Goal: Communication & Community: Answer question/provide support

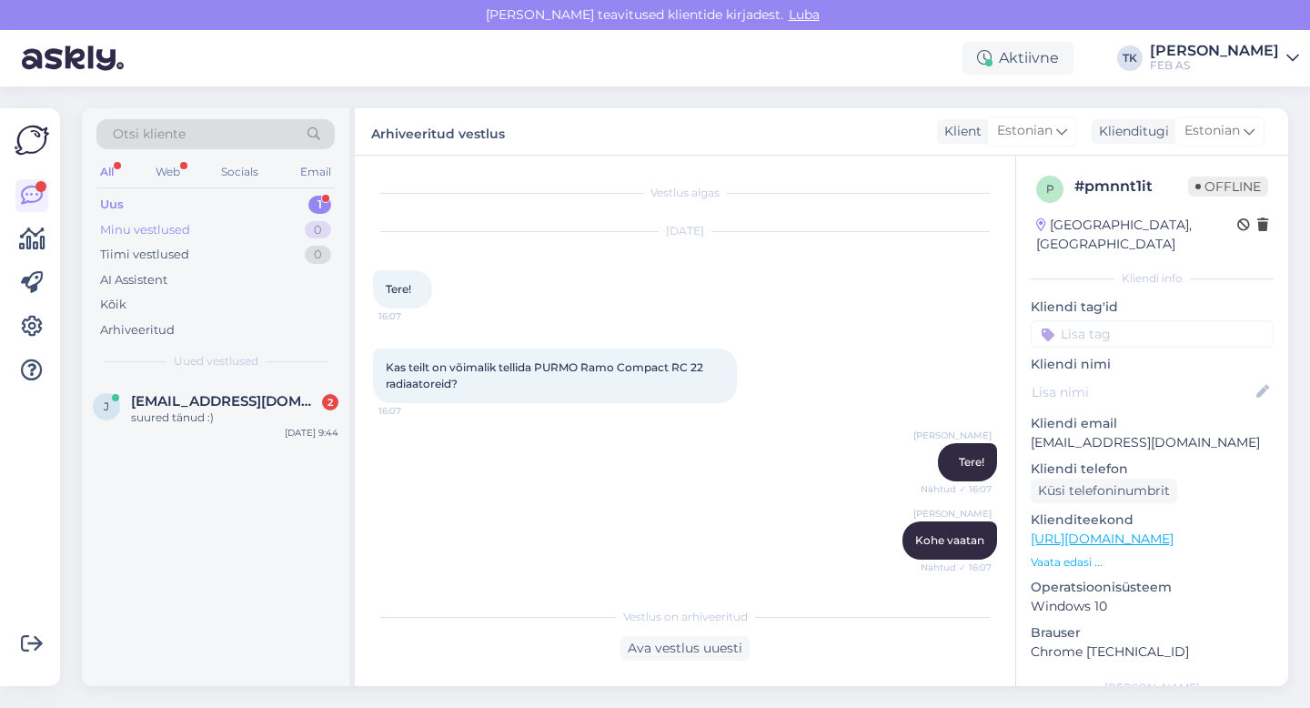
scroll to position [1763, 0]
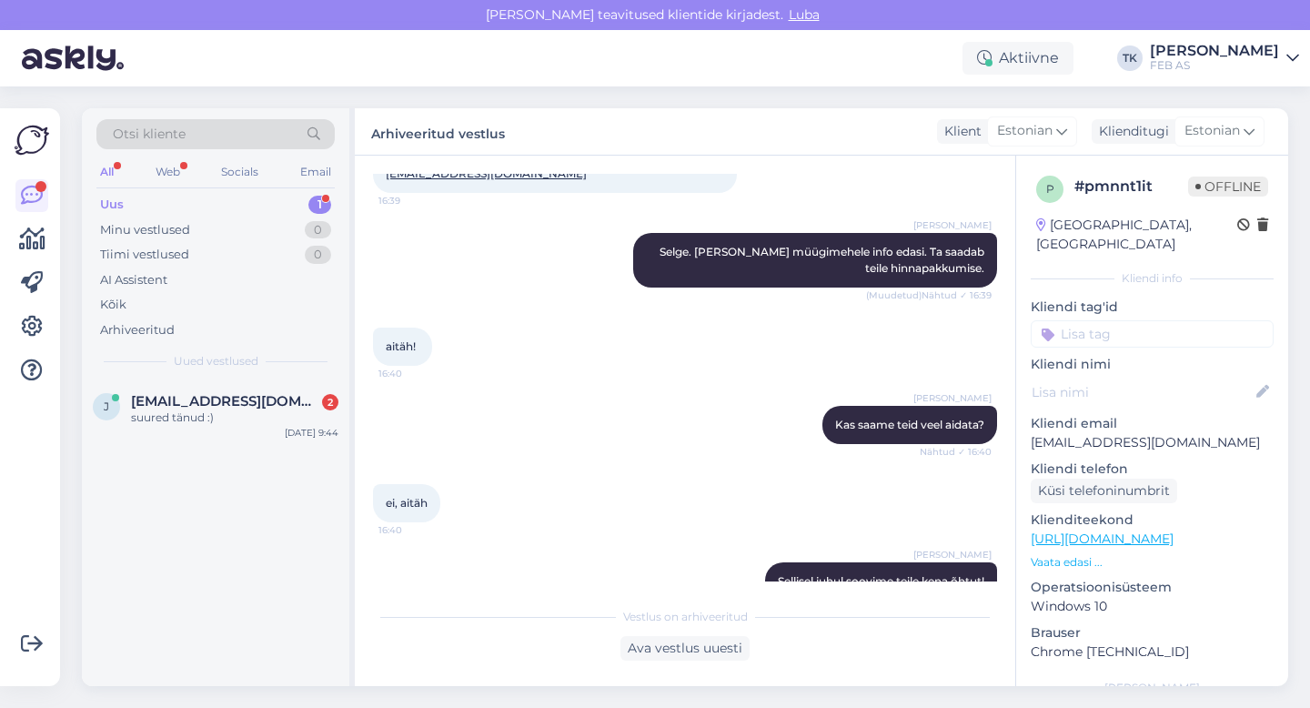
click at [252, 207] on div "Uus 1" at bounding box center [215, 204] width 238 height 25
click at [236, 388] on div "j [EMAIL_ADDRESS][DOMAIN_NAME] 2 suured tänud :) [DATE] 9:44" at bounding box center [216, 413] width 268 height 66
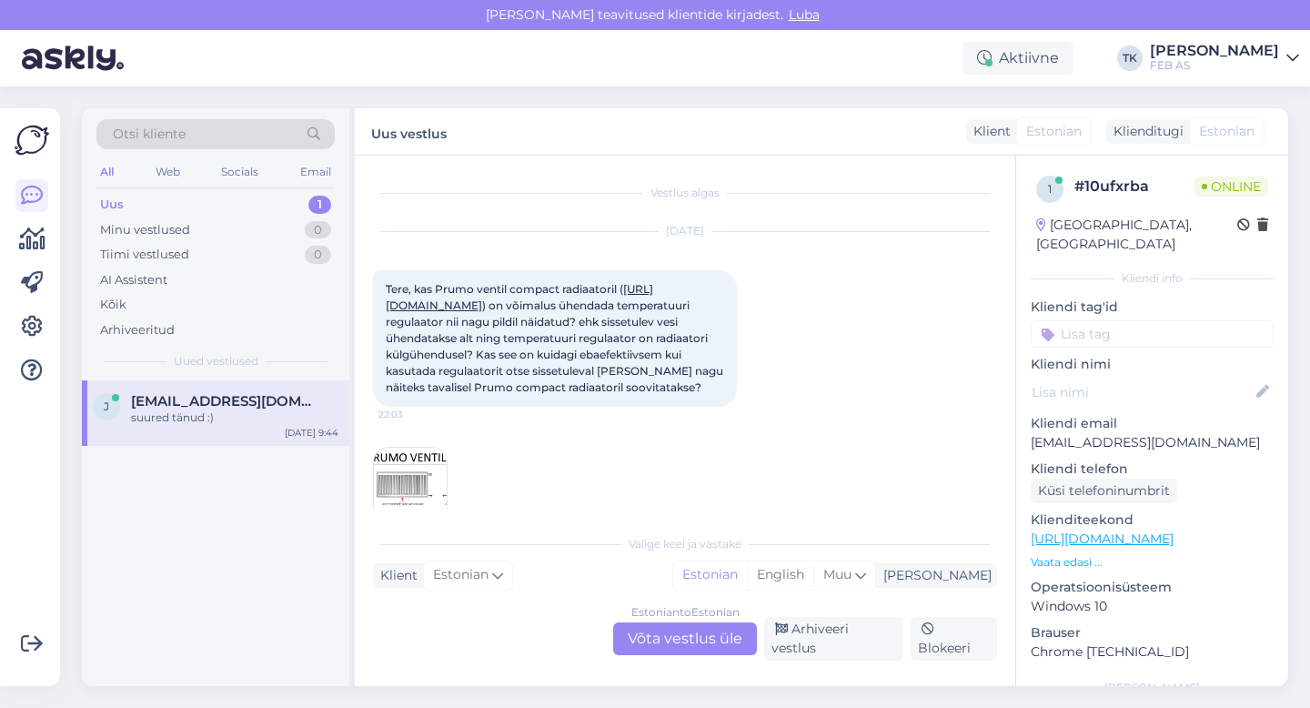
scroll to position [1671, 0]
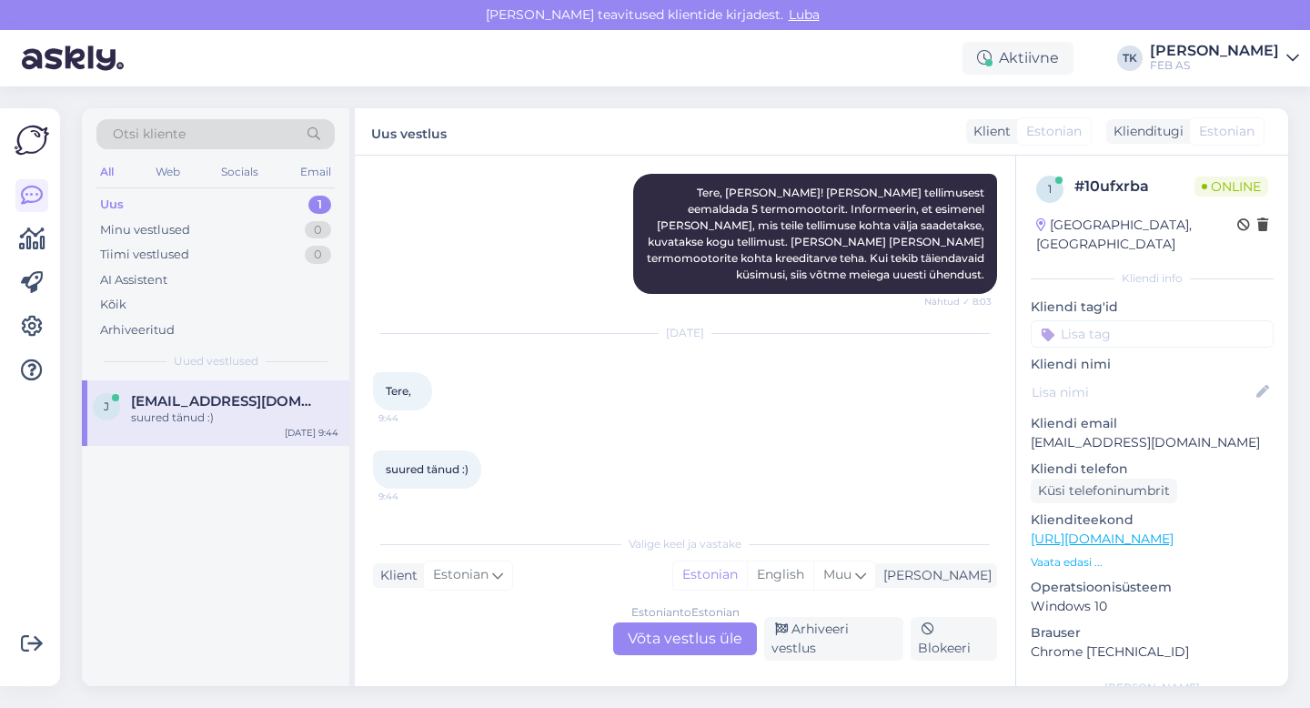
click at [681, 641] on div "Estonian to Estonian Võta vestlus üle" at bounding box center [685, 638] width 144 height 33
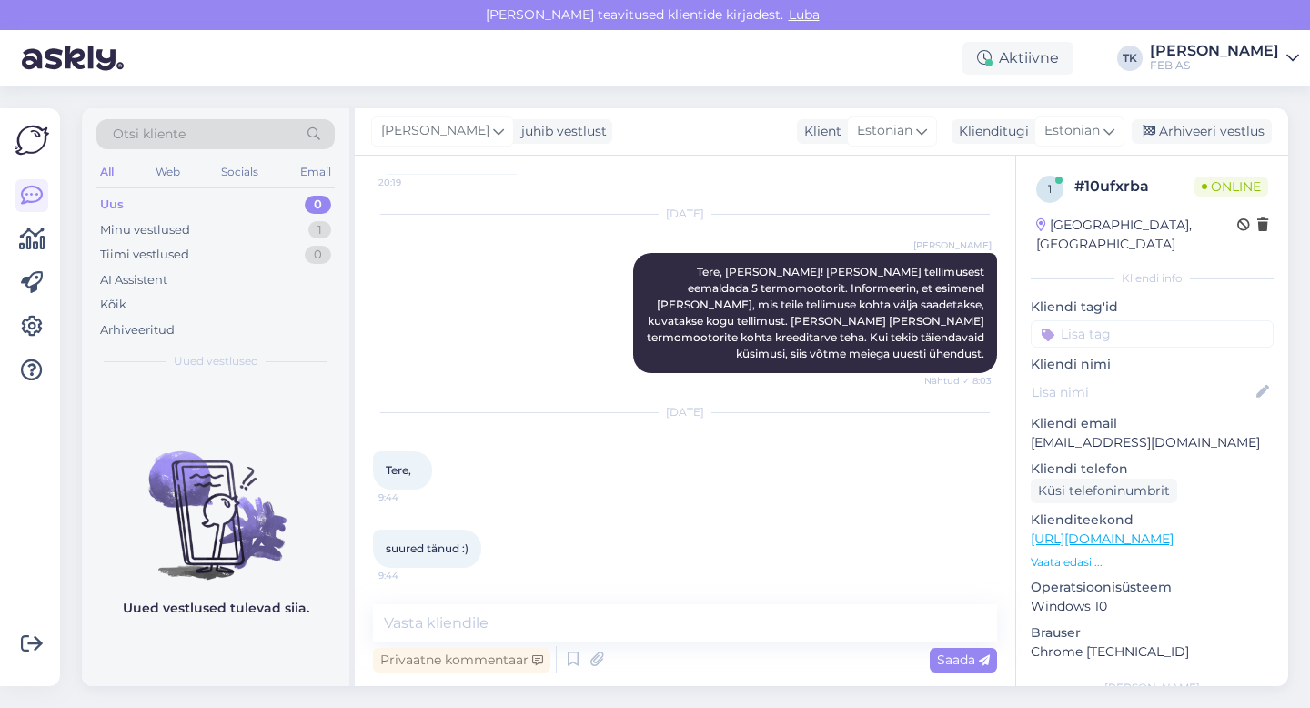
click at [699, 535] on div "suured tänud :) 9:44" at bounding box center [685, 549] width 624 height 78
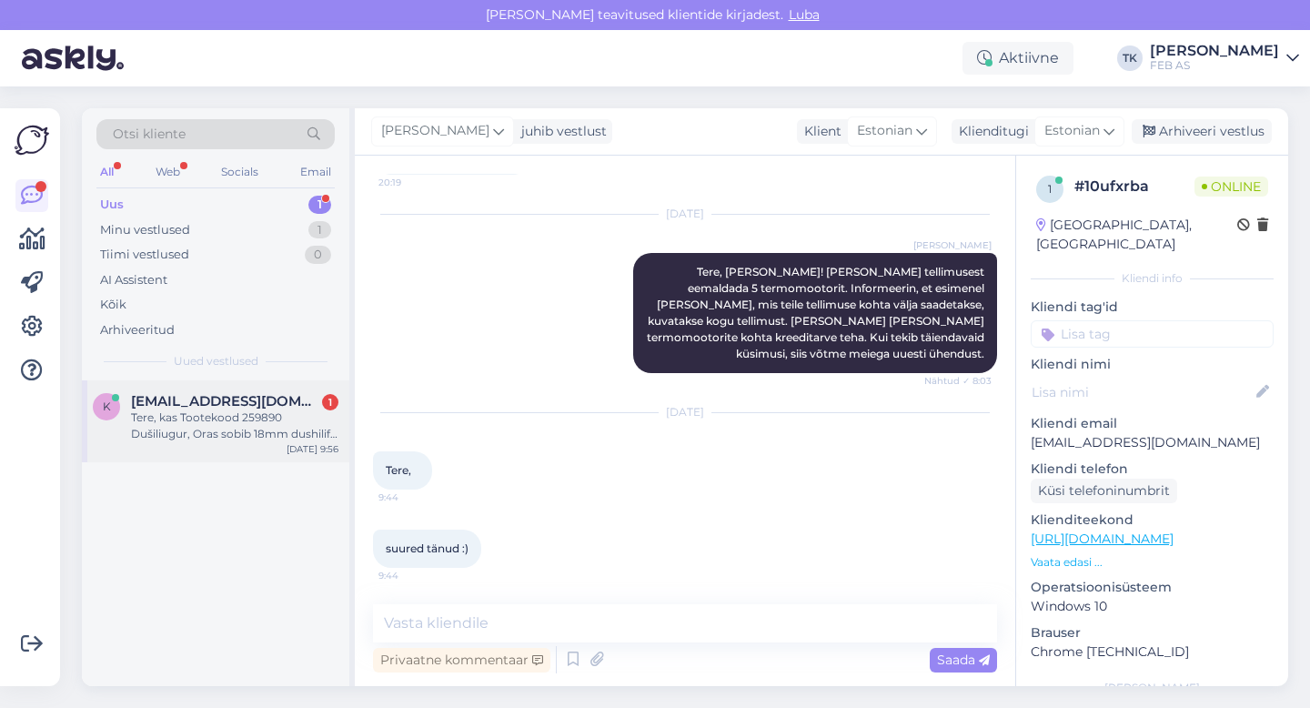
click at [212, 421] on div "Tere, kas Tootekood 259890 Dušiliugur, Oras sobib 18mm dushilifti torule?" at bounding box center [234, 426] width 207 height 33
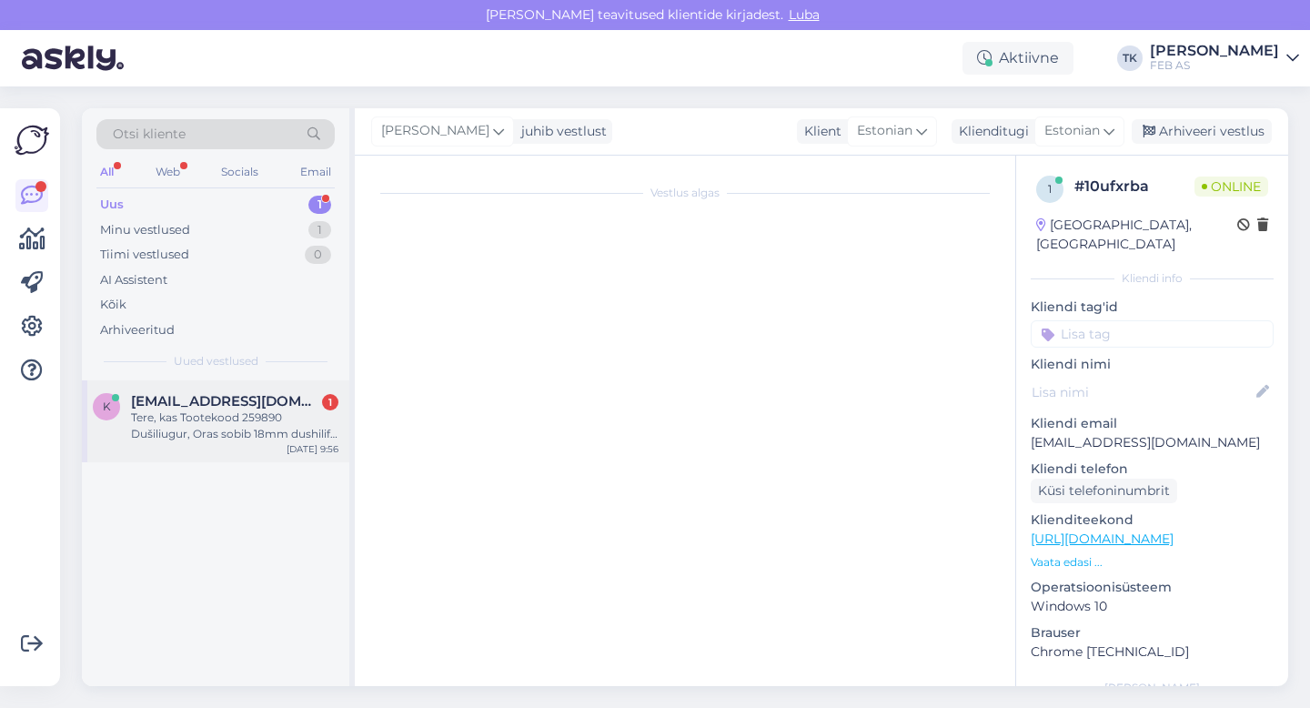
scroll to position [0, 0]
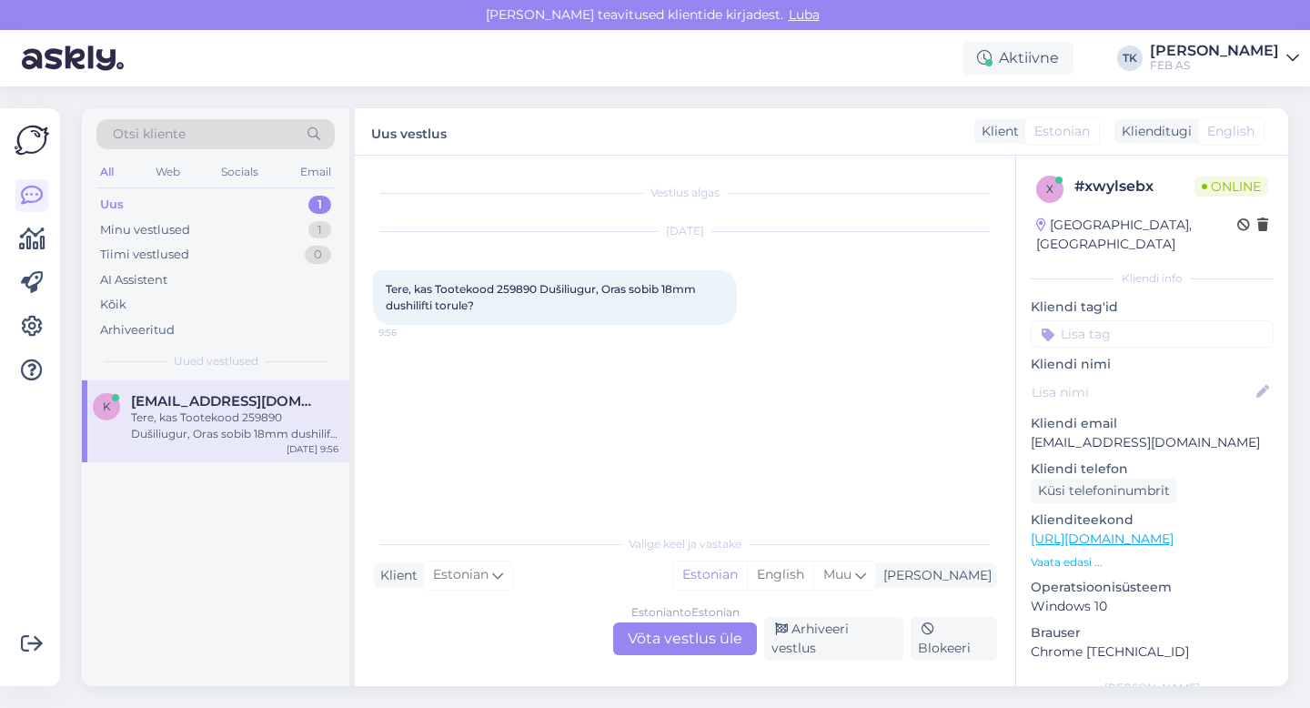
click at [675, 644] on div "Estonian to Estonian Võta vestlus üle" at bounding box center [685, 638] width 144 height 33
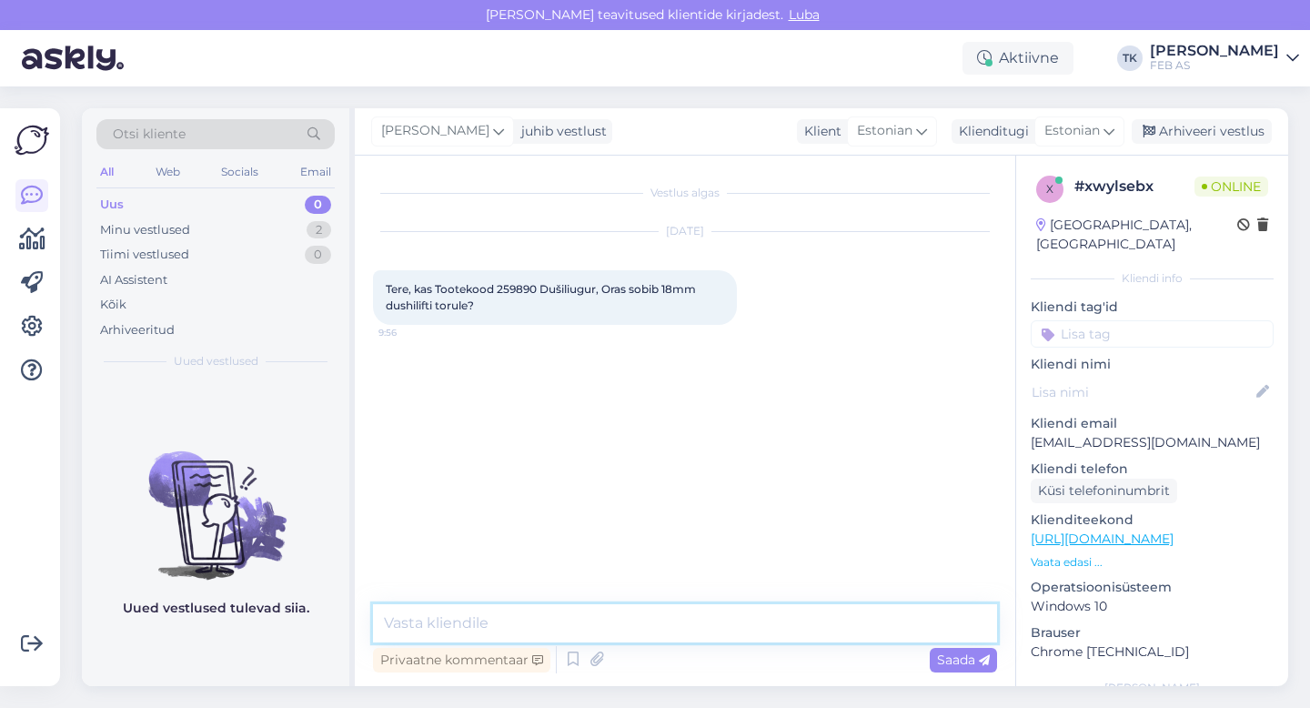
click at [572, 606] on textarea at bounding box center [685, 623] width 624 height 38
type textarea "Tere!"
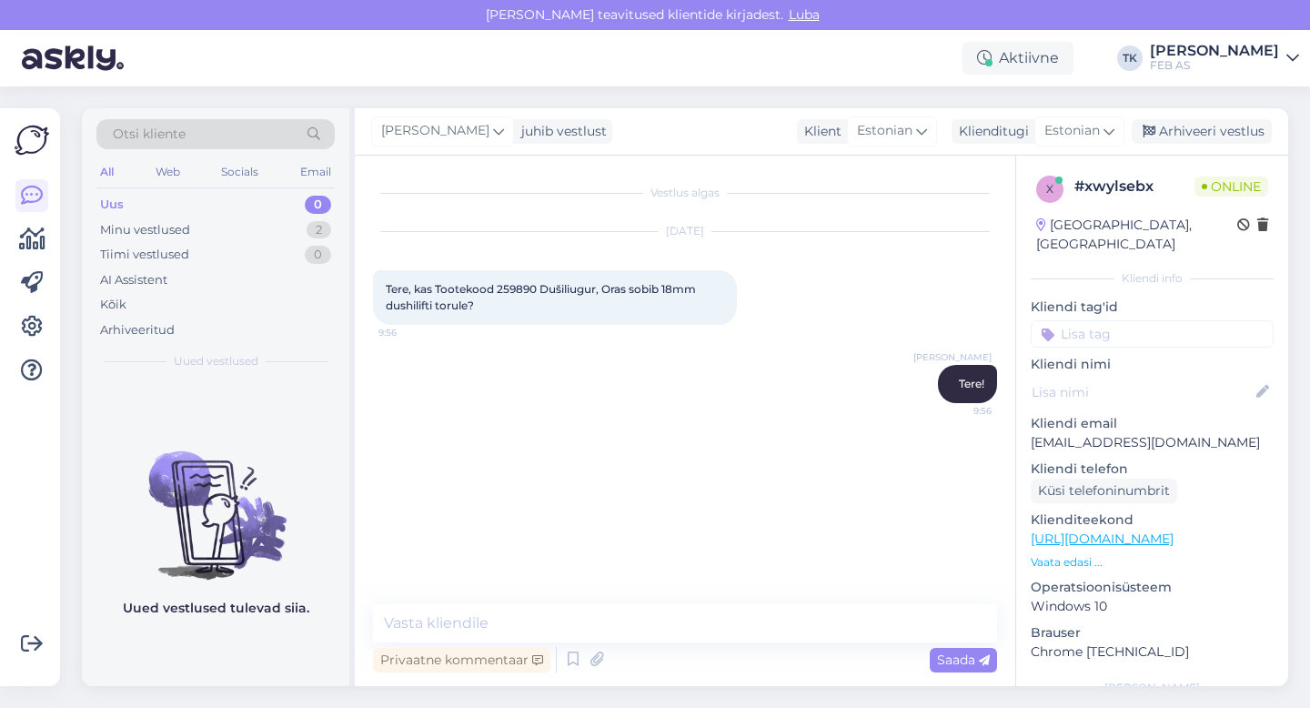
click at [523, 294] on span "Tere, kas Tootekood 259890 Dušiliugur, Oras sobib 18mm dushilifti torule?" at bounding box center [542, 297] width 313 height 30
copy span "259890"
click at [596, 657] on icon at bounding box center [596, 659] width 25 height 27
click at [742, 621] on textarea at bounding box center [685, 623] width 624 height 38
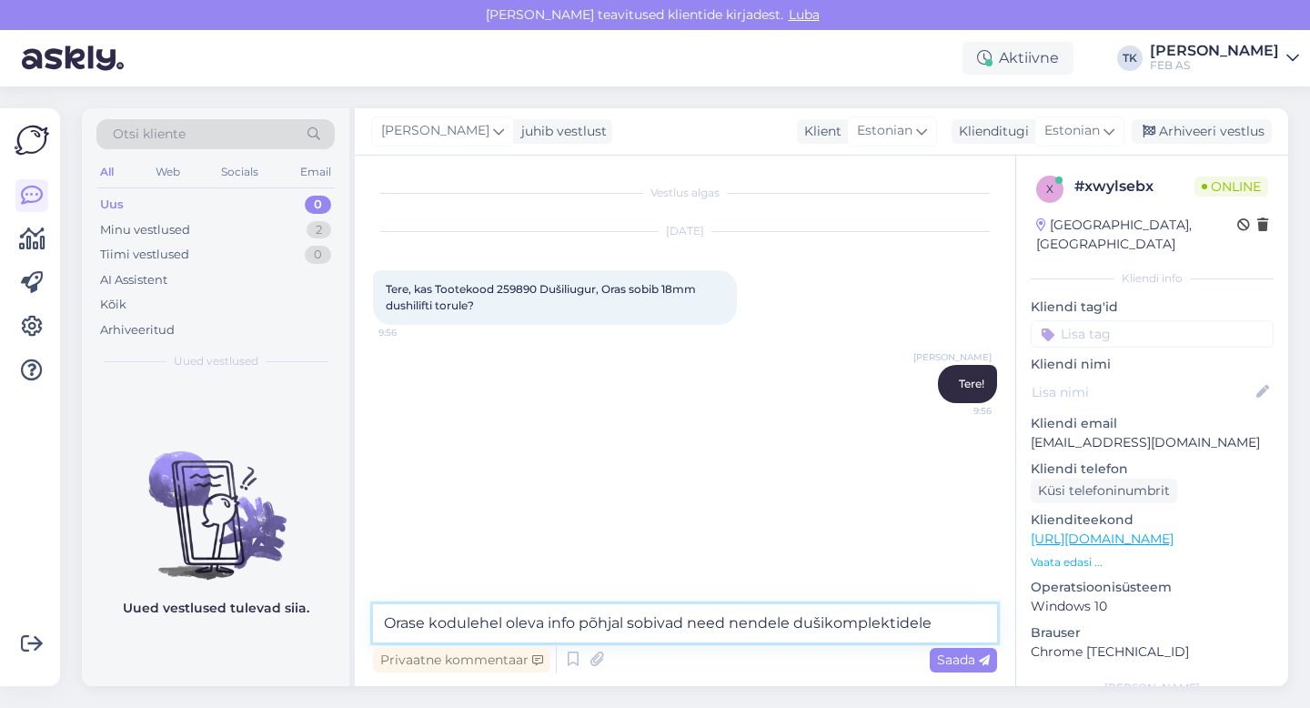
type textarea "Orase kodulehel oleva info põhjal sobivad need nendele dušikomplektidele"
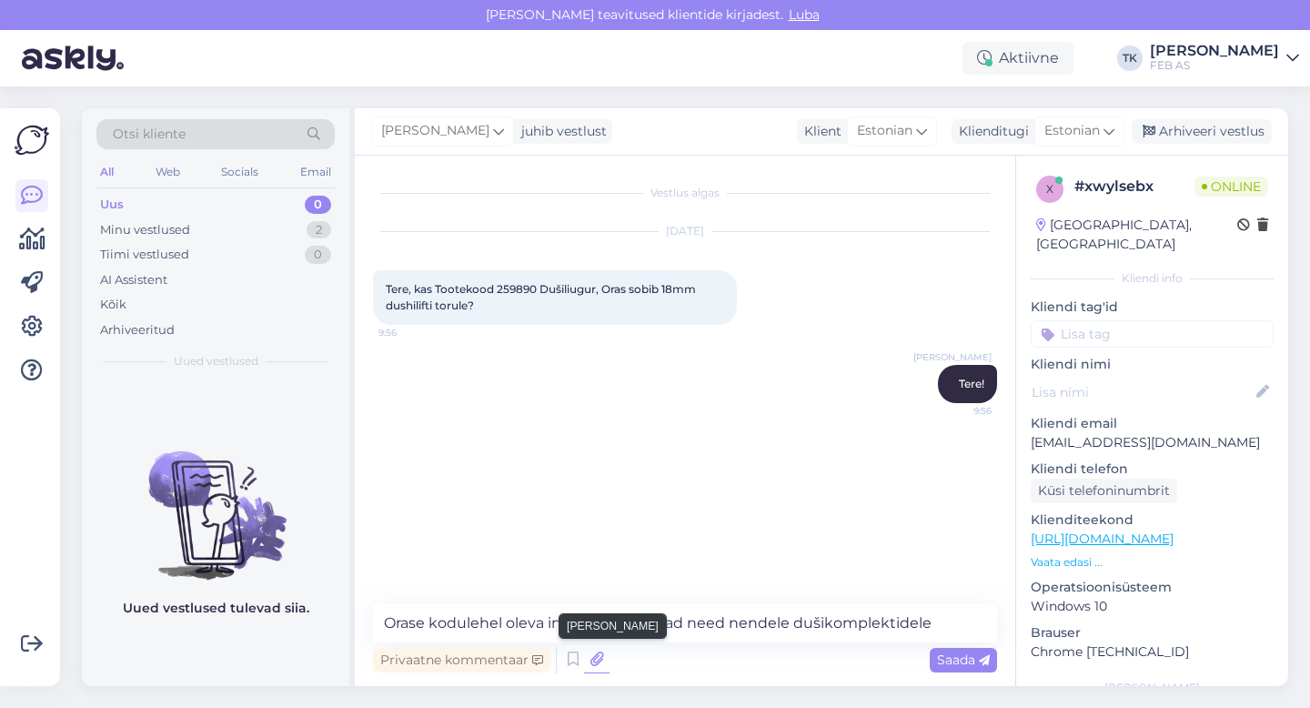
click at [601, 655] on icon at bounding box center [596, 659] width 25 height 27
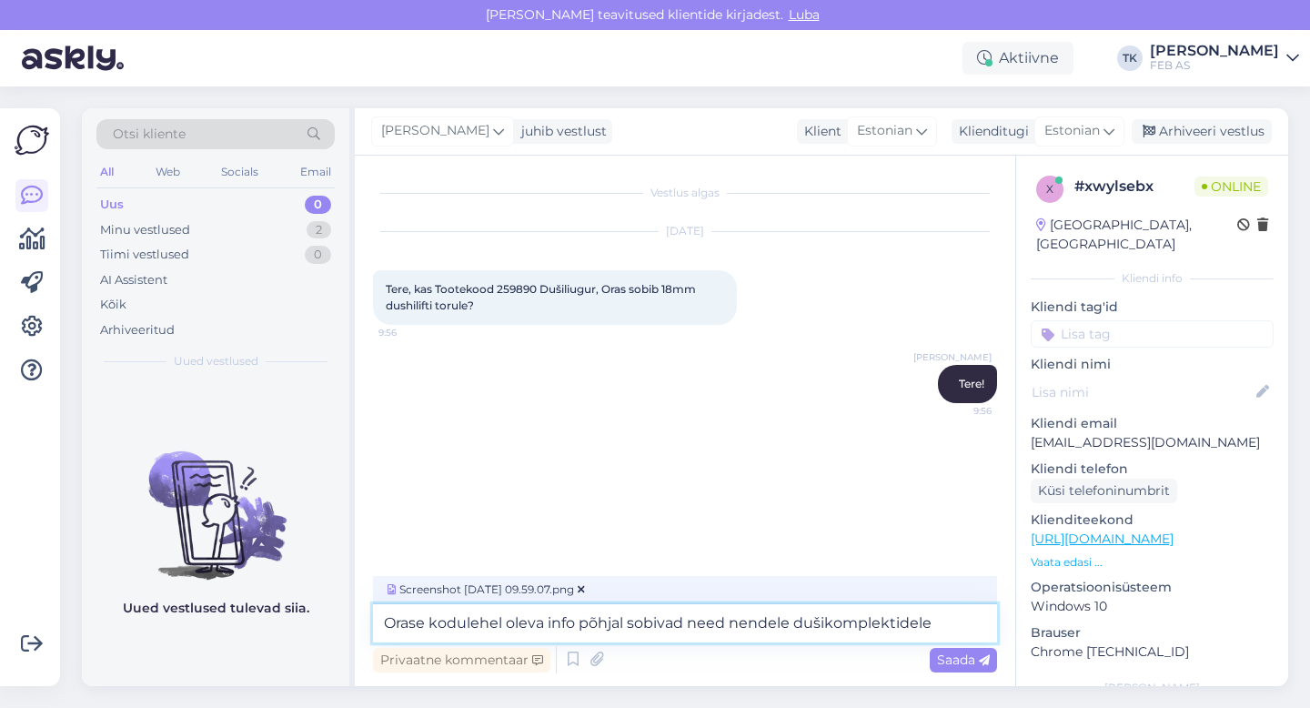
click at [941, 631] on textarea "Orase kodulehel oleva info põhjal sobivad need nendele dušikomplektidele" at bounding box center [685, 623] width 624 height 38
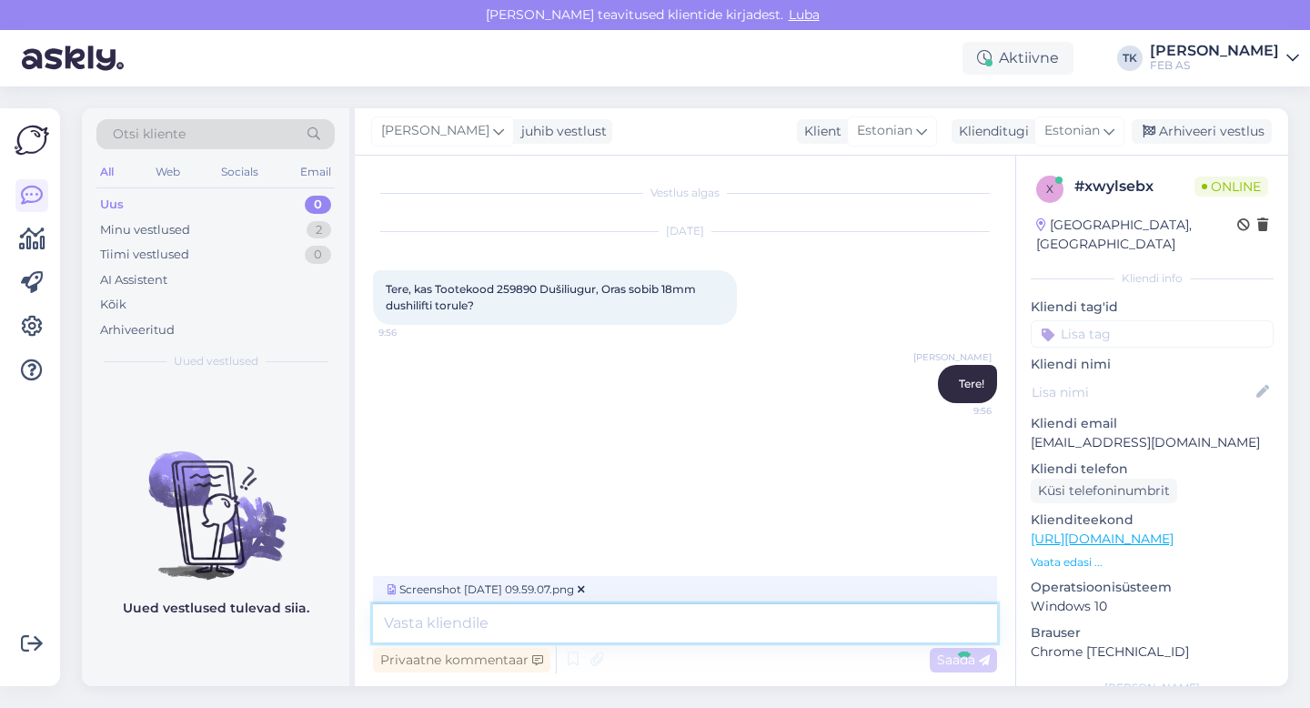
scroll to position [45, 0]
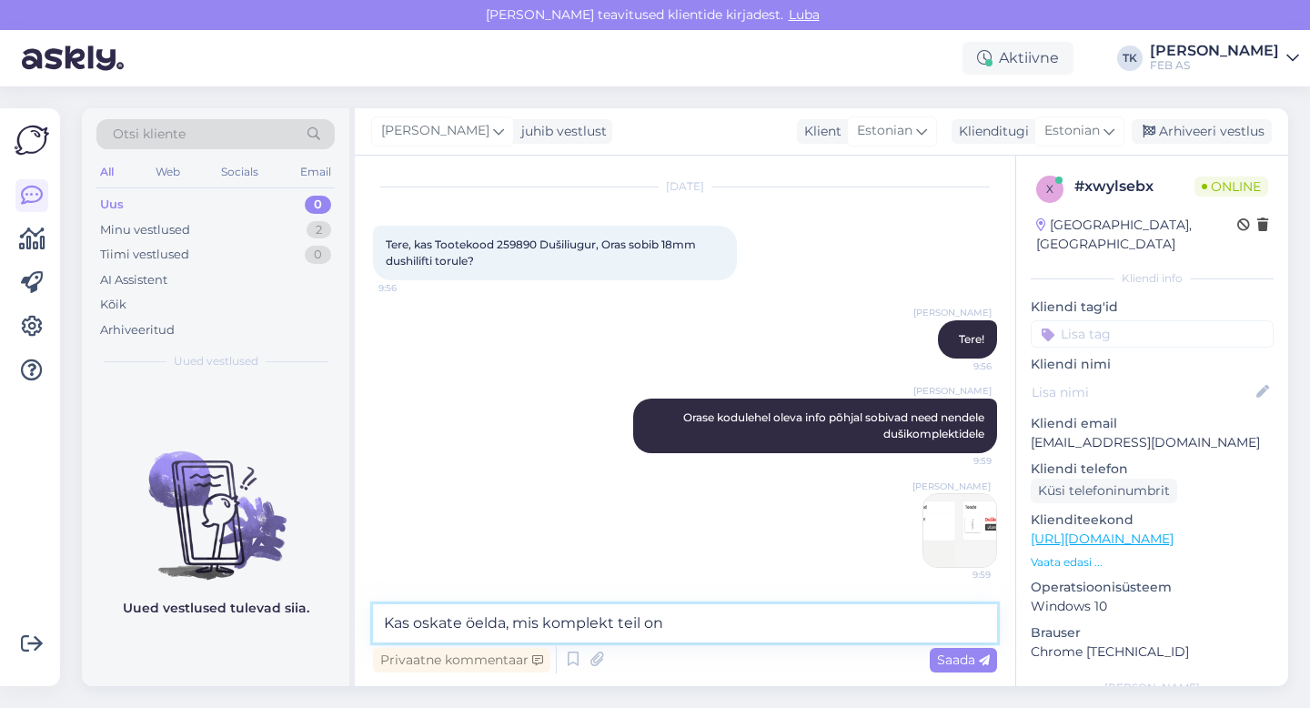
type textarea "Kas oskate öelda, mis komplekt teil on?"
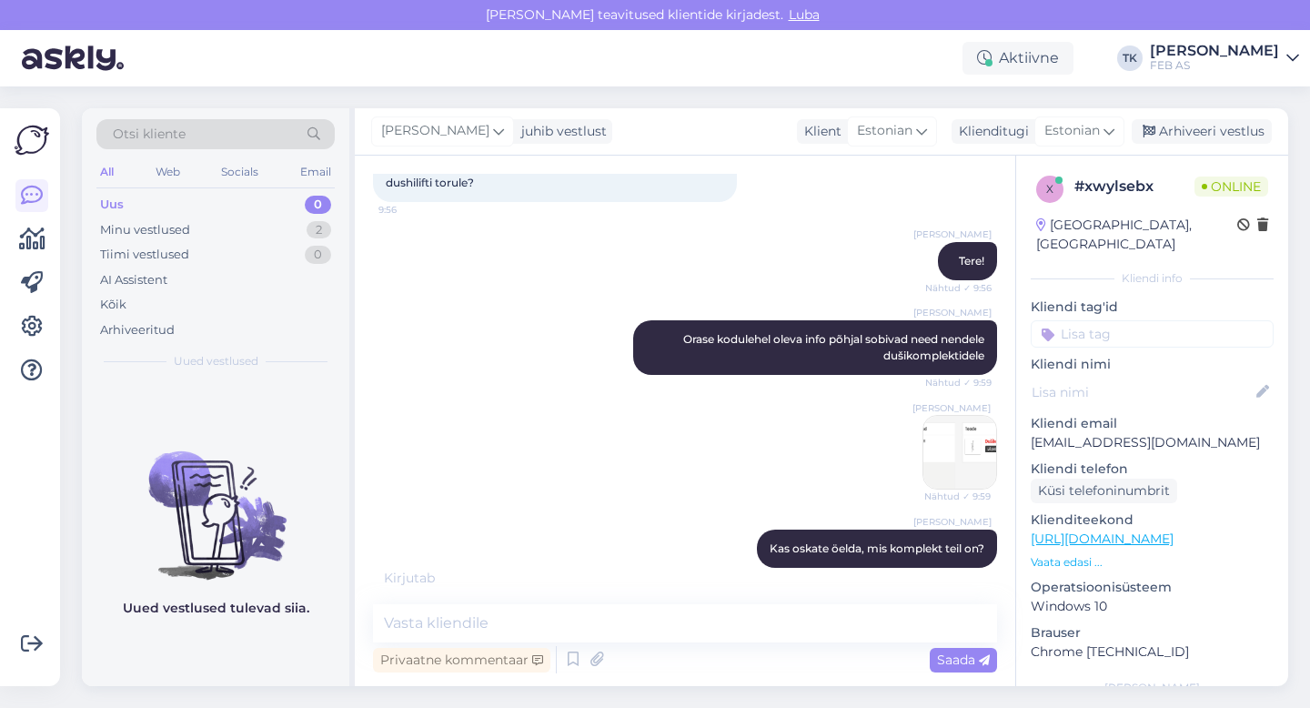
click at [683, 489] on div "Triinu [PERSON_NAME] Orase kodulehel oleva info põhjal sobivad need nendele duš…" at bounding box center [685, 404] width 624 height 209
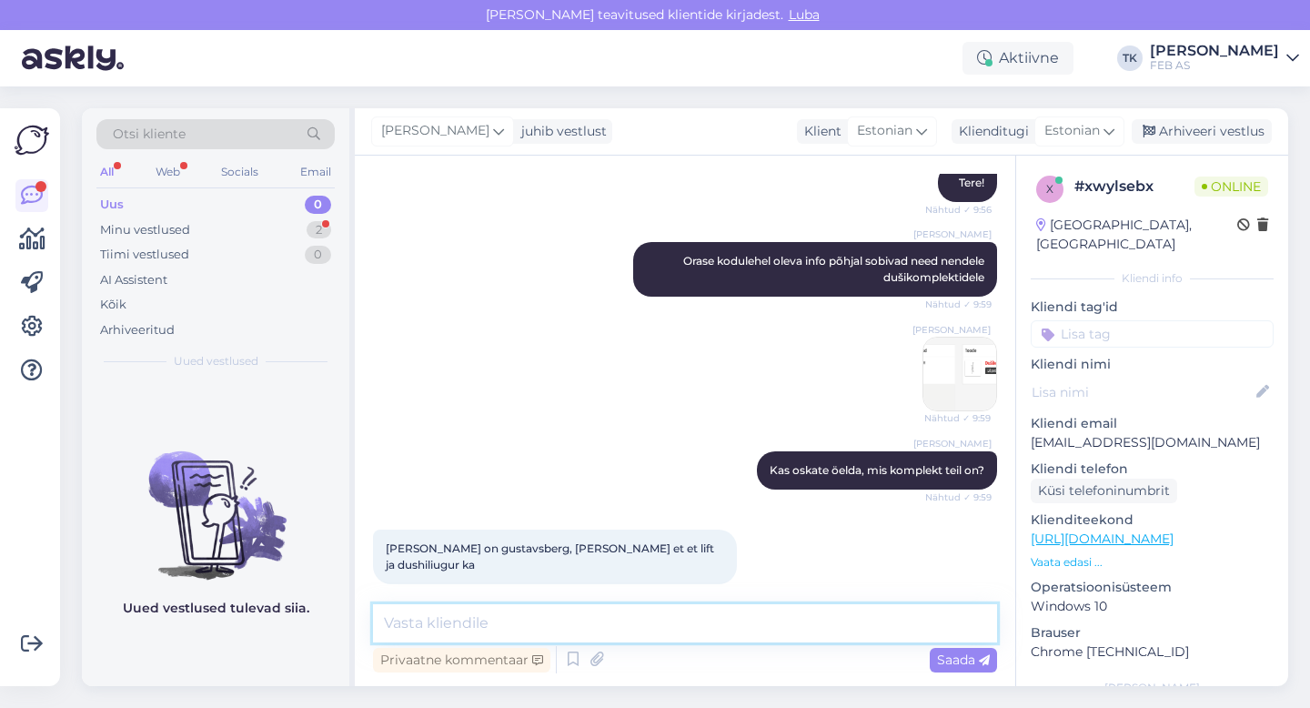
click at [545, 629] on textarea at bounding box center [685, 623] width 624 height 38
type textarea "s"
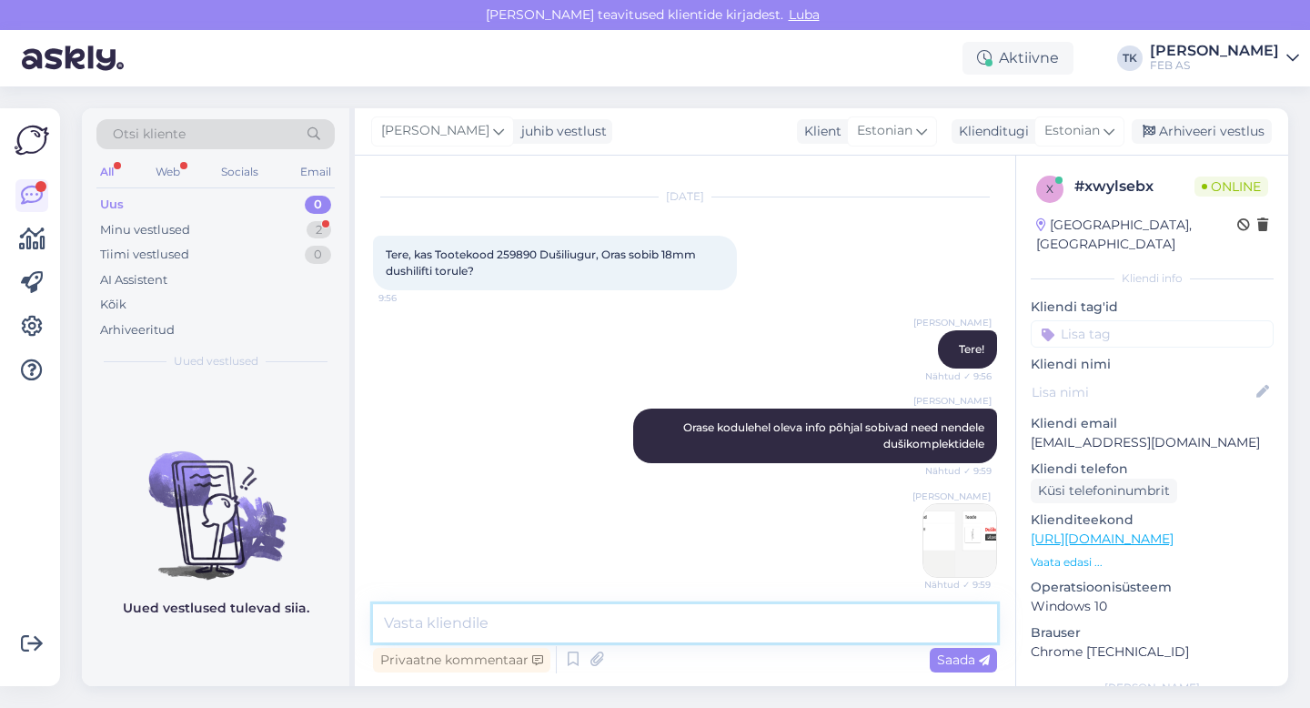
scroll to position [279, 0]
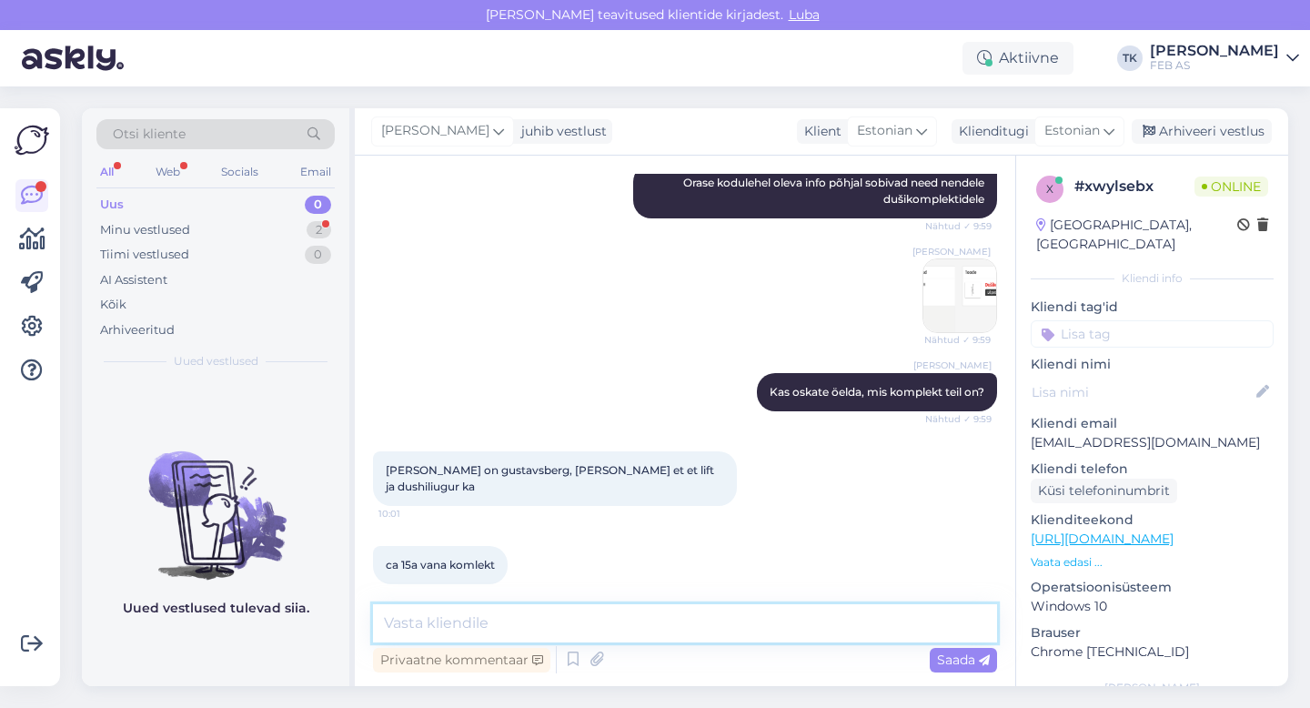
click at [465, 620] on textarea at bounding box center [685, 623] width 624 height 38
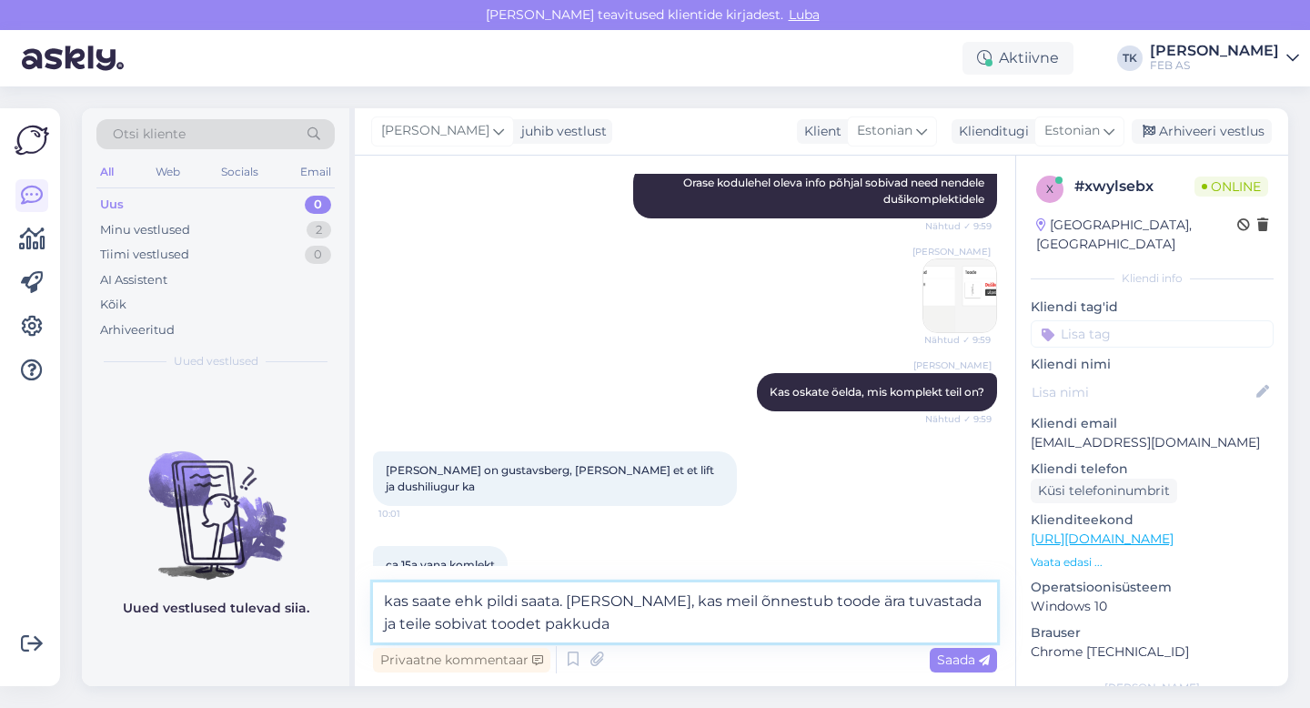
click at [389, 602] on textarea "kas saate ehk pildi saata. [PERSON_NAME], kas meil õnnestub toode ära tuvastada…" at bounding box center [685, 612] width 624 height 60
click at [457, 602] on textarea "Kas saate ehk pildi saata. [PERSON_NAME], kas meil õnnestub toode ära tuvastada…" at bounding box center [685, 612] width 624 height 60
click at [652, 603] on textarea "Kas saate komplektist ehk pildi saata. [PERSON_NAME], kas meil õnnestub toode ä…" at bounding box center [685, 612] width 624 height 60
type textarea "Kas saate komplektist ehk pildi saata? [PERSON_NAME], kas meil õnnestub toode ä…"
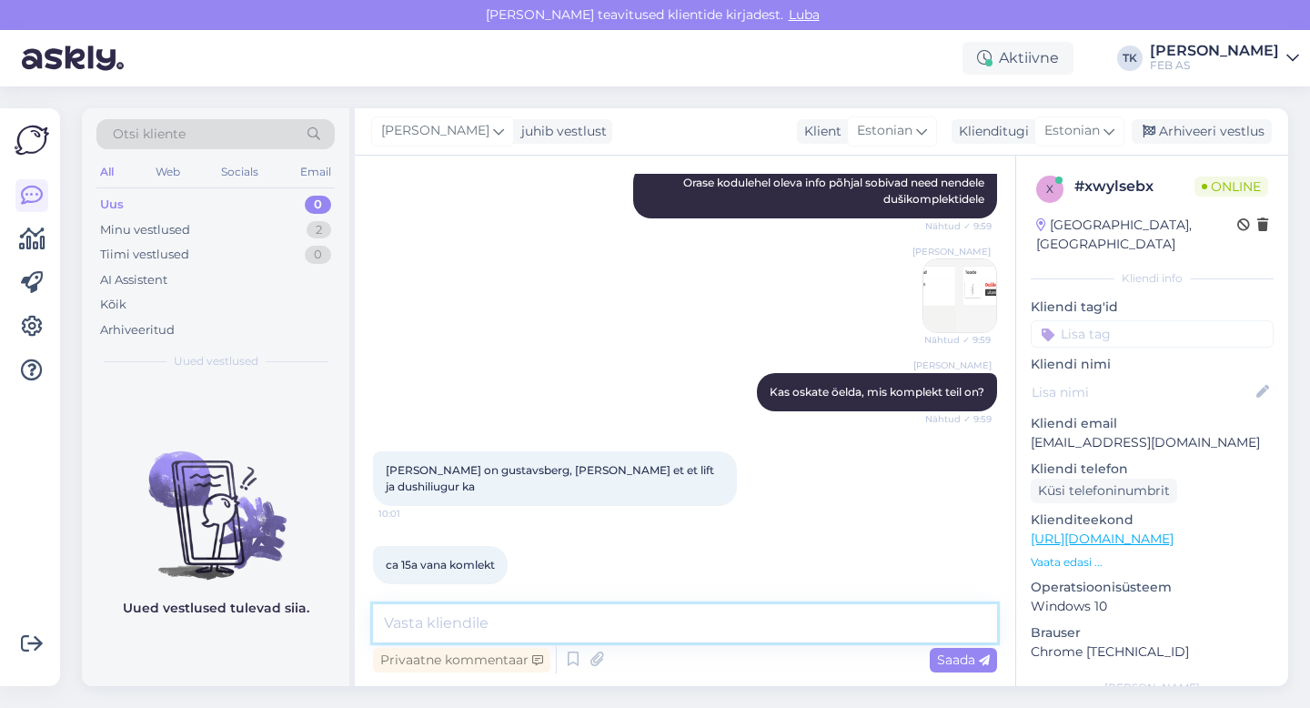
scroll to position [390, 0]
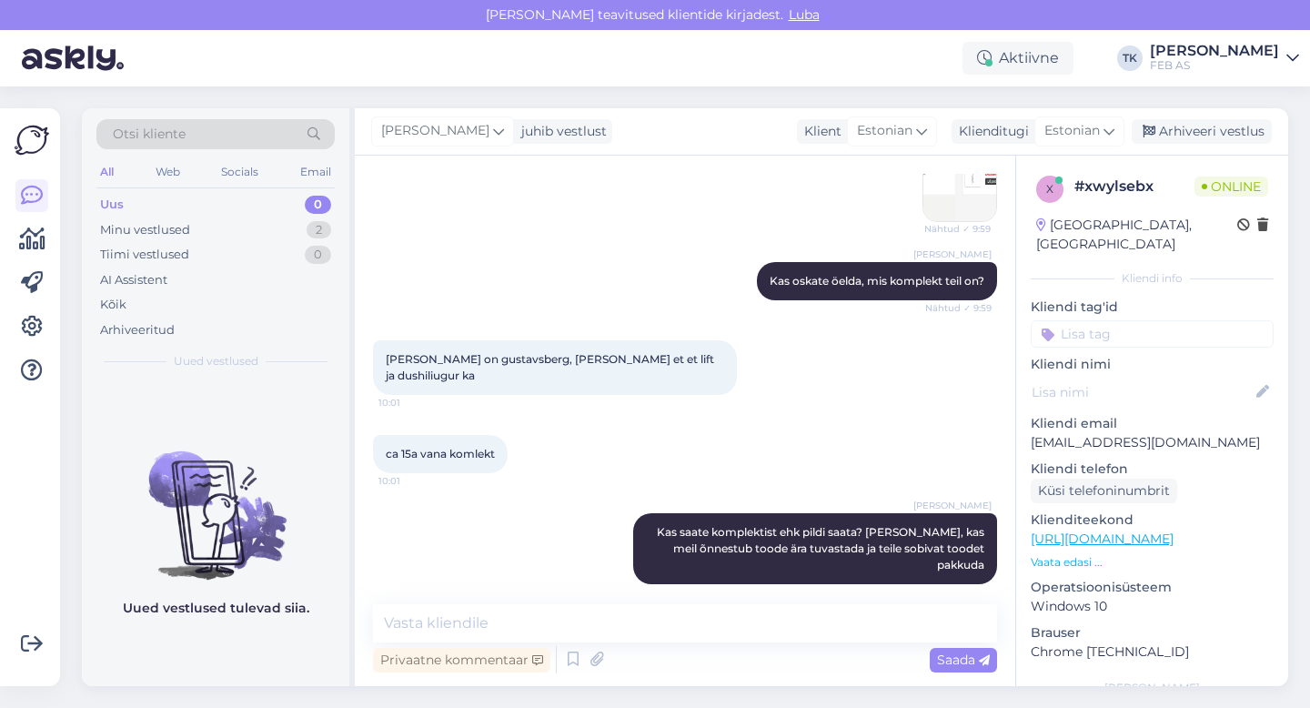
click at [789, 415] on div "ca 15a vana komlekt 10:01" at bounding box center [685, 454] width 624 height 78
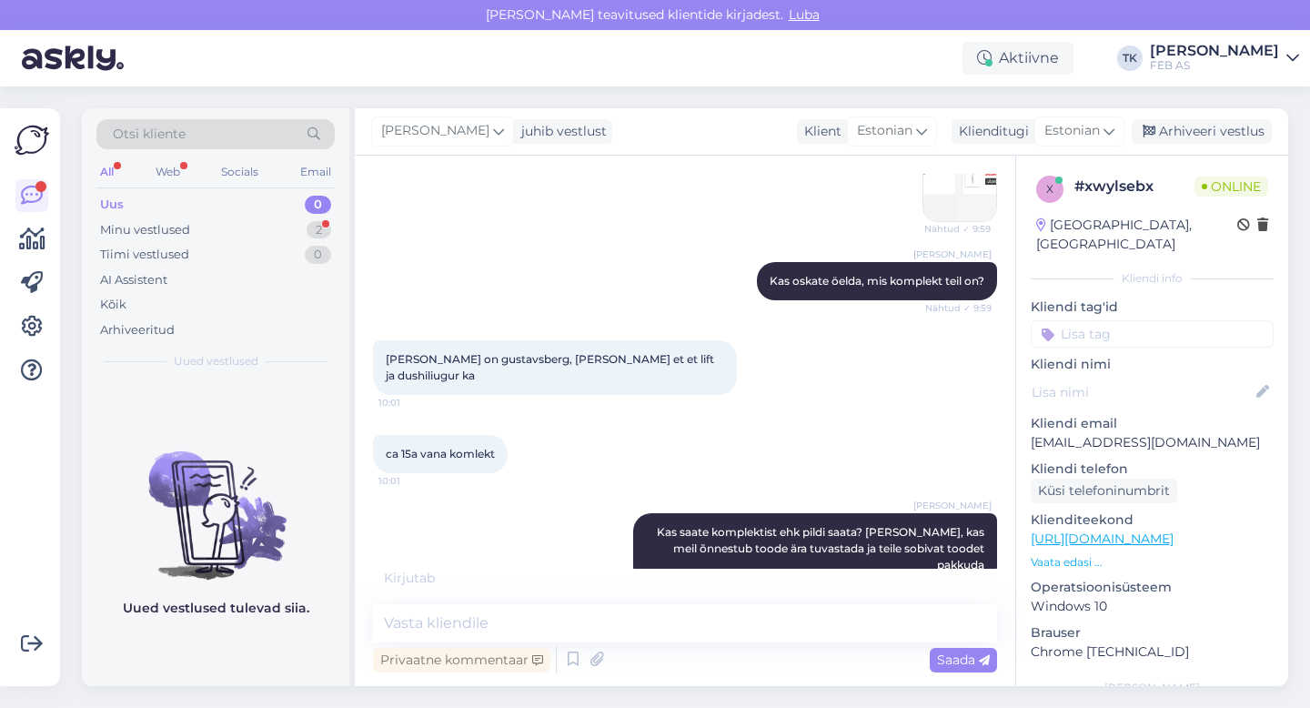
scroll to position [505, 0]
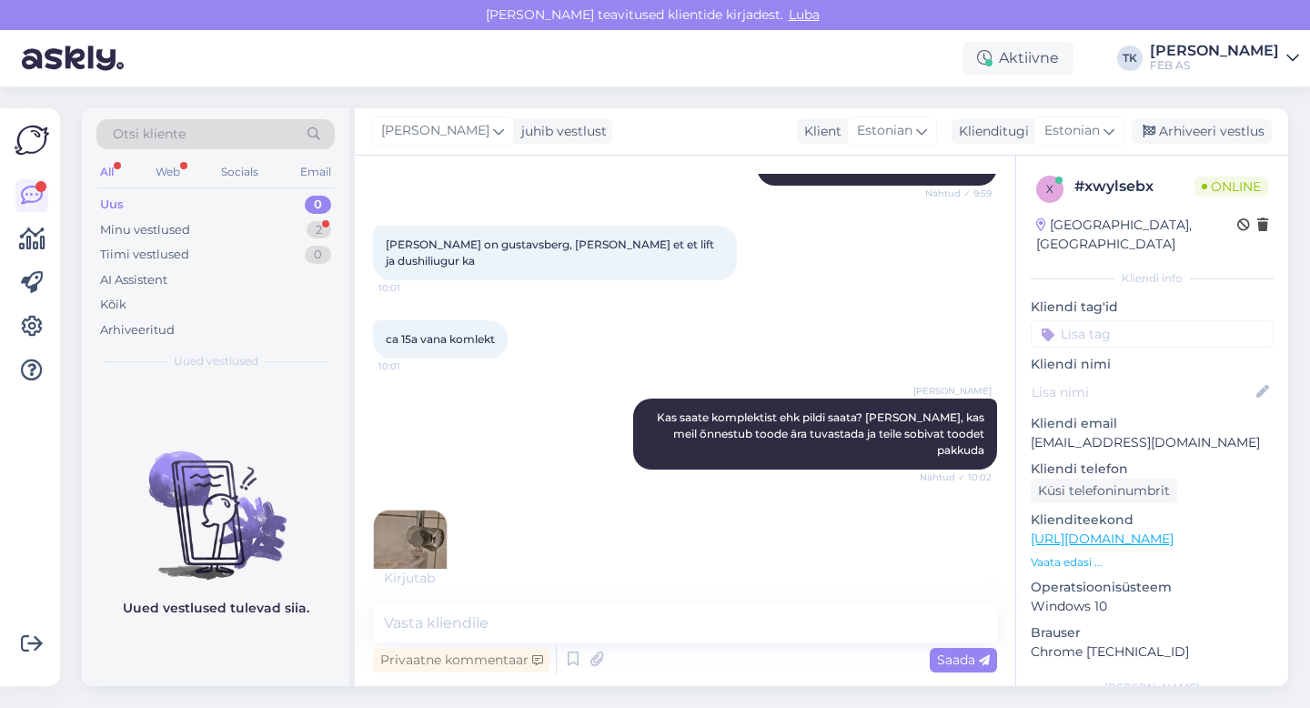
click at [427, 514] on img at bounding box center [410, 547] width 73 height 73
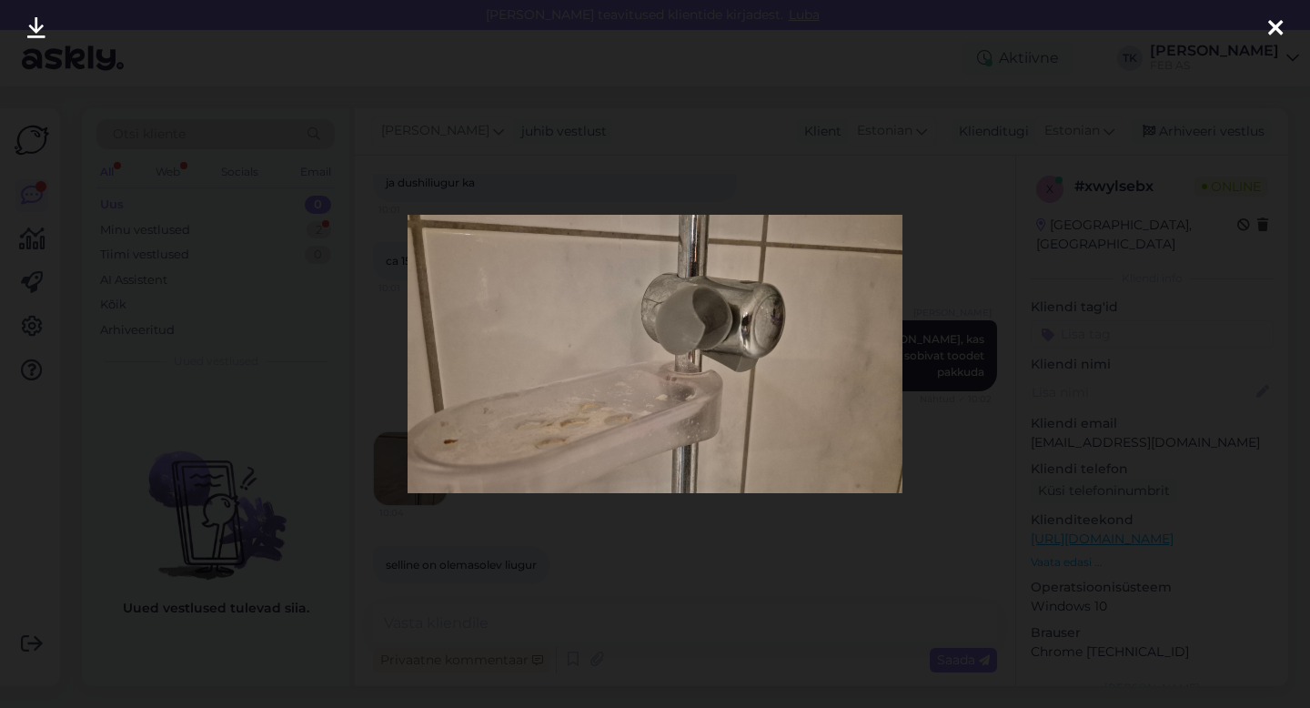
scroll to position [698, 0]
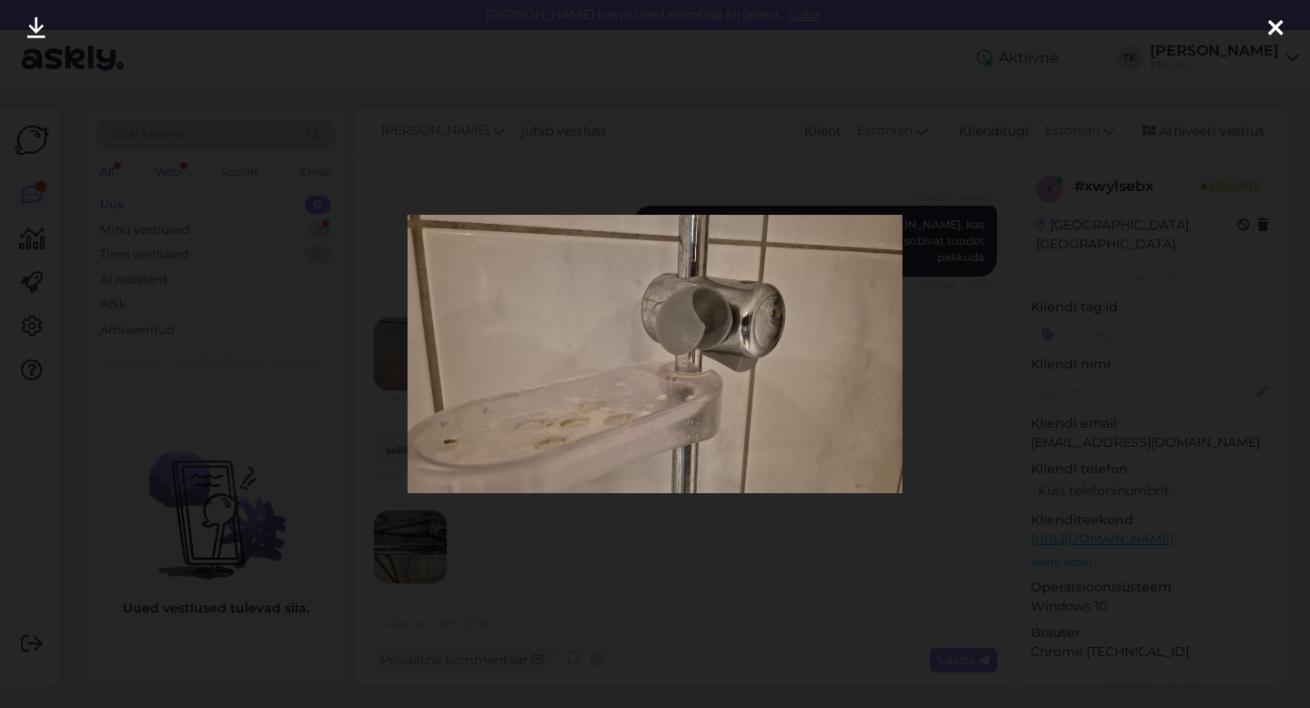
click at [697, 563] on div at bounding box center [655, 354] width 1310 height 708
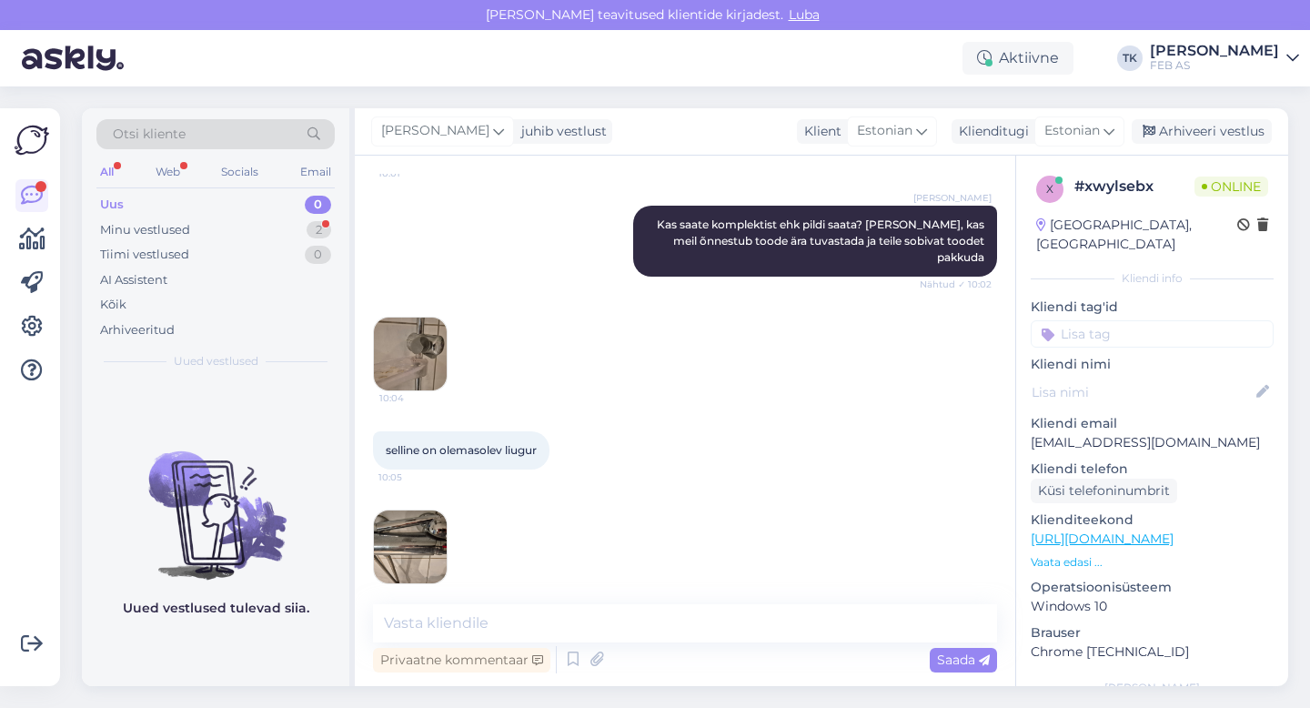
click at [410, 523] on img at bounding box center [410, 547] width 73 height 73
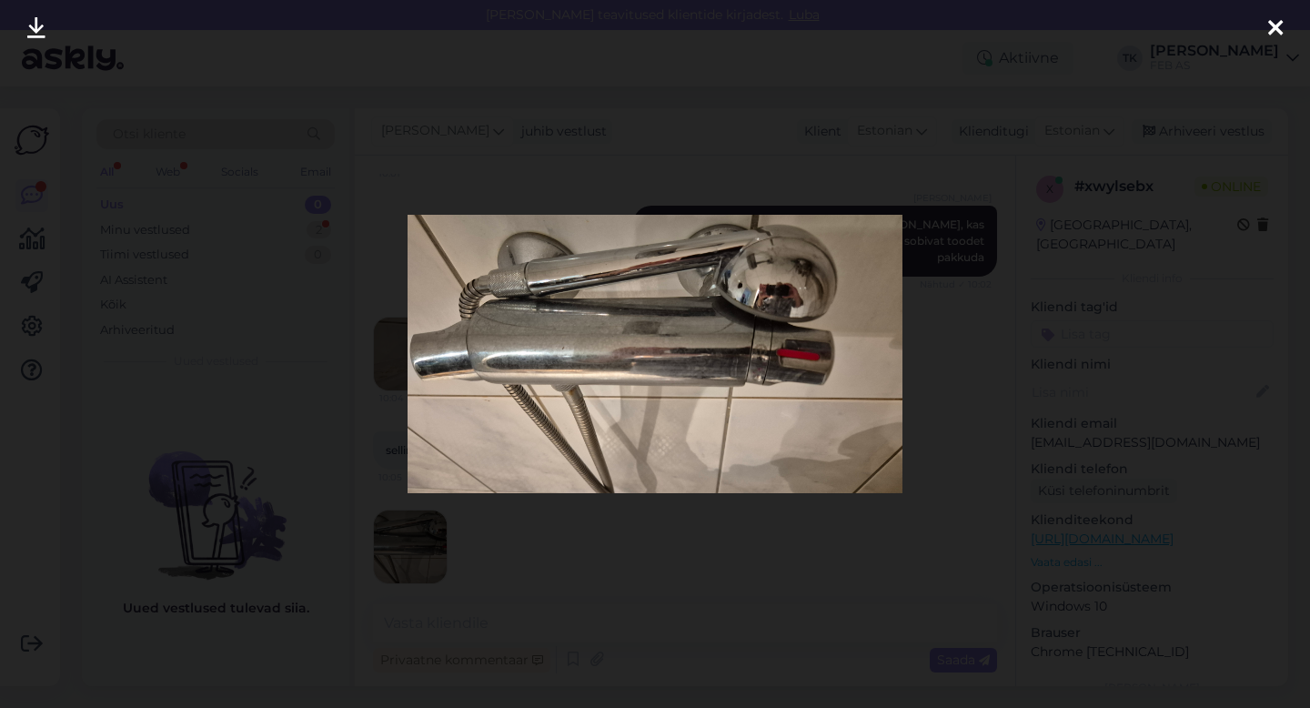
scroll to position [776, 0]
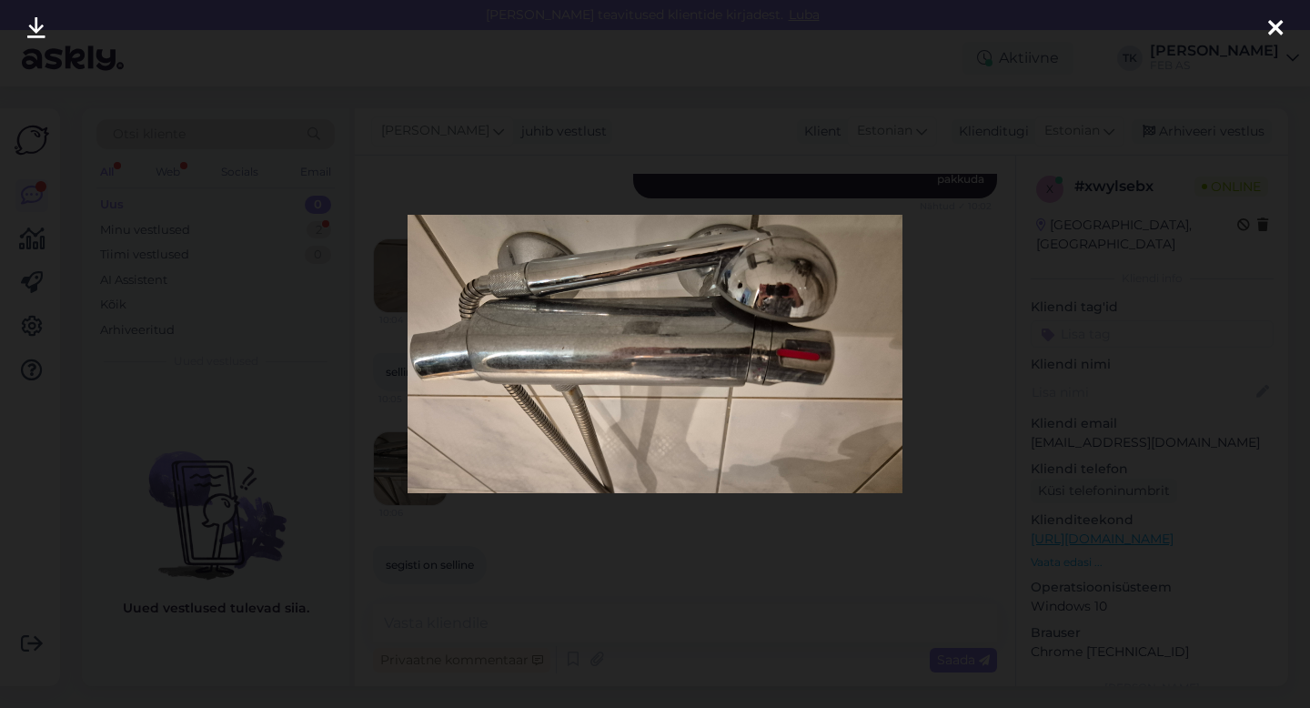
click at [565, 581] on div at bounding box center [655, 354] width 1310 height 708
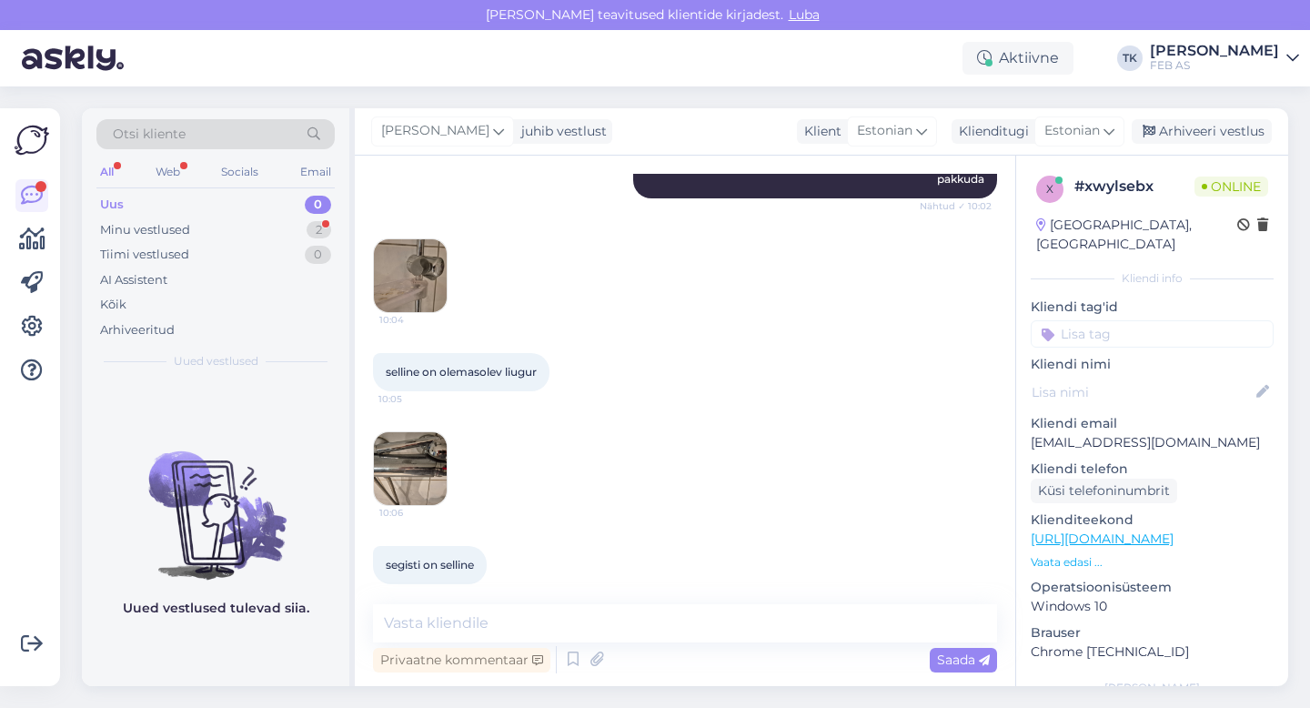
click at [627, 556] on div "segisti on selline 10:06" at bounding box center [685, 565] width 624 height 78
click at [586, 618] on textarea at bounding box center [685, 623] width 624 height 38
click at [236, 232] on div "Minu vestlused 2" at bounding box center [215, 229] width 238 height 25
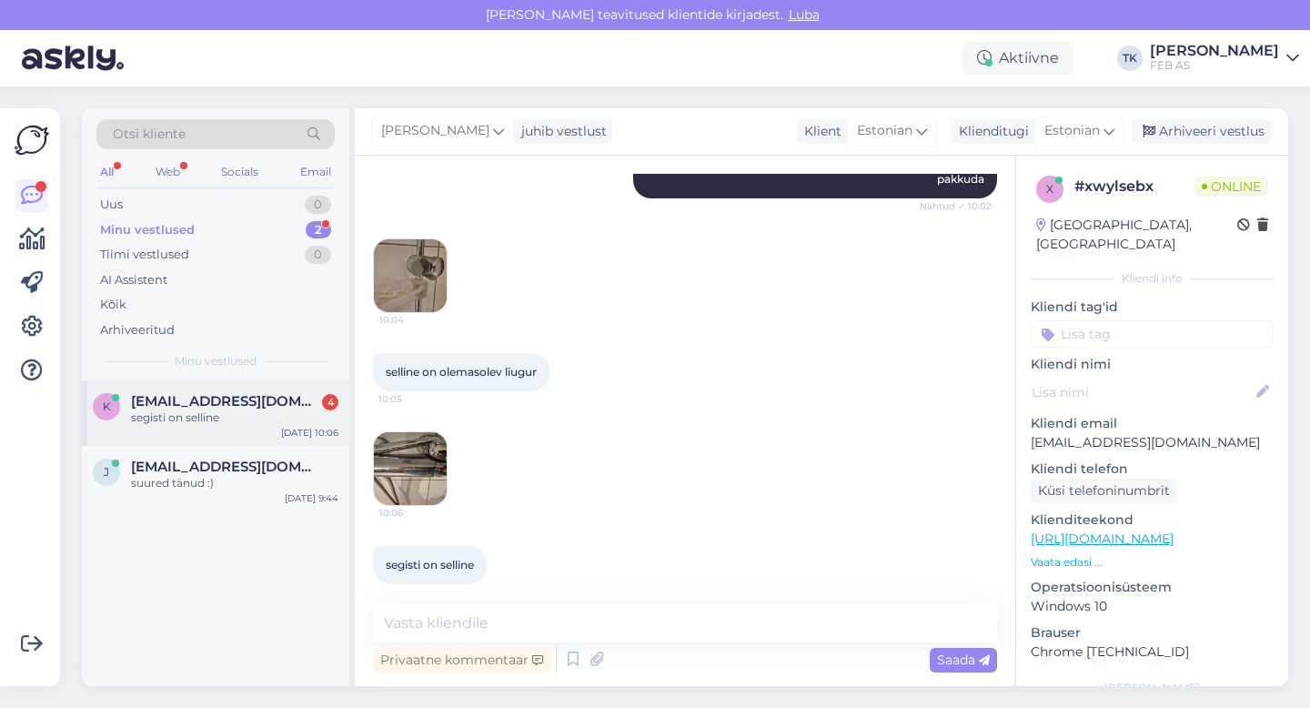
click at [255, 400] on span "[EMAIL_ADDRESS][DOMAIN_NAME]" at bounding box center [225, 401] width 189 height 16
click at [240, 469] on span "[EMAIL_ADDRESS][DOMAIN_NAME]" at bounding box center [225, 467] width 189 height 16
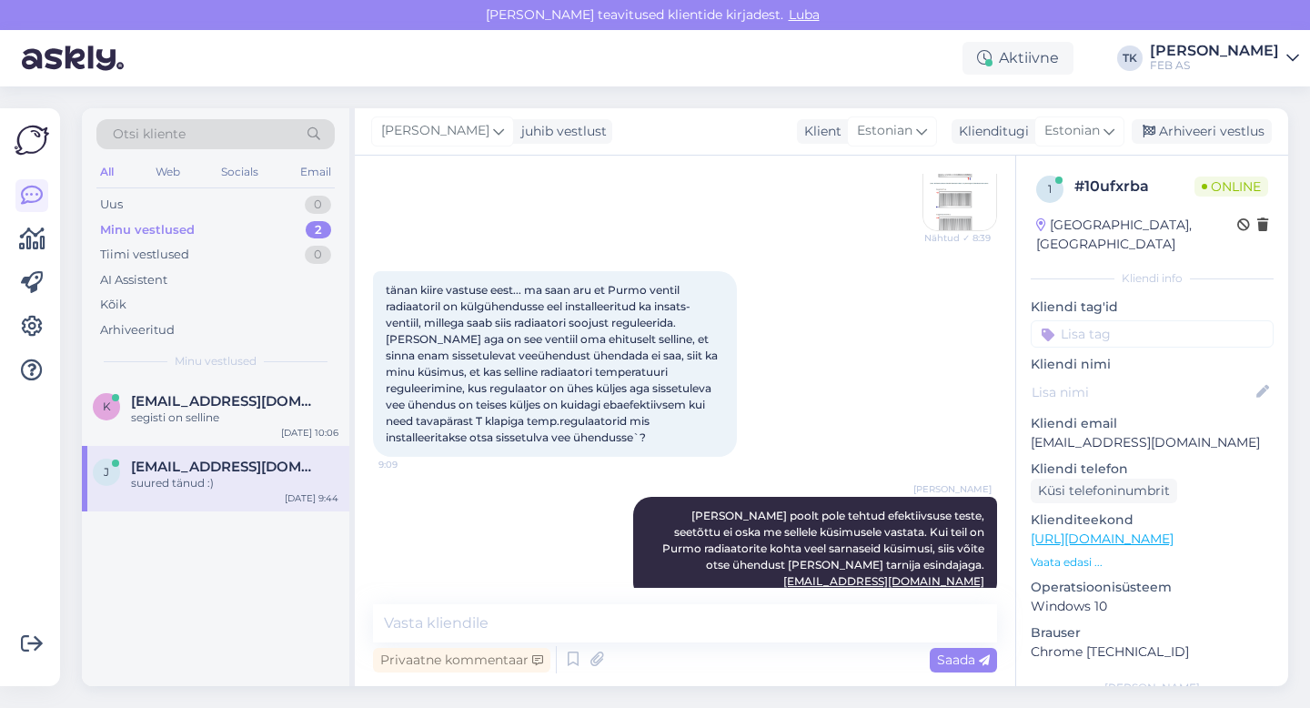
scroll to position [1603, 0]
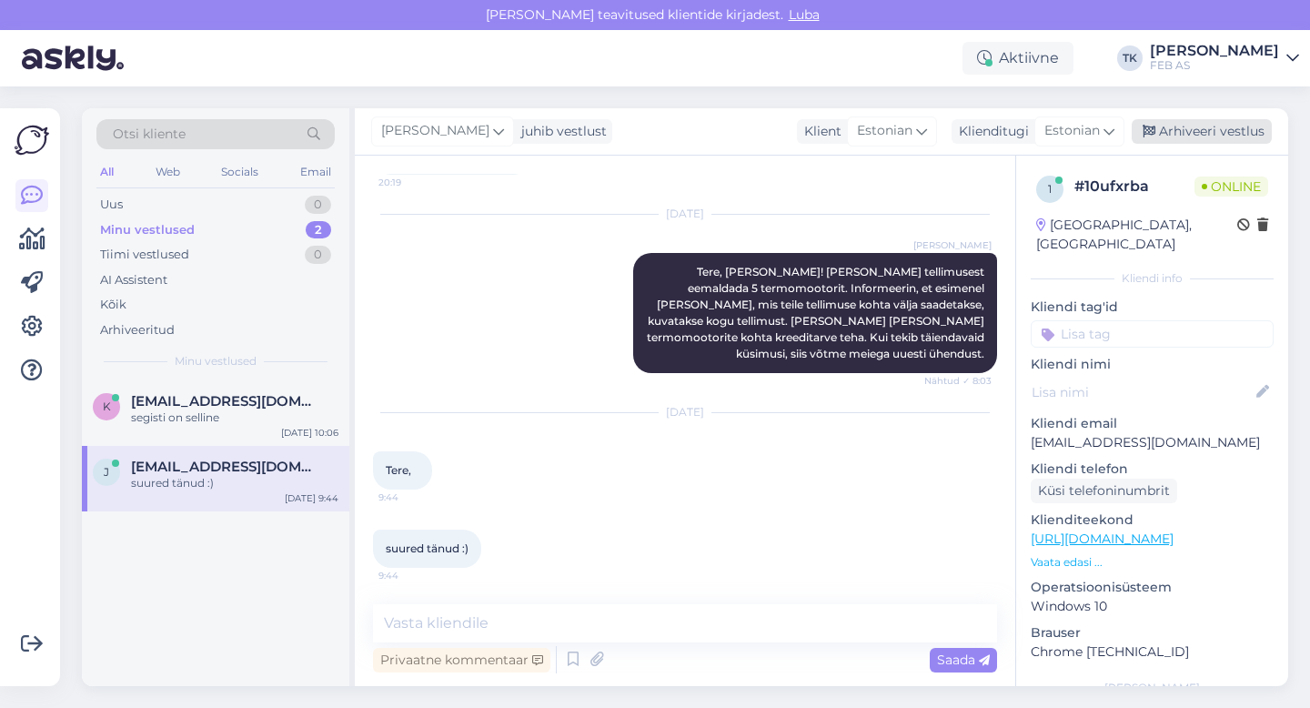
click at [1216, 124] on div "Arhiveeri vestlus" at bounding box center [1202, 131] width 140 height 25
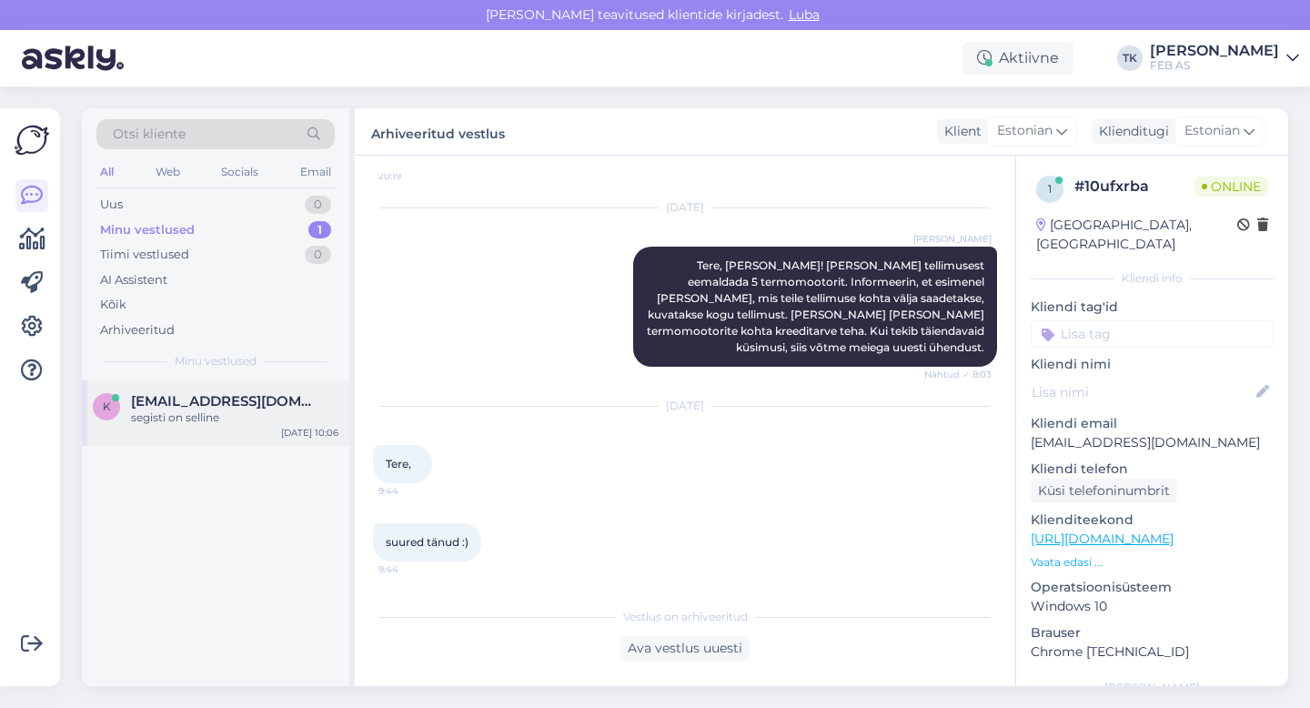
click at [162, 408] on span "[EMAIL_ADDRESS][DOMAIN_NAME]" at bounding box center [225, 401] width 189 height 16
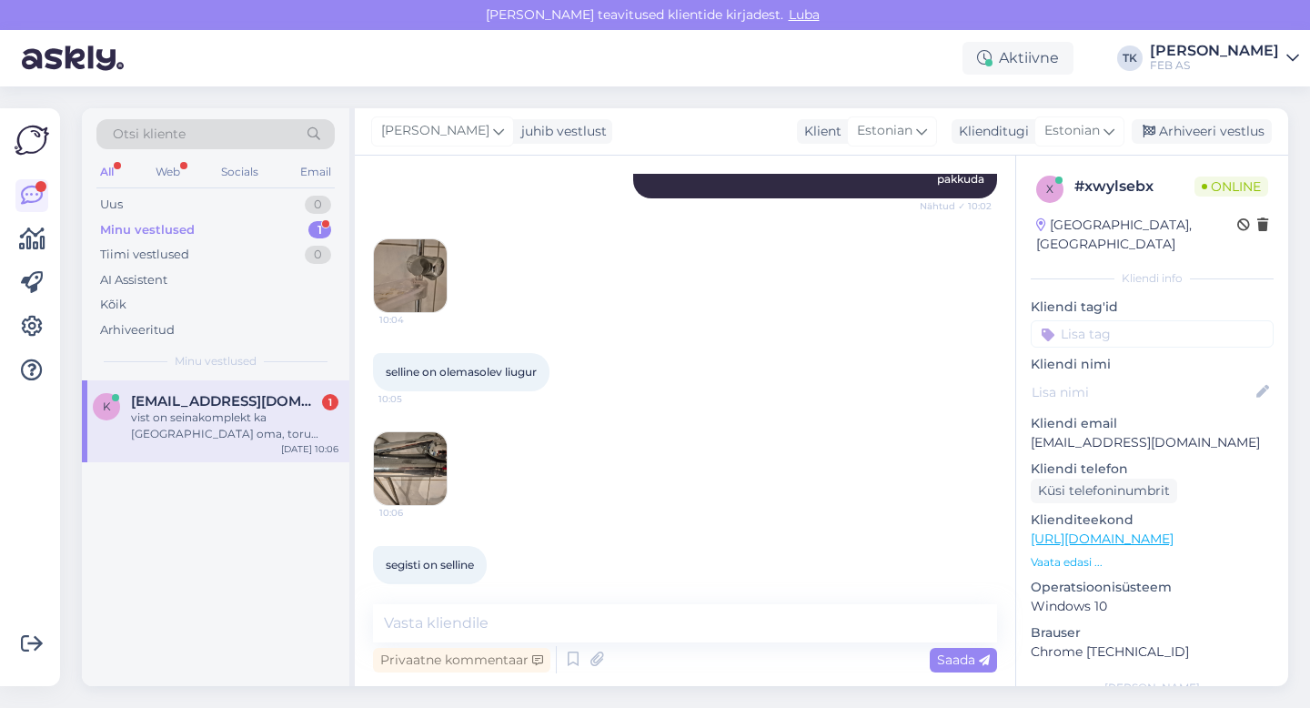
scroll to position [871, 0]
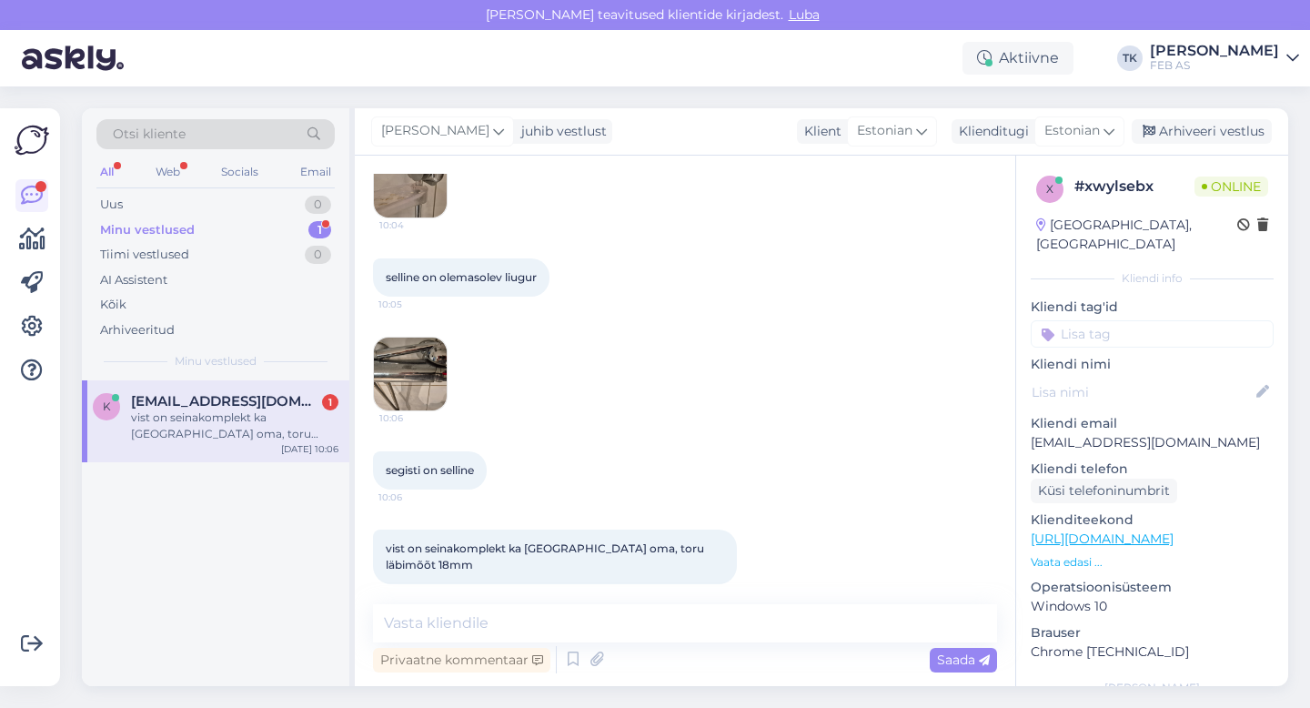
click at [716, 431] on div "segisti on selline 10:06" at bounding box center [685, 470] width 624 height 78
click at [507, 623] on textarea at bounding box center [685, 623] width 624 height 38
click at [634, 456] on div "segisti on selline 10:06" at bounding box center [685, 470] width 624 height 78
click at [511, 612] on textarea at bounding box center [685, 623] width 624 height 38
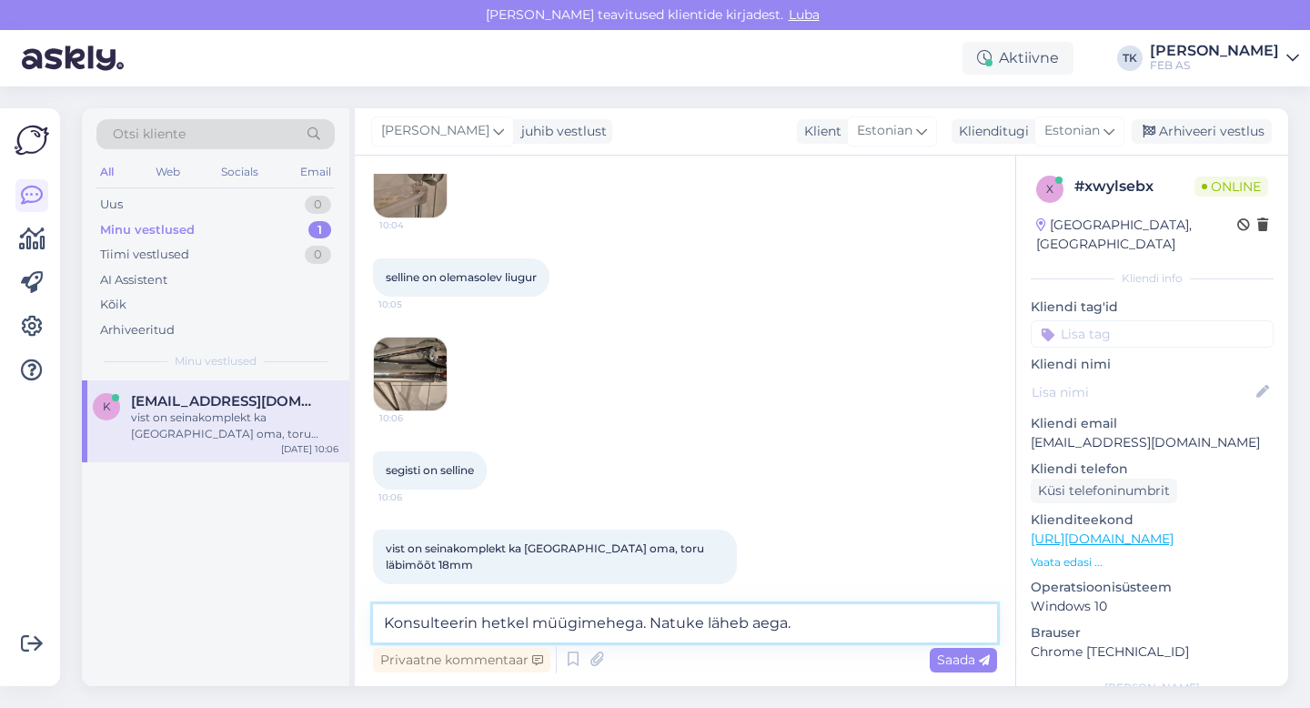
click at [419, 625] on textarea "Konsulteerin hetkel müügimehega. Natuke läheb aega." at bounding box center [685, 623] width 624 height 38
paste textarea "GB41636264 44"
click at [425, 617] on textarea "Konsulteerin hetkel müügimehega. Natuke läheb aega." at bounding box center [685, 623] width 624 height 38
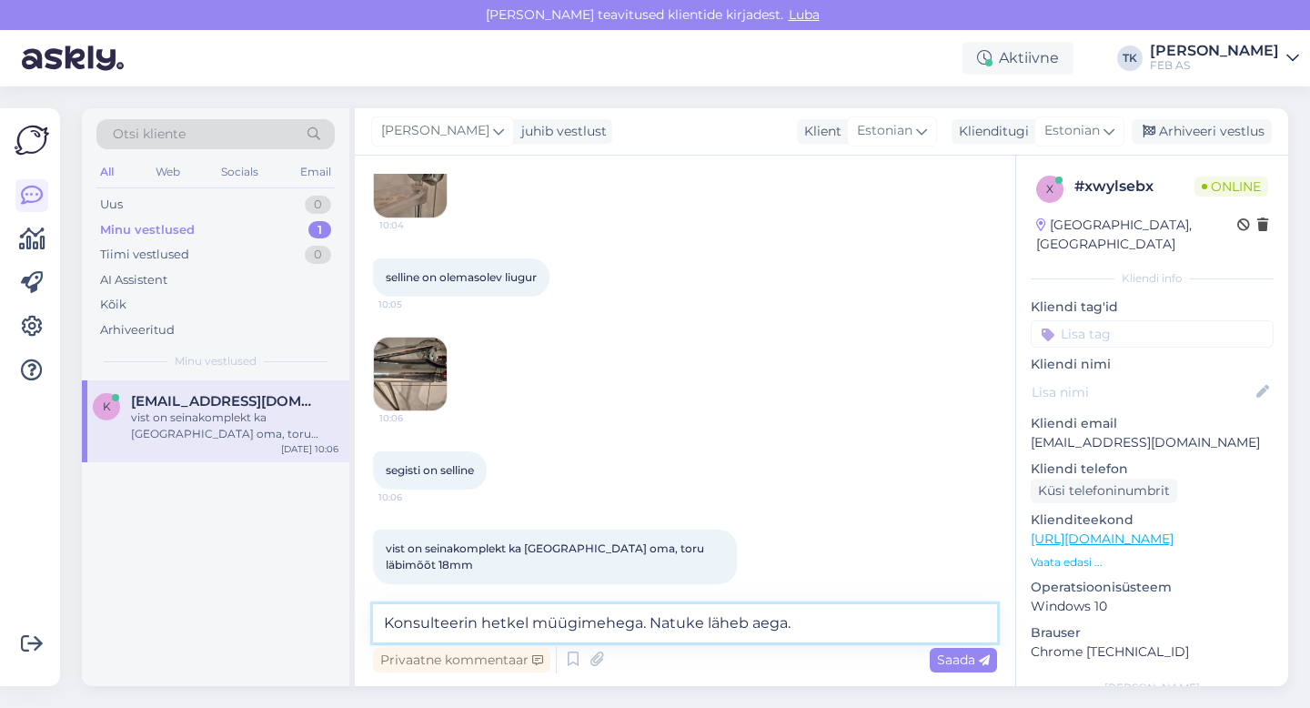
type textarea "Konsulteerin hetkel müügimehega. Natuke läheb aega."
click at [805, 633] on textarea "Konsulteerin hetkel müügimehega. Natuke läheb aega." at bounding box center [685, 623] width 624 height 38
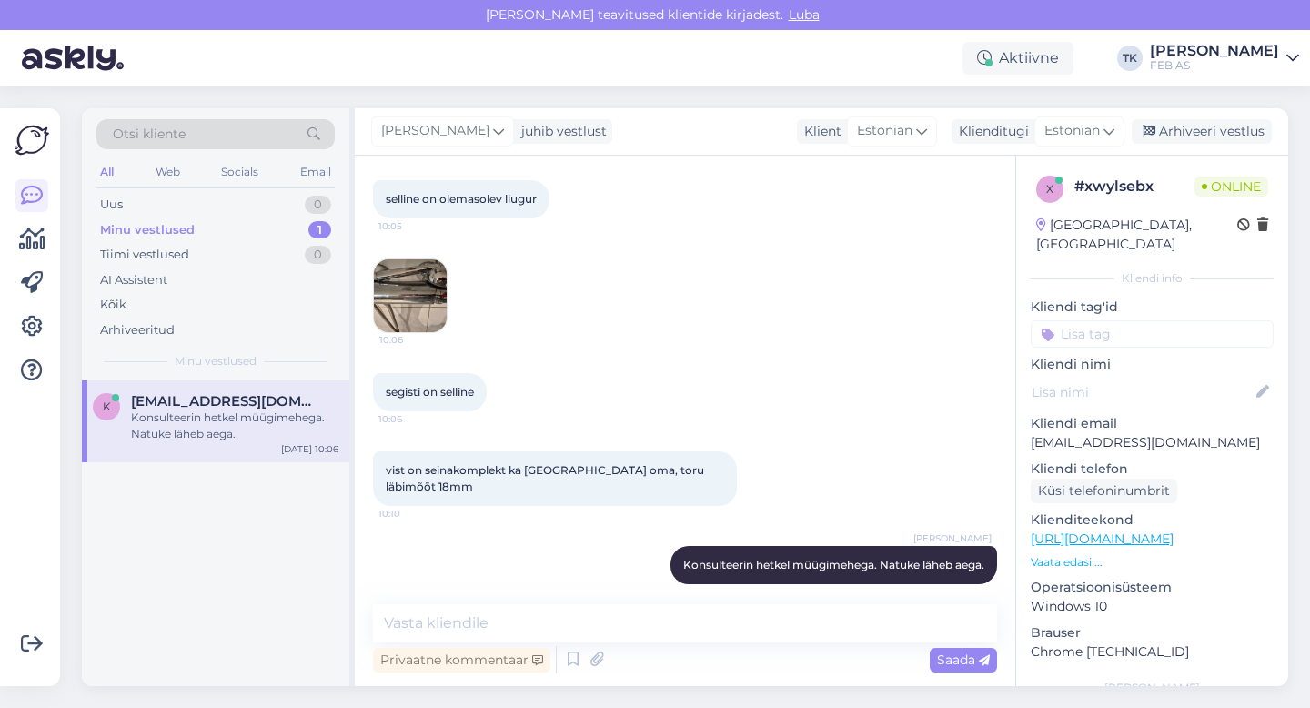
click at [725, 384] on div "segisti on selline 10:06" at bounding box center [685, 392] width 624 height 78
click at [664, 622] on textarea at bounding box center [685, 623] width 624 height 38
type textarea "l"
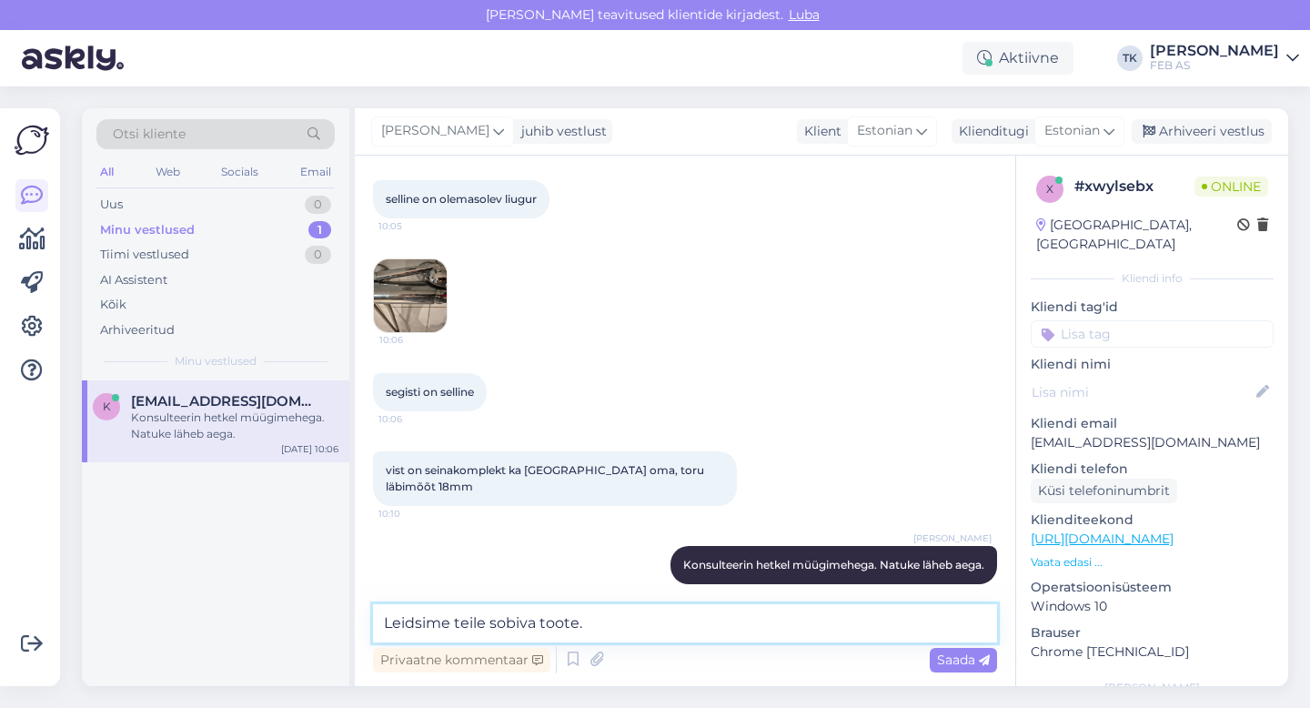
paste textarea "[URL][DOMAIN_NAME]"
type textarea "Leidsime teile sobiva toote. [URL][DOMAIN_NAME]"
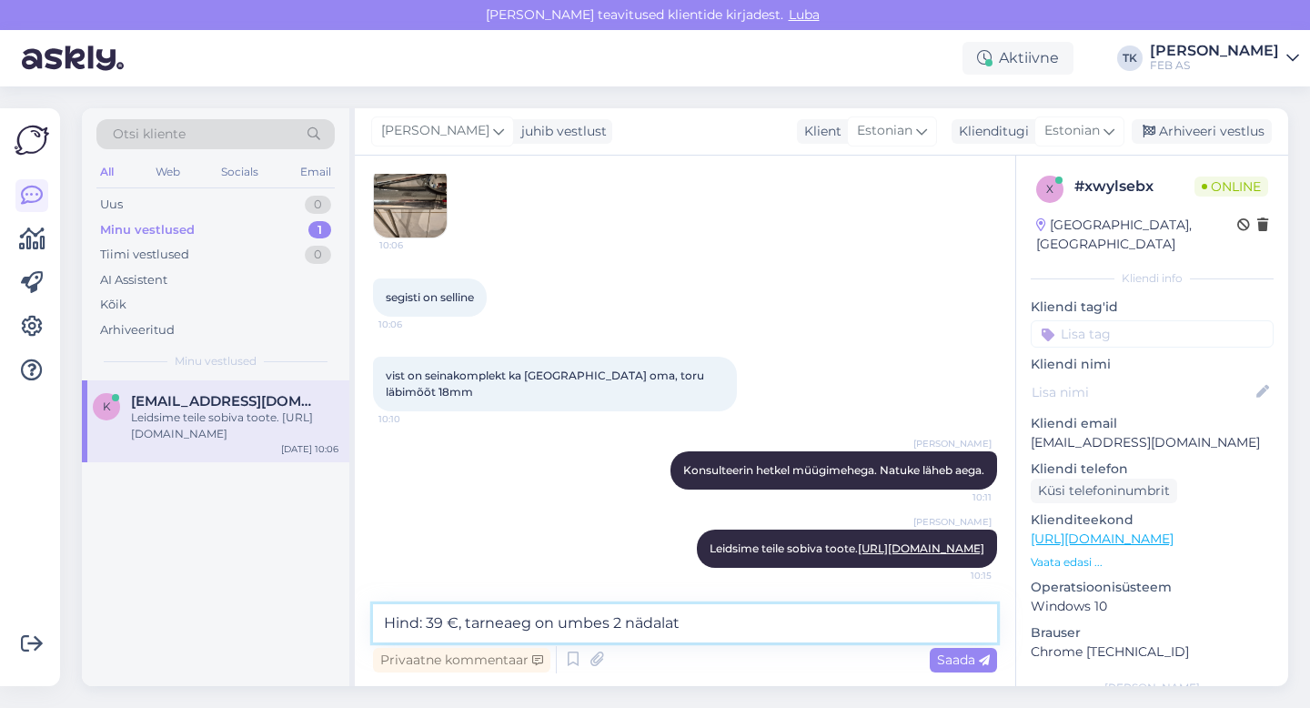
type textarea "Hind: 39 €, tarneaeg on umbes 2 nädalat."
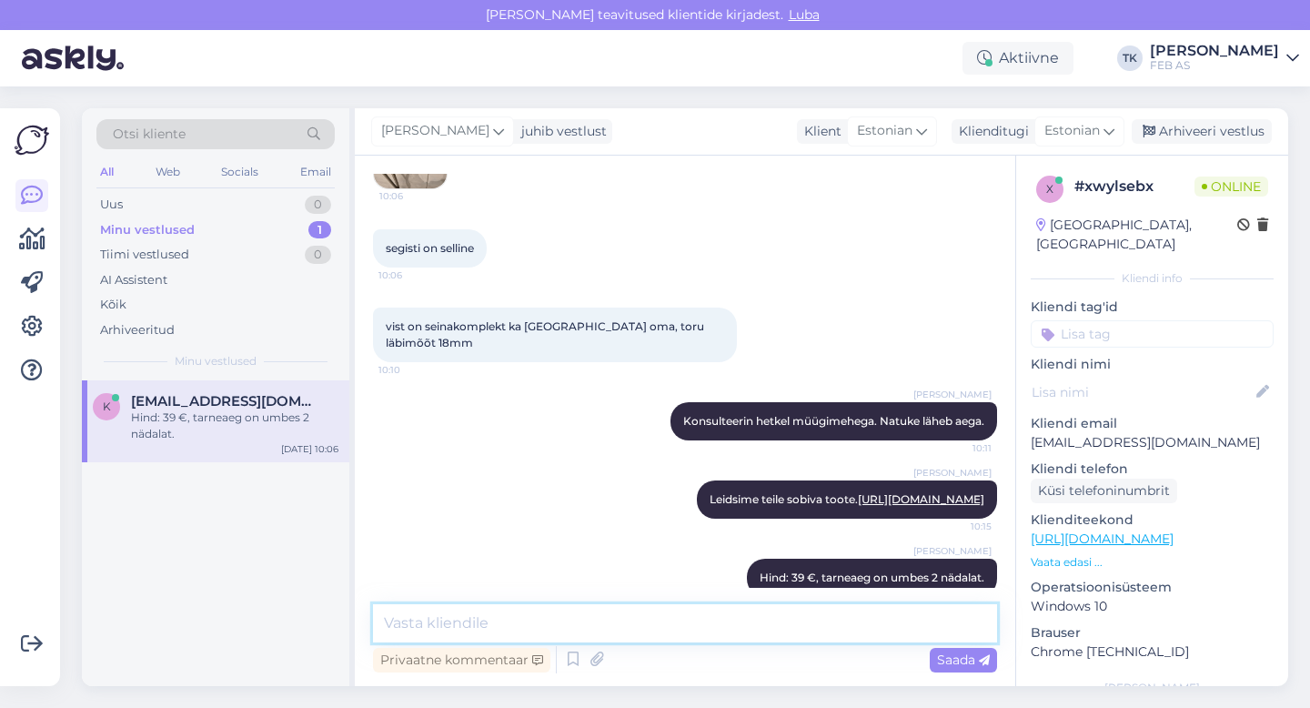
scroll to position [1171, 0]
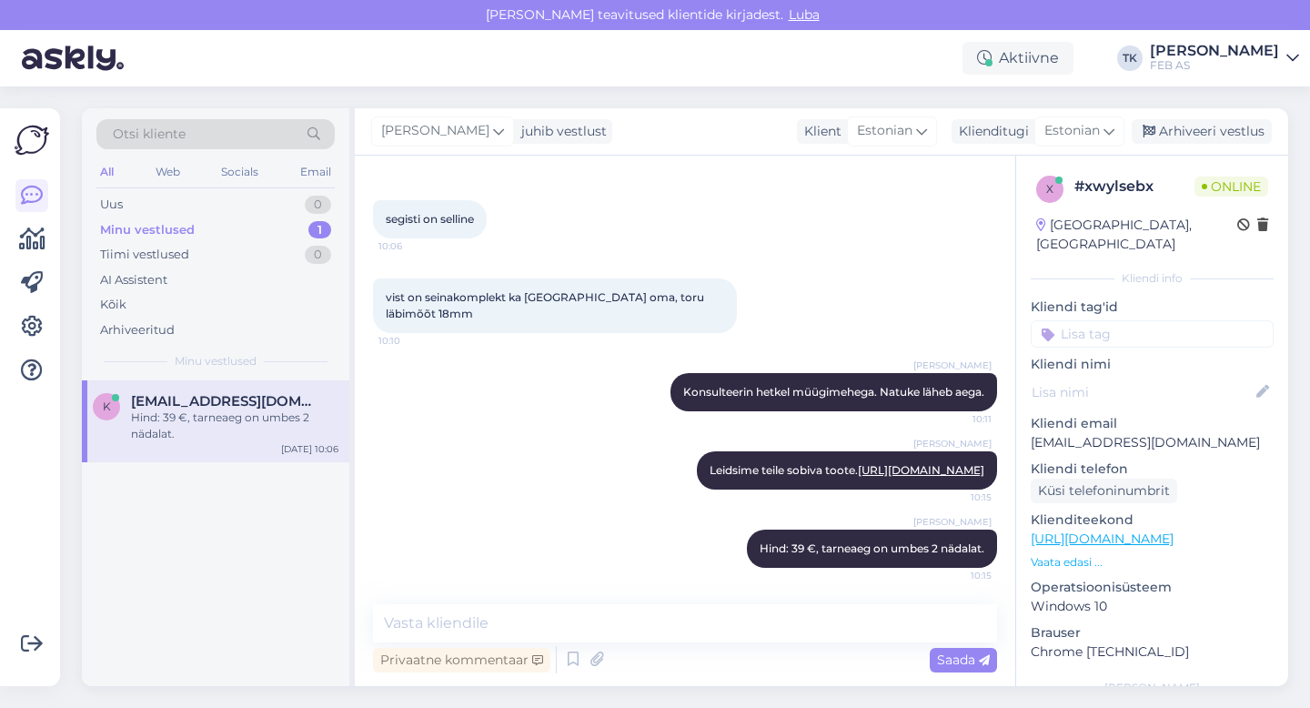
click at [542, 353] on div "Triinu [PERSON_NAME] Konsulteerin hetkel müügimehega. Natuke läheb aega. 10:11" at bounding box center [685, 392] width 624 height 78
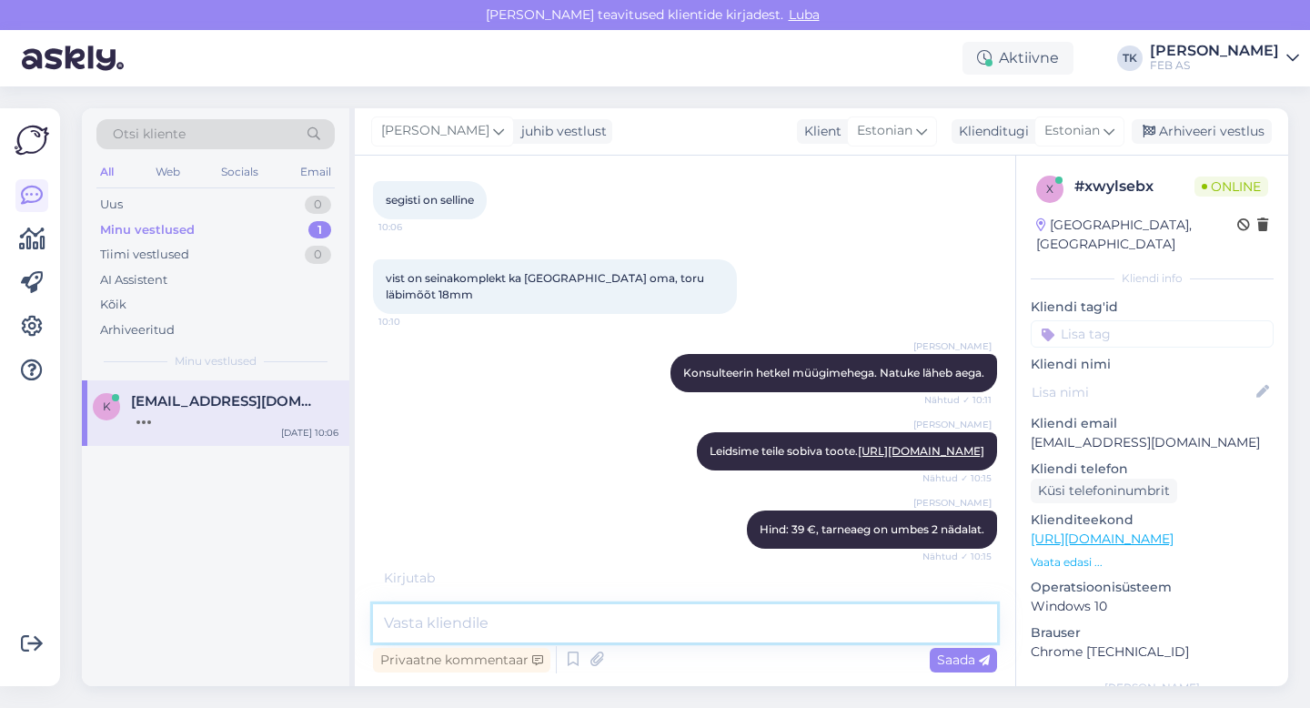
click at [571, 622] on textarea at bounding box center [685, 623] width 624 height 38
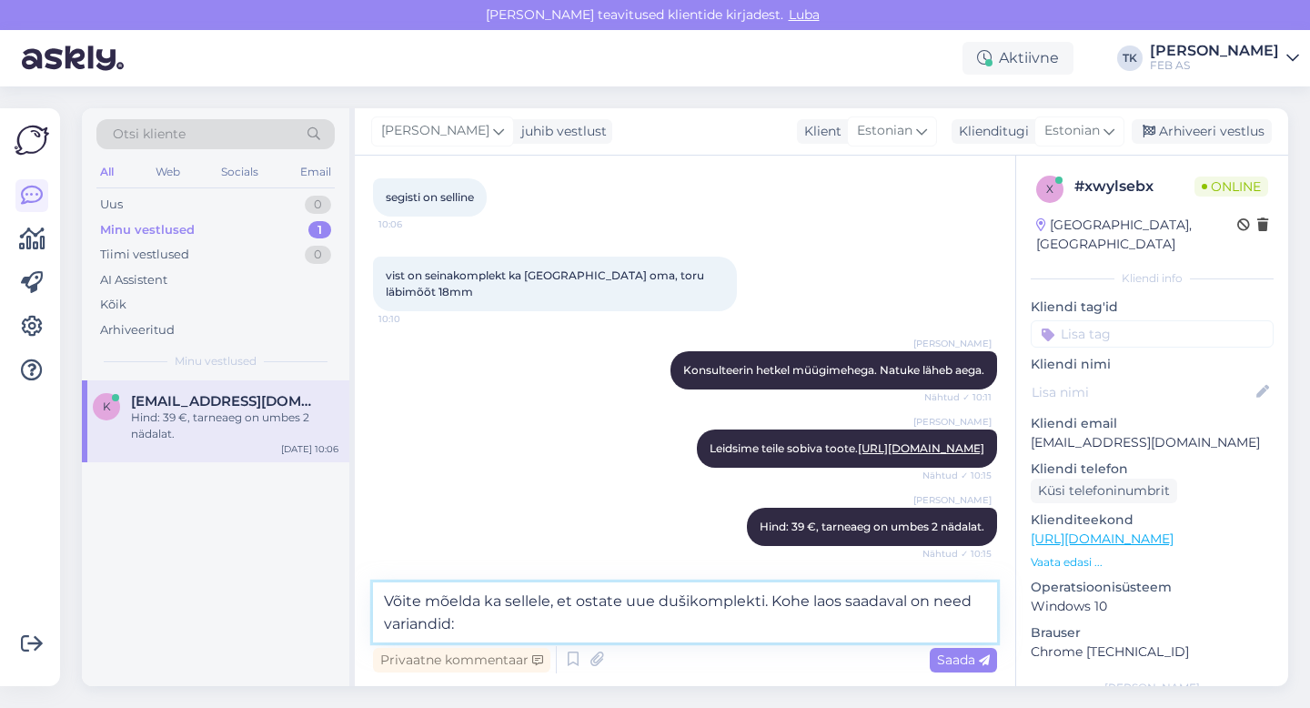
paste textarea "[URL][DOMAIN_NAME]"
type textarea "Võite mõelda ka sellele, et ostate uue dušikomplekti. Kohe laos saadaval on nee…"
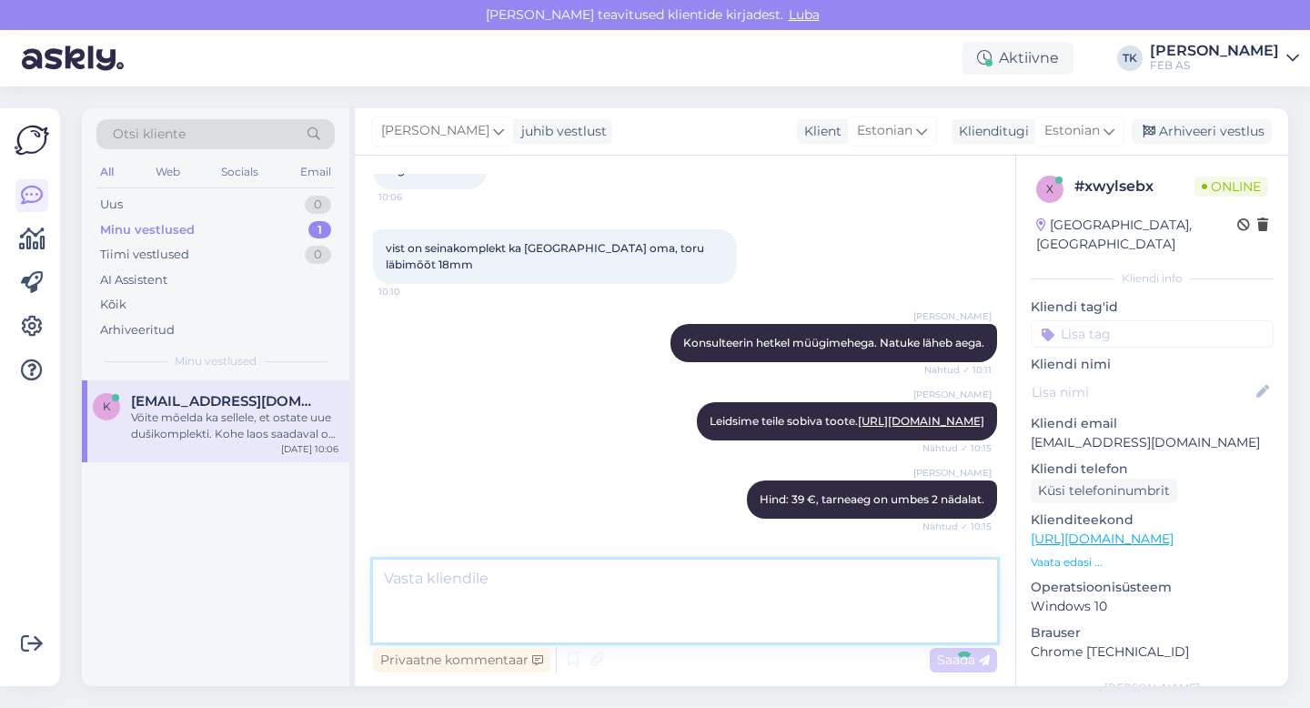
scroll to position [1299, 0]
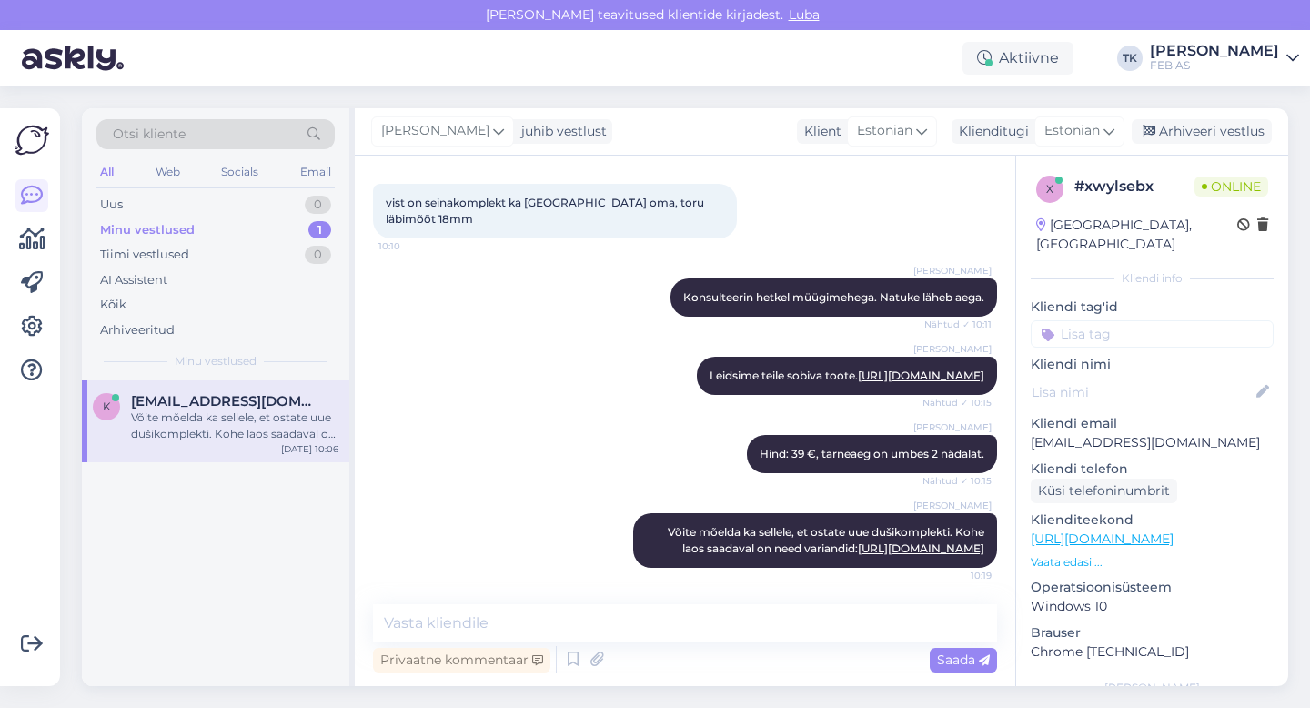
click at [554, 415] on div "Triinu [PERSON_NAME] Hind: 39 €, tarneaeg on umbes 2 nädalat. Nähtud ✓ 10:15" at bounding box center [685, 454] width 624 height 78
click at [463, 415] on div "Triinu [PERSON_NAME] Hind: 39 €, tarneaeg on umbes 2 nädalat. Nähtud ✓ 10:15" at bounding box center [685, 454] width 624 height 78
click at [158, 567] on div "k [EMAIL_ADDRESS][DOMAIN_NAME] Võite mõelda ka sellele, et ostate uue dušikompl…" at bounding box center [216, 533] width 268 height 306
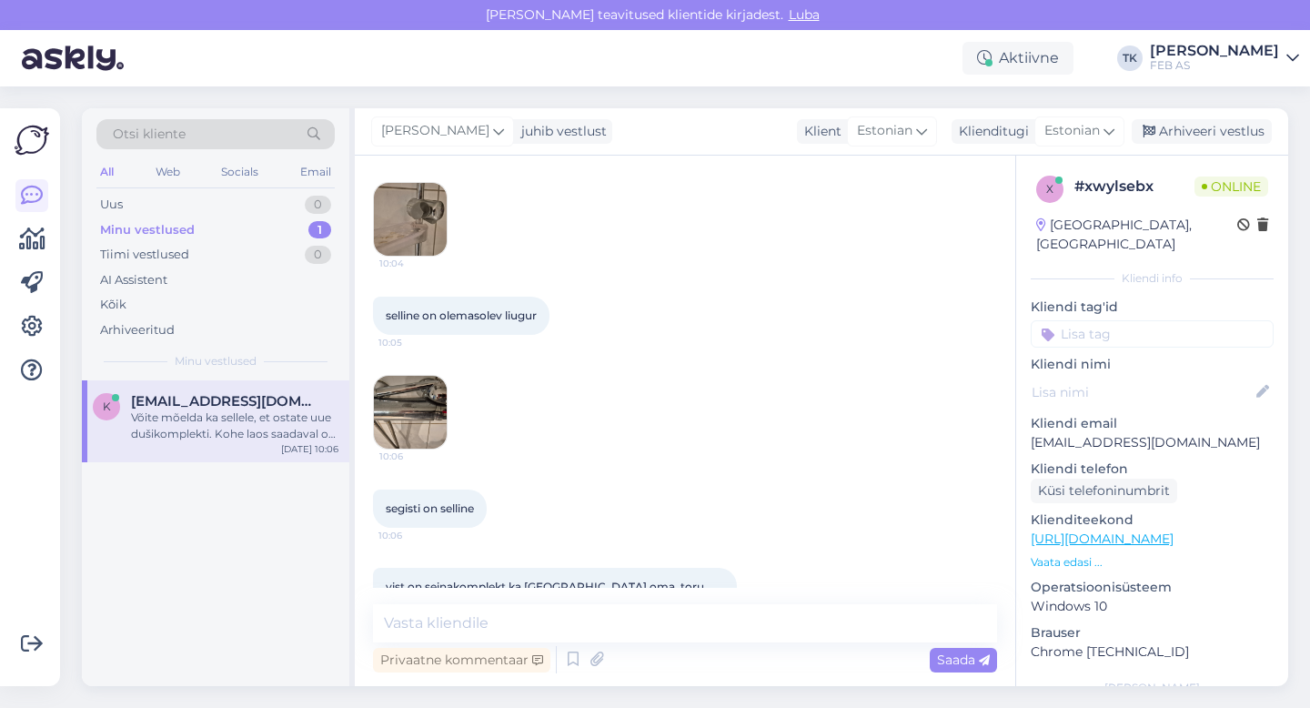
scroll to position [795, 0]
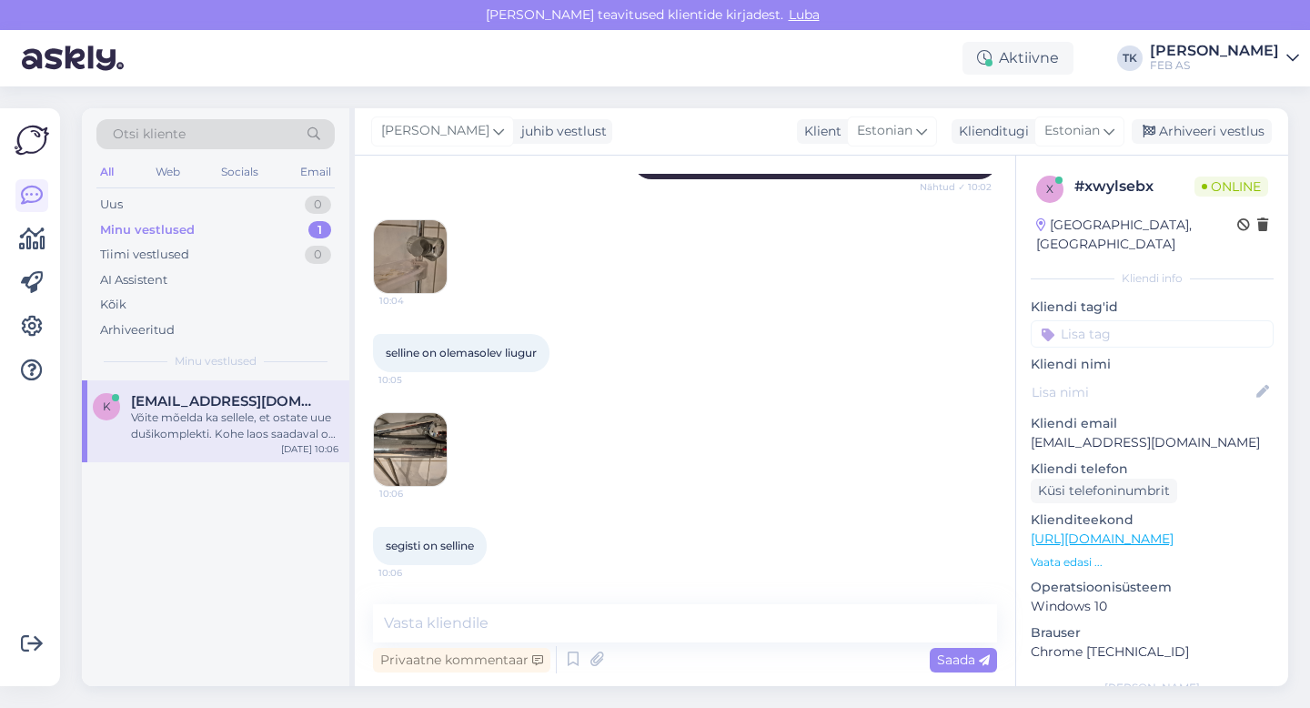
click at [399, 426] on img at bounding box center [410, 449] width 73 height 73
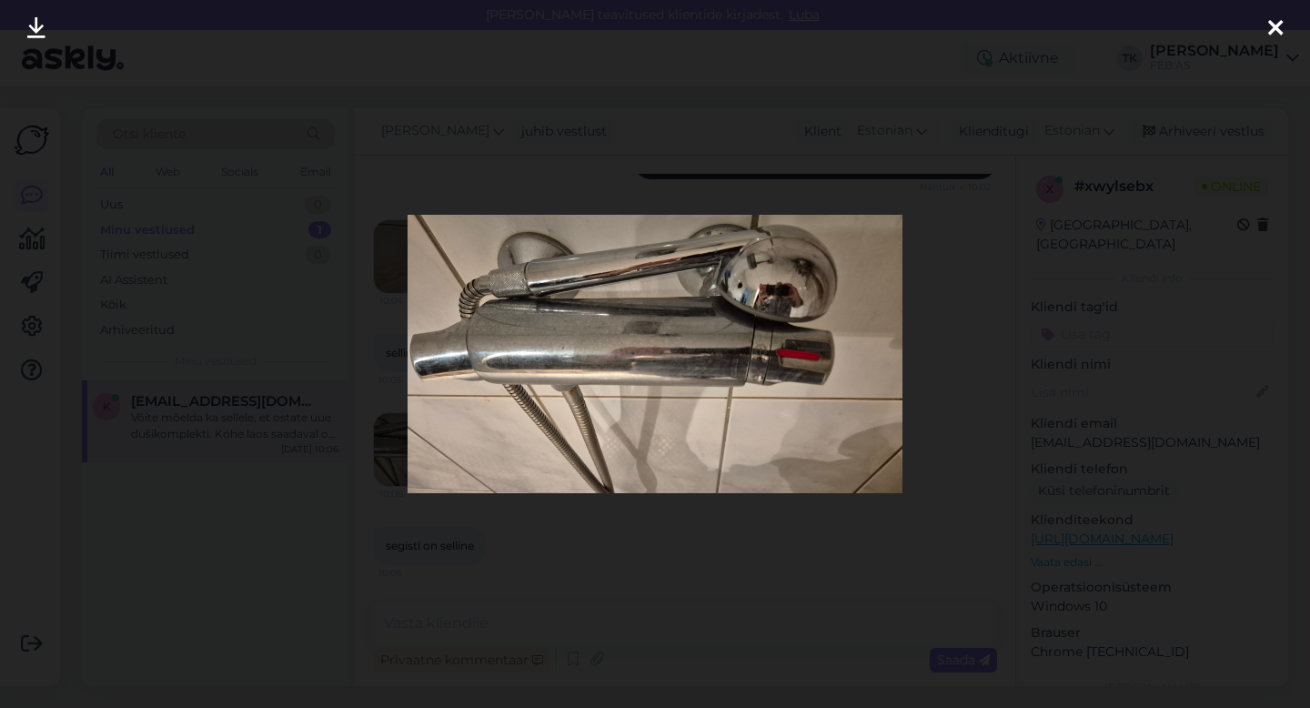
click at [967, 321] on div at bounding box center [655, 354] width 1310 height 708
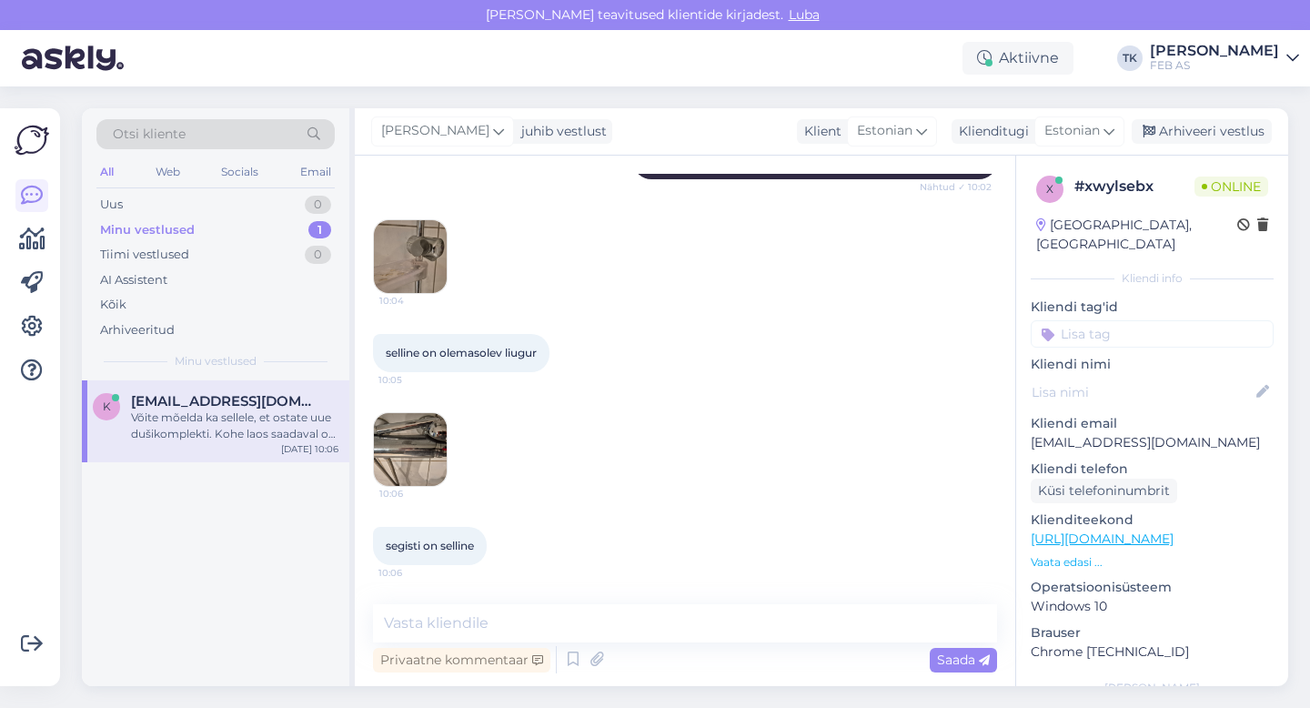
click at [439, 229] on img at bounding box center [410, 256] width 73 height 73
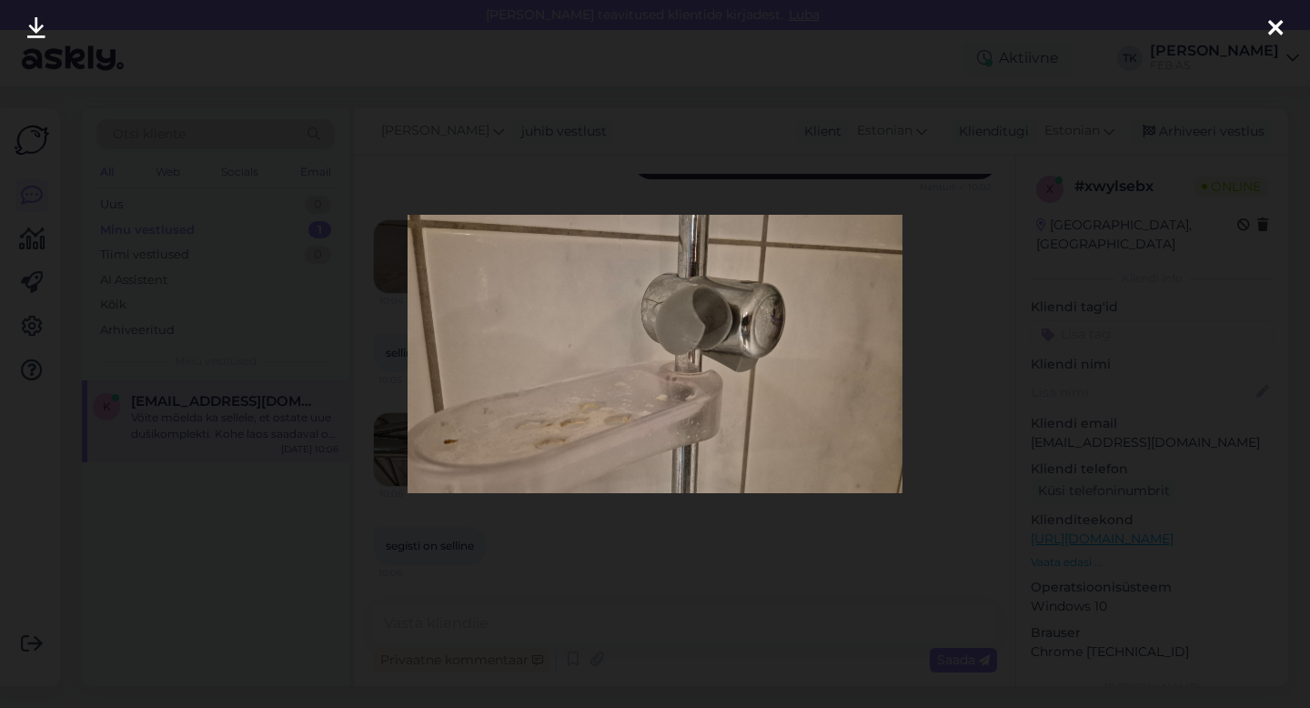
click at [710, 146] on div at bounding box center [655, 354] width 1310 height 708
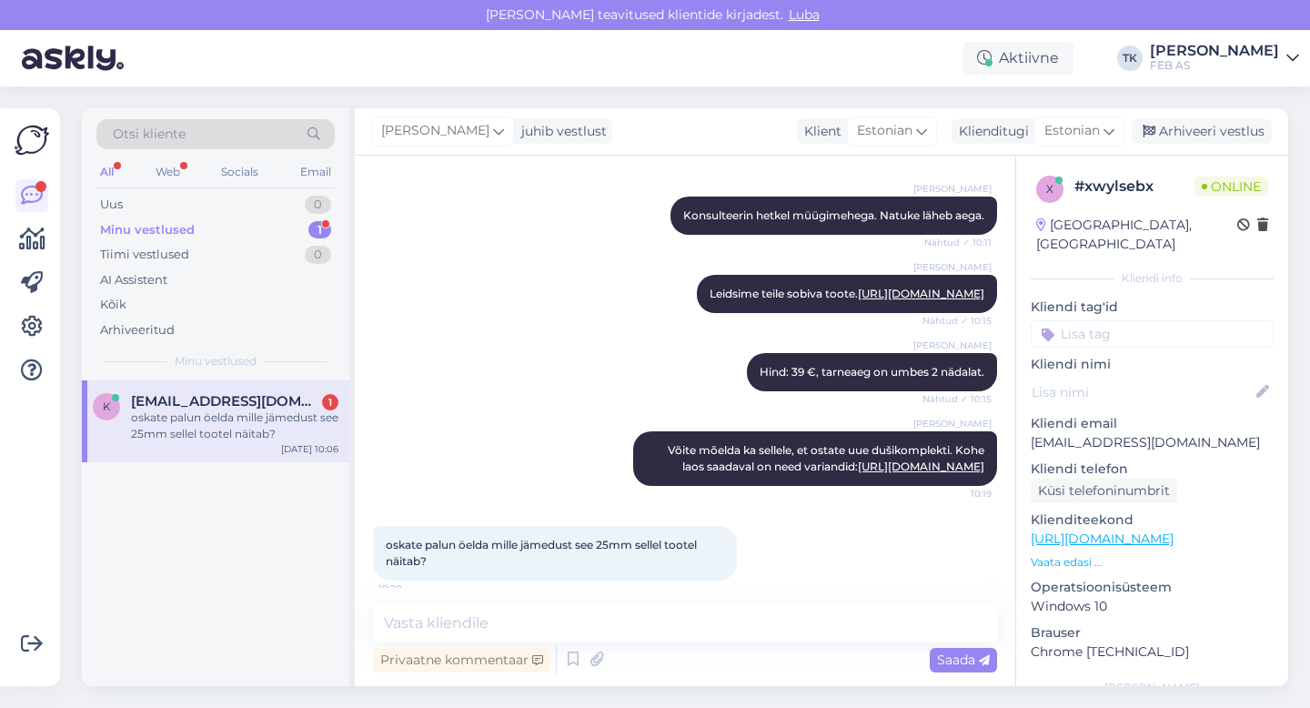
scroll to position [1393, 0]
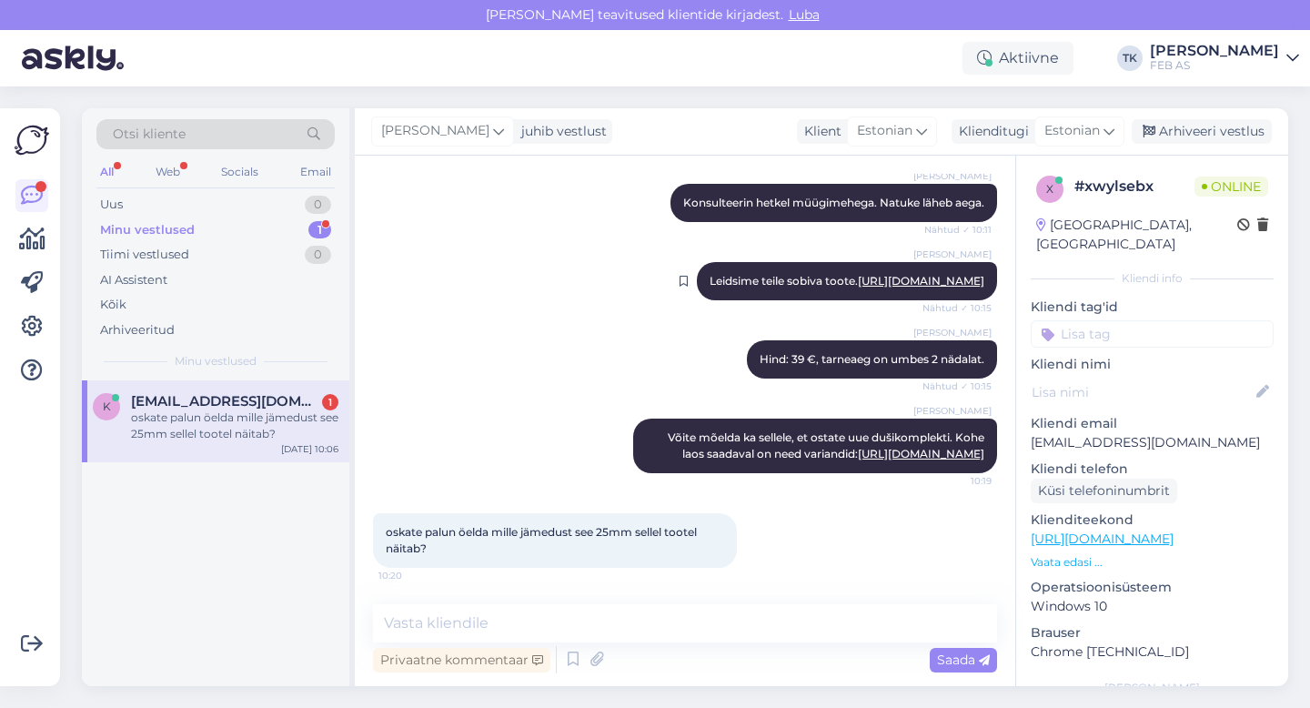
click at [858, 274] on link "[URL][DOMAIN_NAME]" at bounding box center [921, 281] width 126 height 14
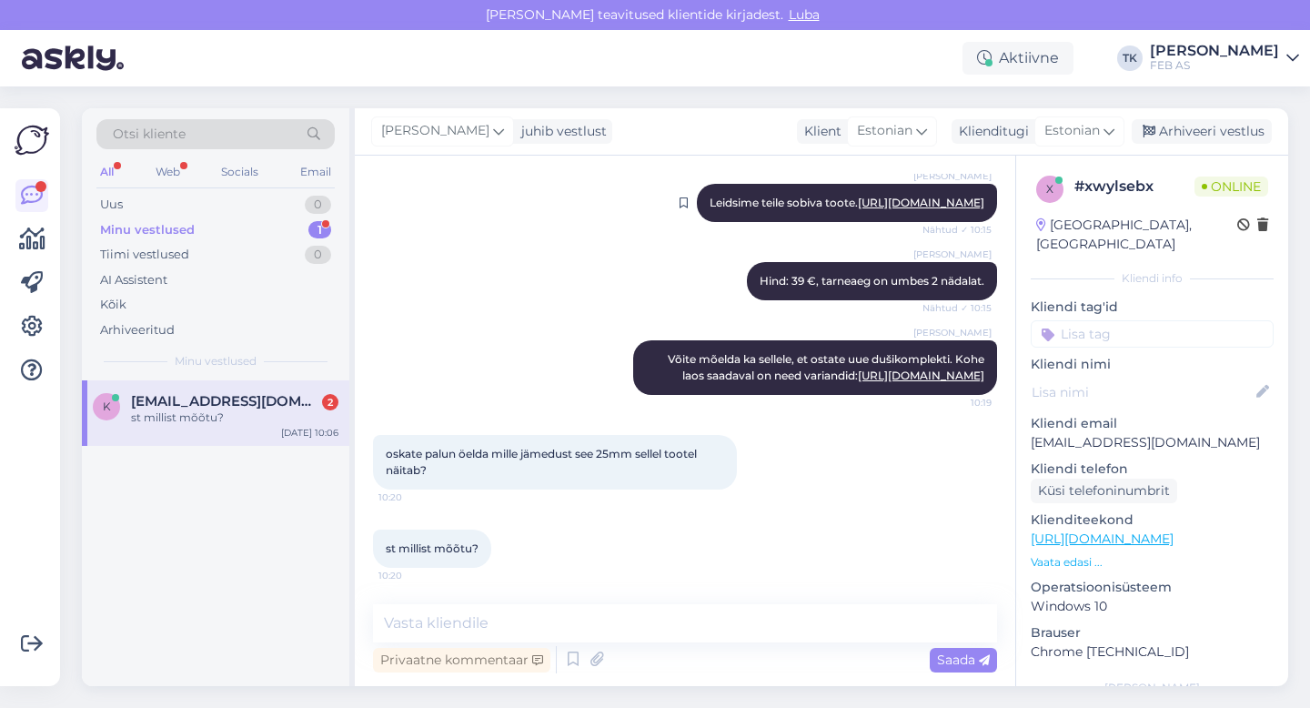
scroll to position [1472, 0]
click at [479, 280] on div "Triinu [PERSON_NAME] Hind: 39 €, tarneaeg on umbes 2 nädalat. Nähtud ✓ 10:15" at bounding box center [685, 281] width 624 height 78
click at [435, 621] on textarea at bounding box center [685, 623] width 624 height 38
click at [496, 551] on div at bounding box center [499, 549] width 16 height 38
click at [243, 242] on div "Tiimi vestlused 0" at bounding box center [215, 254] width 238 height 25
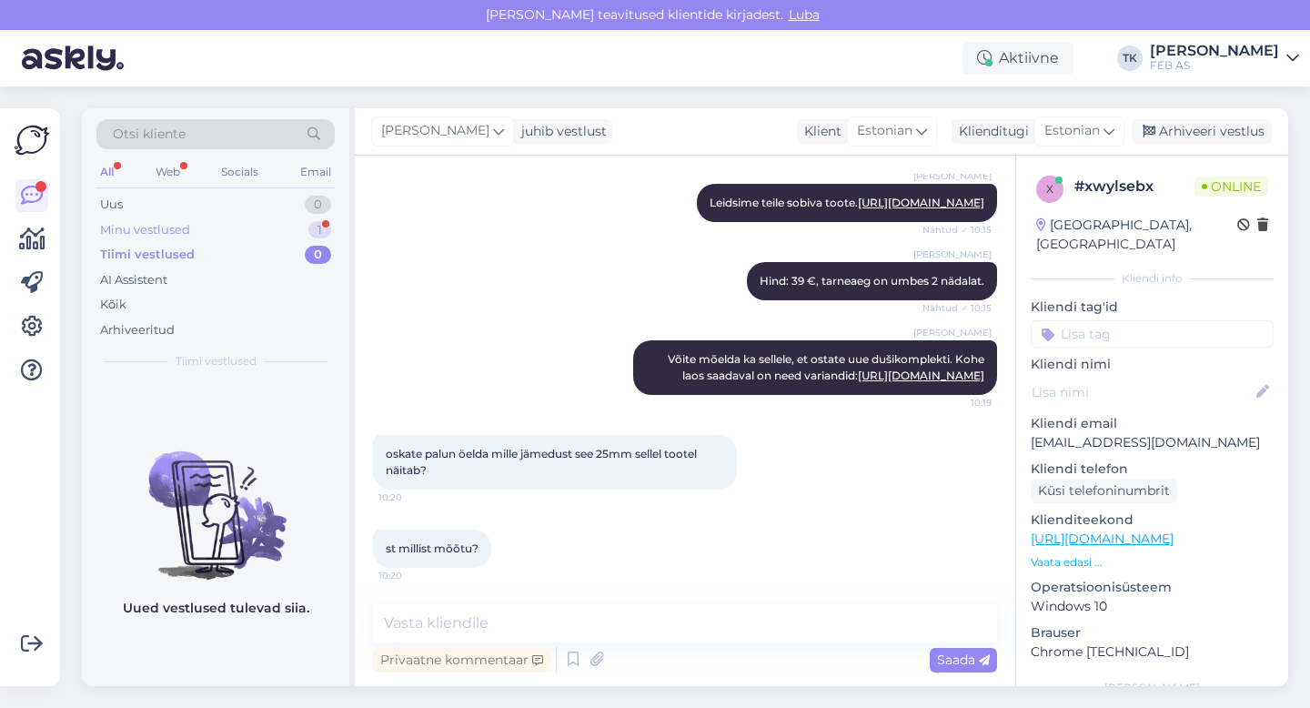
click at [239, 228] on div "Minu vestlused 1" at bounding box center [215, 229] width 238 height 25
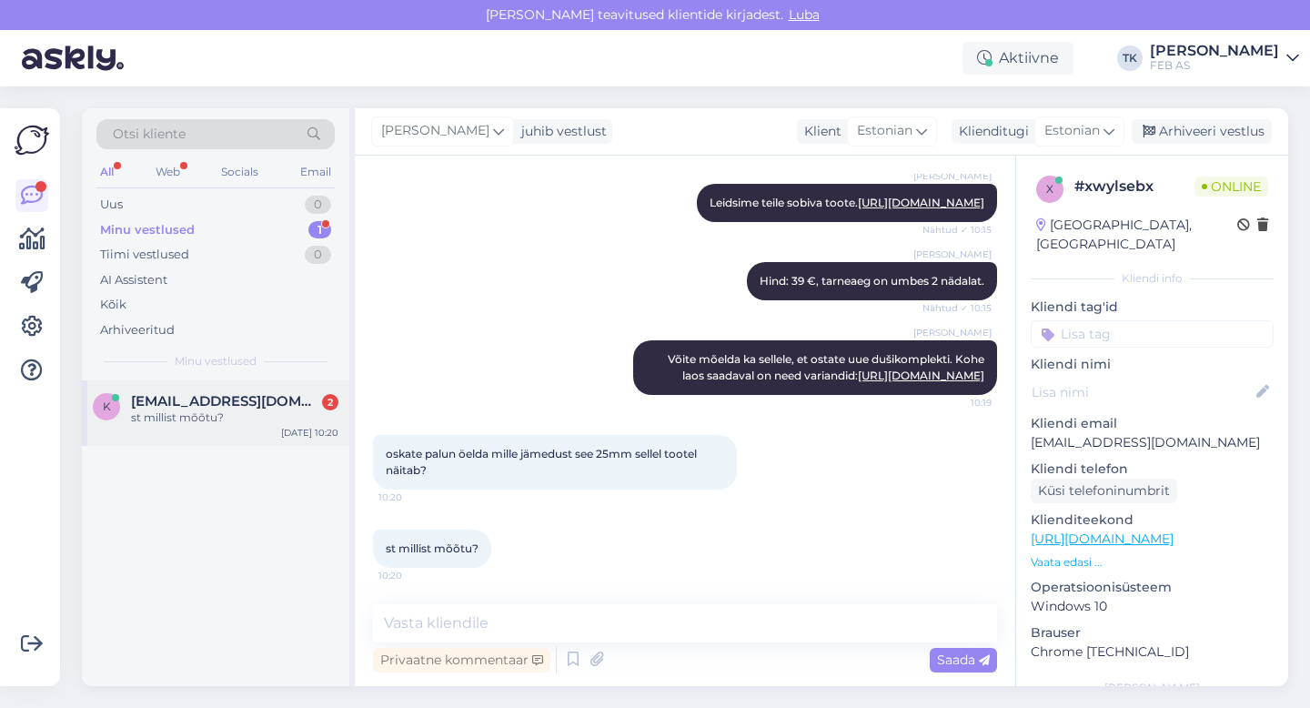
click at [262, 405] on span "[EMAIL_ADDRESS][DOMAIN_NAME]" at bounding box center [225, 401] width 189 height 16
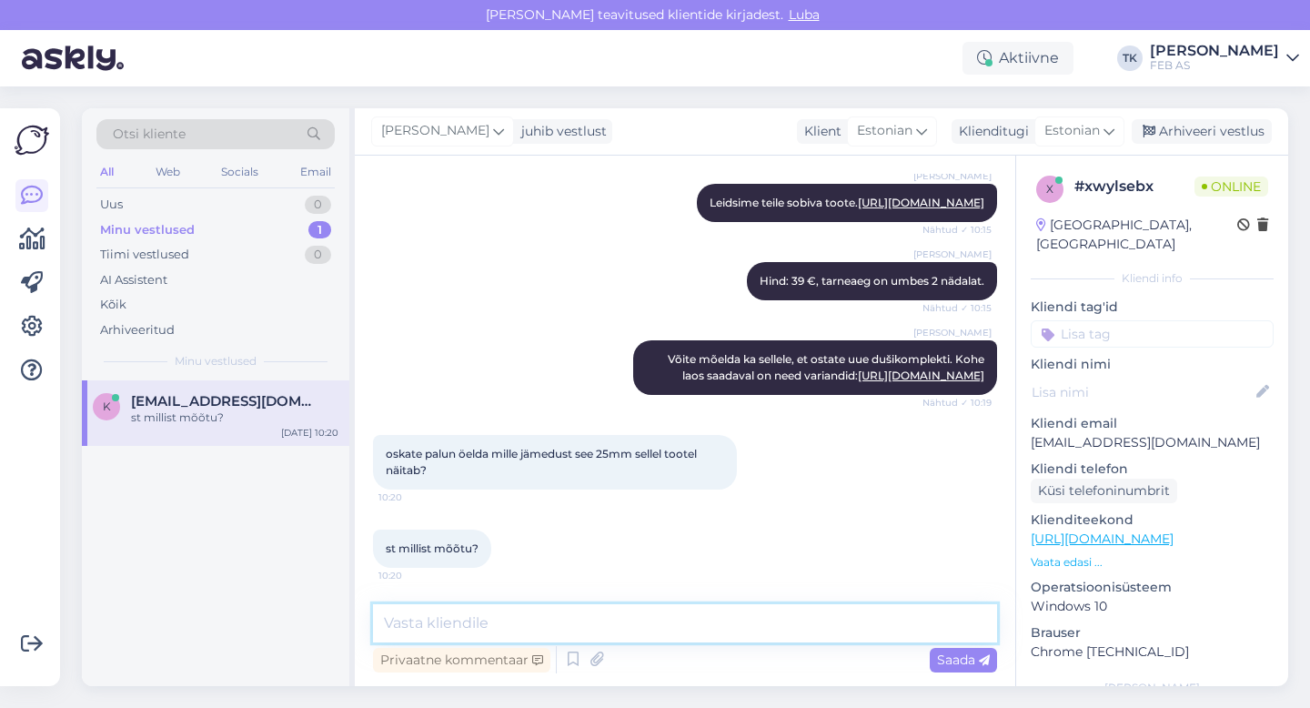
click at [501, 623] on textarea at bounding box center [685, 623] width 624 height 38
paste textarea "dušitoru välimine diameeter"
click at [381, 624] on textarea "dušitoru välimine diameeter" at bounding box center [685, 623] width 624 height 38
type textarea "See on dušitoru välimine diameeter"
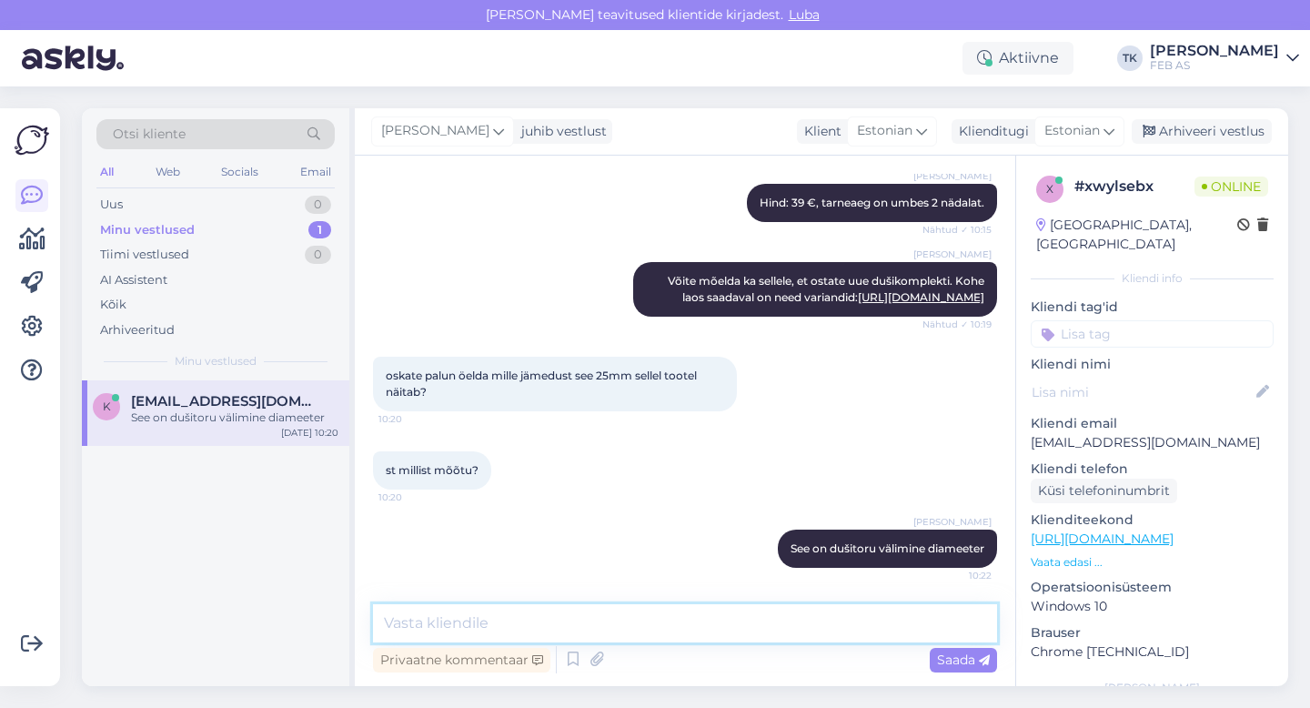
scroll to position [1550, 0]
click at [640, 451] on div "st millist mõõtu? 10:20" at bounding box center [685, 470] width 624 height 78
click at [449, 569] on div "Triinu [PERSON_NAME] See on dušitoru välimine diameeter Nähtud ✓ 10:22" at bounding box center [685, 549] width 624 height 78
click at [443, 623] on textarea at bounding box center [685, 623] width 624 height 38
click at [518, 619] on textarea "Üldjuhul varuosasid" at bounding box center [685, 623] width 624 height 38
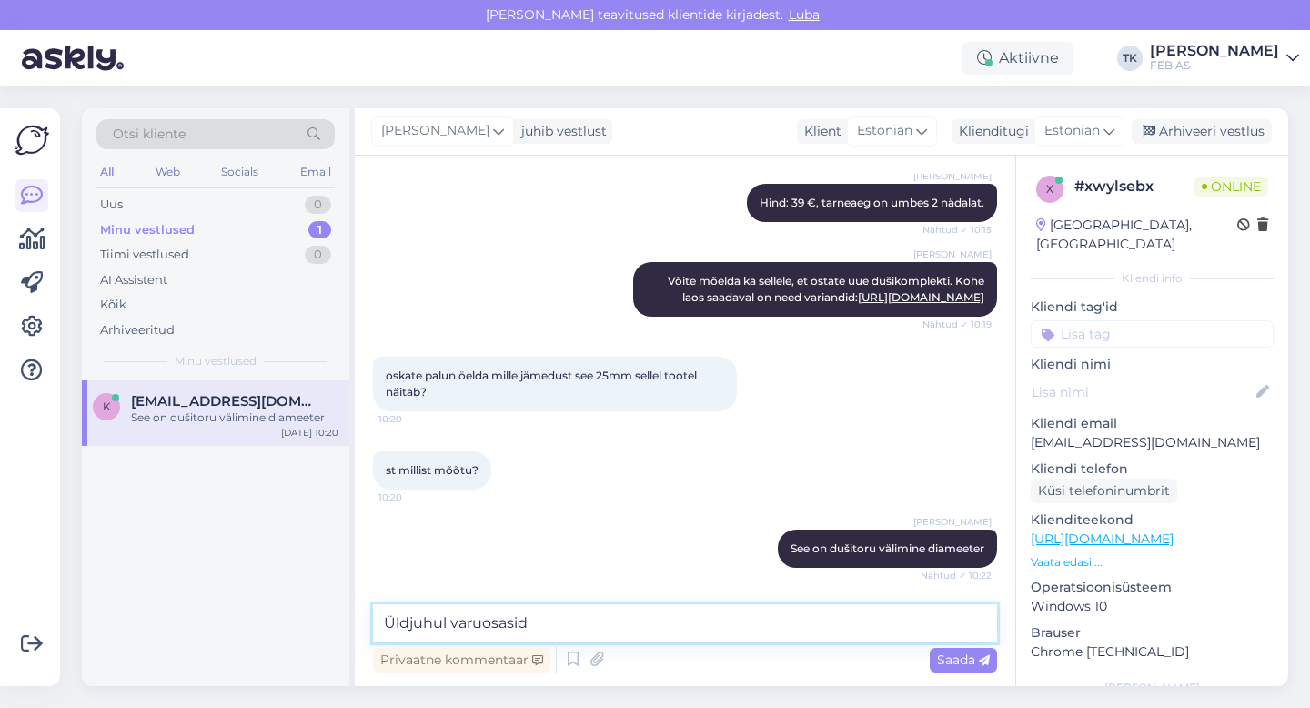
click at [518, 619] on textarea "Üldjuhul varuosasid" at bounding box center [685, 623] width 624 height 38
type textarea "Ü"
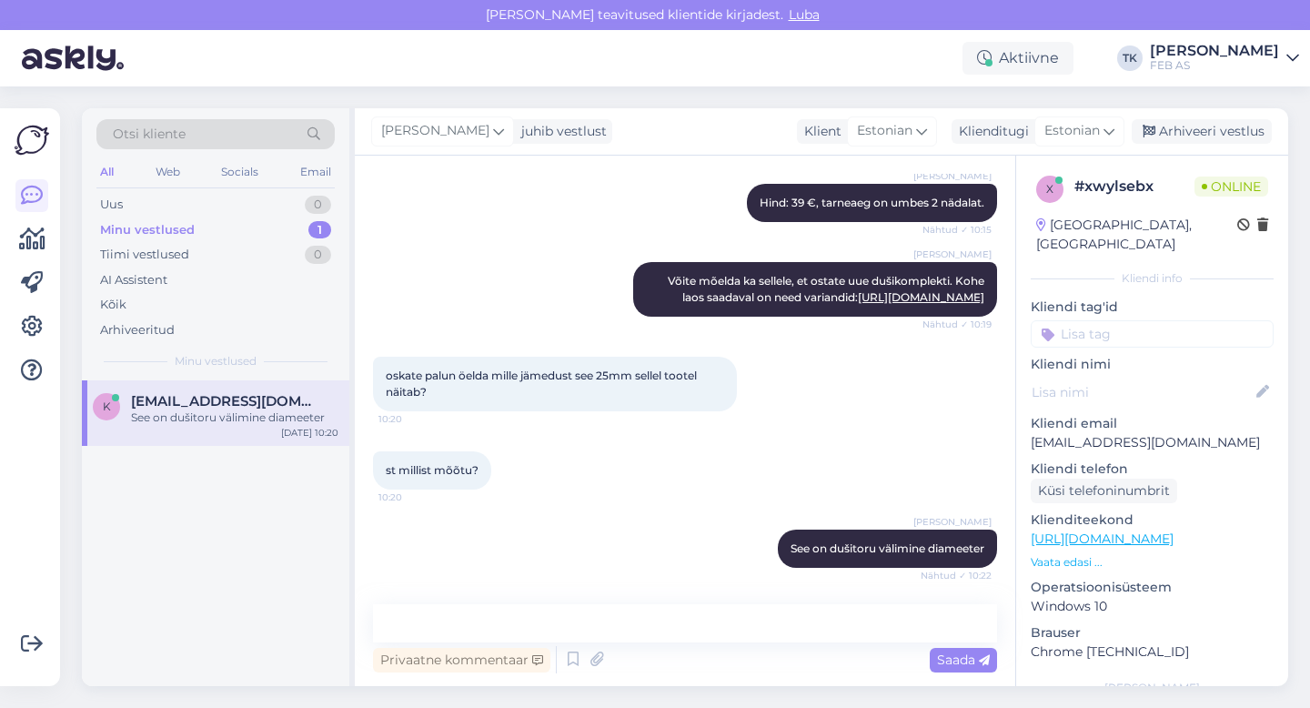
click at [637, 504] on div "st millist mõõtu? 10:20" at bounding box center [685, 470] width 624 height 78
click at [543, 624] on textarea at bounding box center [685, 623] width 624 height 38
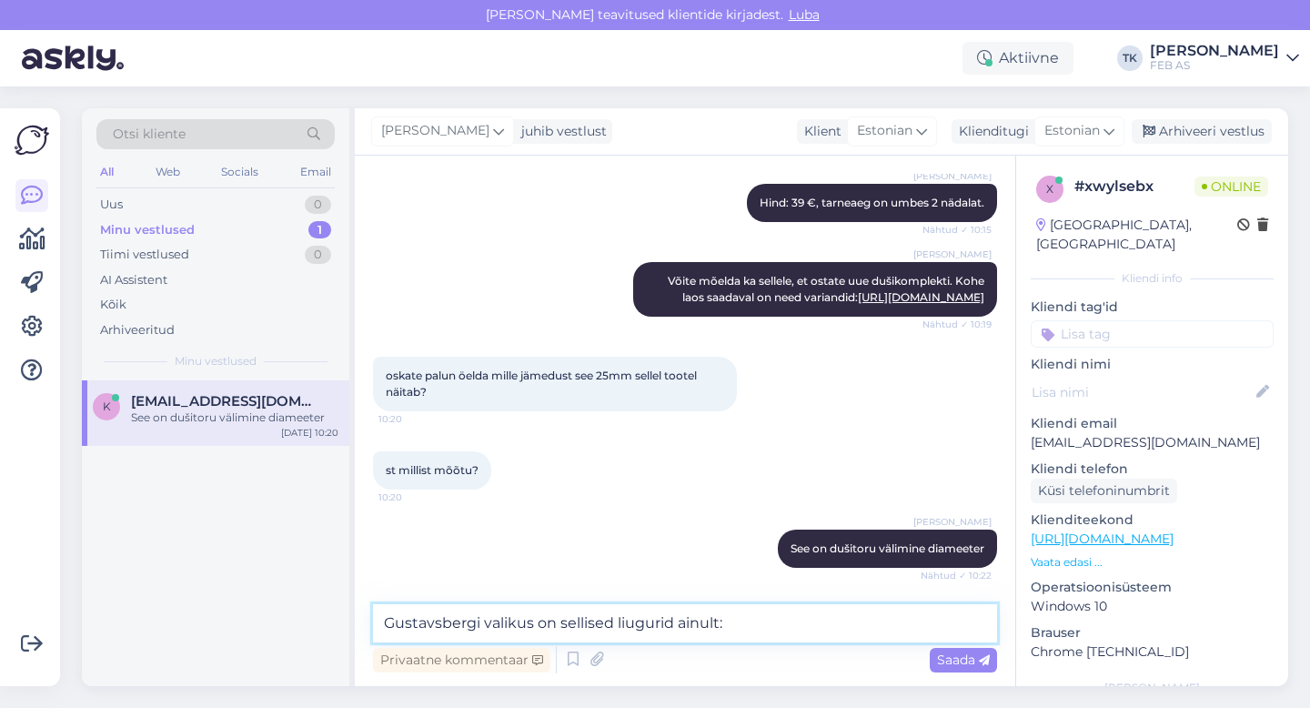
paste textarea "[URL][DOMAIN_NAME]"
type textarea "Gustavsbergi valikus on sellised liugurid ainult: [URL][DOMAIN_NAME]"
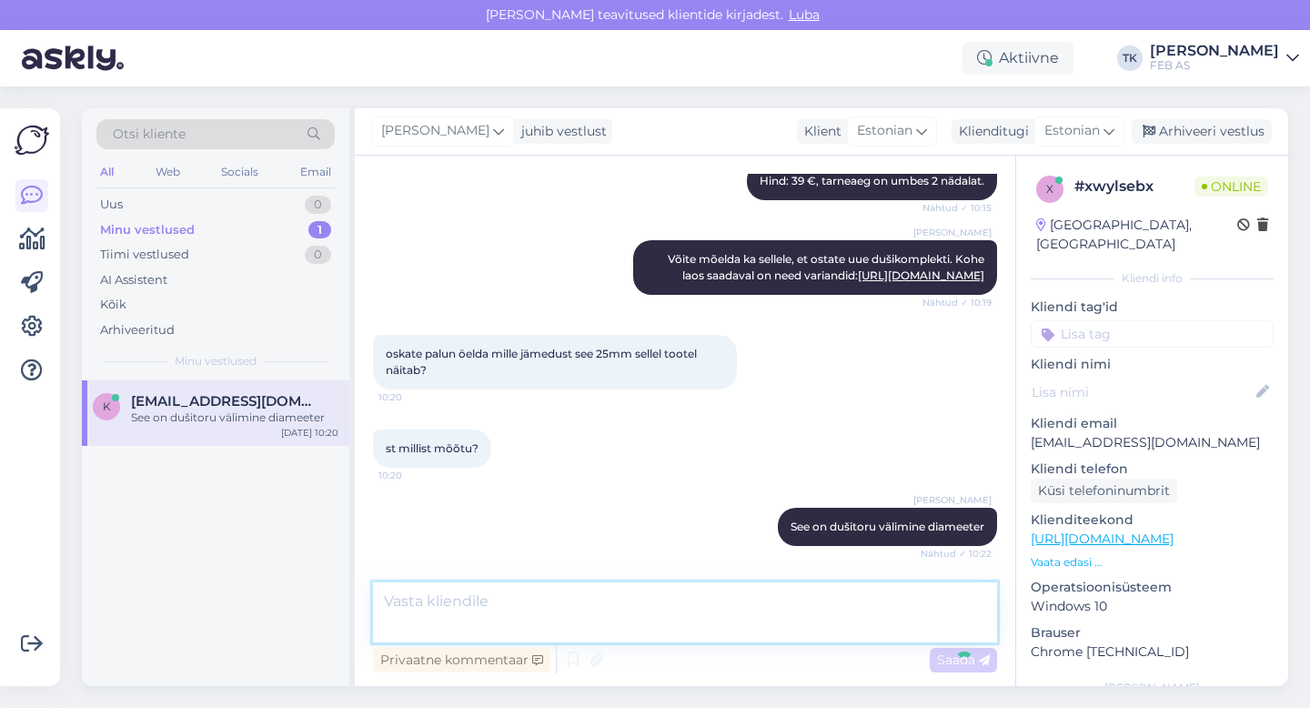
scroll to position [1661, 0]
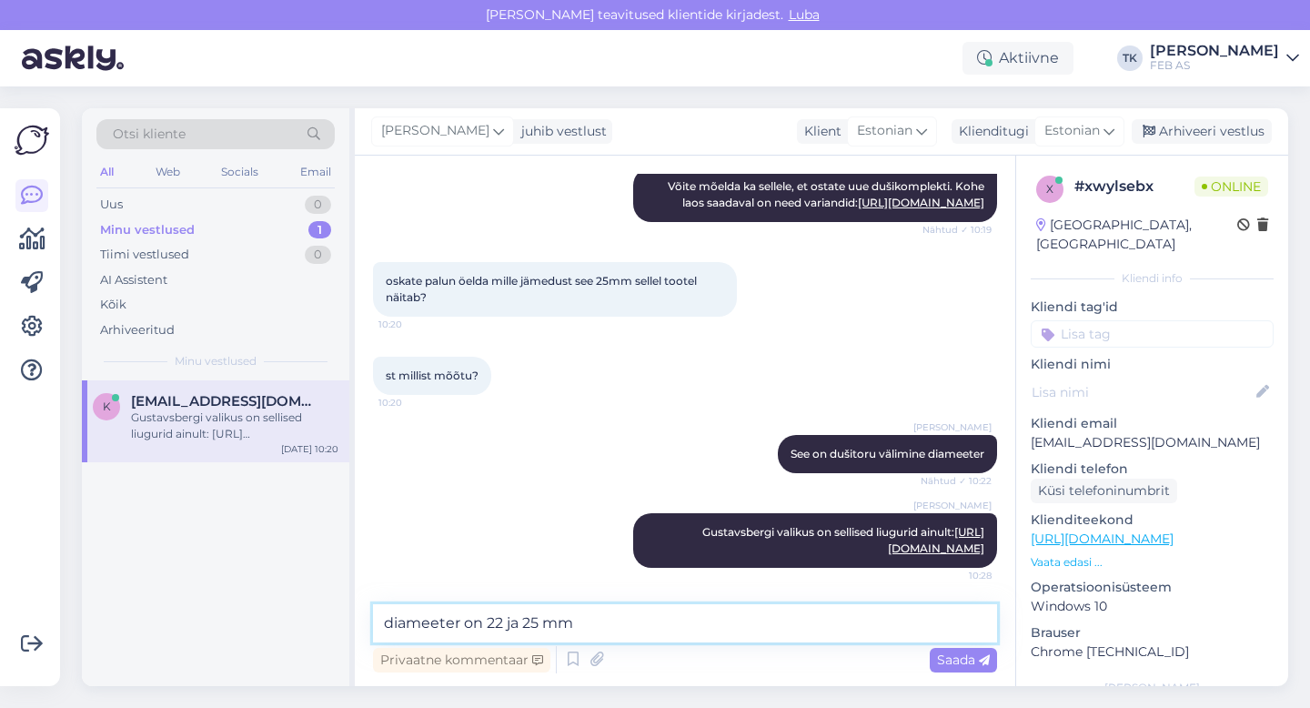
click at [485, 625] on textarea "diameeter on 22 ja 25 mm" at bounding box center [685, 623] width 624 height 38
type textarea "diameeter on [PERSON_NAME] 22 ja 25 mm"
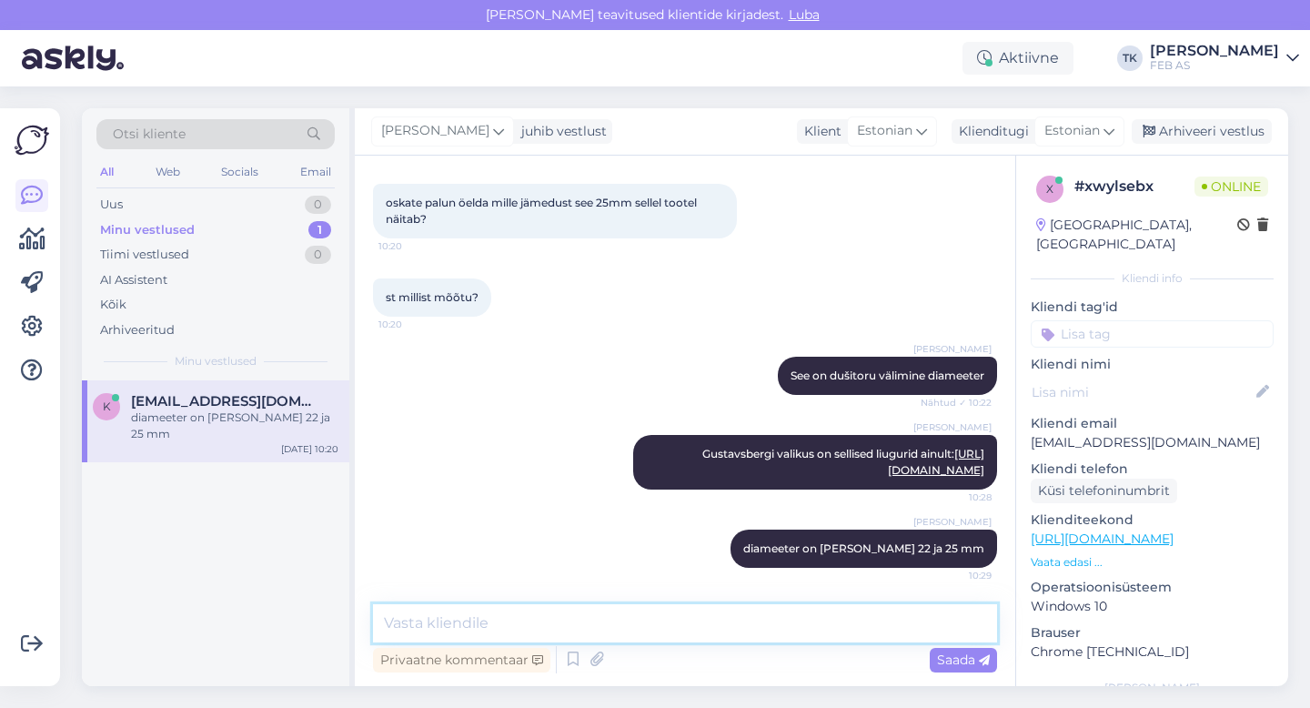
scroll to position [1739, 0]
click at [470, 460] on div "[PERSON_NAME] valikus on sellised liugurid ainult: [URL][DOMAIN_NAME] 10:28" at bounding box center [685, 462] width 624 height 95
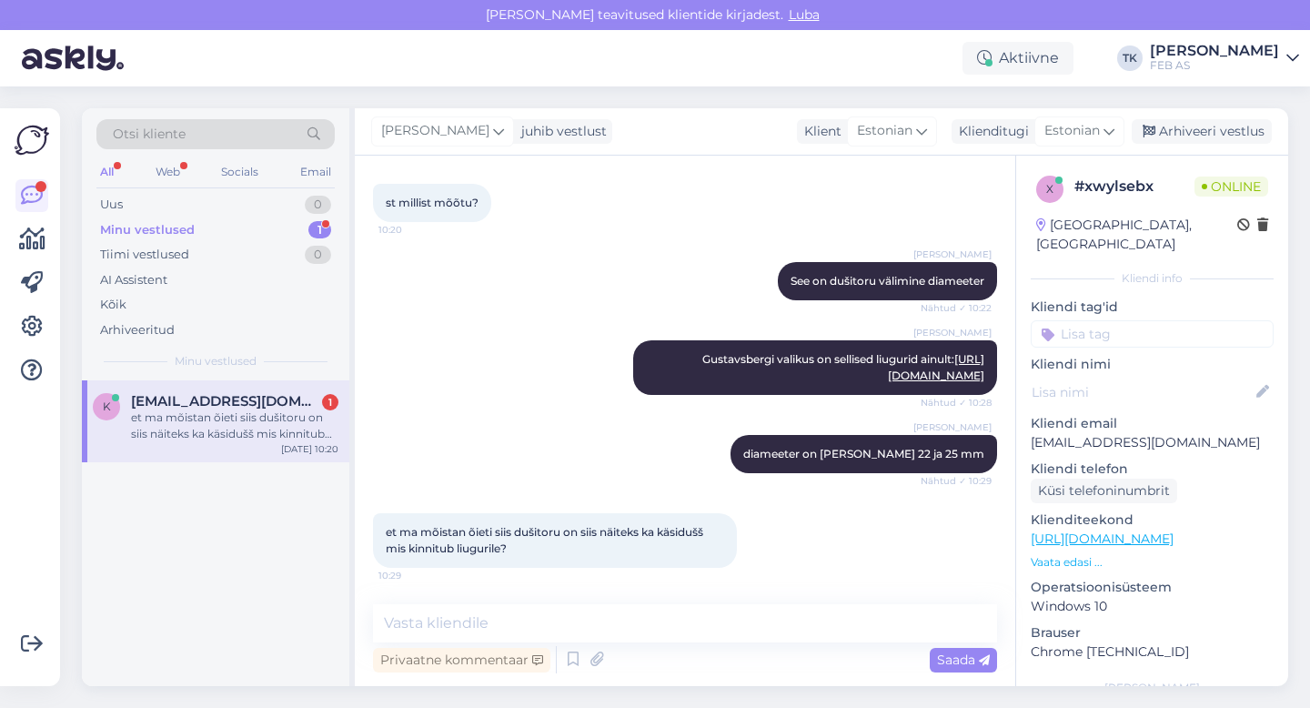
scroll to position [1834, 0]
click at [454, 635] on textarea at bounding box center [685, 623] width 624 height 38
click at [481, 329] on div "[PERSON_NAME] valikus on sellised liugurid ainult: [URL][DOMAIN_NAME] Nähtud ✓ …" at bounding box center [685, 367] width 624 height 95
click at [433, 622] on textarea at bounding box center [685, 623] width 624 height 38
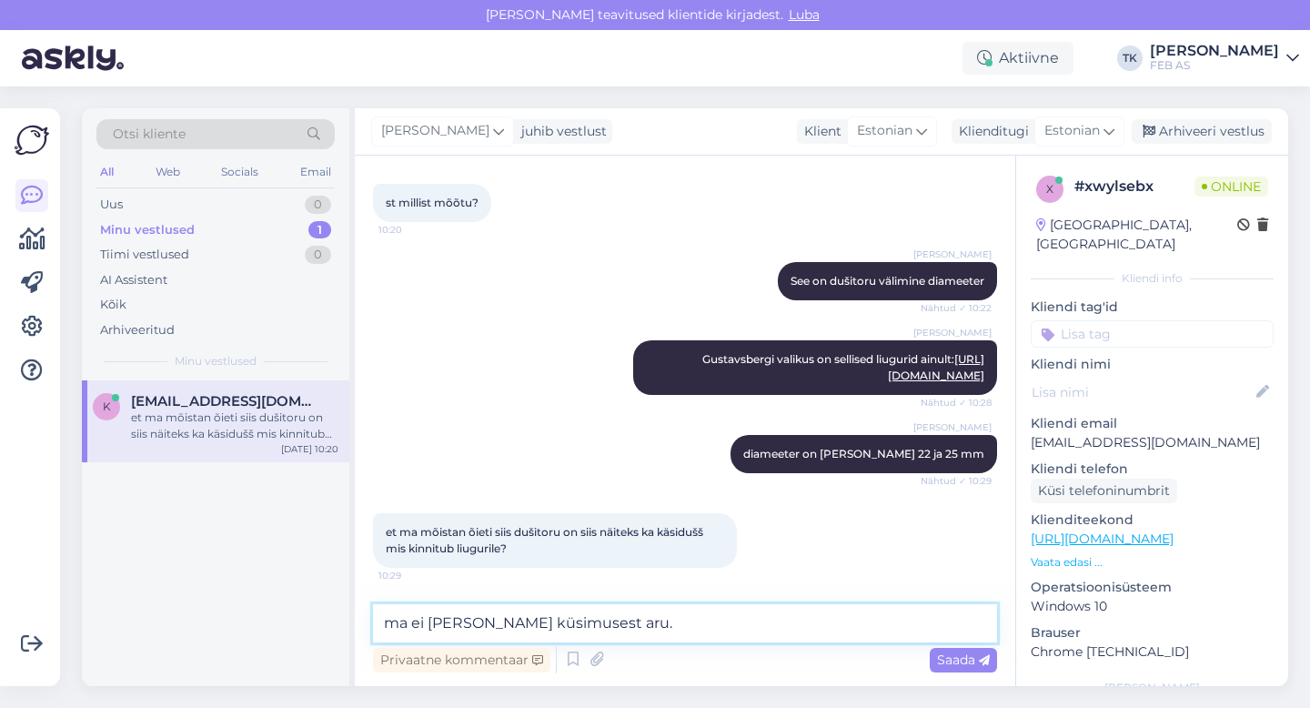
click at [400, 628] on textarea "ma ei [PERSON_NAME] küsimusest aru." at bounding box center [685, 623] width 624 height 38
click at [561, 630] on textarea "Ma ei [PERSON_NAME] küsimusest aru." at bounding box center [685, 623] width 624 height 38
type textarea "Ma ei [PERSON_NAME] küsimusest hetkel aru."
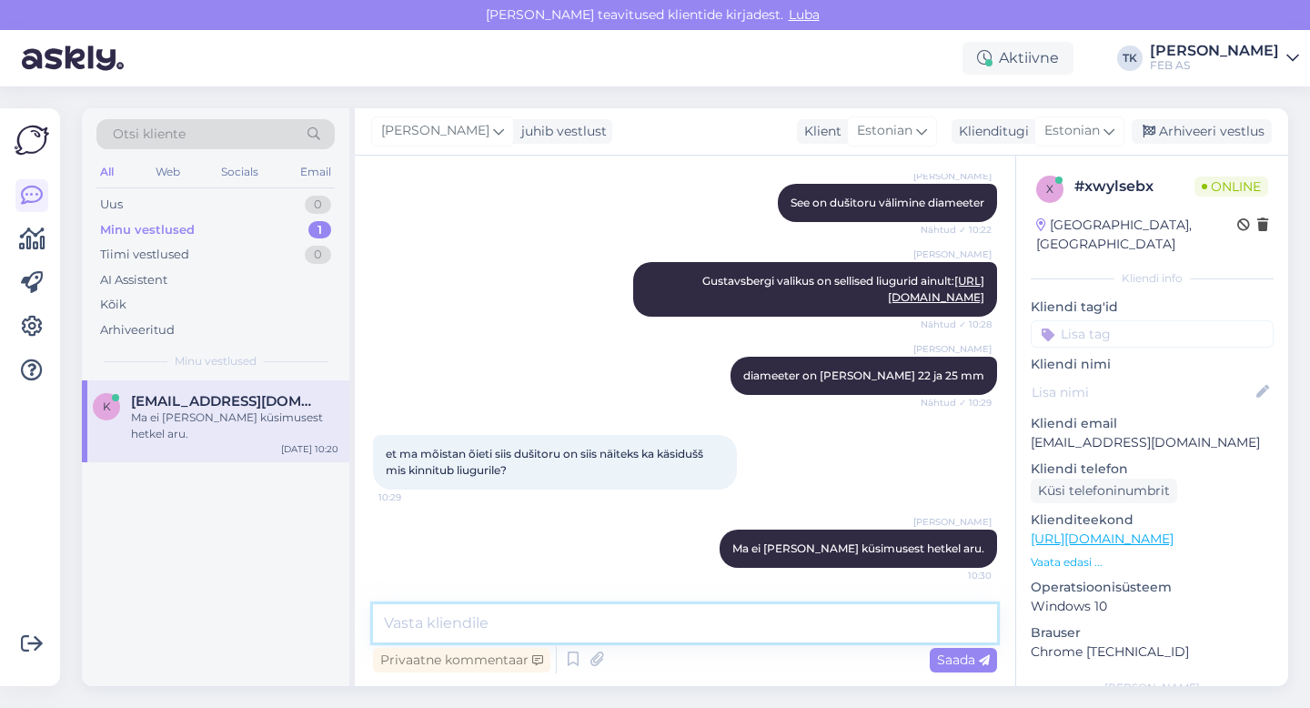
scroll to position [1912, 0]
click at [562, 631] on textarea at bounding box center [685, 623] width 624 height 38
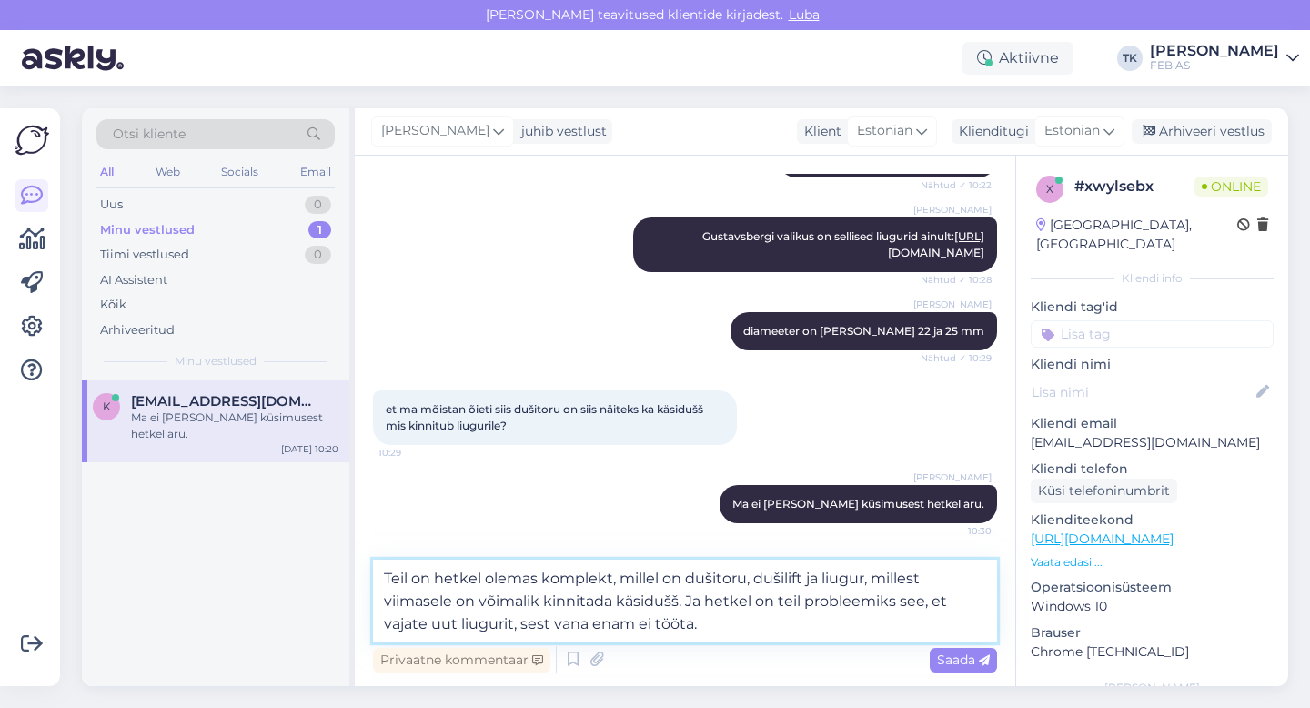
scroll to position [1957, 0]
click at [736, 631] on textarea "Teil on hetkel olemas komplekt, millel on dušitoru, dušilift ja liugur, millest…" at bounding box center [685, 601] width 624 height 83
click at [541, 578] on textarea "Teil on hetkel olemas komplekt, millel on dušitoru, dušilift ja liugur, millest…" at bounding box center [685, 601] width 624 height 83
click at [747, 634] on textarea "Teil on hetkel olemas Gustavsbergi komplekt, millel on dušitoru, dušilift ja li…" at bounding box center [685, 601] width 624 height 83
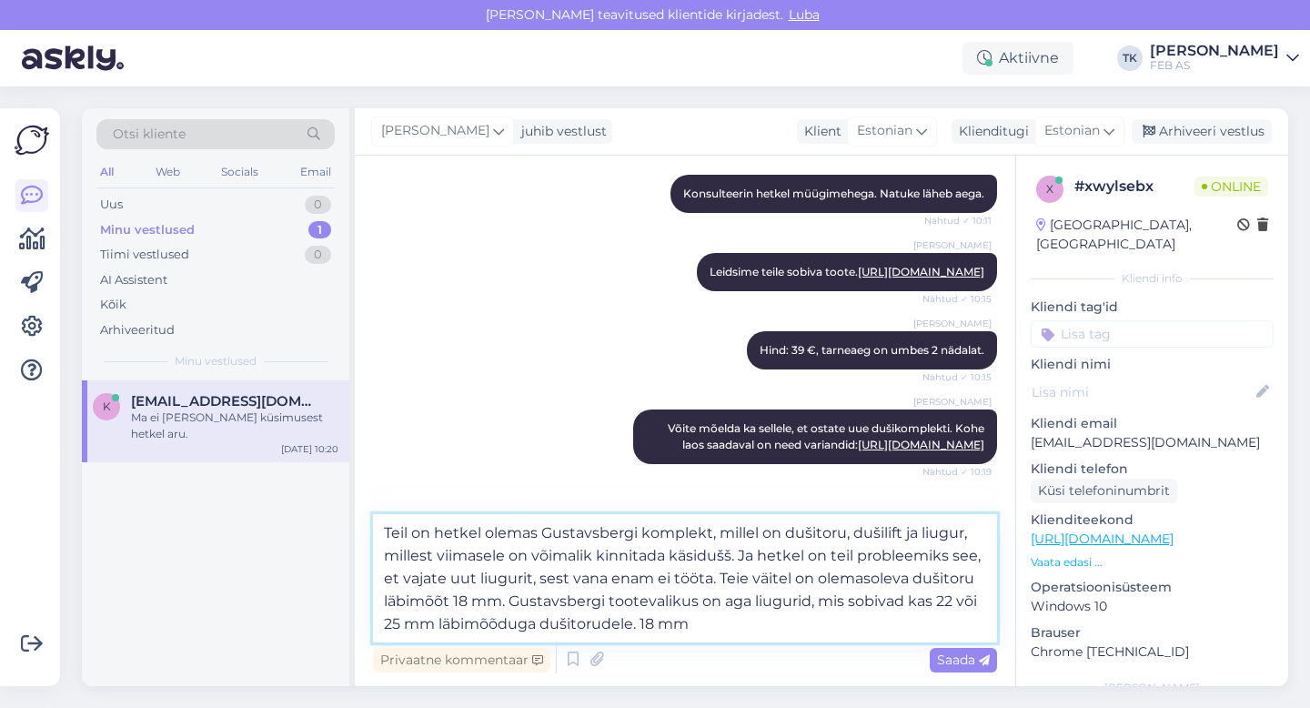
scroll to position [2002, 0]
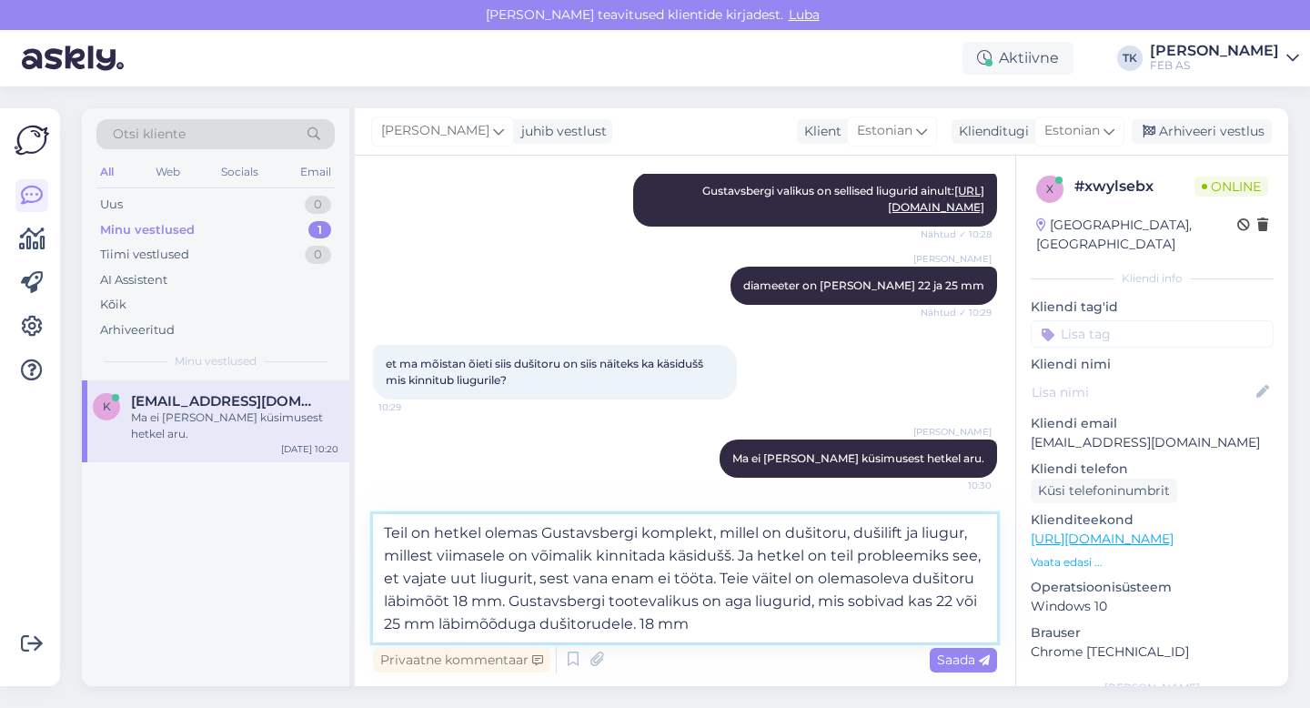
click at [703, 634] on textarea "Teil on hetkel olemas Gustavsbergi komplekt, millel on dušitoru, dušilift ja li…" at bounding box center [685, 578] width 624 height 128
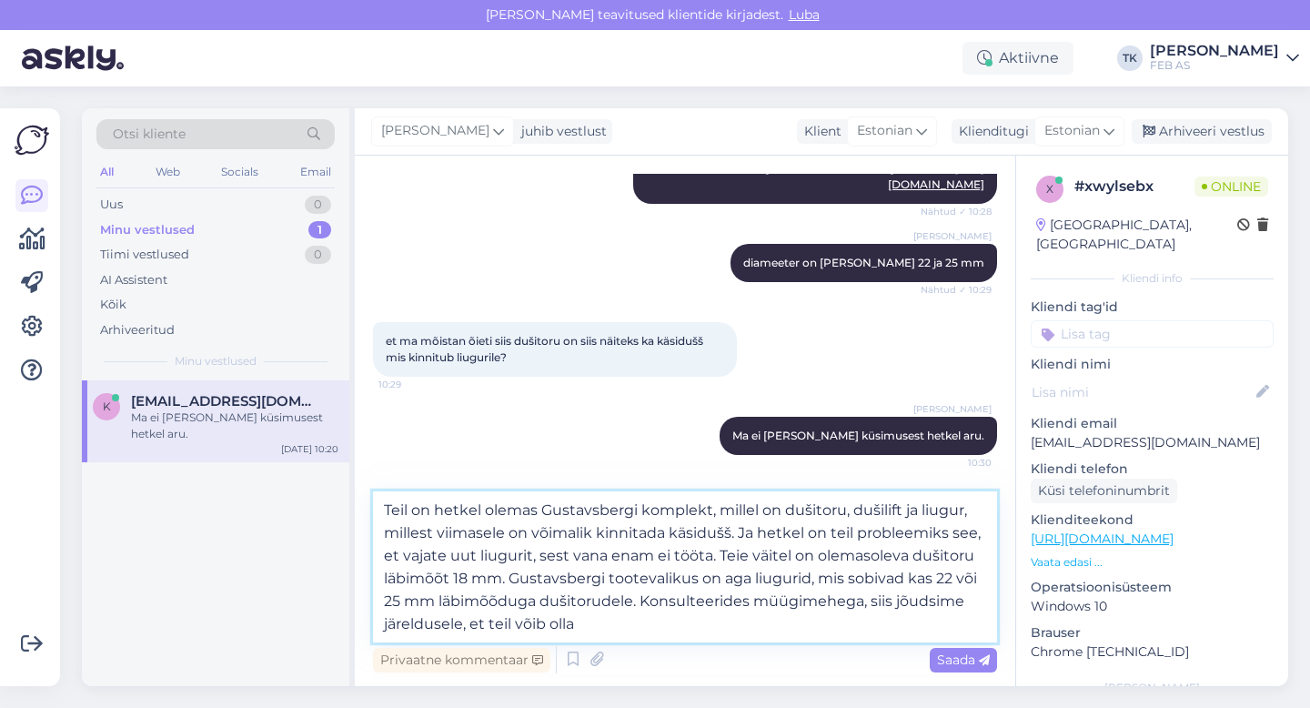
drag, startPoint x: 686, startPoint y: 622, endPoint x: 642, endPoint y: 604, distance: 47.3
click at [642, 604] on textarea "Teil on hetkel olemas Gustavsbergi komplekt, millel on dušitoru, dušilift ja li…" at bounding box center [685, 566] width 624 height 151
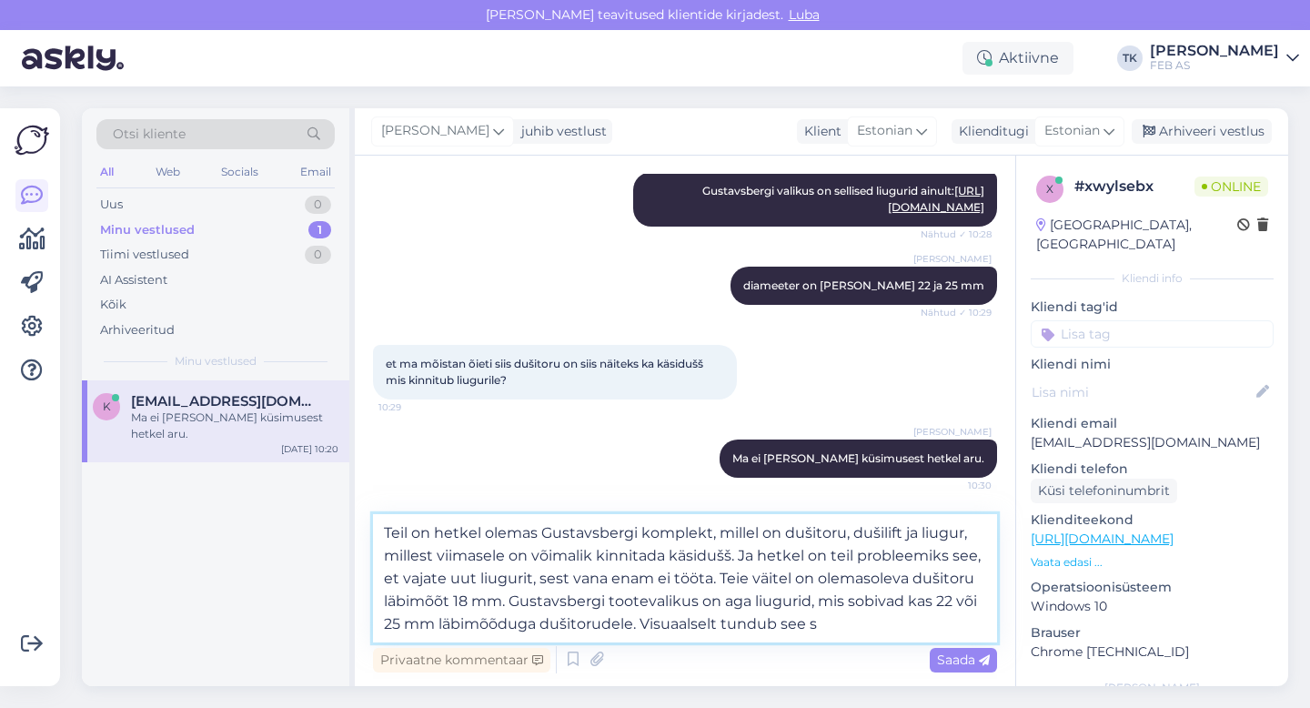
click at [780, 630] on textarea "Teil on hetkel olemas Gustavsbergi komplekt, millel on dušitoru, dušilift ja li…" at bounding box center [685, 578] width 624 height 128
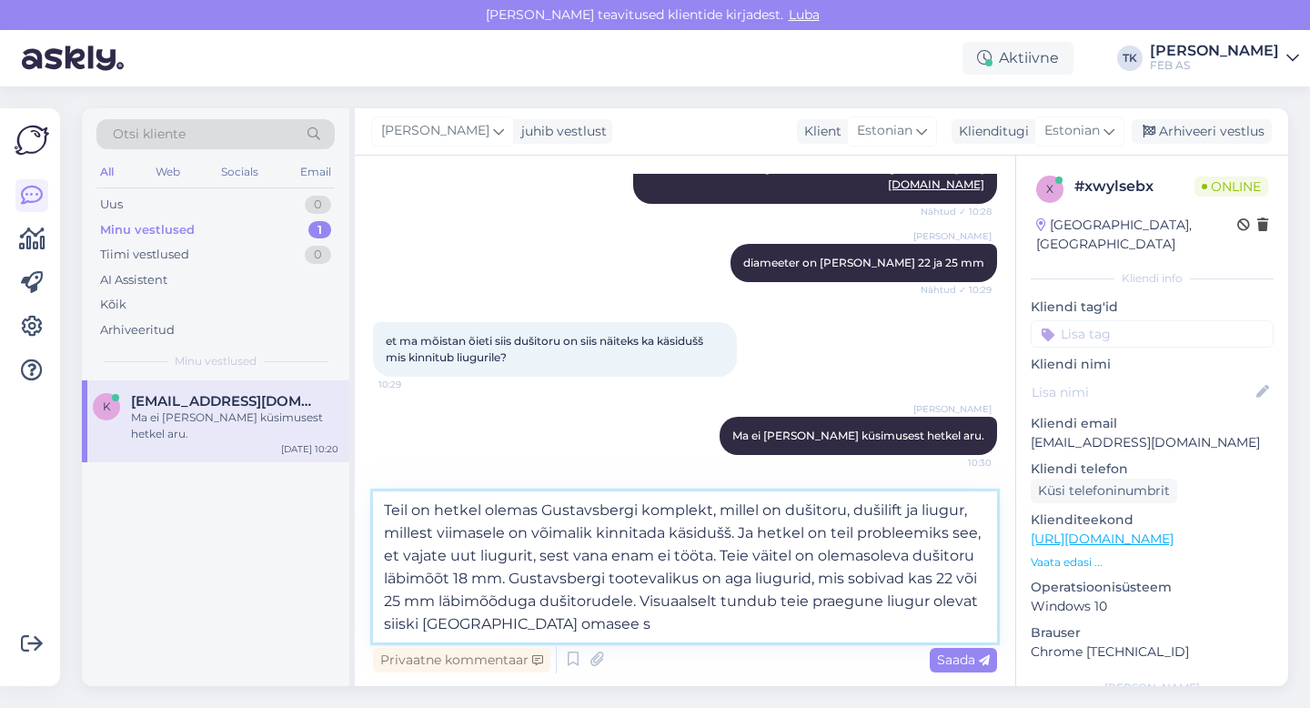
click at [717, 614] on textarea "Teil on hetkel olemas Gustavsbergi komplekt, millel on dušitoru, dušilift ja li…" at bounding box center [685, 566] width 624 height 151
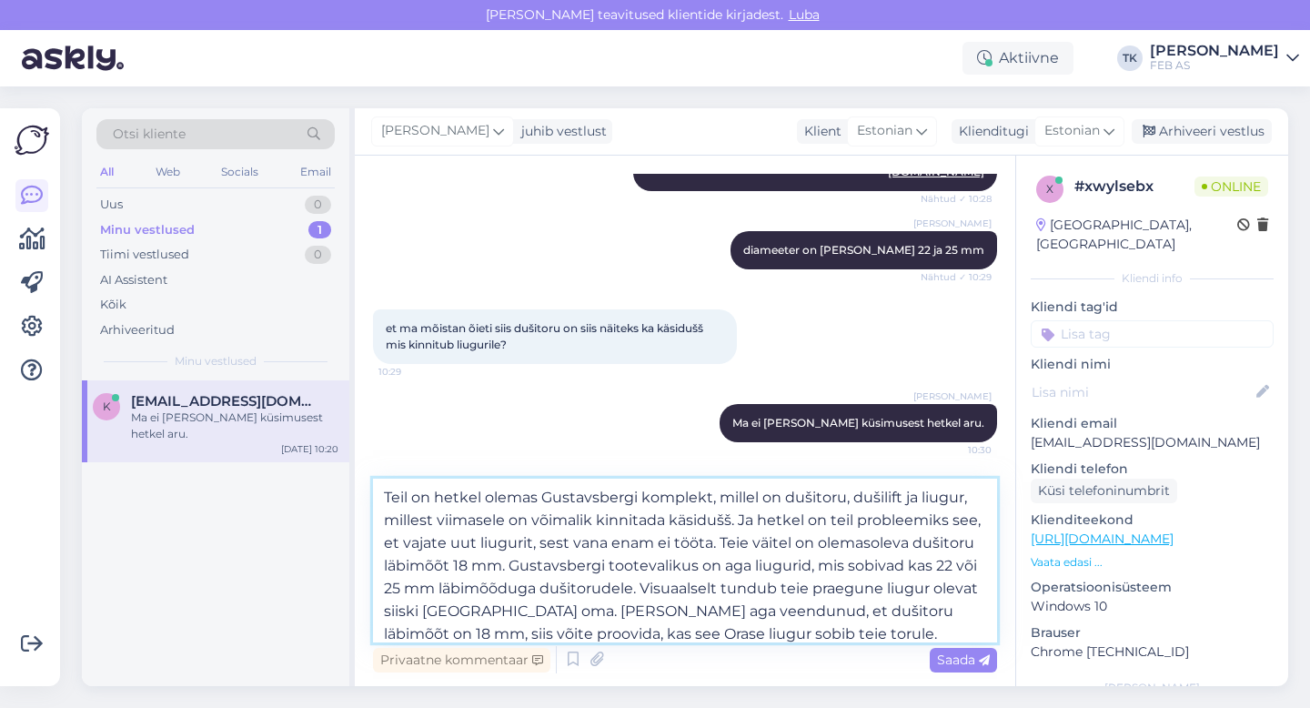
scroll to position [10, 0]
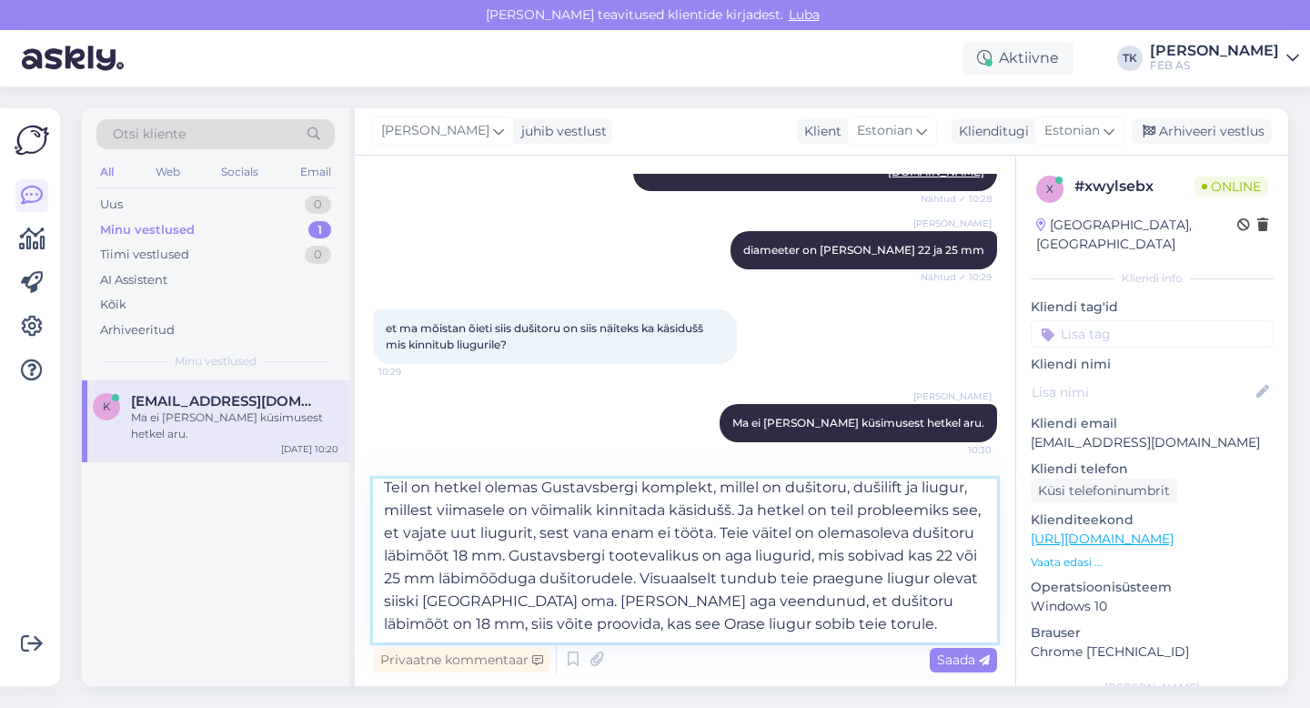
click at [836, 626] on textarea "Teil on hetkel olemas Gustavsbergi komplekt, millel on dušitoru, dušilift ja li…" at bounding box center [685, 561] width 624 height 164
paste textarea "[URL][DOMAIN_NAME]"
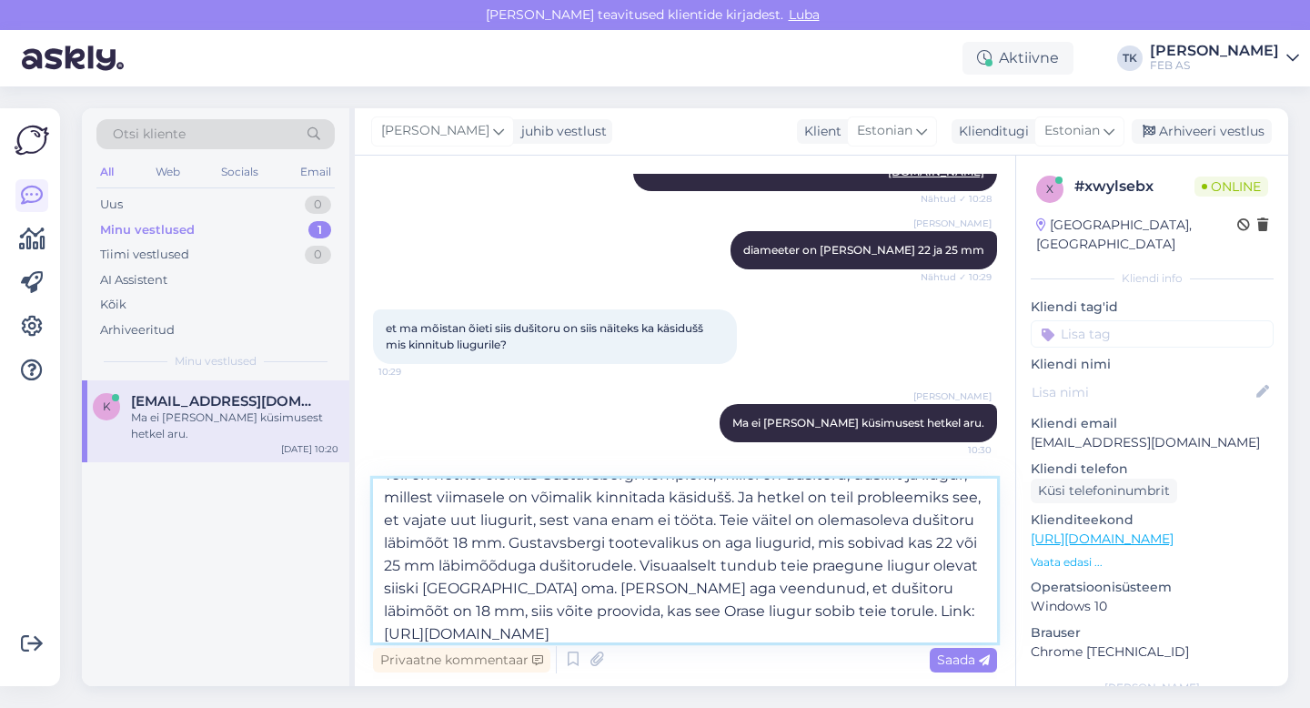
type textarea "Teil on hetkel olemas Gustavsbergi komplekt, millel on dušitoru, dušilift ja li…"
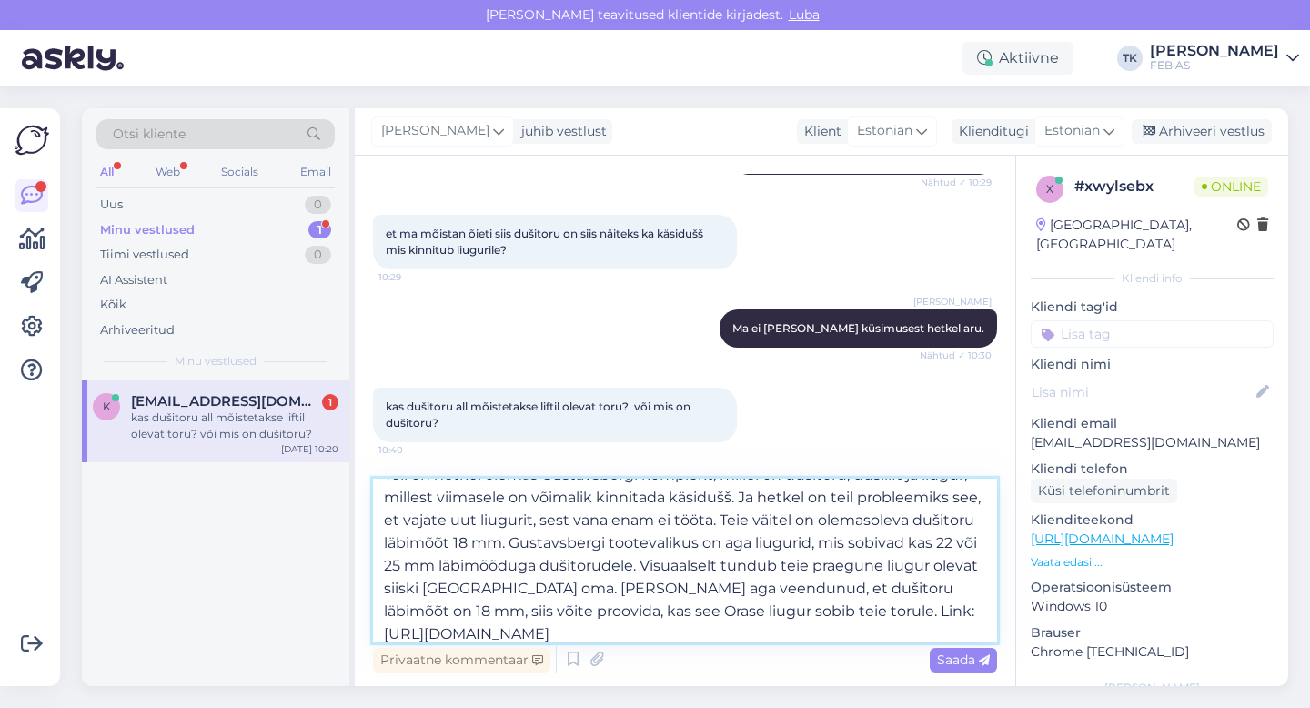
scroll to position [0, 0]
drag, startPoint x: 693, startPoint y: 629, endPoint x: 309, endPoint y: 428, distance: 433.5
click at [309, 428] on div "Otsi kliente All Web Socials Email Uus 0 Minu vestlused 1 Tiimi vestlused 0 AI …" at bounding box center [685, 397] width 1207 height 578
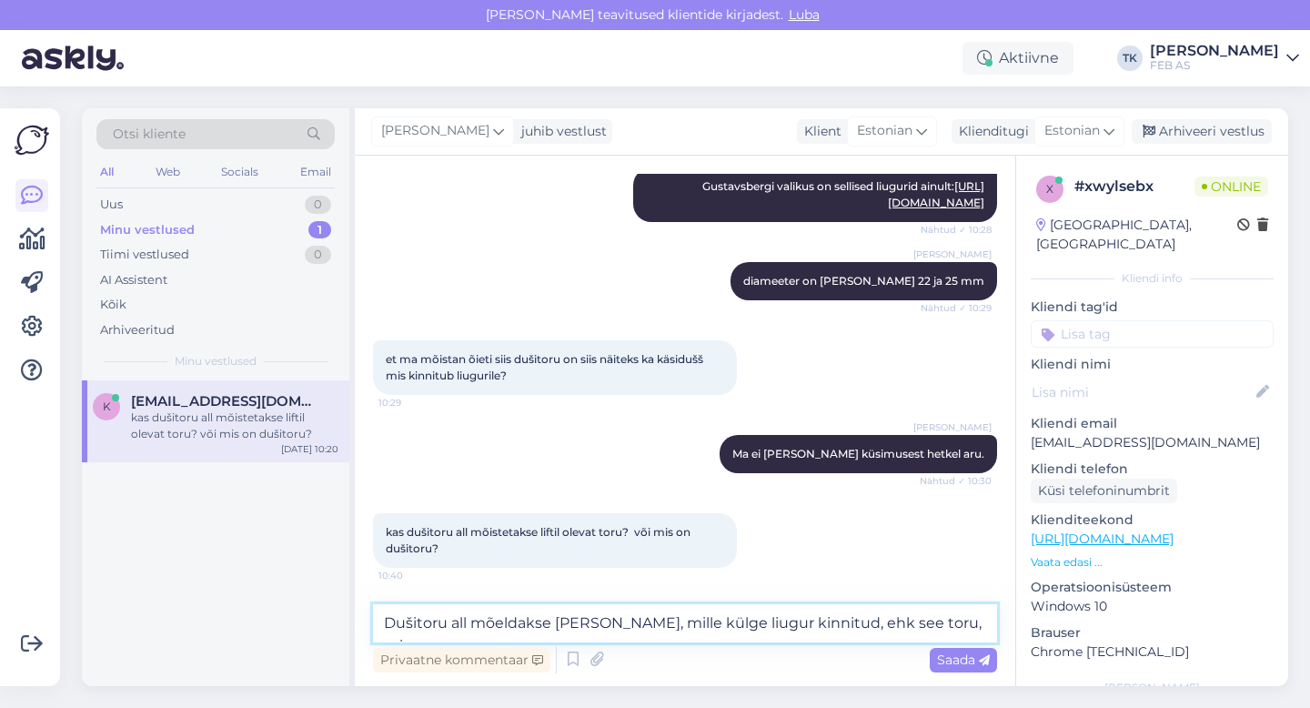
scroll to position [2028, 0]
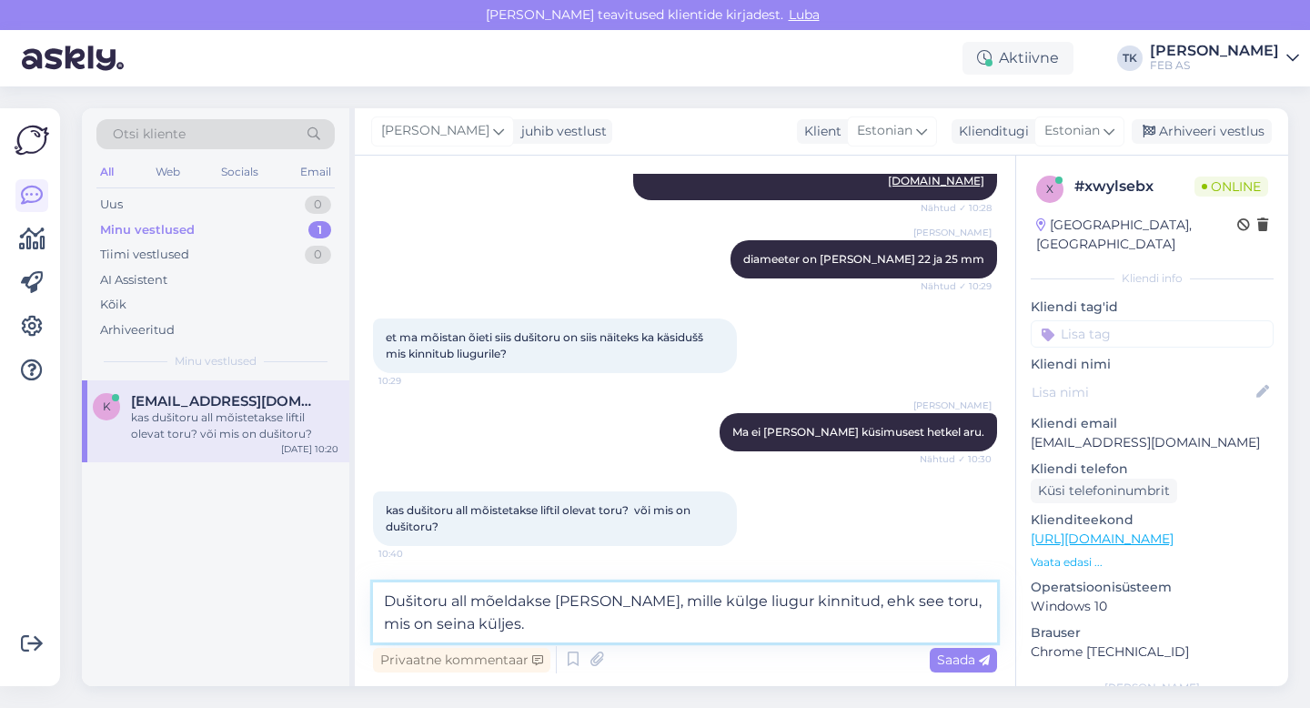
click at [764, 596] on textarea "Dušitoru all mõeldakse [PERSON_NAME], mille külge liugur kinnitud, ehk see toru…" at bounding box center [685, 612] width 624 height 60
click at [913, 604] on textarea "Dušitoru all mõeldakse [PERSON_NAME], mille külge liugur ja seebialus kinnitud,…" at bounding box center [685, 612] width 624 height 60
drag, startPoint x: 677, startPoint y: 622, endPoint x: 931, endPoint y: 605, distance: 254.5
click at [931, 605] on textarea "Dušitoru all mõeldakse [PERSON_NAME], mille külge liugur ja seebialus kinnituva…" at bounding box center [685, 612] width 624 height 60
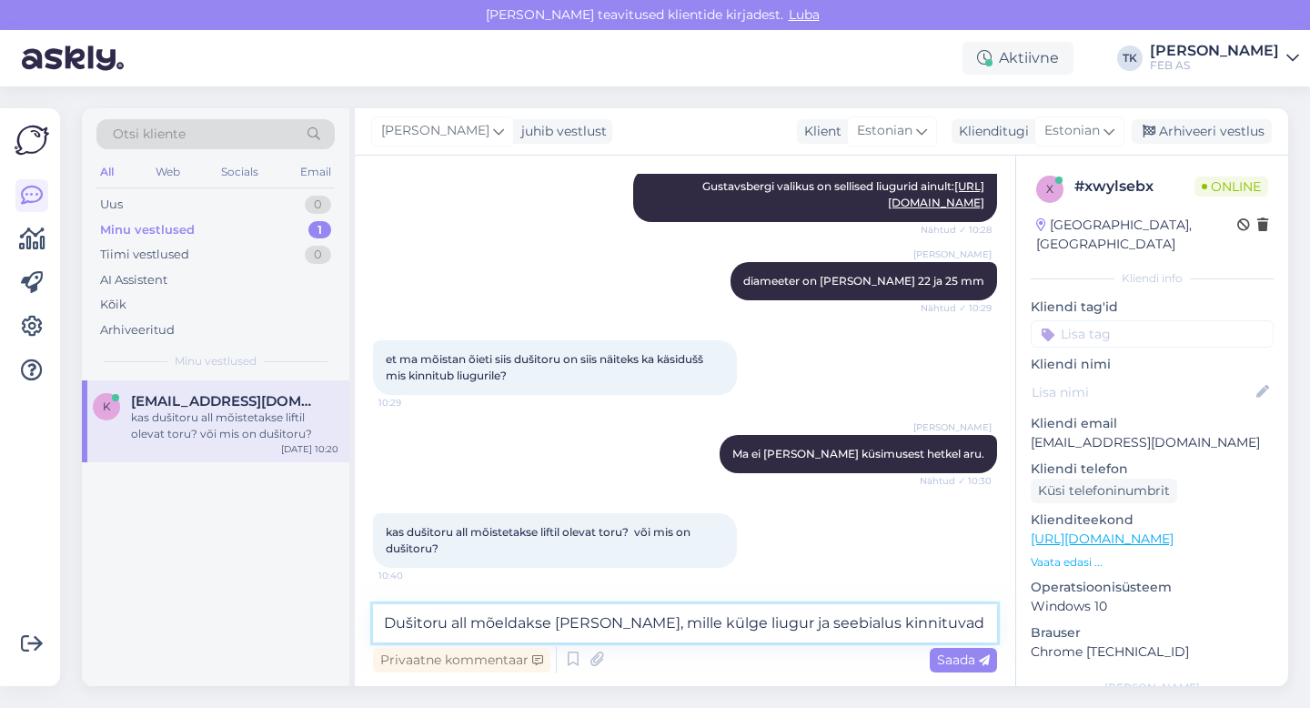
scroll to position [2007, 0]
type textarea "Dušitoru all mõeldakse [PERSON_NAME], mille külge liugur ja seebialus kinnituva…"
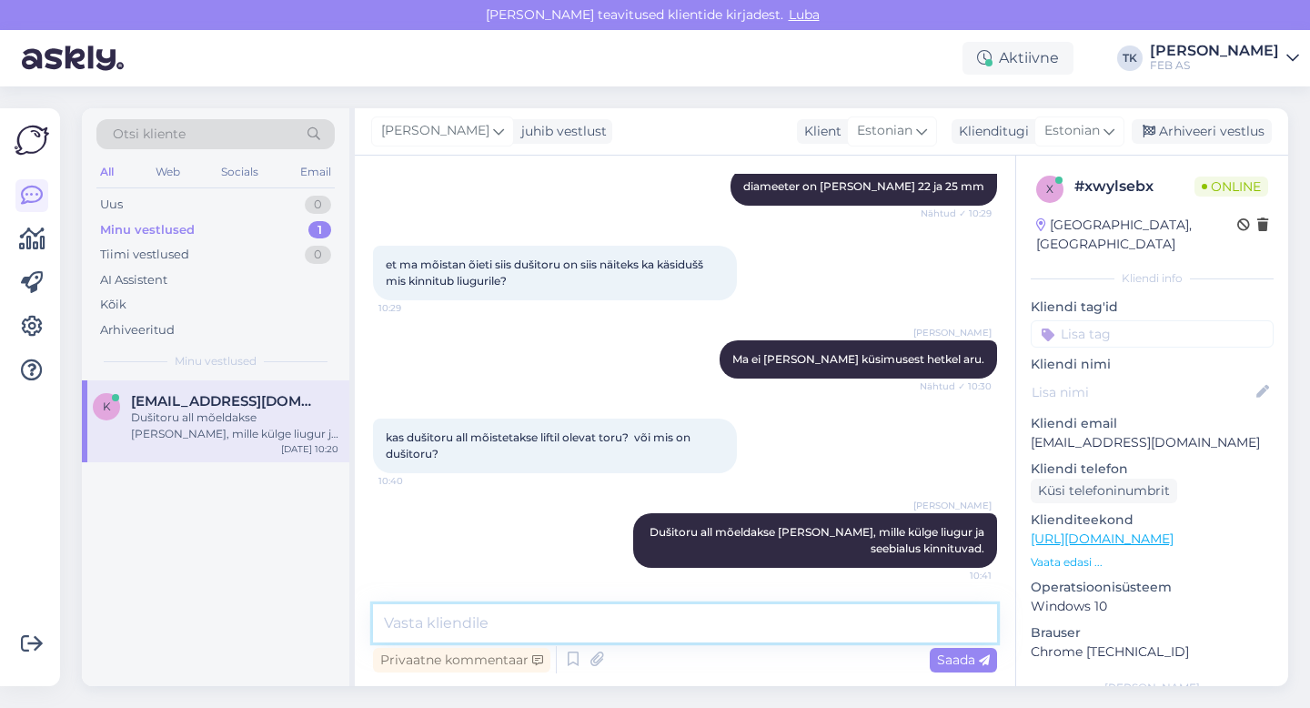
scroll to position [2101, 0]
type textarea "See, mis on seina küljes"
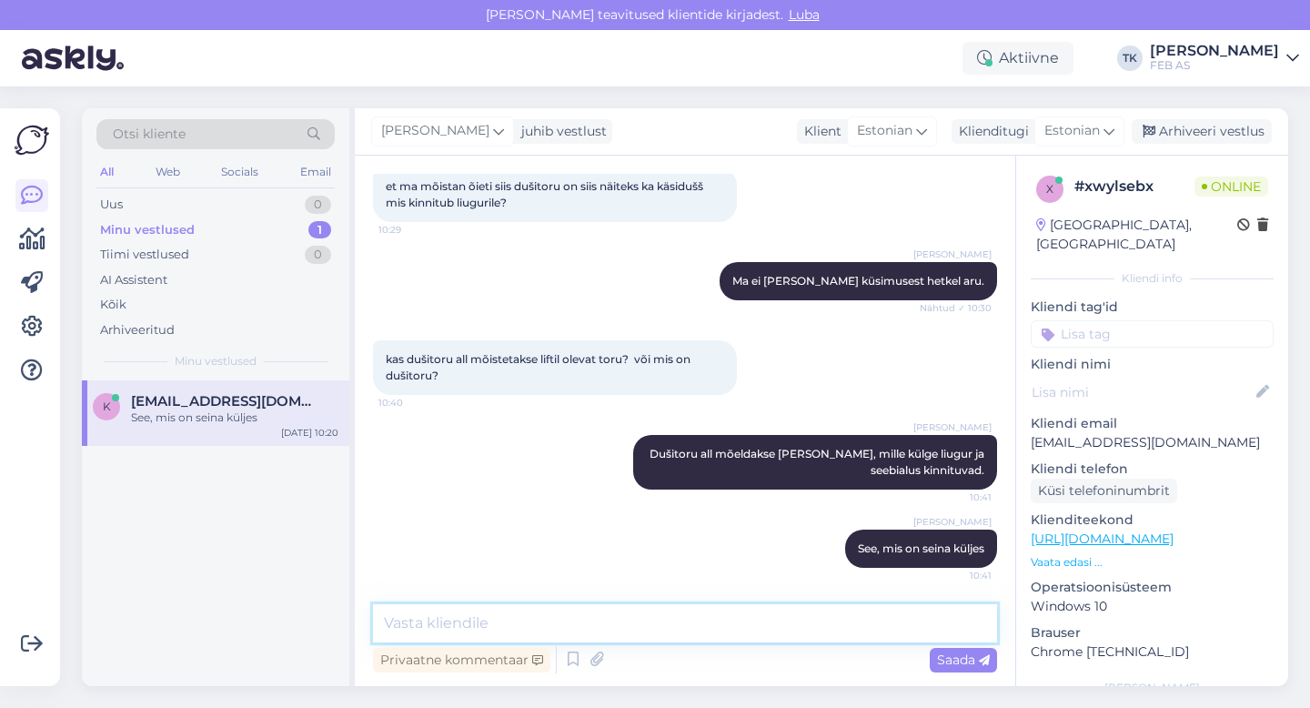
scroll to position [2180, 0]
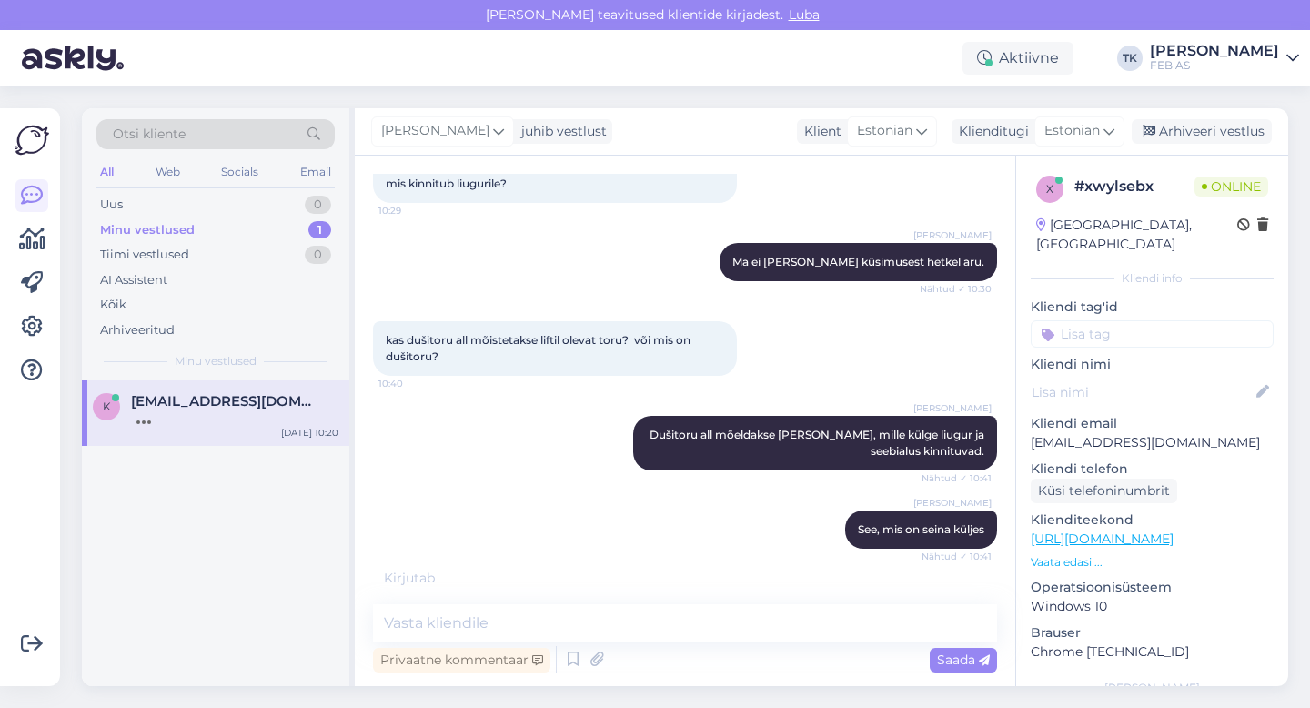
click at [301, 530] on div "k [EMAIL_ADDRESS][DOMAIN_NAME] [DATE] 10:20" at bounding box center [216, 533] width 268 height 306
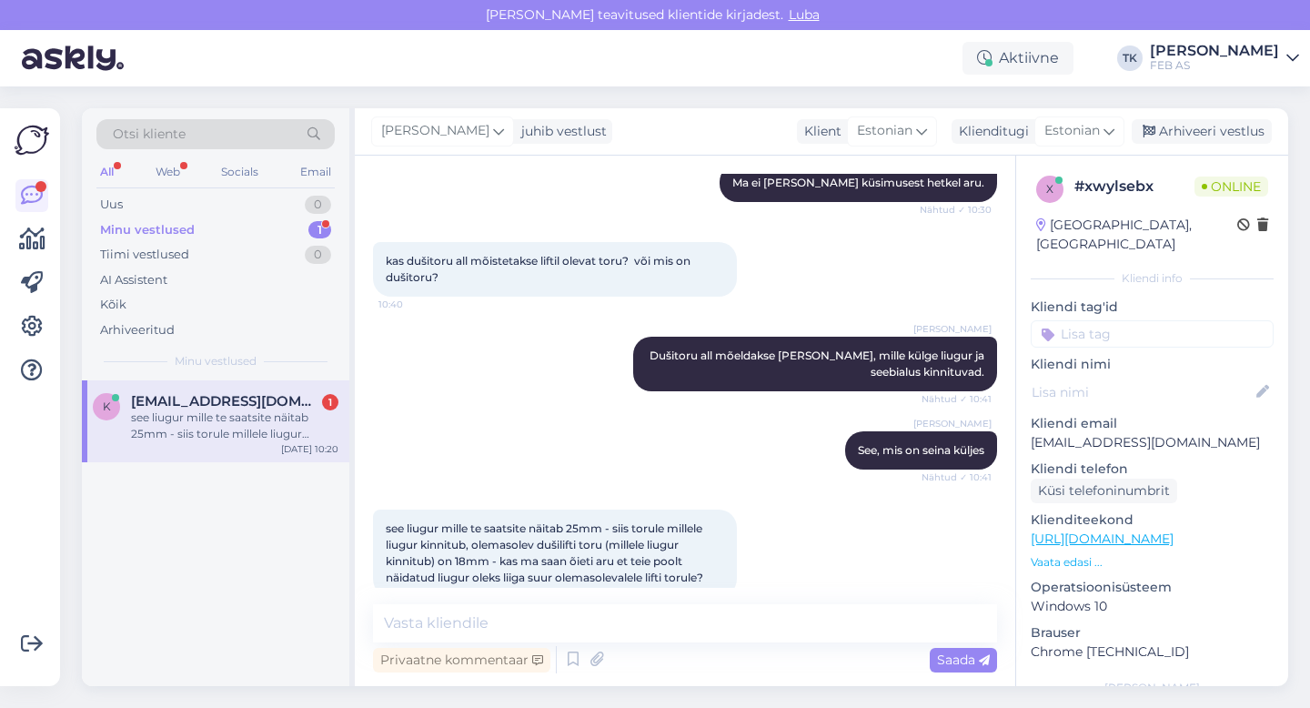
scroll to position [2307, 0]
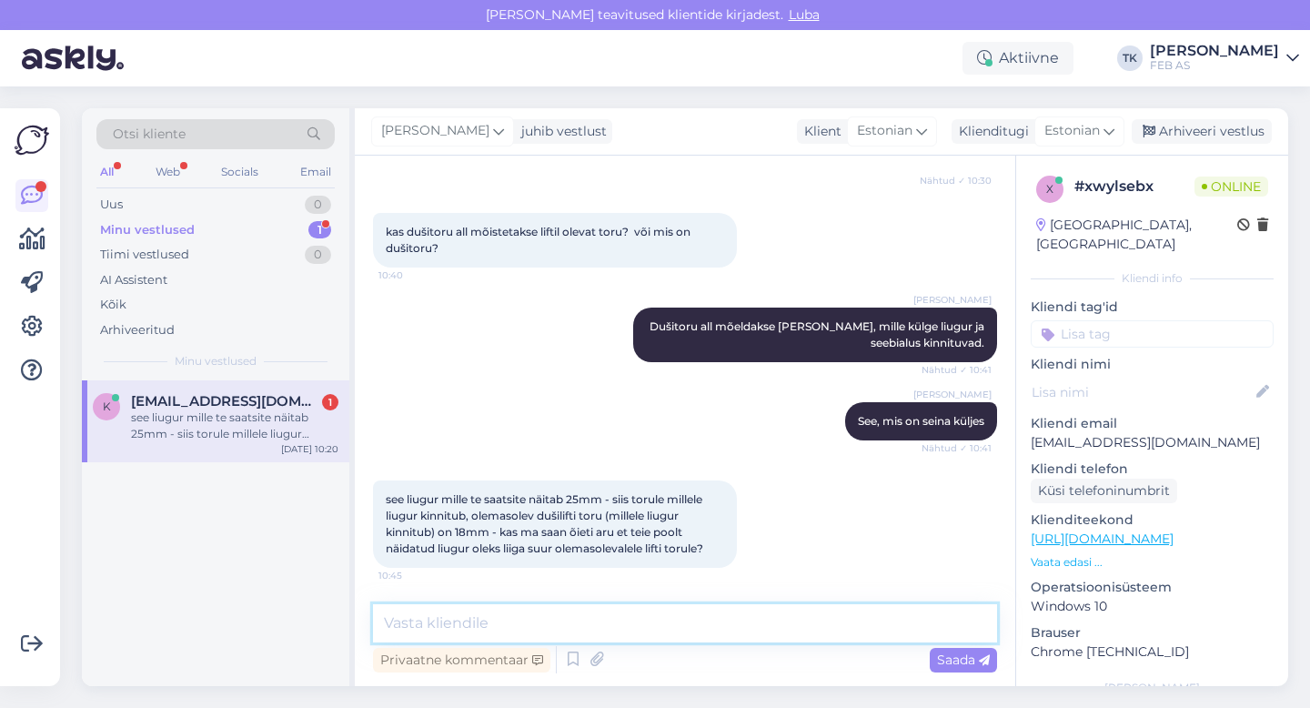
click at [503, 632] on textarea at bounding box center [685, 623] width 624 height 38
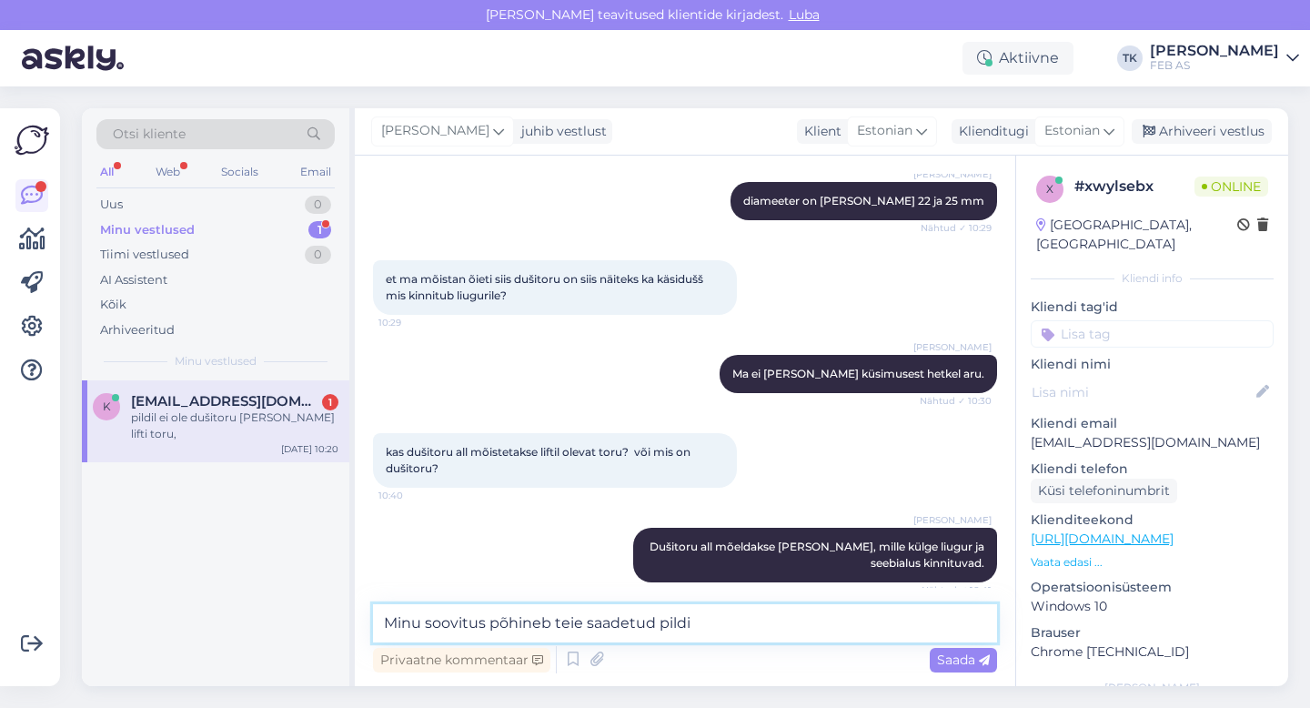
scroll to position [2385, 0]
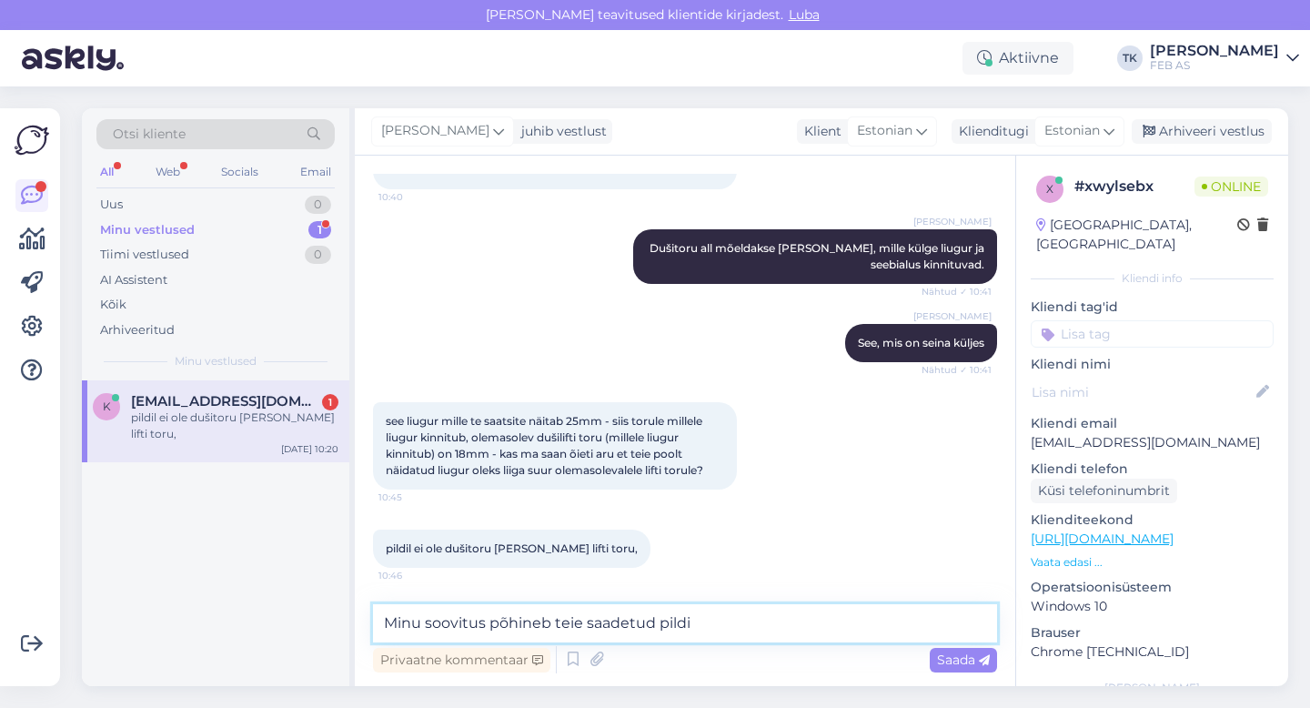
click at [726, 631] on textarea "Minu soovitus põhineb teie saadetud pildi" at bounding box center [685, 623] width 624 height 38
type textarea "M"
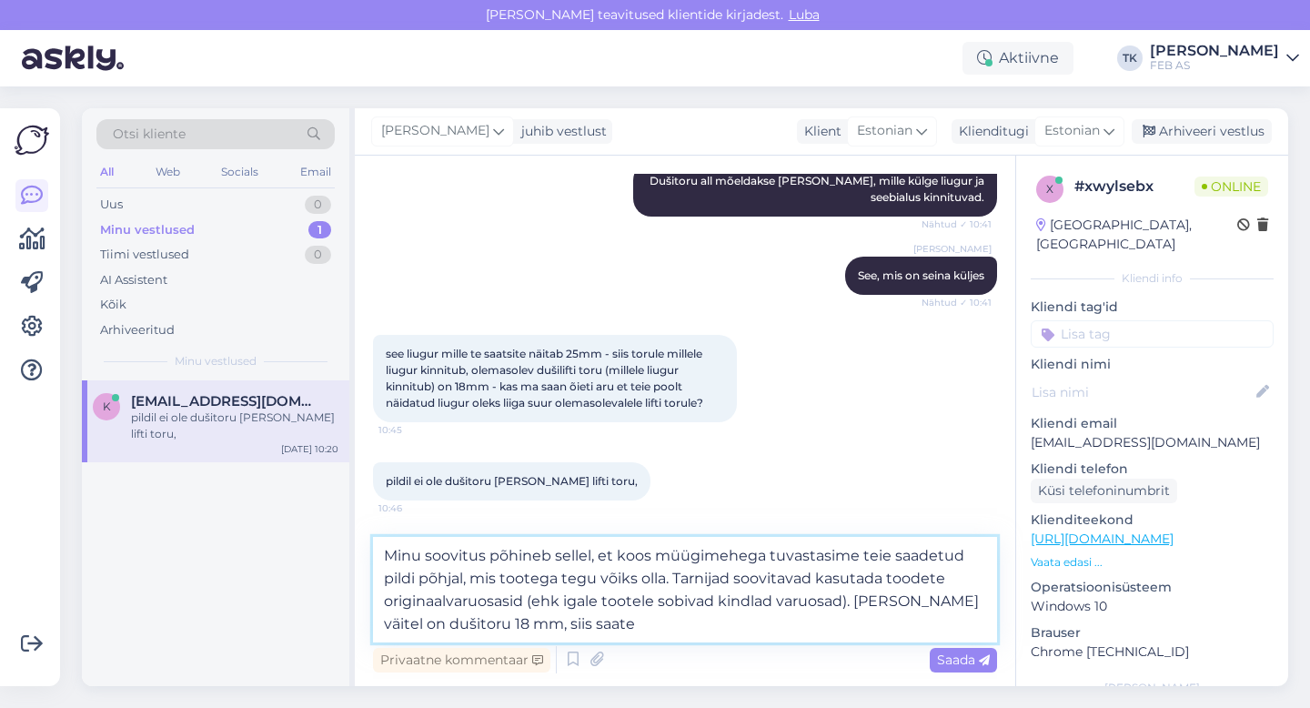
scroll to position [2453, 0]
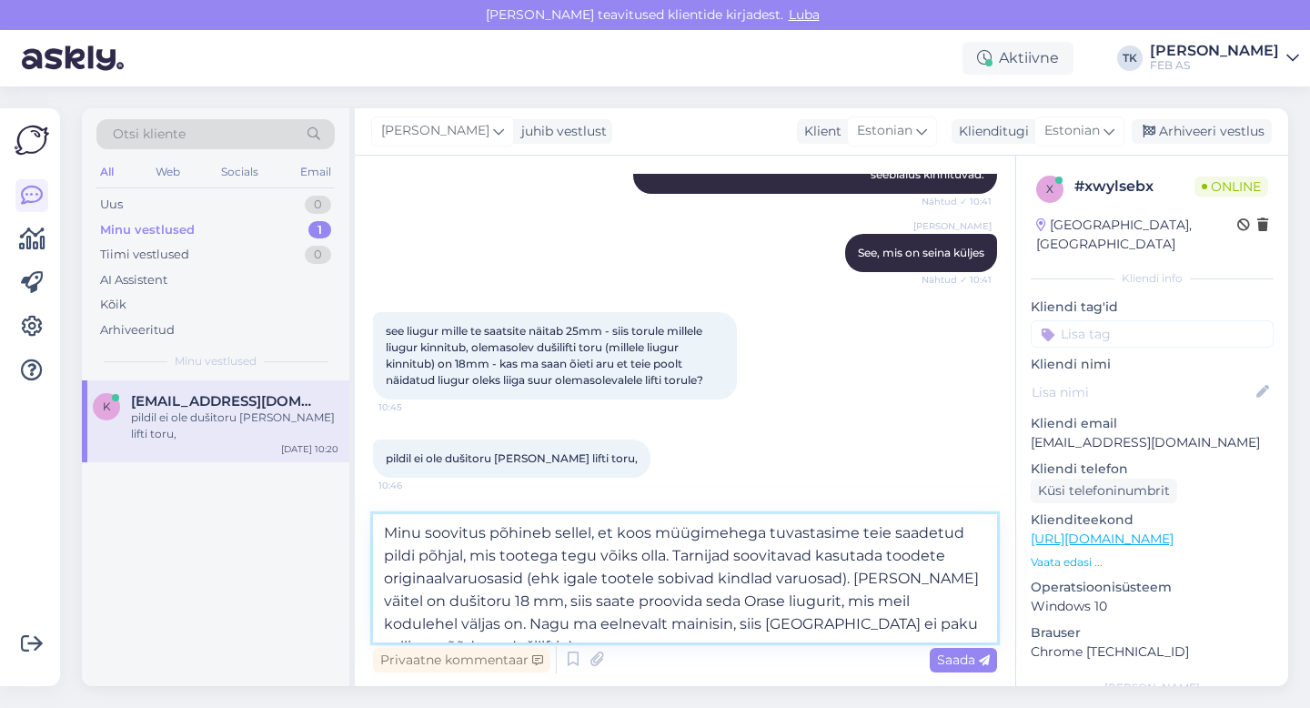
click at [950, 627] on textarea "Minu soovitus põhineb sellel, et koos müügimehega tuvastasime teie saadetud pil…" at bounding box center [685, 578] width 624 height 128
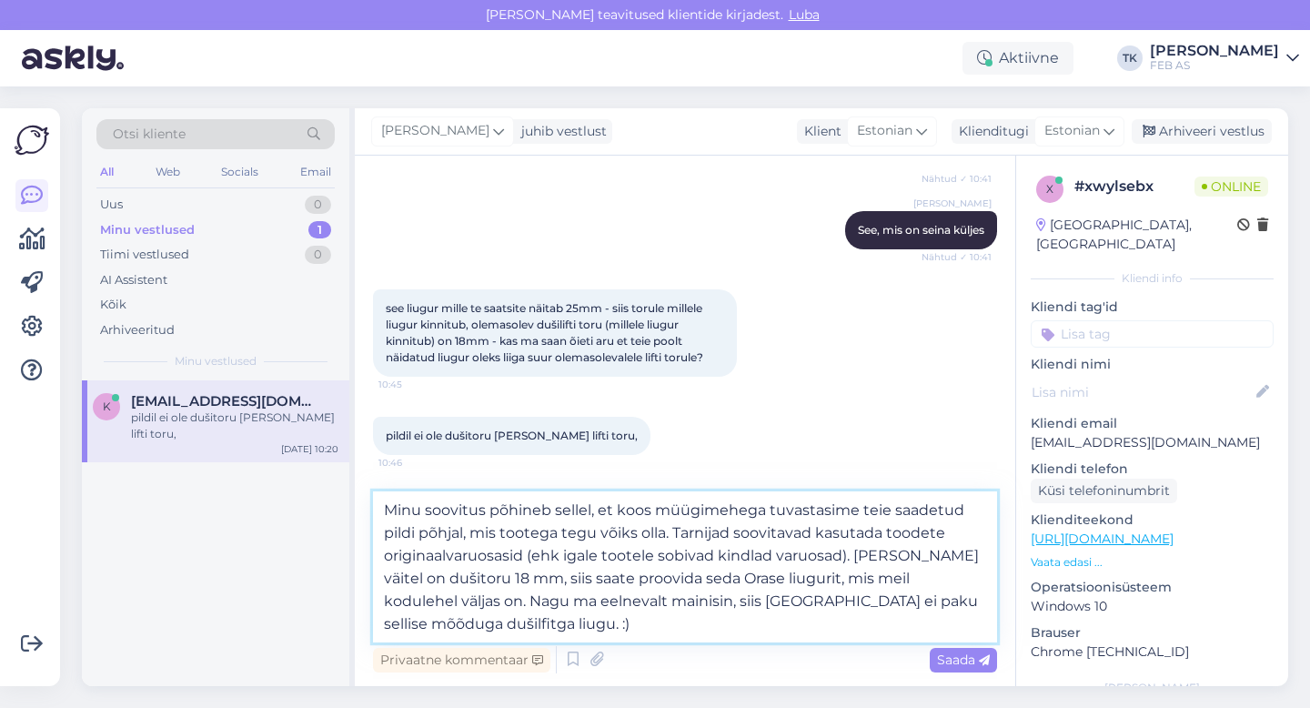
click at [969, 604] on textarea "Minu soovitus põhineb sellel, et koos müügimehega tuvastasime teie saadetud pil…" at bounding box center [685, 566] width 624 height 151
click at [476, 626] on textarea "Minu soovitus põhineb sellel, et koos müügimehega tuvastasime teie saadetud pil…" at bounding box center [685, 566] width 624 height 151
type textarea "Minu soovitus põhineb sellel, et koos müügimehega tuvastasime teie saadetud pil…"
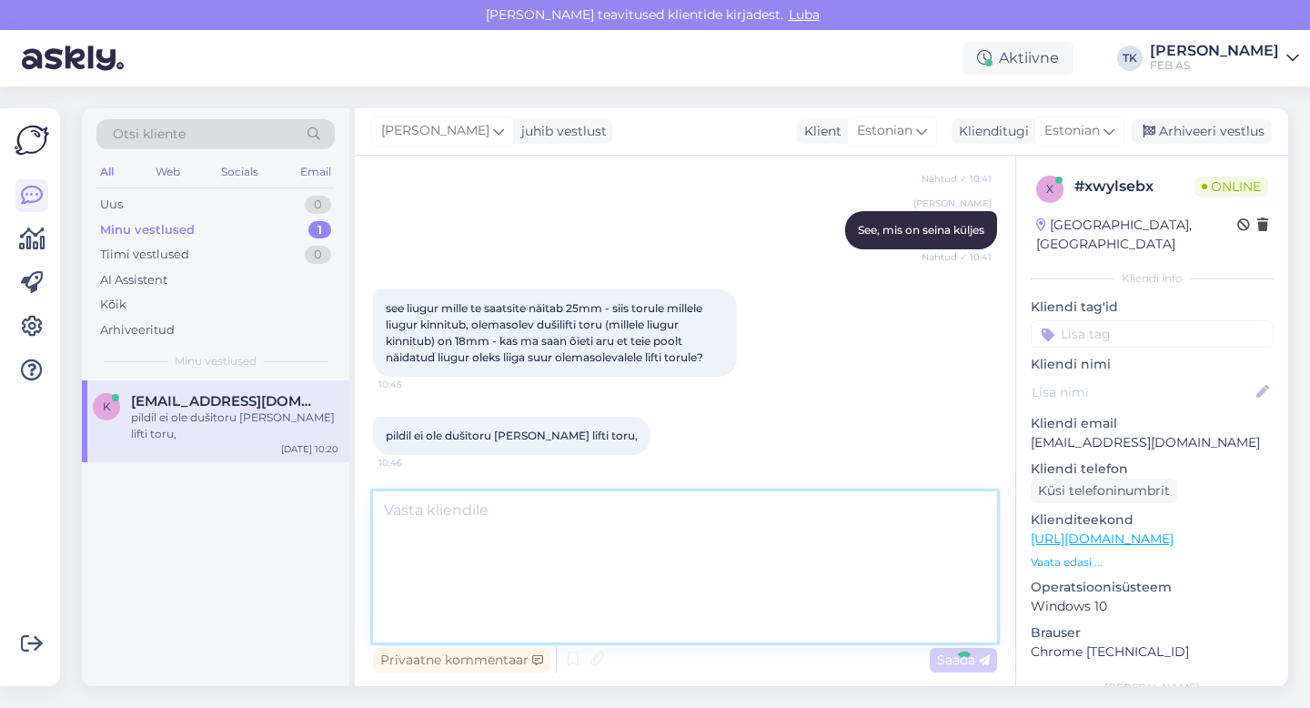
scroll to position [2578, 0]
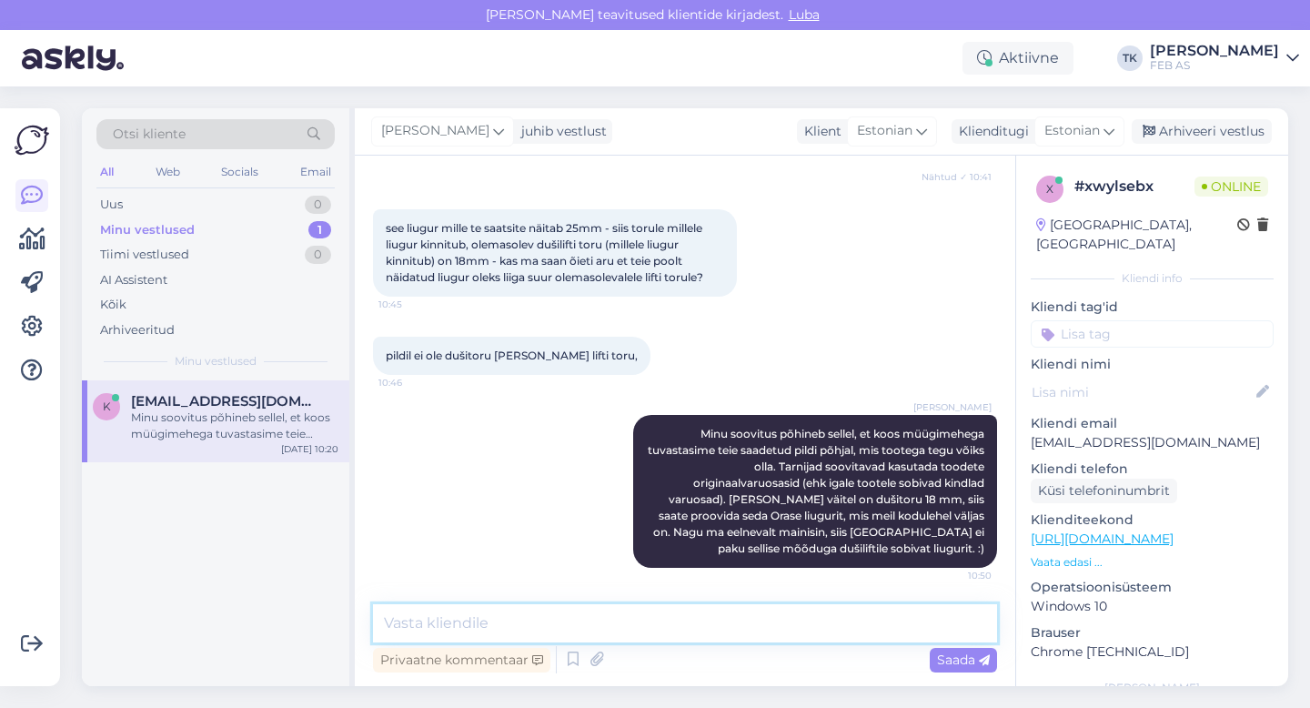
click at [561, 607] on textarea at bounding box center [685, 623] width 624 height 38
type textarea "S"
type textarea "T"
paste textarea "[URL][DOMAIN_NAME]"
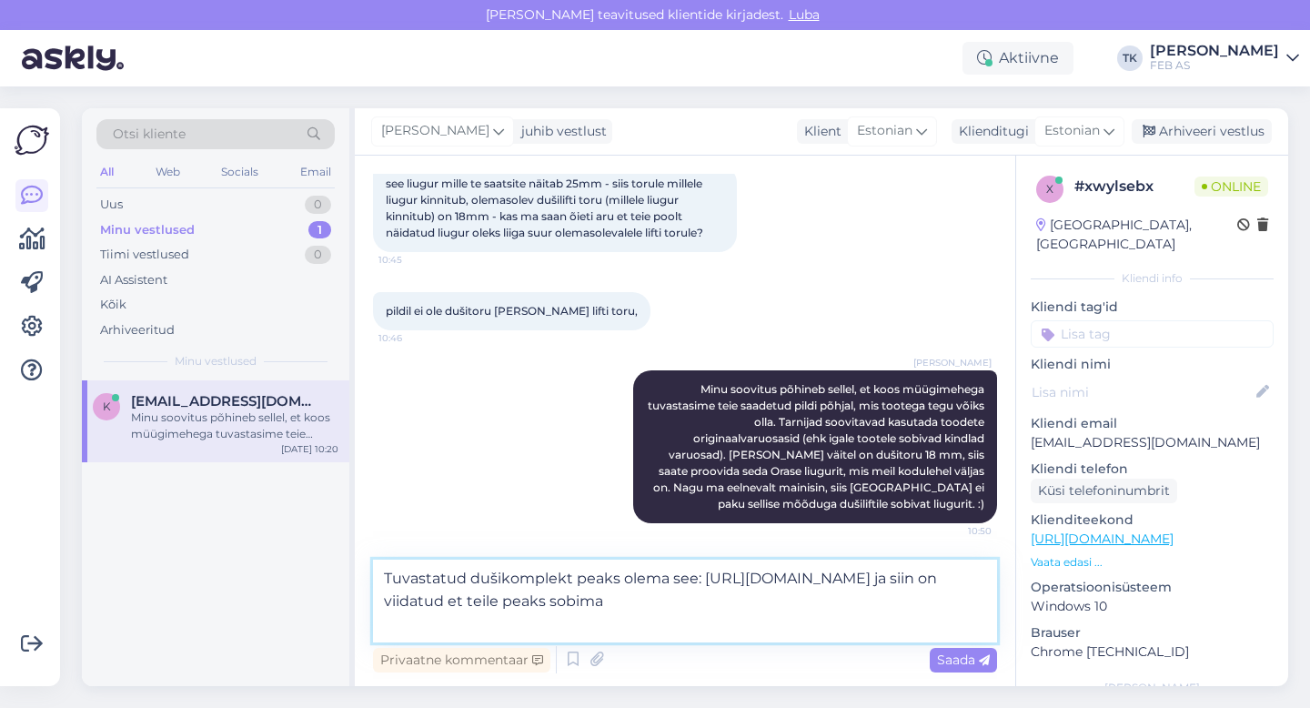
scroll to position [2645, 0]
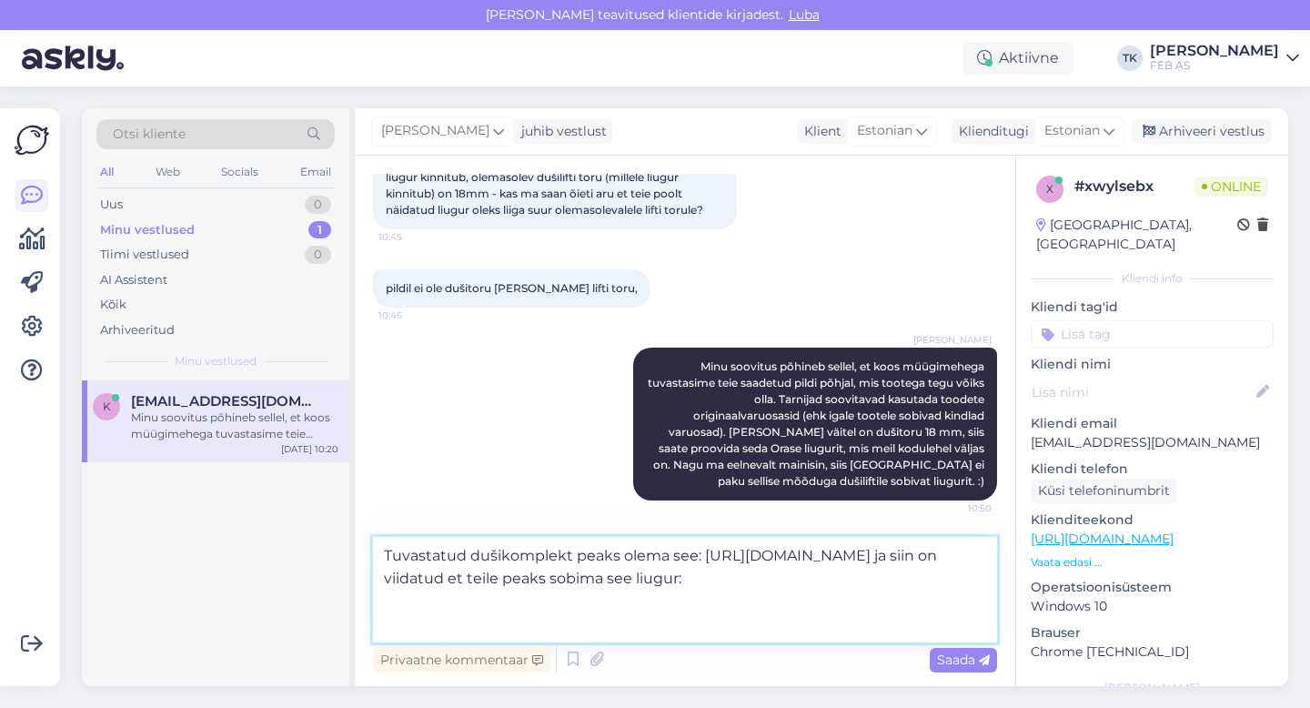
paste textarea "GB41636257 00"
type textarea "Tuvastatud dušikomplekt peaks olema see: [URL][DOMAIN_NAME] ja siin on viidatud…"
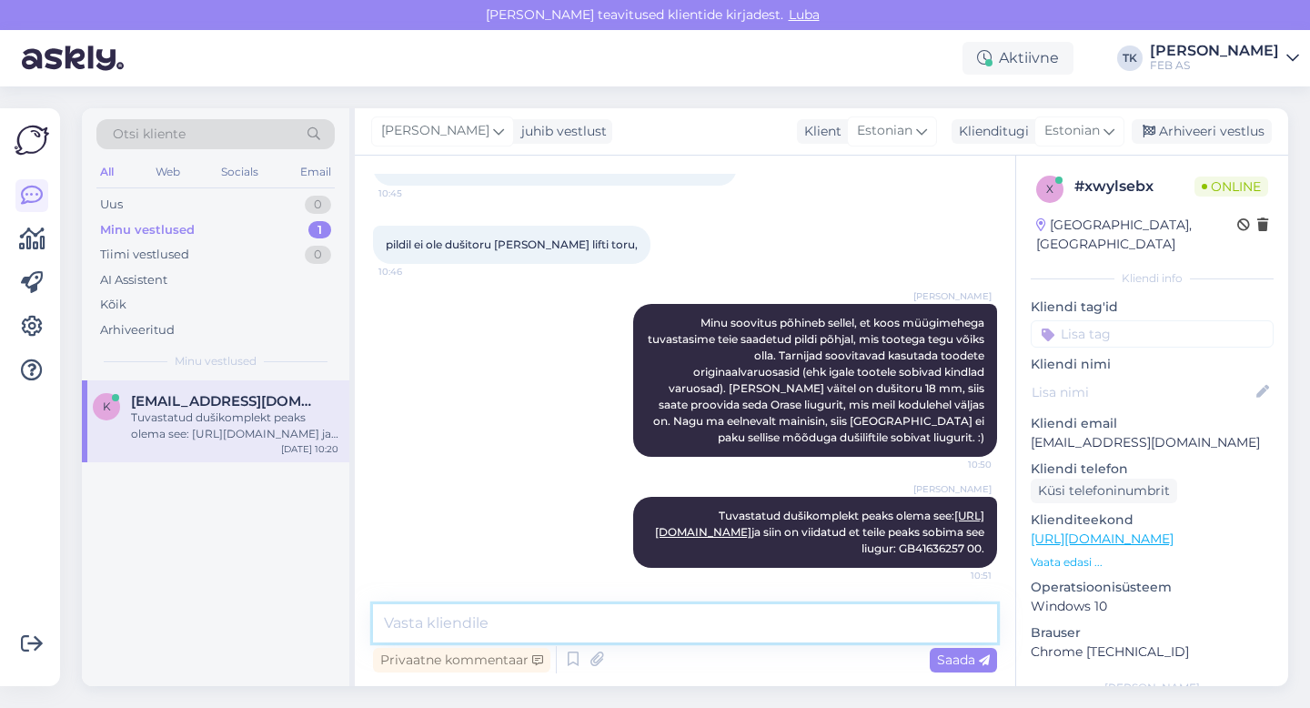
scroll to position [2722, 0]
click at [543, 426] on div "[PERSON_NAME] soovitus põhineb sellel, et koos müügimehega tuvastasime teie saa…" at bounding box center [685, 380] width 624 height 193
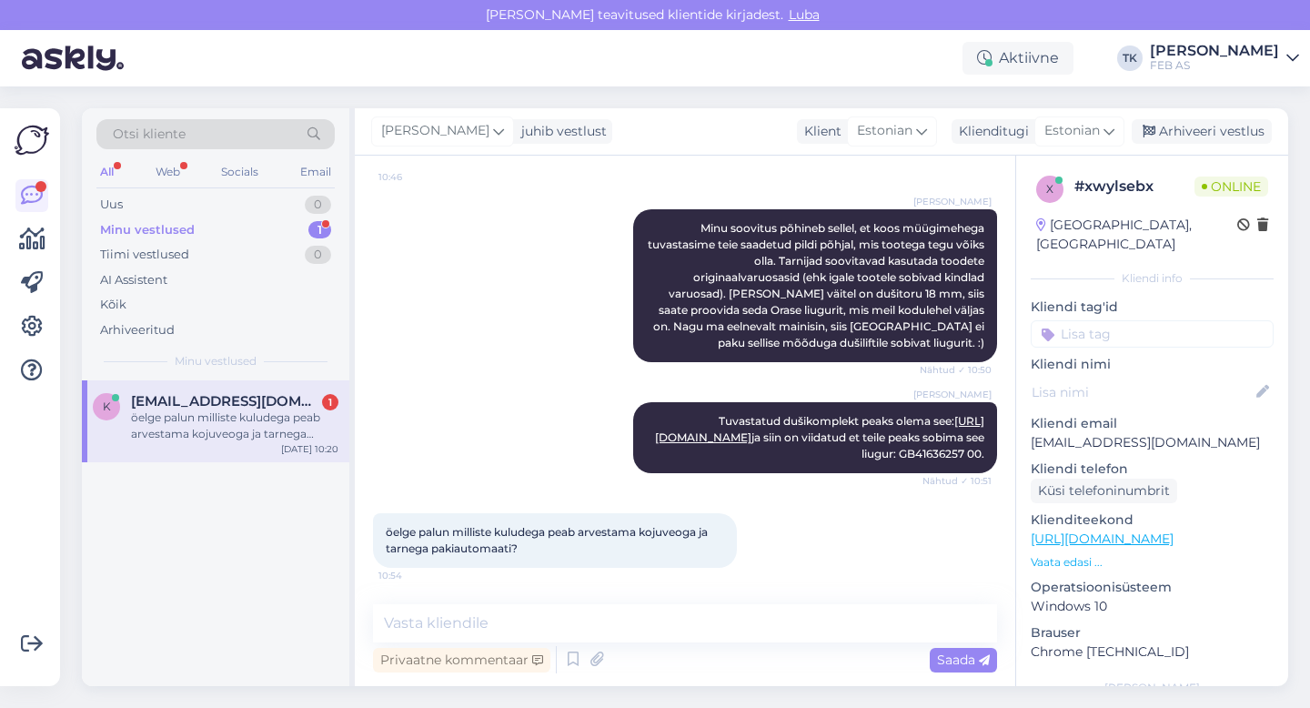
scroll to position [2817, 0]
click at [550, 382] on div "Triinu [PERSON_NAME] Tuvastatud dušikomplekt peaks olema see: [URL][DOMAIN_NAME…" at bounding box center [685, 437] width 624 height 111
click at [437, 622] on textarea at bounding box center [685, 623] width 624 height 38
click at [459, 400] on div "Triinu [PERSON_NAME] Tuvastatud dušikomplekt peaks olema see: [URL][DOMAIN_NAME…" at bounding box center [685, 437] width 624 height 111
click at [434, 627] on textarea at bounding box center [685, 623] width 624 height 38
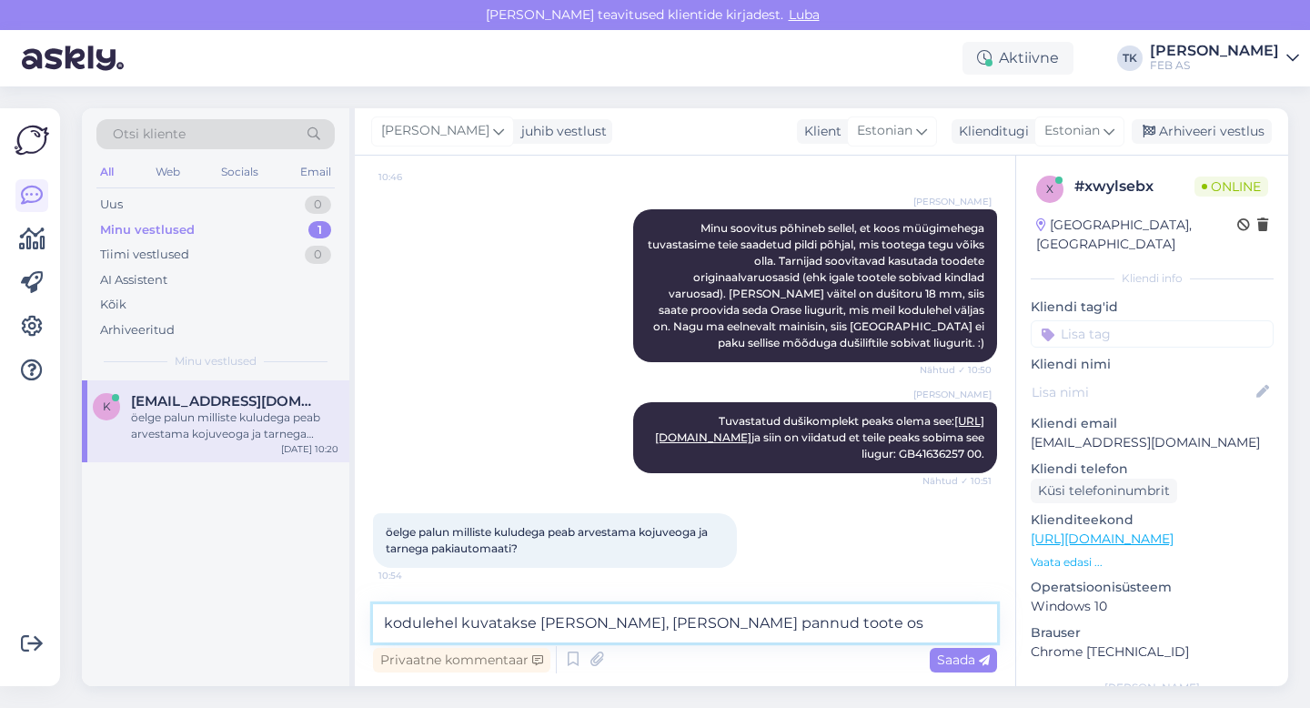
click at [465, 634] on textarea "kodulehel kuvatakse [PERSON_NAME], [PERSON_NAME] pannud toote os" at bounding box center [685, 623] width 624 height 38
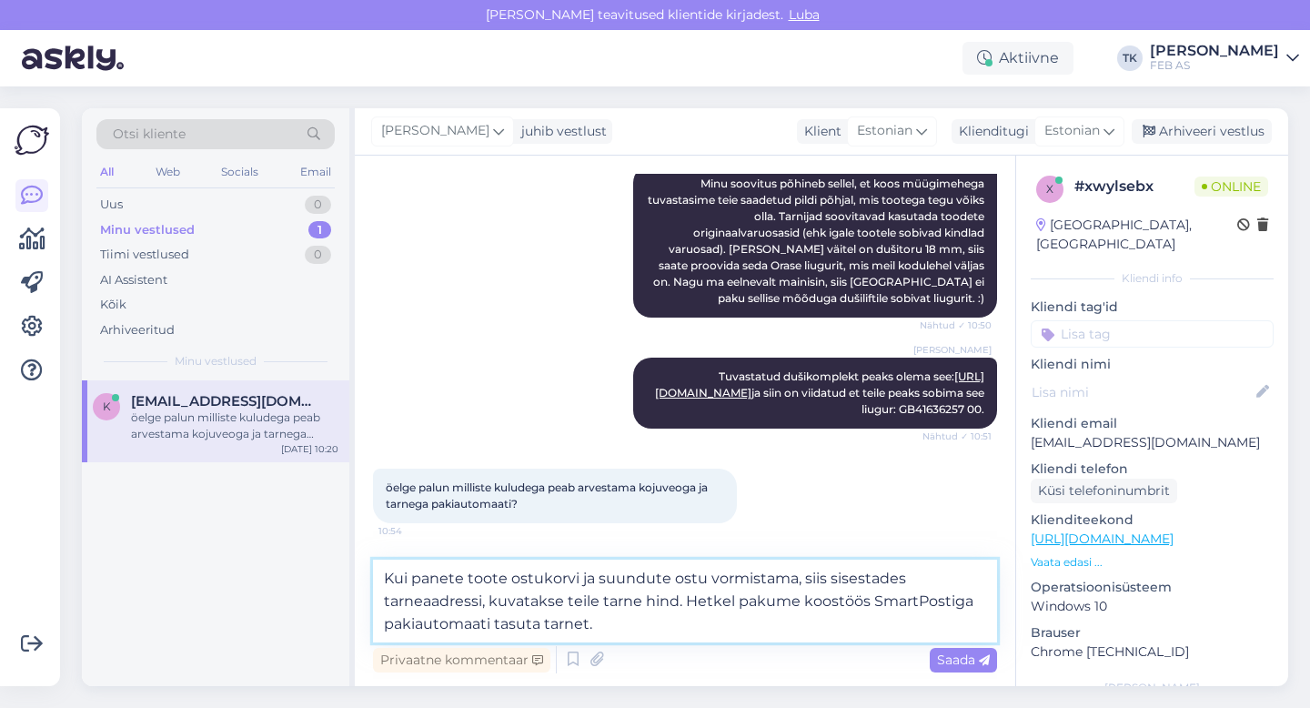
click at [802, 583] on textarea "Kui panete toote ostukorvi ja suundute ostu vormistama, siis sisestades tarneaa…" at bounding box center [685, 601] width 624 height 83
click at [592, 578] on textarea "Kui panete toote ostukorvi ja suundute ostu vormistama, siis sisestades tarneaa…" at bounding box center [685, 601] width 624 height 83
click at [787, 582] on textarea "Kui panete toote ostukorvi, suundute ostu vormistama, siis sisestades tarneaadr…" at bounding box center [685, 601] width 624 height 83
drag, startPoint x: 809, startPoint y: 576, endPoint x: 377, endPoint y: 580, distance: 432.3
click at [377, 580] on textarea "Kui panete toote ostukorvi, suundute ostu vormistama, siis sisestades tarneaadr…" at bounding box center [685, 601] width 624 height 83
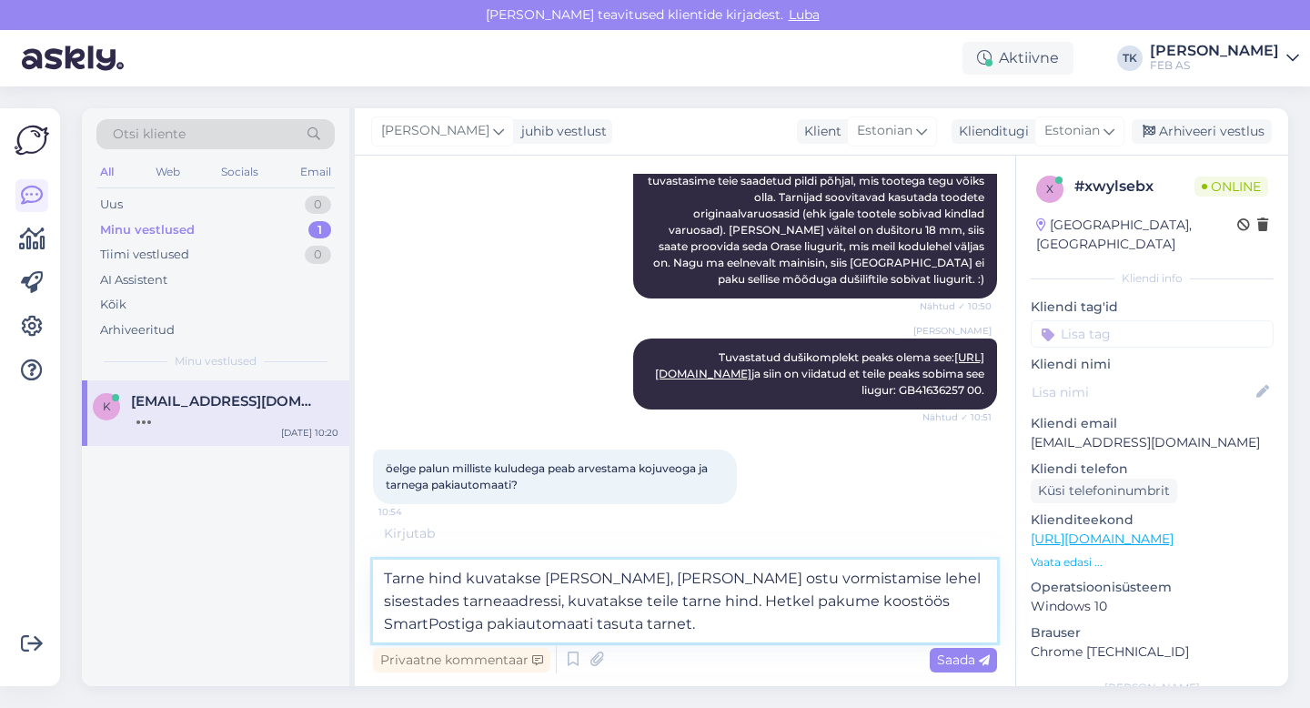
scroll to position [2939, 0]
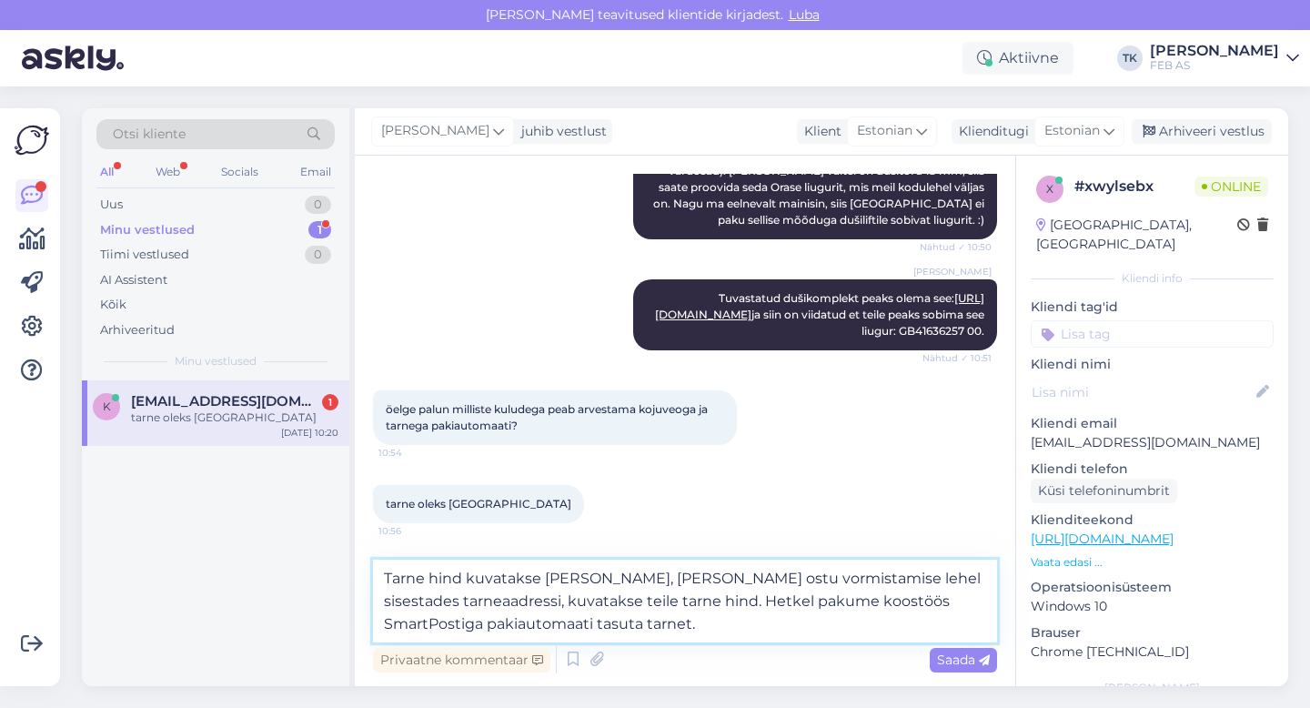
click at [911, 580] on textarea "Tarne hind kuvatakse [PERSON_NAME], [PERSON_NAME] ostu vormistamise lehel sises…" at bounding box center [685, 601] width 624 height 83
click at [483, 602] on textarea "Tarne hind kuvatakse [PERSON_NAME], [PERSON_NAME] ostu vormistamise lehel sises…" at bounding box center [685, 601] width 624 height 83
drag, startPoint x: 467, startPoint y: 623, endPoint x: 857, endPoint y: 602, distance: 391.0
click at [857, 602] on textarea "Tarne hind kuvatakse [PERSON_NAME], [PERSON_NAME] ostu vormistamise lehel sises…" at bounding box center [685, 601] width 624 height 83
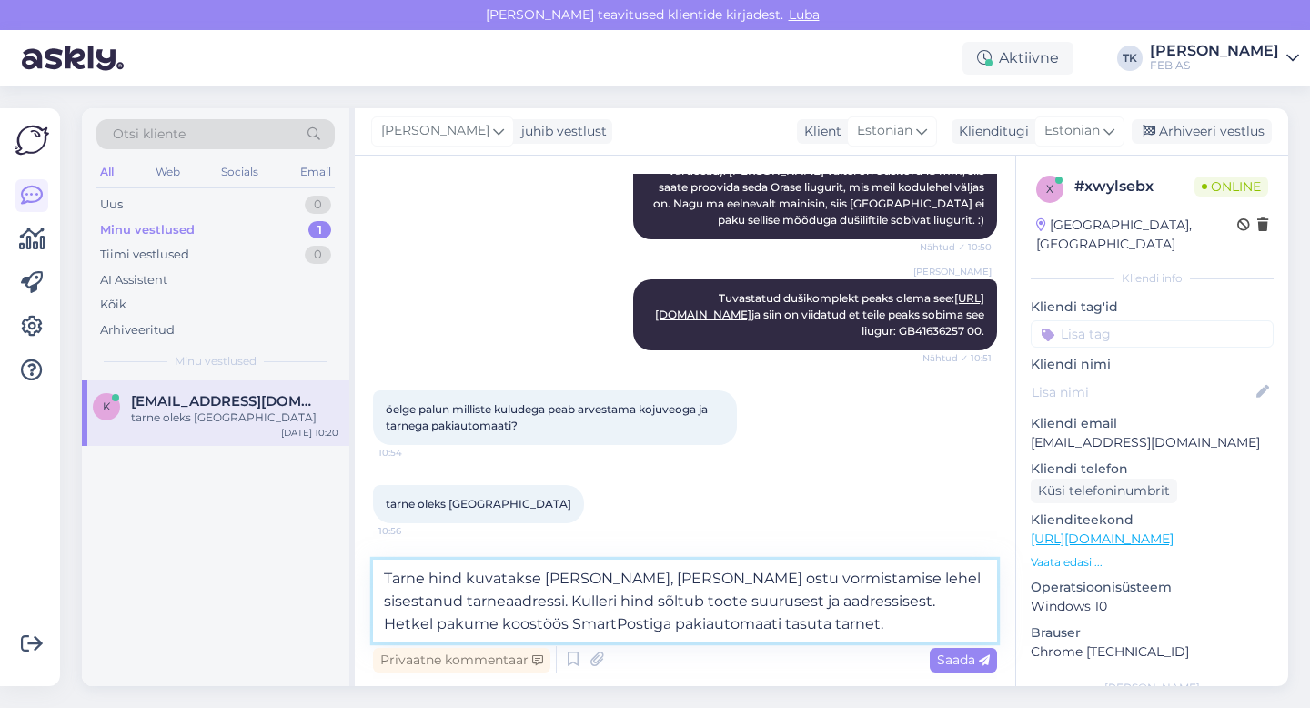
drag, startPoint x: 873, startPoint y: 619, endPoint x: 856, endPoint y: 604, distance: 21.9
click at [856, 604] on textarea "Tarne hind kuvatakse [PERSON_NAME], [PERSON_NAME] ostu vormistamise lehel sises…" at bounding box center [685, 601] width 624 height 83
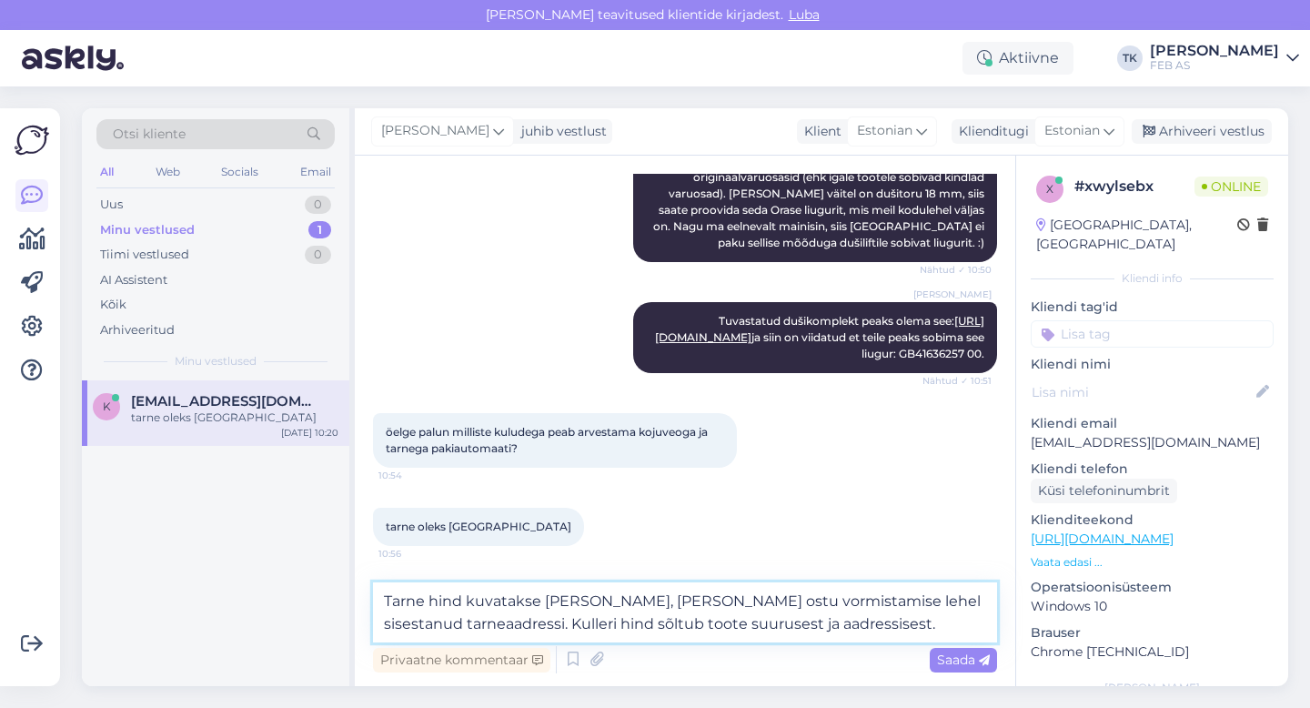
scroll to position [2917, 0]
type textarea "Tarne hind kuvatakse [PERSON_NAME], [PERSON_NAME] ostu vormistamise lehel sises…"
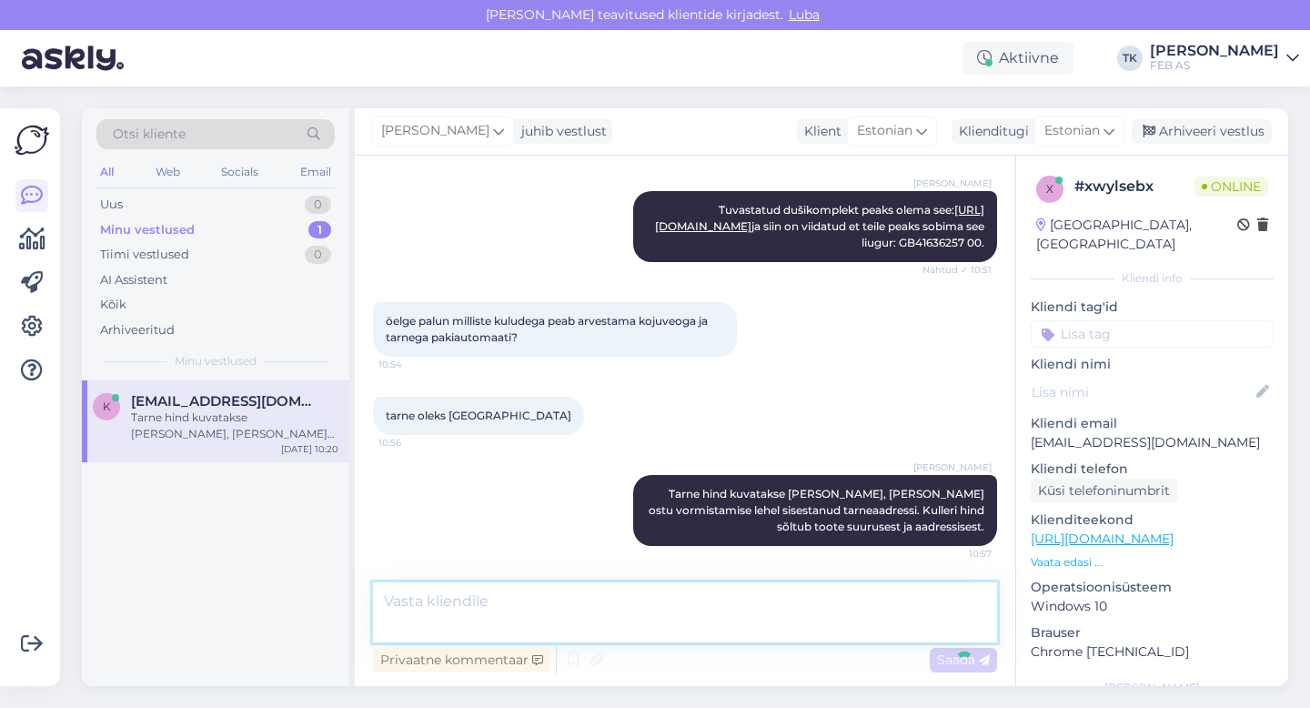
scroll to position [3006, 0]
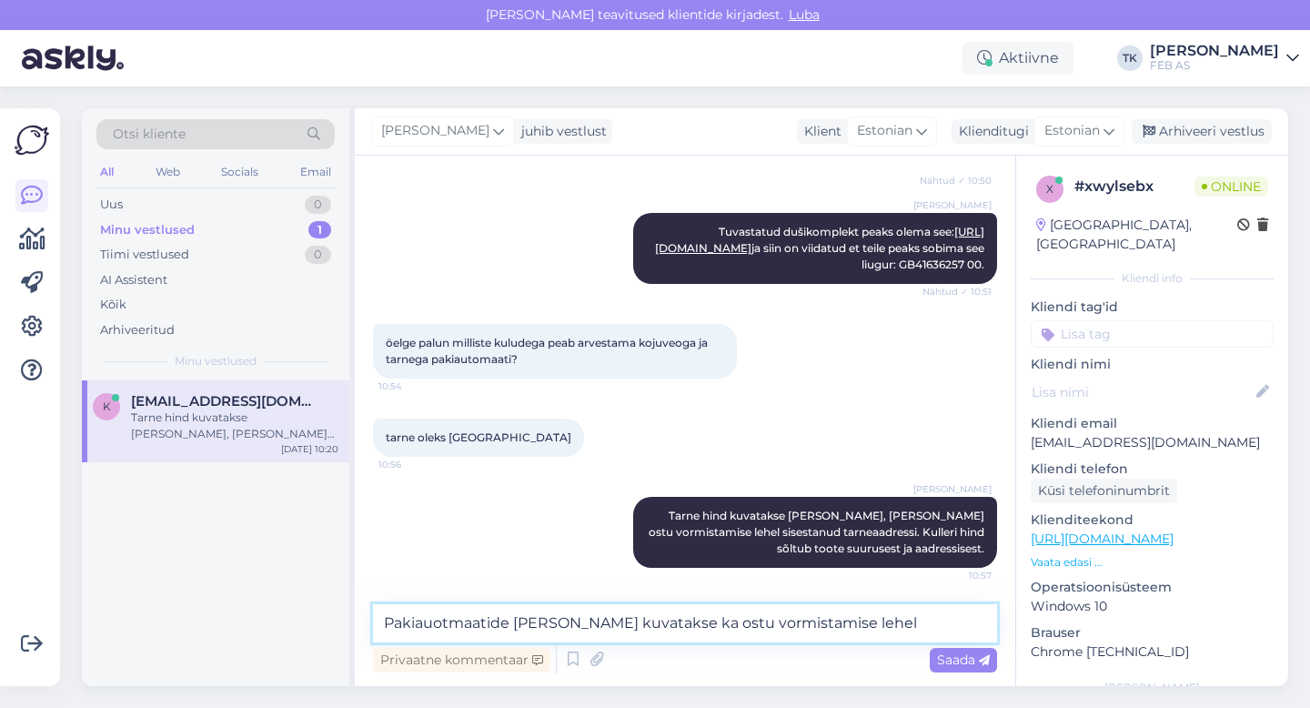
type textarea "Pakiauotmaatide [PERSON_NAME] kuvatakse ka ostu vormistamise lehel."
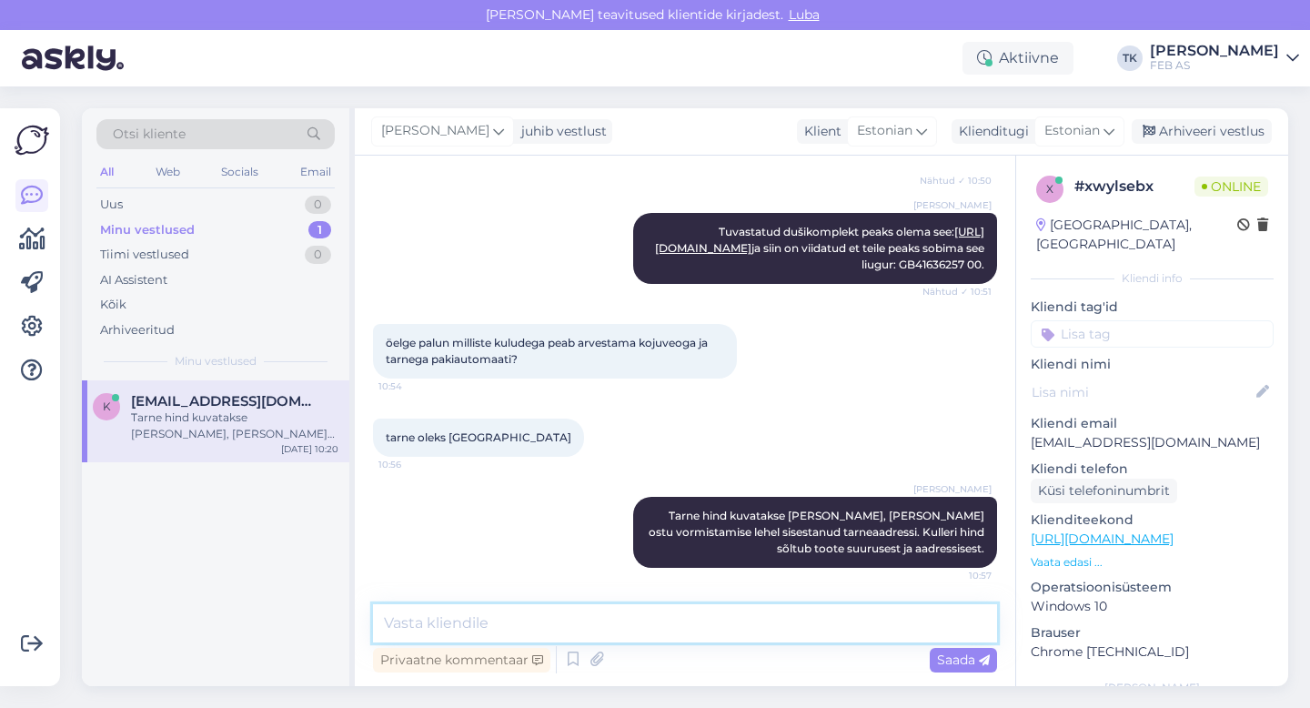
scroll to position [3101, 0]
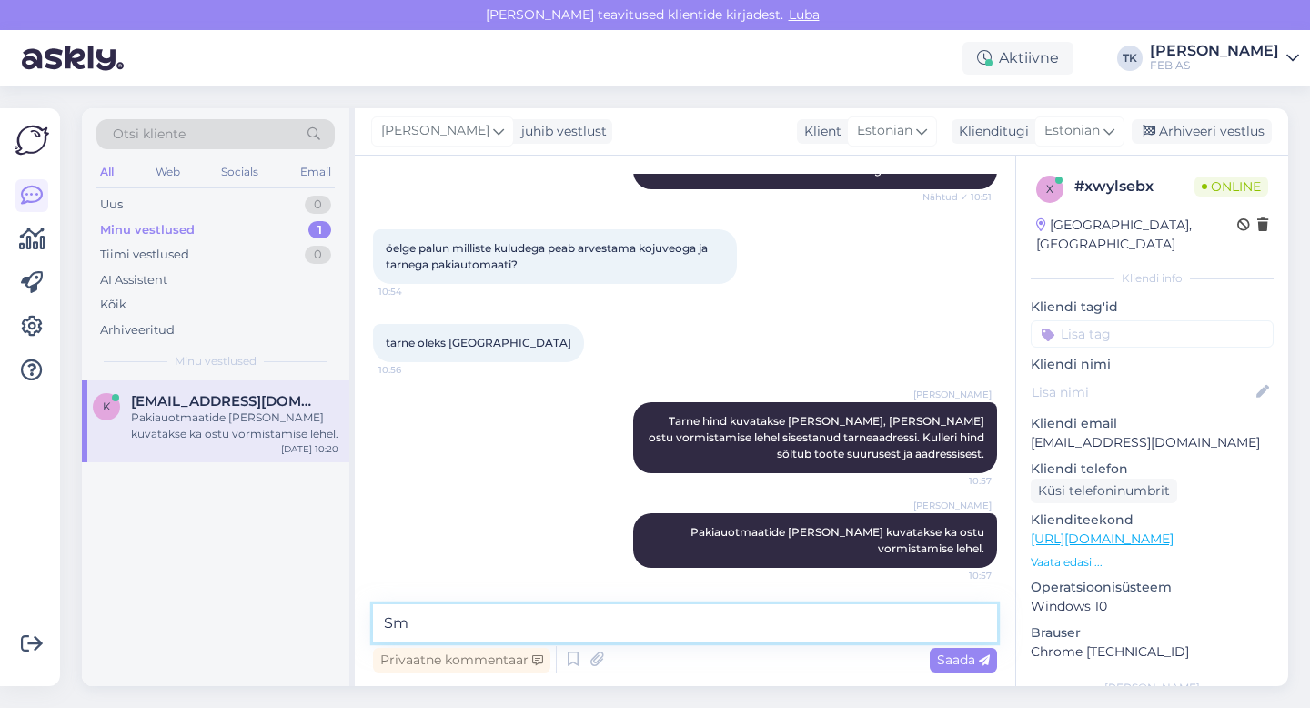
type textarea "S"
type textarea "Koostöös SmartPostiga on hetkel tarne pakiautomaati tasuta."
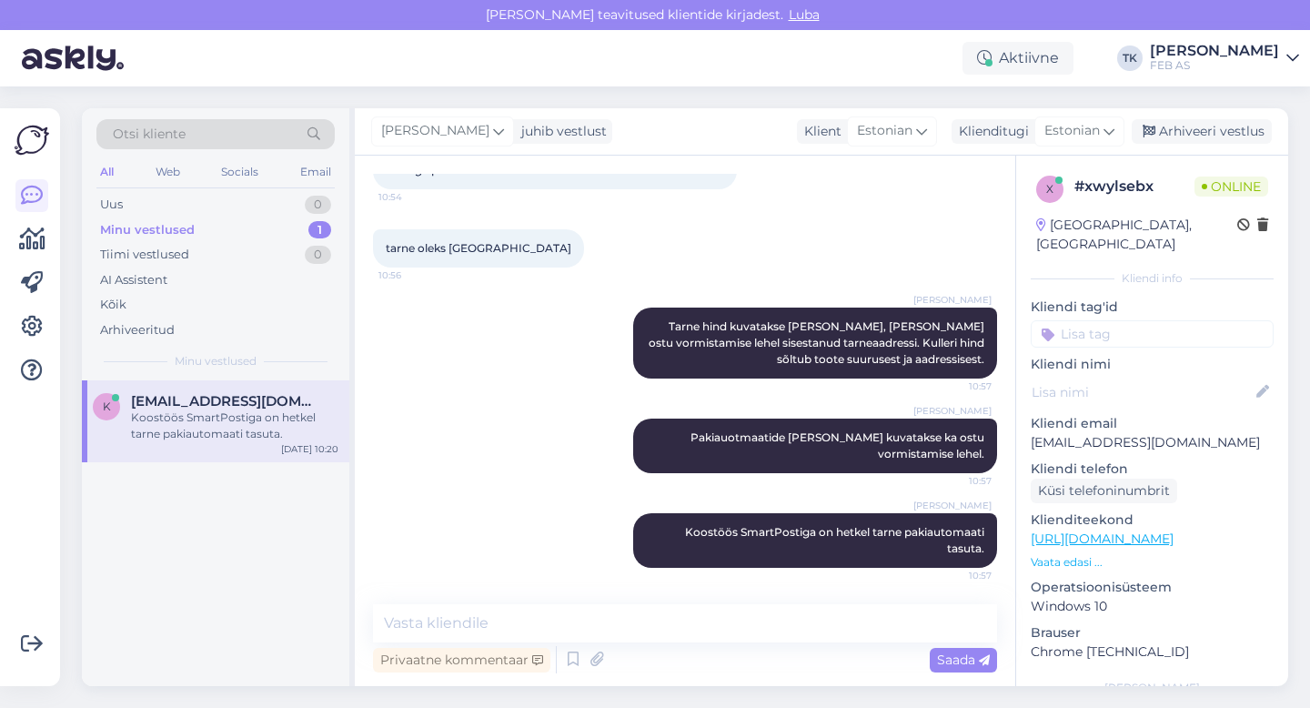
click at [505, 496] on div "Triinu [PERSON_NAME] Koostöös SmartPostiga on hetkel tarne pakiautomaati tasuta…" at bounding box center [685, 540] width 624 height 95
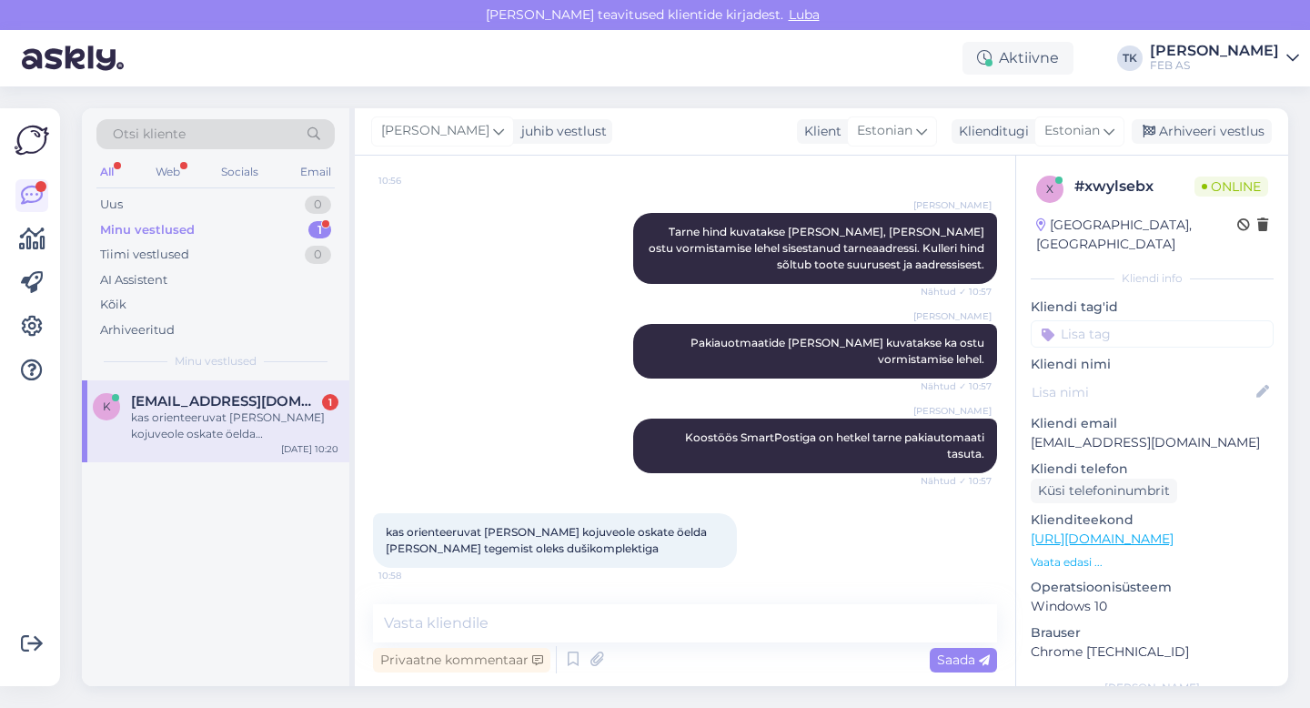
scroll to position [3290, 0]
click at [591, 605] on textarea at bounding box center [685, 623] width 624 height 38
click at [592, 652] on icon at bounding box center [596, 659] width 25 height 27
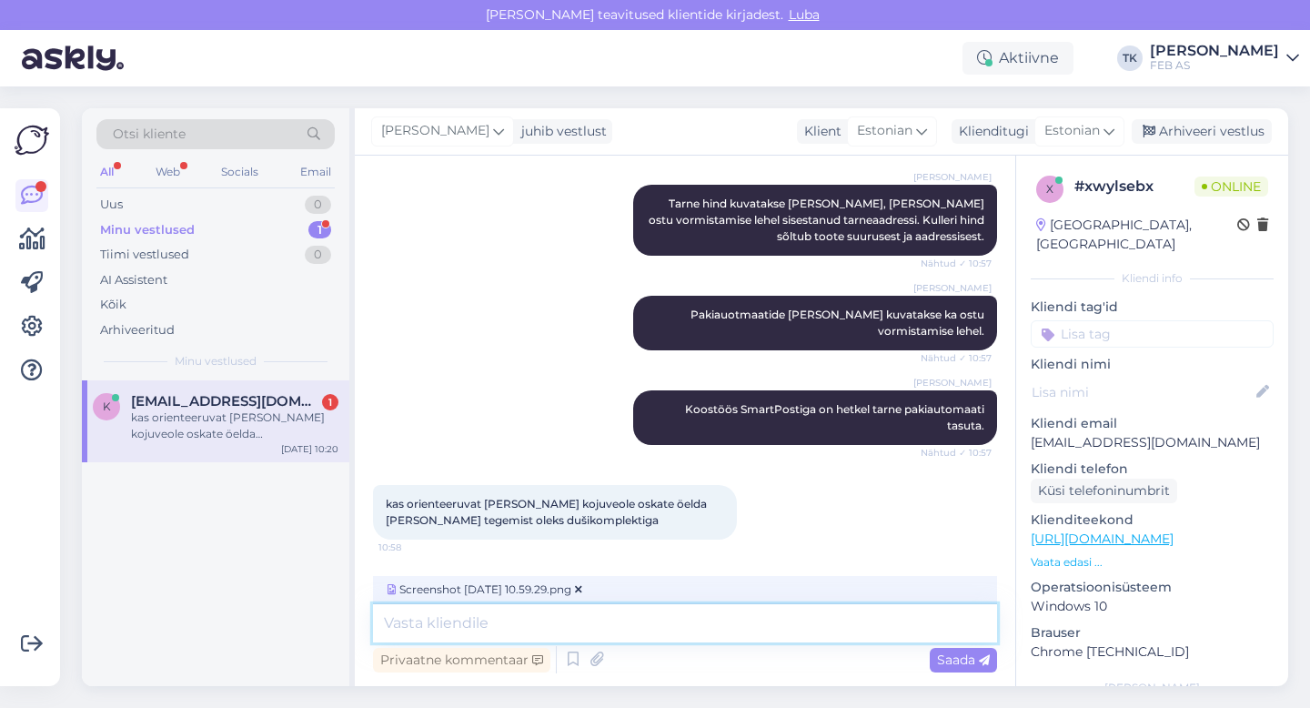
click at [692, 624] on textarea at bounding box center [685, 623] width 624 height 38
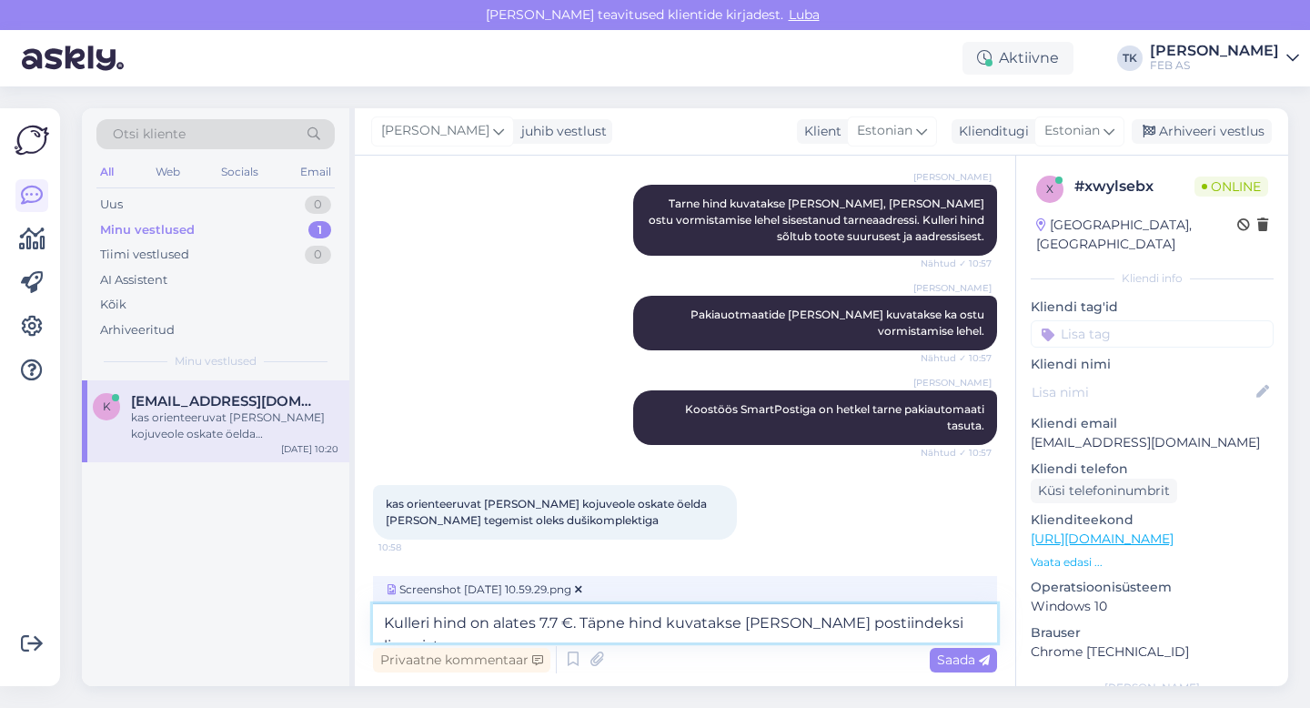
type textarea "Kulleri hind on alates 7.7 €. Täpne hind kuvatakse [PERSON_NAME] postiindeksi l…"
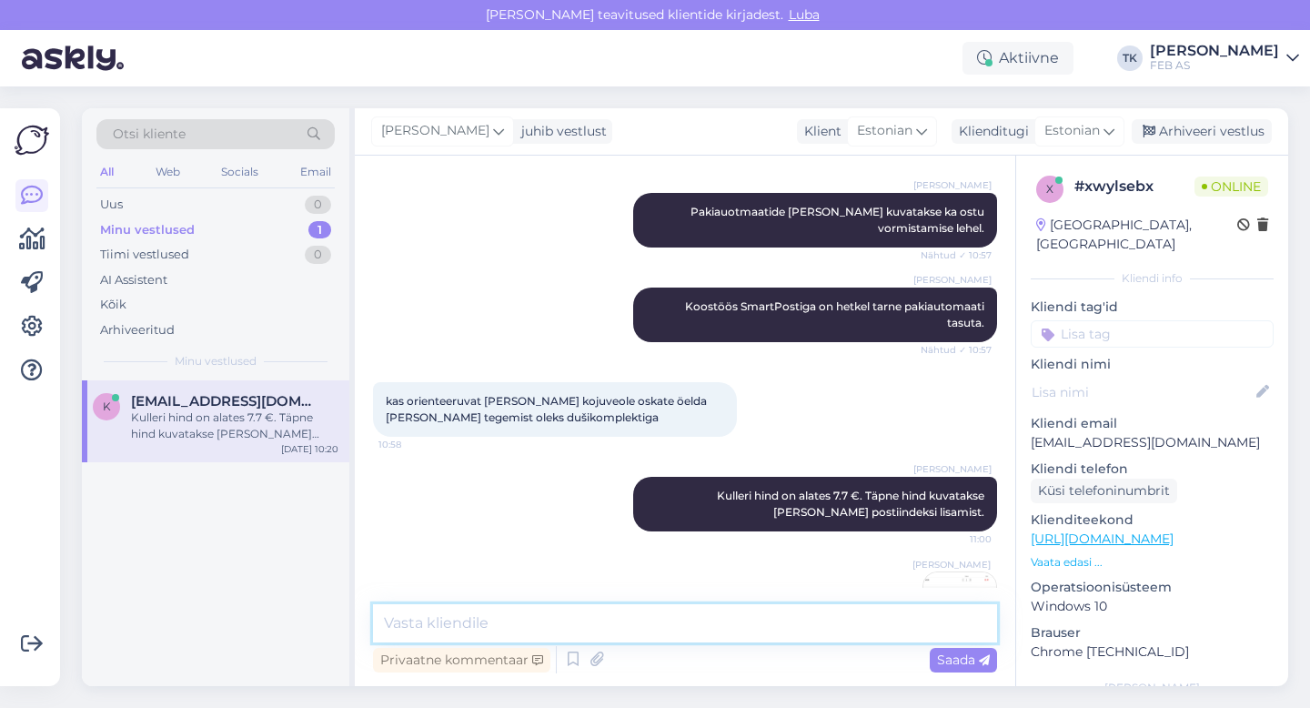
scroll to position [3499, 0]
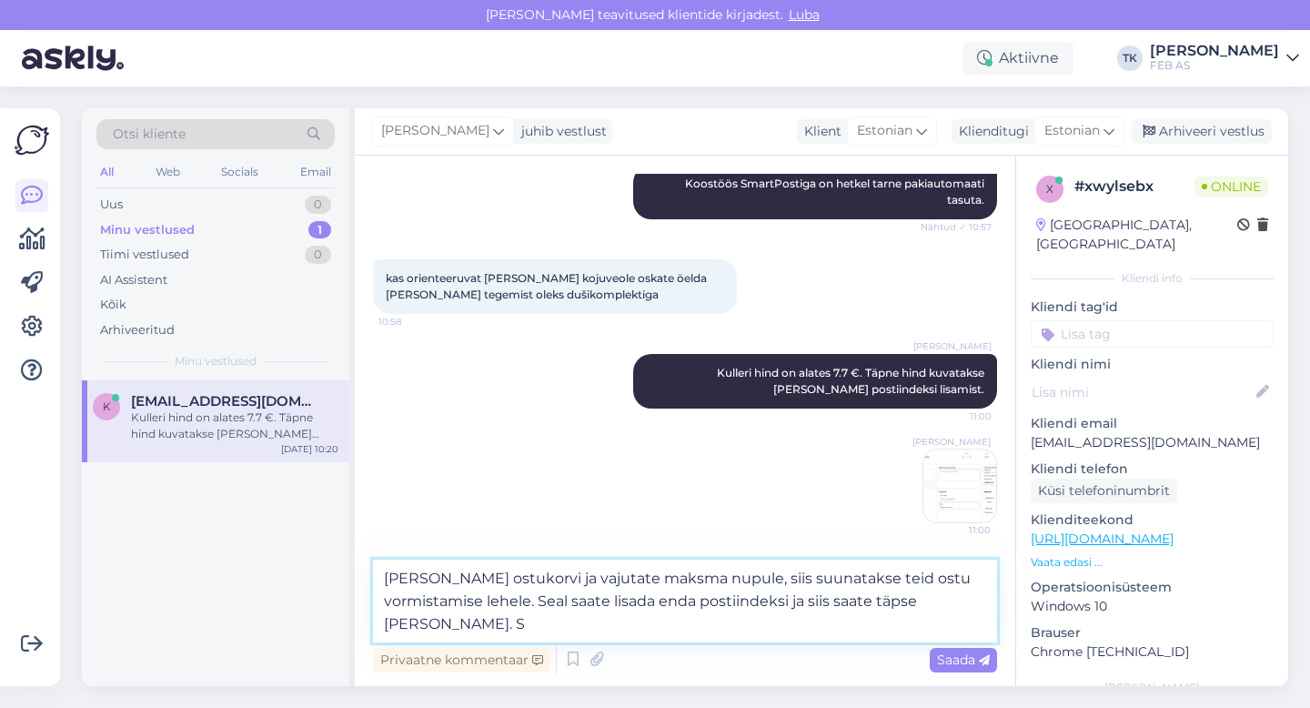
type textarea "[PERSON_NAME] ostukorvi ja vajutate maksma nupule, siis suunatakse teid ostu vo…"
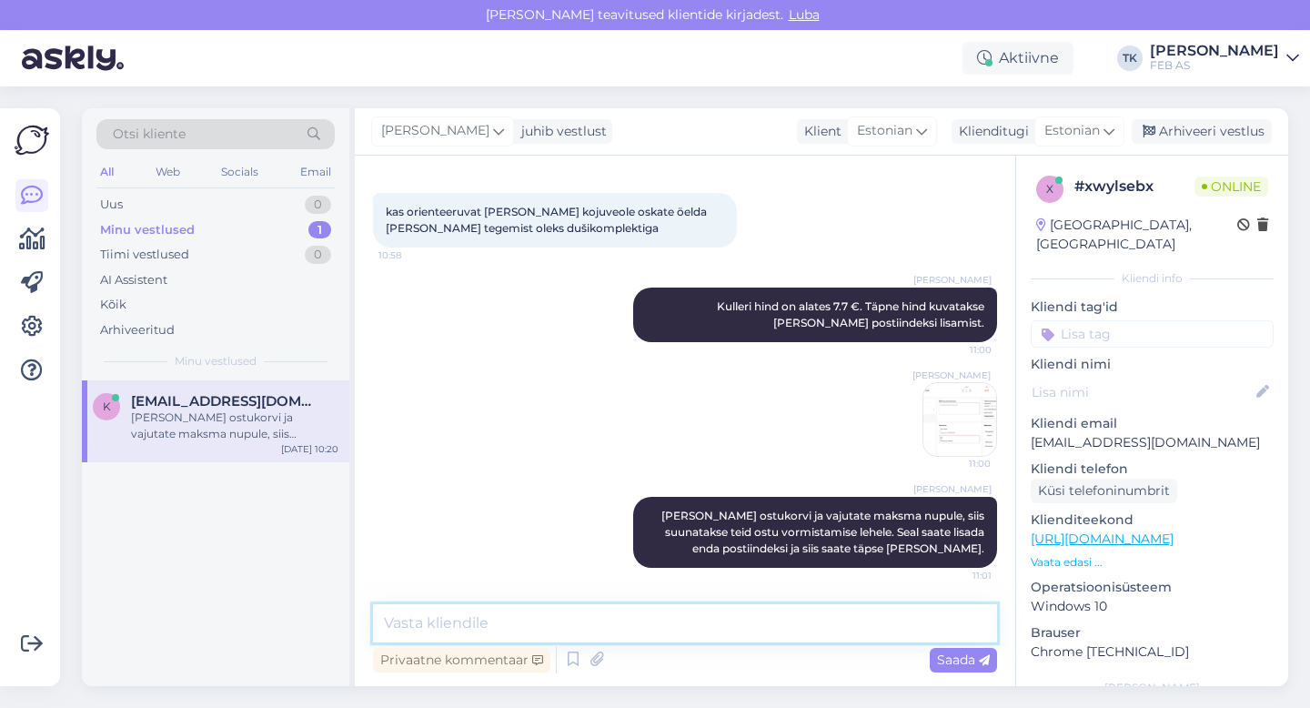
scroll to position [3610, 0]
click at [480, 315] on div "Triinu [PERSON_NAME] Kulleri hind on alates 7.7 €. Täpne hind kuvatakse [PERSON…" at bounding box center [685, 372] width 624 height 209
click at [715, 158] on div "Vestlus algas [DATE] Tere, kas Tootekood 259890 Dušiliugur, Oras sobib 18mm dus…" at bounding box center [685, 421] width 661 height 531
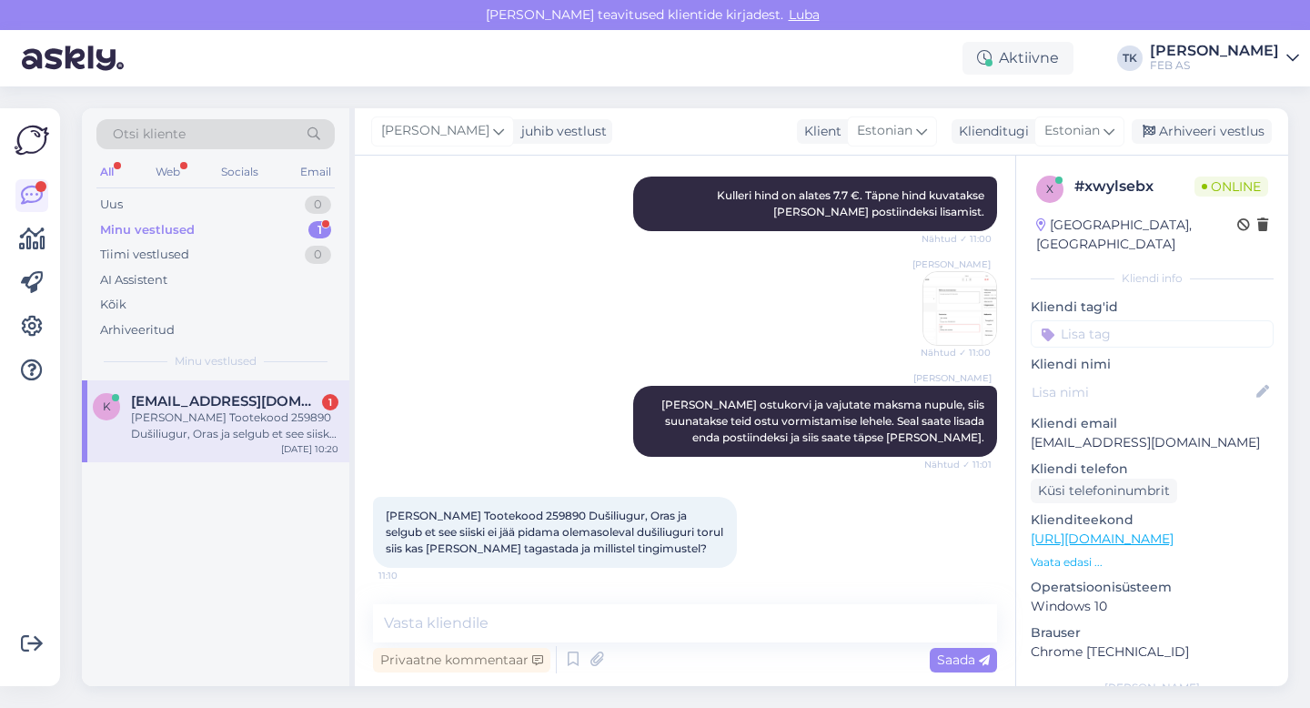
scroll to position [3721, 0]
click at [428, 635] on textarea at bounding box center [685, 623] width 624 height 38
click at [643, 616] on textarea at bounding box center [685, 623] width 624 height 38
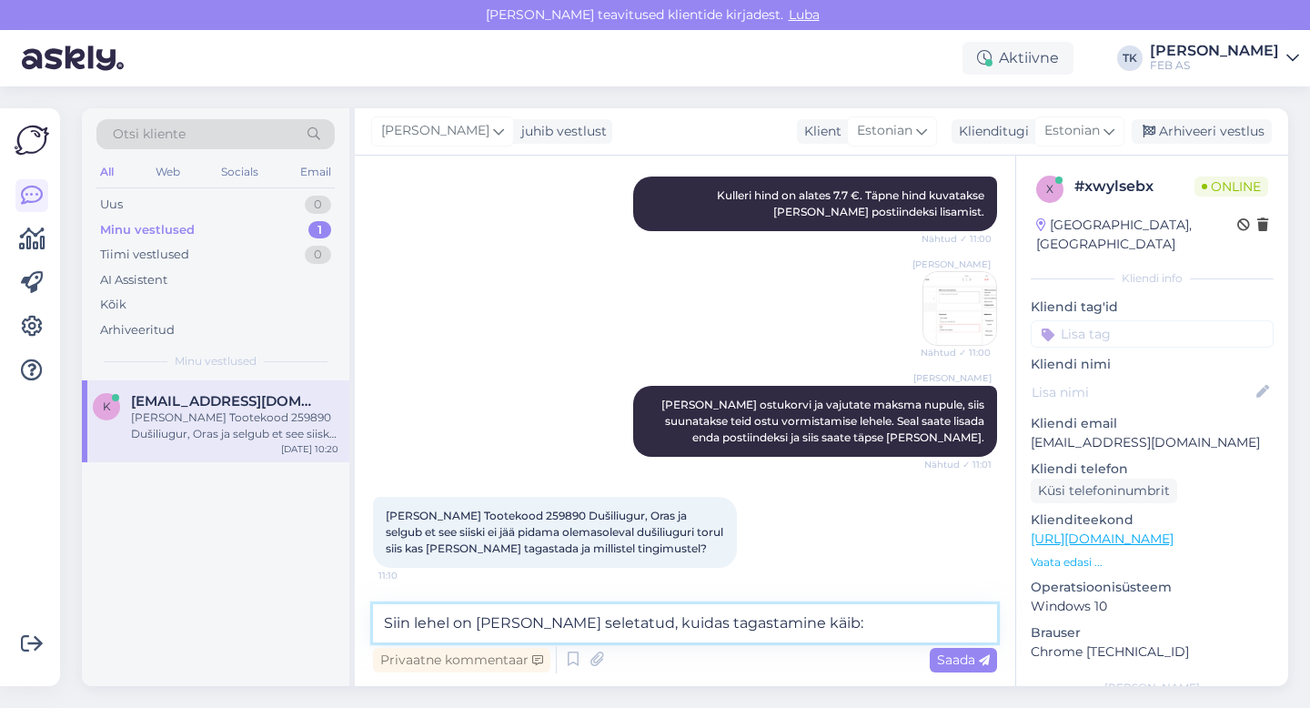
paste textarea "[URL][DOMAIN_NAME]"
type textarea "Siin lehel on [PERSON_NAME] seletatud, kuidas tagastamine käib: [URL][DOMAIN_NA…"
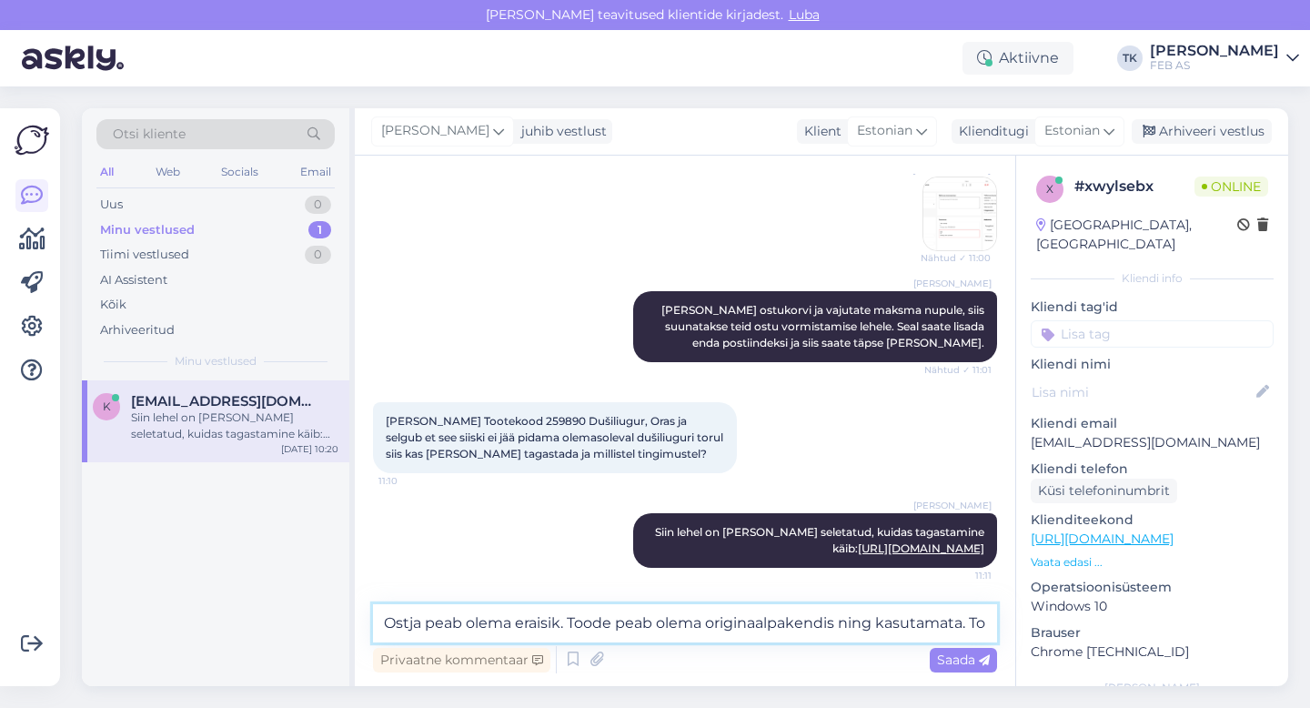
scroll to position [3838, 0]
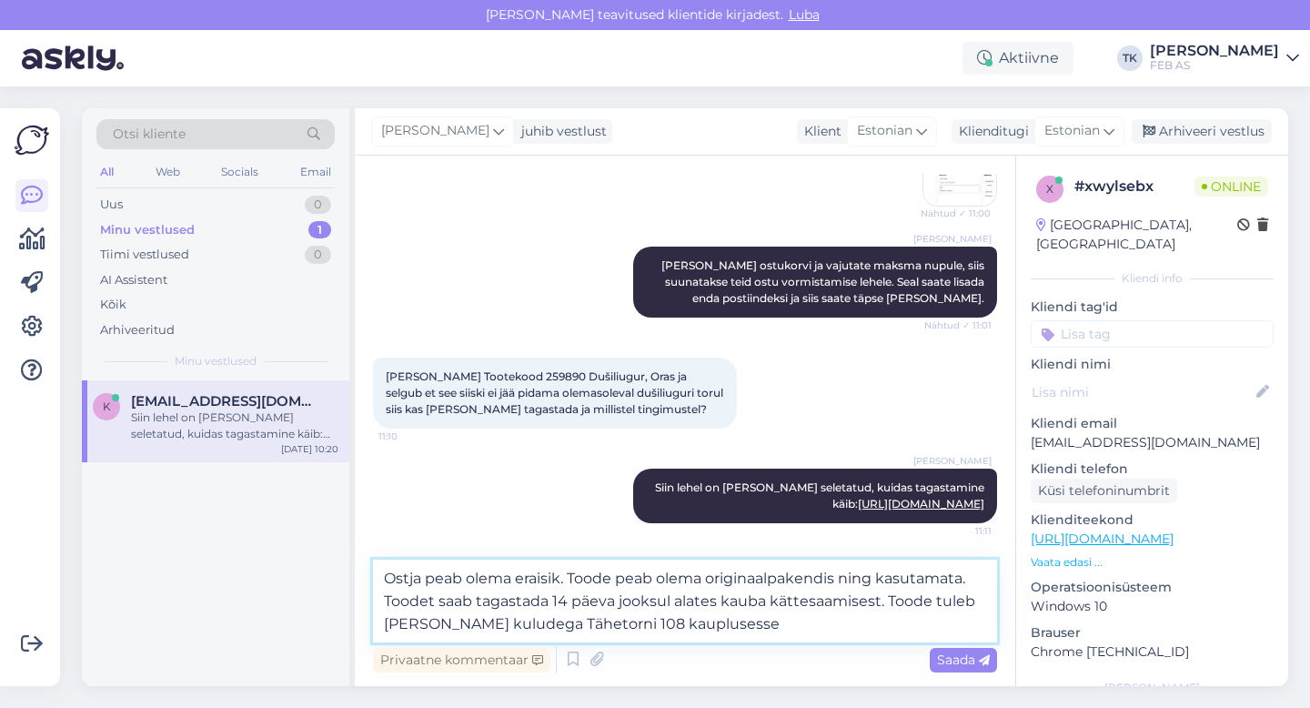
type textarea "Ostja peab olema eraisik. Toode peab olema originaalpakendis ning kasutamata. T…"
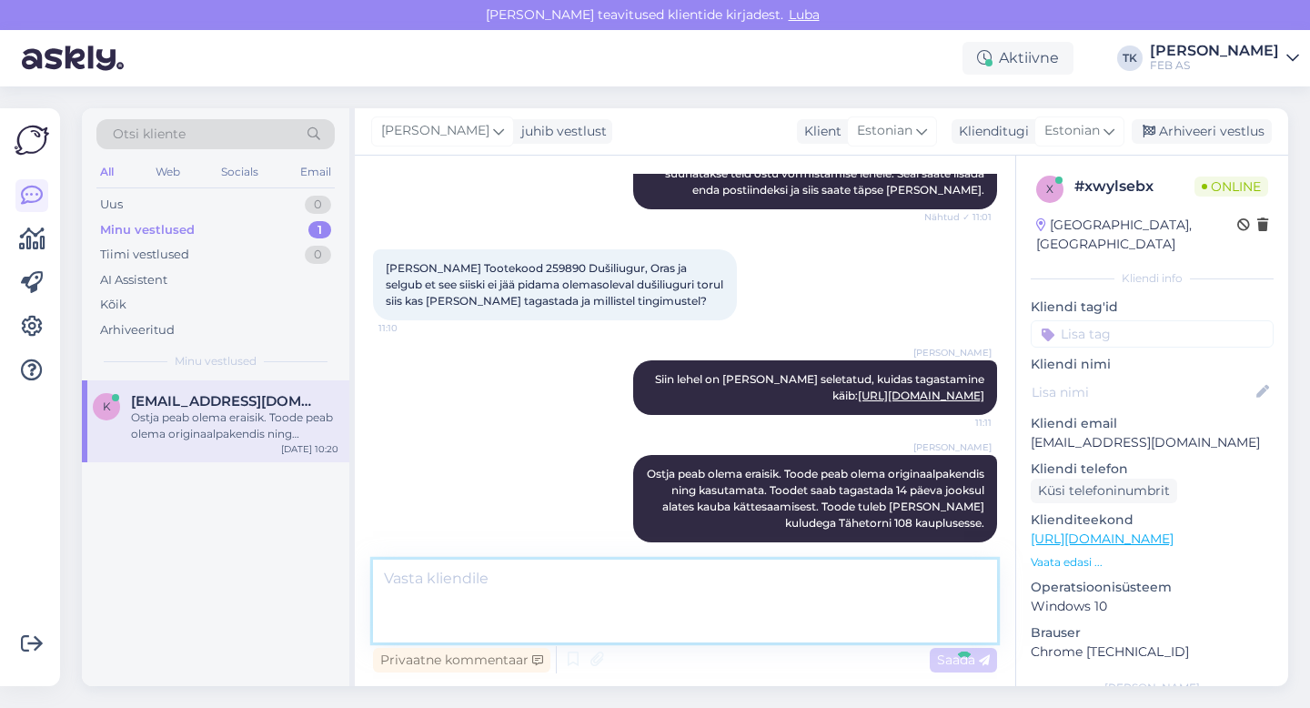
scroll to position [3943, 0]
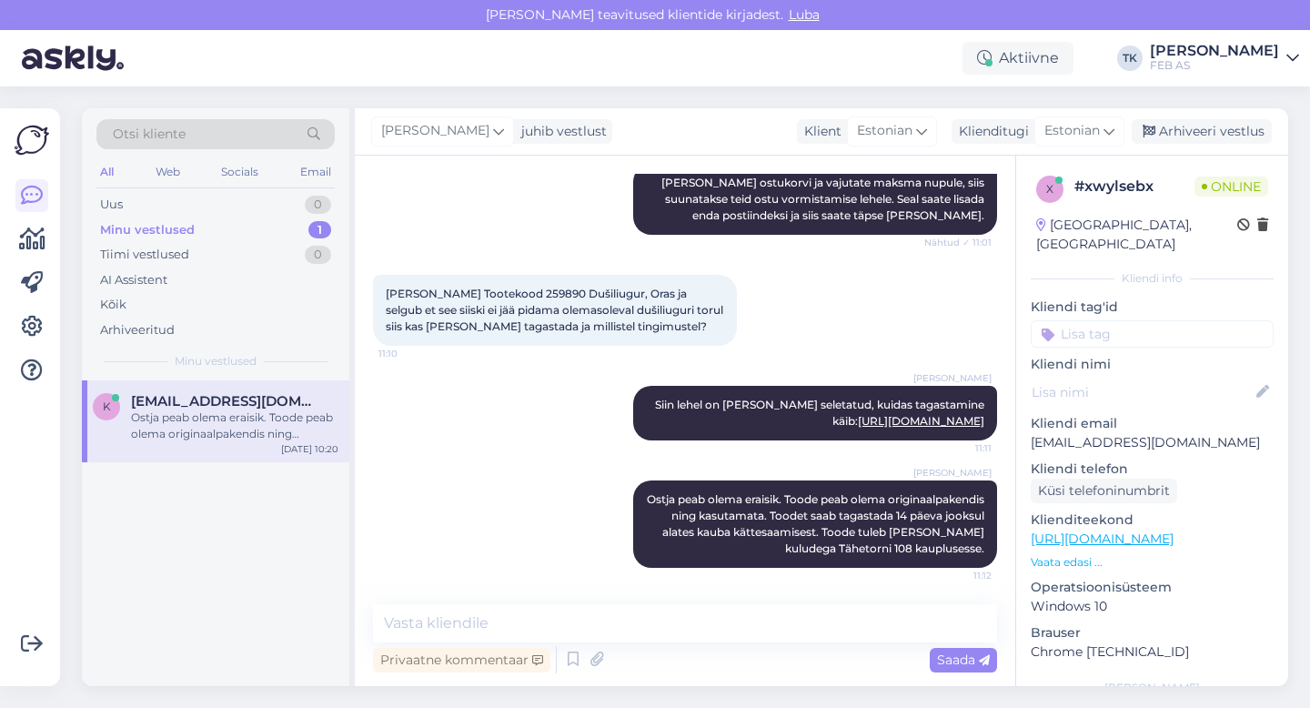
click at [481, 463] on div "Triinu [PERSON_NAME] Ostja peab olema eraisik. Toode peab olema originaalpakend…" at bounding box center [685, 523] width 624 height 127
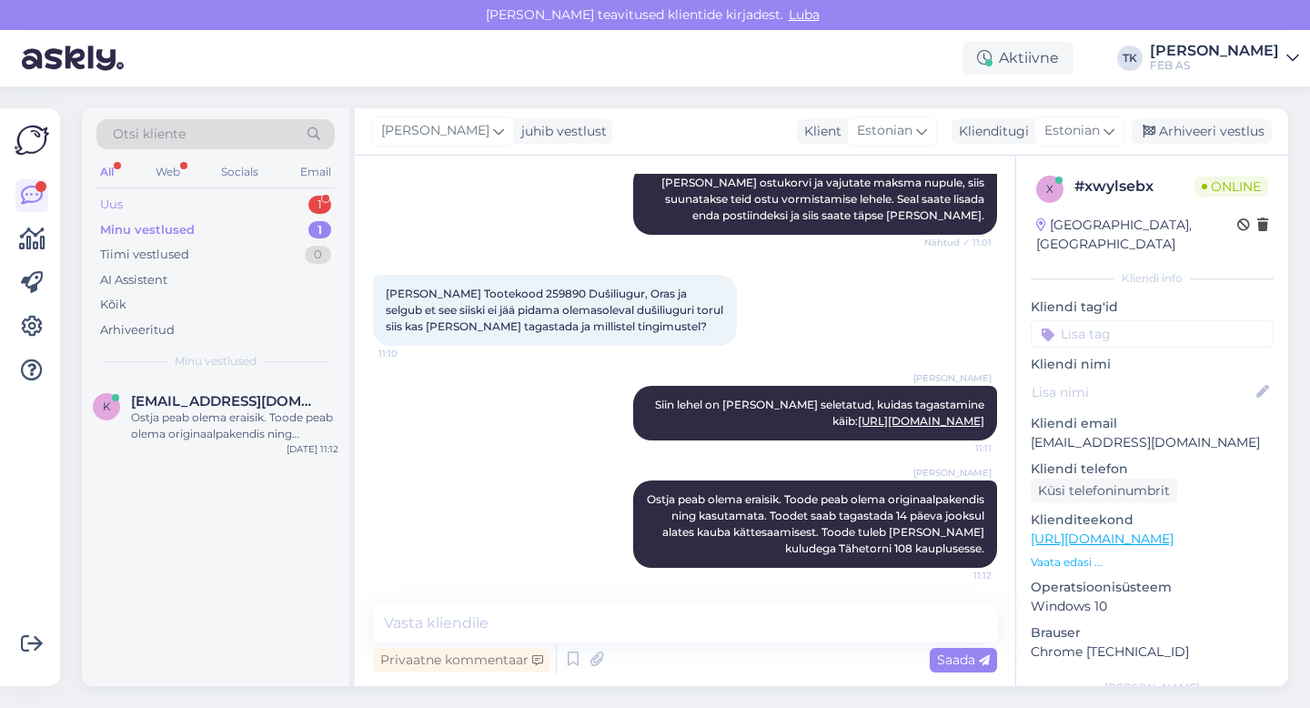
click at [235, 203] on div "Uus 1" at bounding box center [215, 204] width 238 height 25
click at [254, 403] on span "[EMAIL_ADDRESS][DOMAIN_NAME]" at bounding box center [225, 401] width 189 height 16
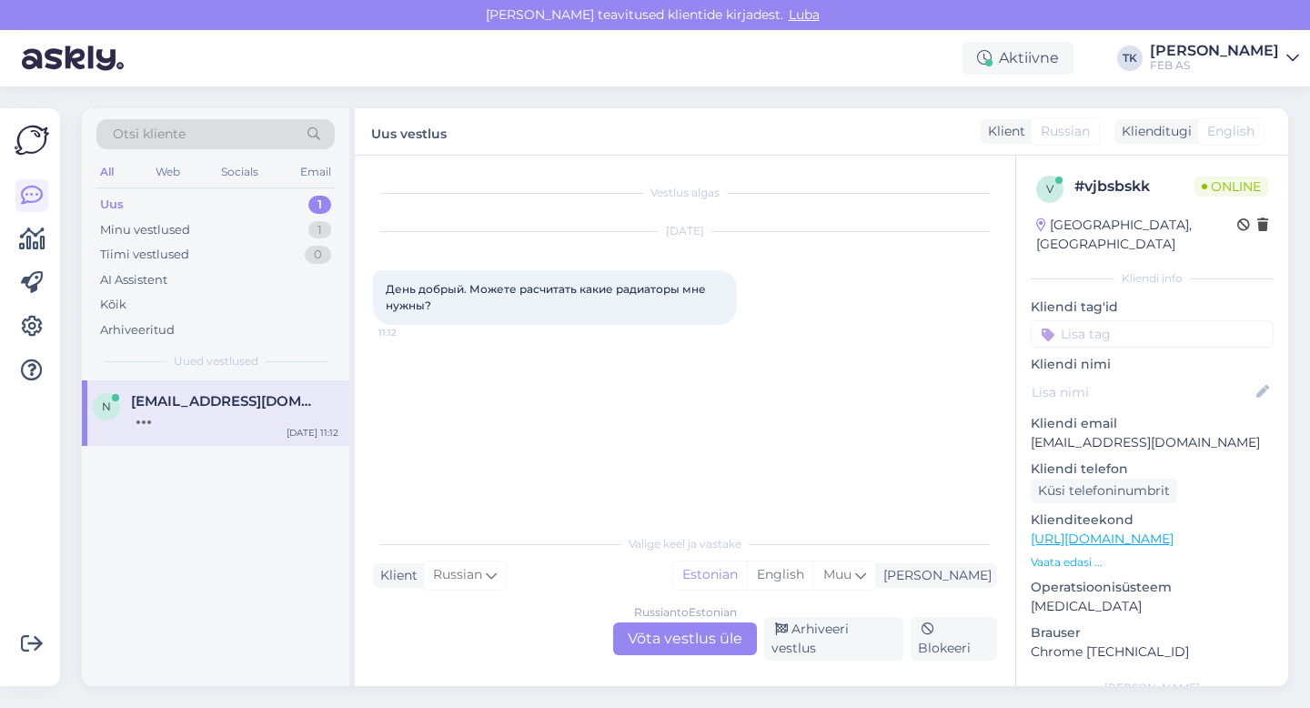
scroll to position [0, 0]
click at [695, 648] on div "Russian to Estonian Võta vestlus üle" at bounding box center [685, 638] width 144 height 33
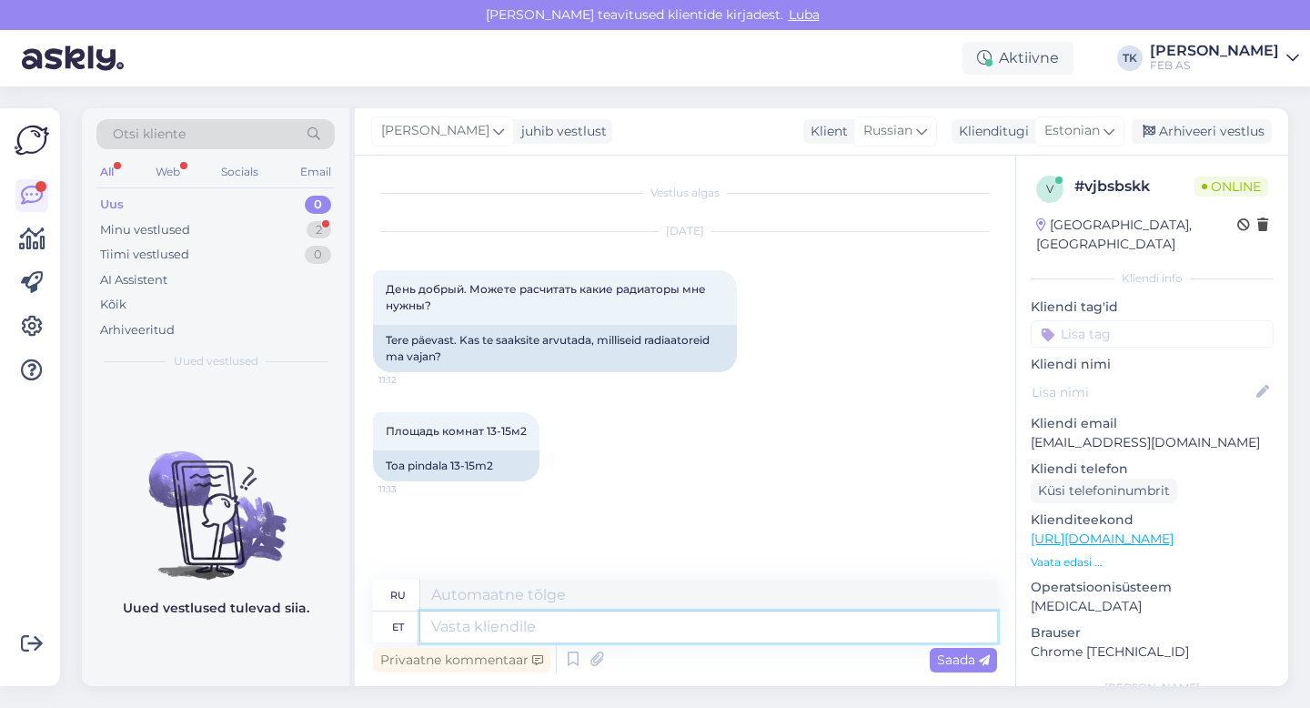
click at [507, 622] on textarea at bounding box center [708, 627] width 577 height 31
type textarea "Tere!"
type textarea "Привет!"
type textarea "Tere! Meil"
type textarea "Привет! Мы"
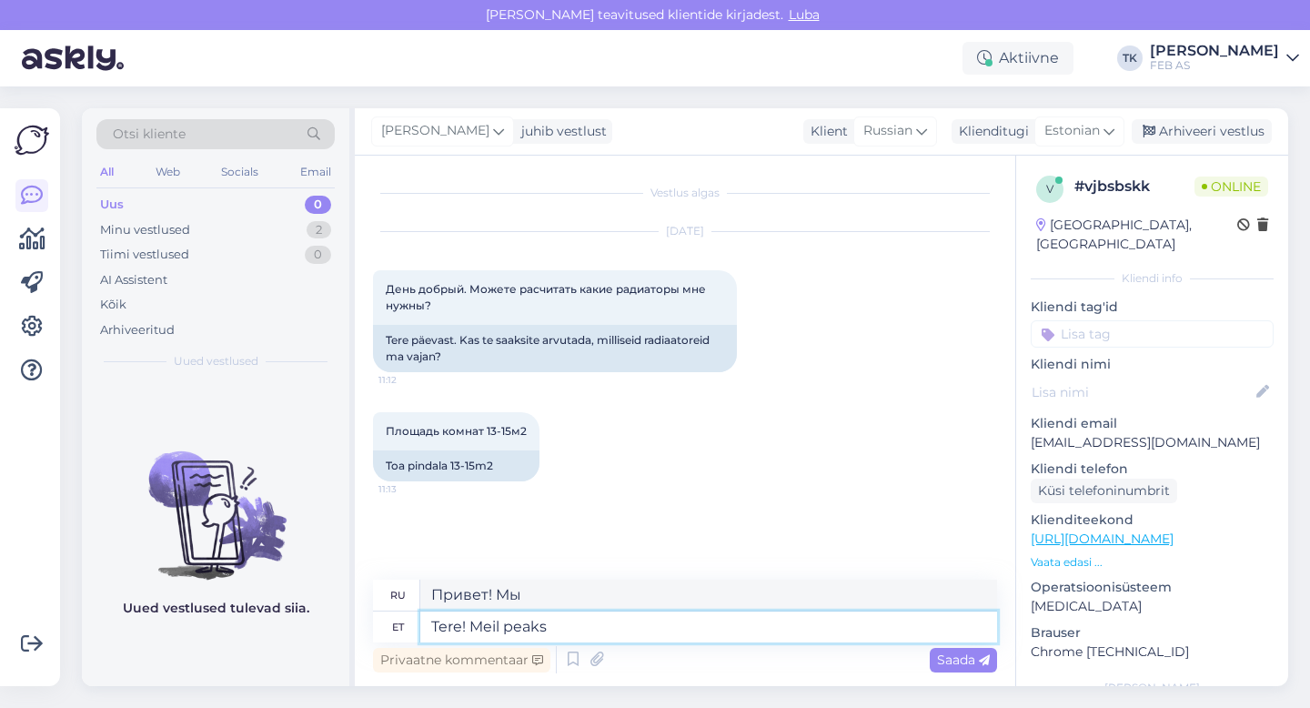
type textarea "Tere! Meil peaks o"
type textarea "Привет! Нам следует"
type textarea "Tere! Meil peaks olema"
type textarea "Привет! Нам следовало бы"
type textarea "Tere! Meil peaks olemas [PERSON_NAME],"
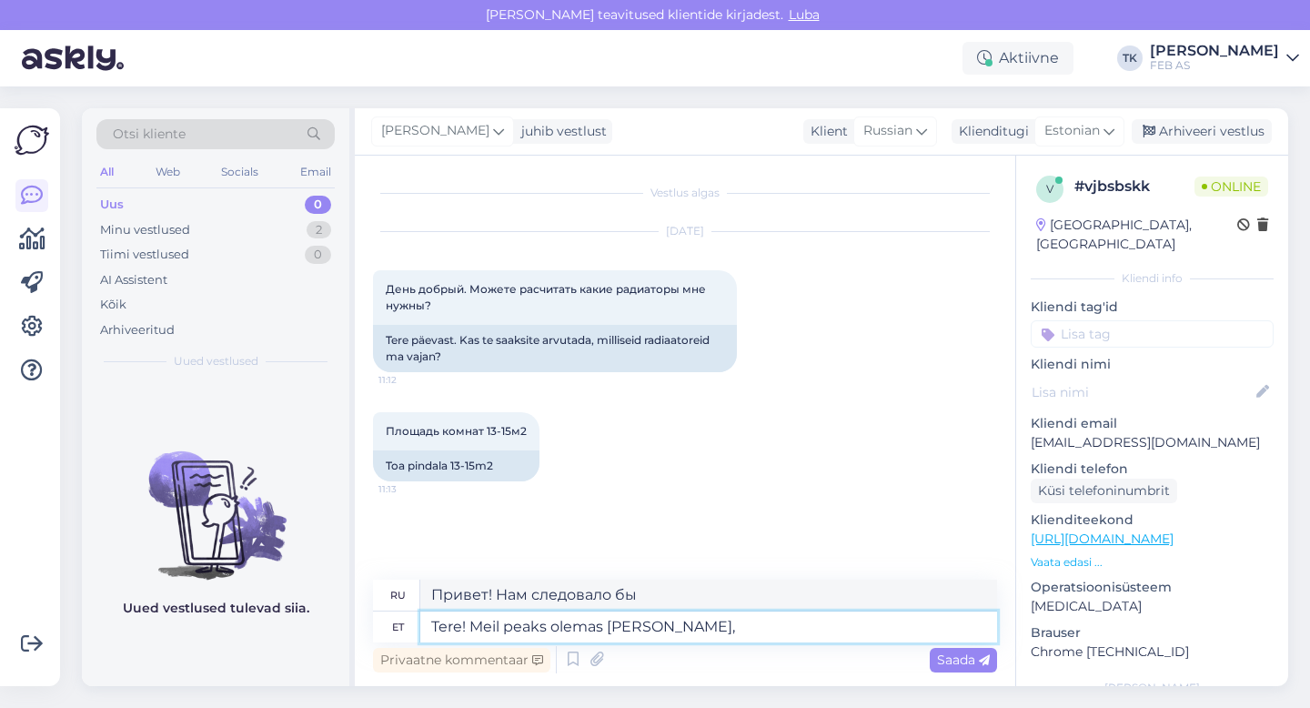
type textarea "Привет! Нам нужен столик."
type textarea "Tere! Meil peaks olemas [PERSON_NAME], millega sa"
type textarea "Привет! Нам нужен столик с"
type textarea "Tere! Meil peaks olemas [PERSON_NAME], millega saab s"
type textarea "Привет! Нам нужен стол, который может..."
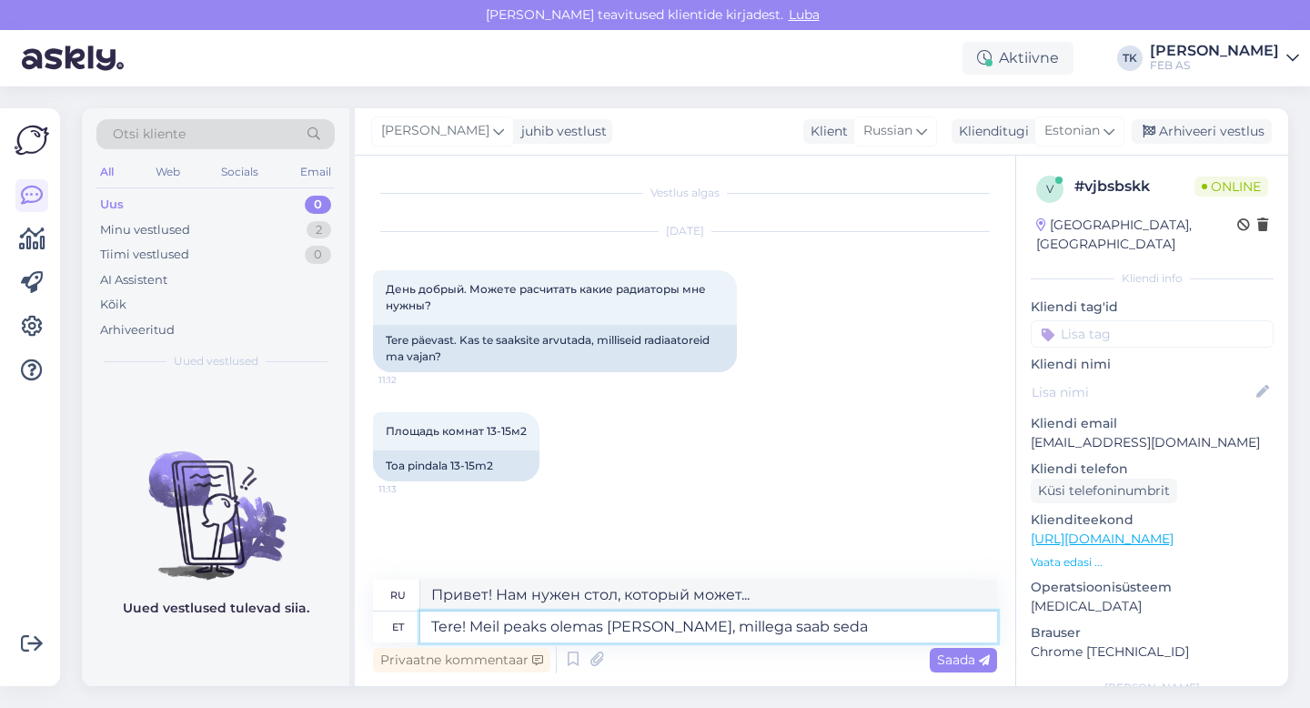
type textarea "Tere! Meil peaks olemas [PERSON_NAME], millega saab seda"
type textarea "Привет! Нам нужен стол, который может это сделать."
type textarea "Tere! Meil peaks olemas [PERSON_NAME], millega saab seda välja ar"
type textarea "Привет! Нам нужна таблица, которая сможет это рассчитать."
type textarea "Tere! Meil peaks olemas [PERSON_NAME], millega saab seda välja arutada."
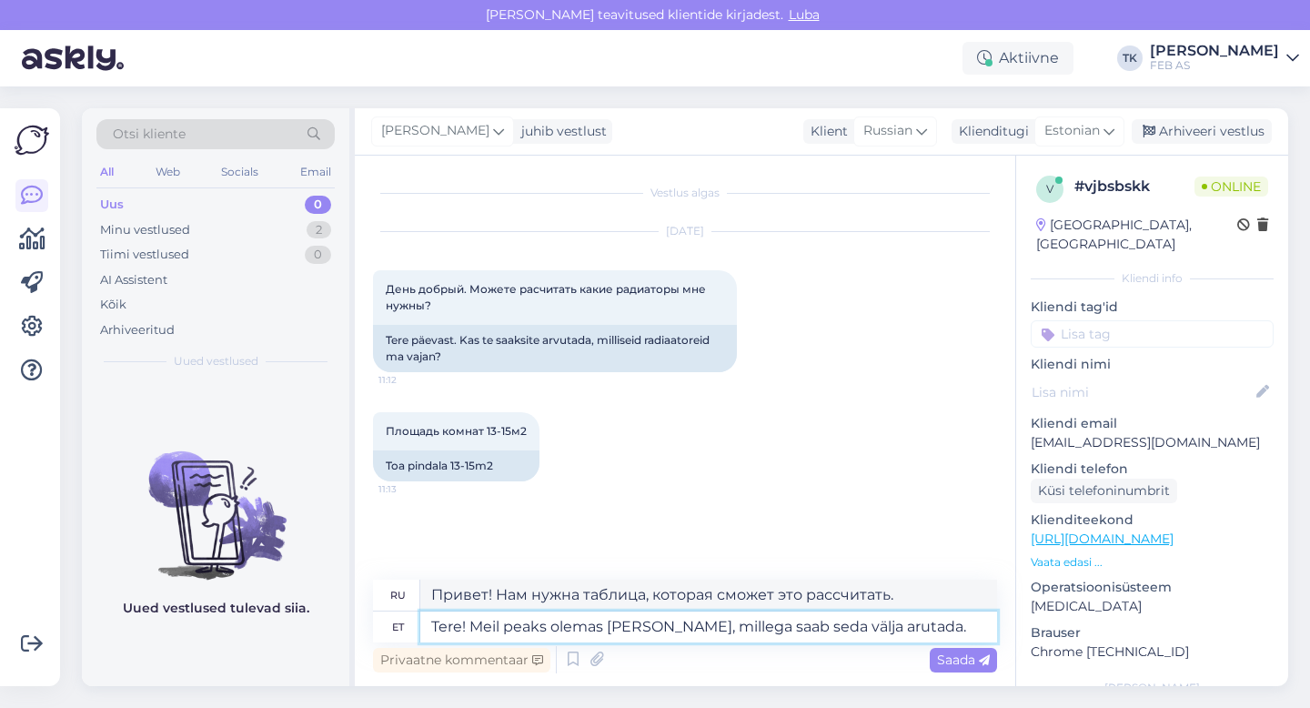
type textarea "Привет! Нам нужен стол, за которым мы могли бы это обсудить."
type textarea "Tere! Meil peaks olemas [PERSON_NAME], millega saab seda välja arvutada saa"
type textarea "Привет! Нам нужна таблица, которая может это рассчитать."
type textarea "Tere! Meil peaks olemas [PERSON_NAME], millega saab seda välja arvutada saab. Na"
type textarea "Здравствуйте! Нам нужна таблица, которая может это рассчитать."
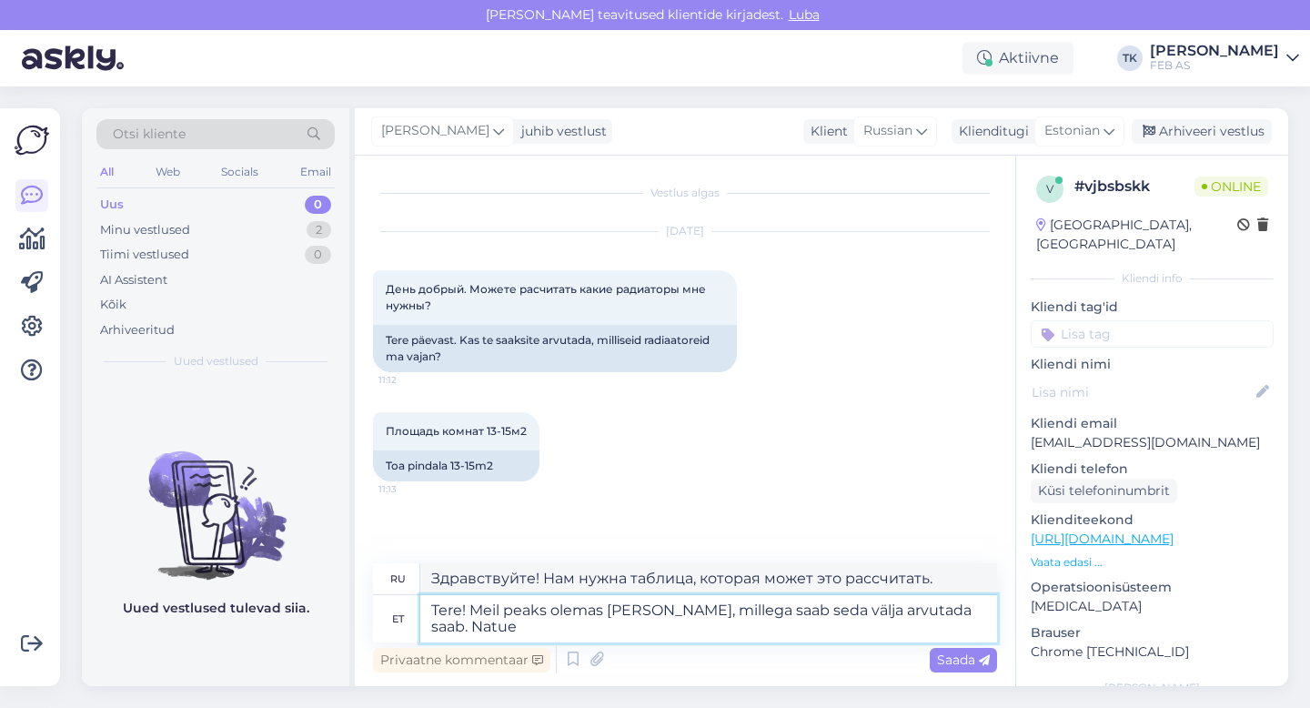
type textarea "Tere! Meil peaks olemas [PERSON_NAME], millega saab seda välja arvutada saab. N…"
type textarea "Привет! Нам нужна таблица, которая может это рассчитать."
type textarea "Tere! Meil peaks olemas [PERSON_NAME], millega saab seda välja arvutada saab. N…"
type textarea "Привет! Нам нужна таблица, которая может это рассчитать. Немного..."
type textarea "Tere! Meil peaks olemas [PERSON_NAME], millega saab seda välja arvutada saab. N…"
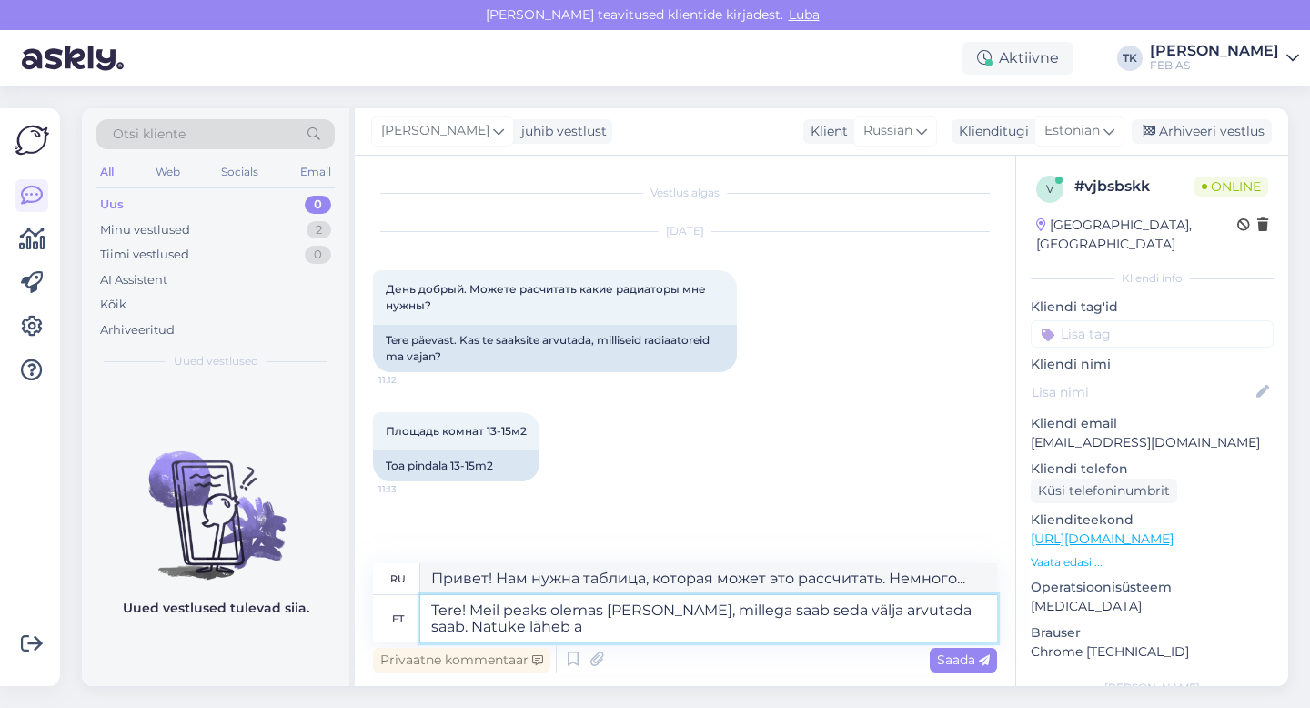
type textarea "Здравствуйте! Нам нужна таблица, которая может это рассчитать. Это займёт время."
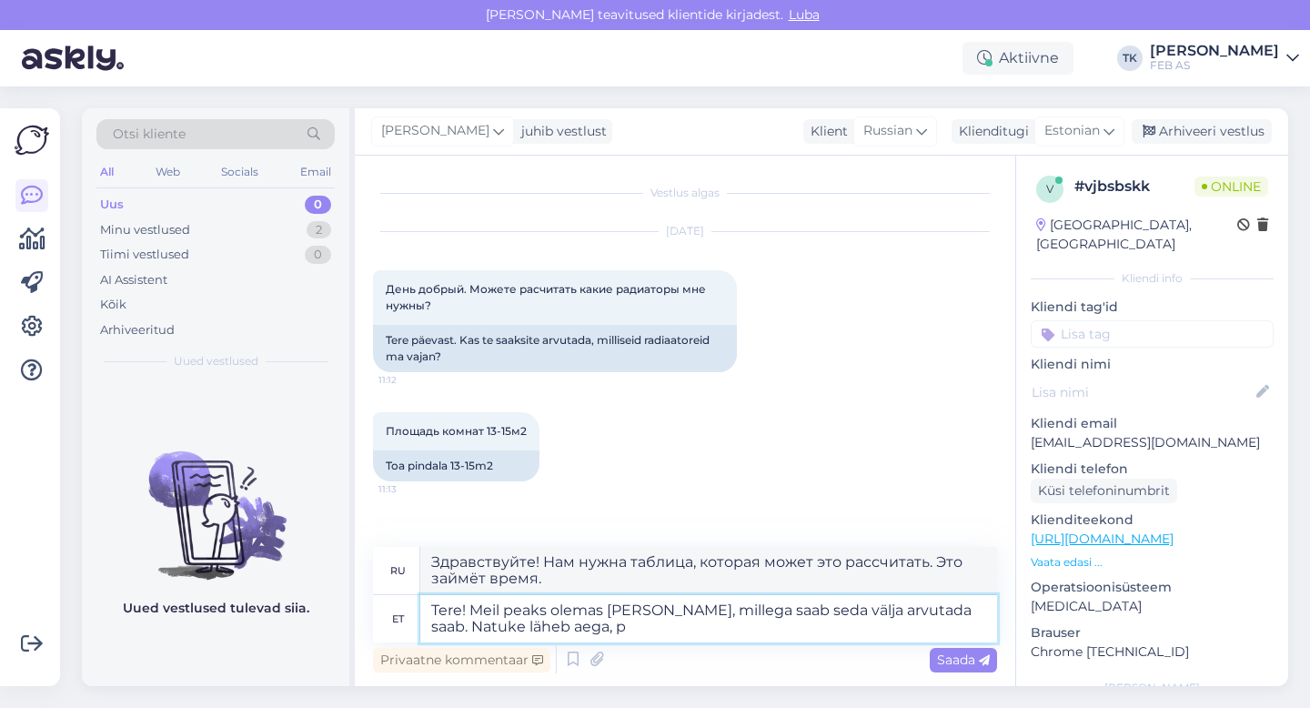
type textarea "Tere! Meil peaks olemas [PERSON_NAME], millega saab seda välja arvutada saab. N…"
type textarea "Здравствуйте! Нам нужна таблица, которая может это рассчитать. Это займёт какое…"
type textarea "Tere! Meil peaks olemas [PERSON_NAME], millega saab seda välja arvutada saab. N…"
type textarea "Здравствуйте! Нам нужна таблица, которая может это рассчитать. Это займёт некот…"
type textarea "Tere! Meil peaks olemas [PERSON_NAME], millega saab seda välja arvutada saab. N…"
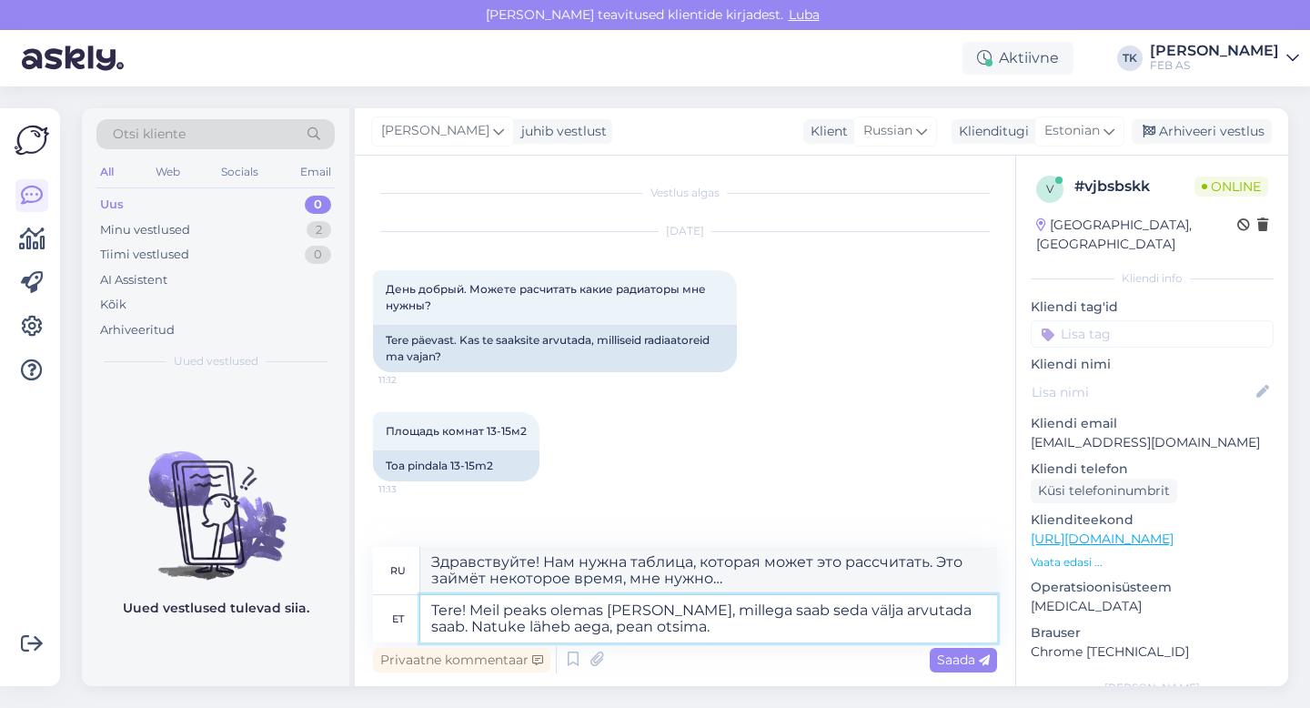
type textarea "Здравствуйте! У нас должна быть таблица, которая может это рассчитать. Это займ…"
type textarea "Tere! Meil peaks olemas [PERSON_NAME], millega saab seda välja arvutada saab. N…"
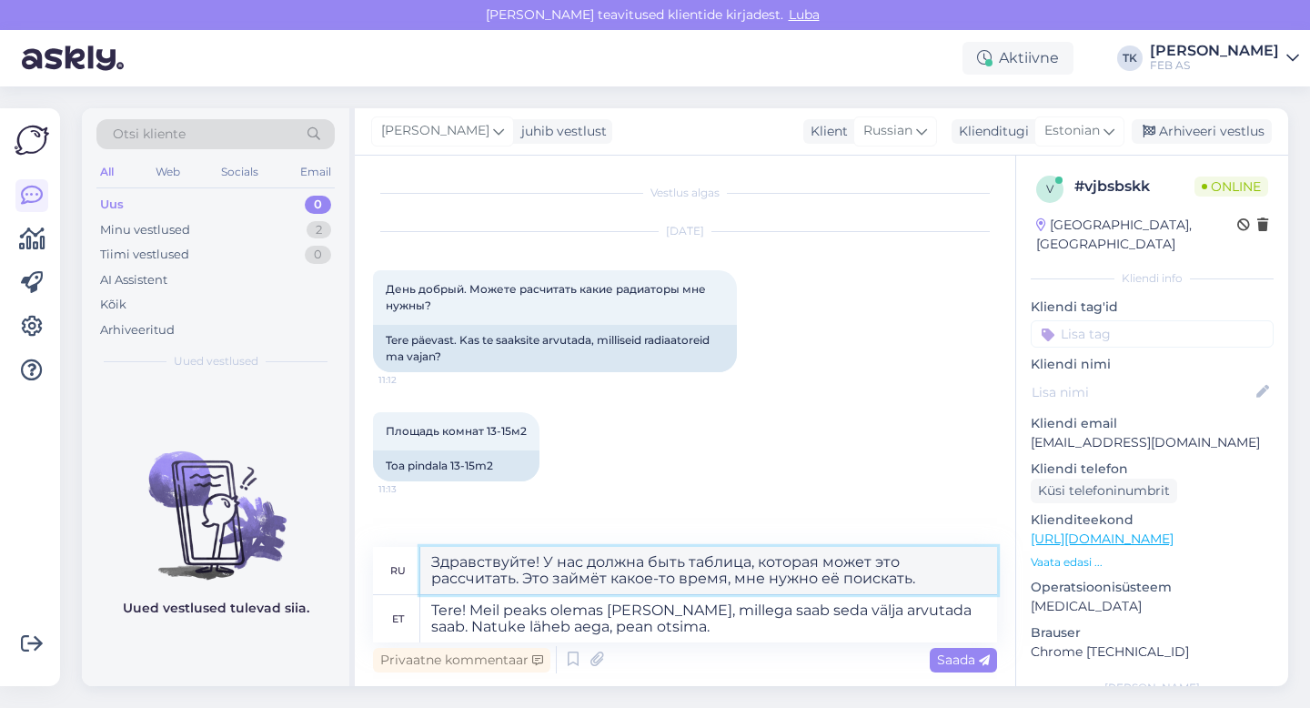
drag, startPoint x: 928, startPoint y: 583, endPoint x: 434, endPoint y: 560, distance: 494.7
click at [434, 560] on textarea "Здравствуйте! У нас должна быть таблица, которая может это рассчитать. Это займ…" at bounding box center [708, 570] width 577 height 47
drag, startPoint x: 696, startPoint y: 624, endPoint x: 422, endPoint y: 605, distance: 274.6
click at [422, 605] on textarea "Tere! Meil peaks olemas [PERSON_NAME], millega saab seda välja arvutada saab. N…" at bounding box center [708, 618] width 577 height 47
click at [602, 575] on textarea "Здравствуйте! У нас должна быть таблица, которая может это рассчитать. Это займ…" at bounding box center [708, 570] width 577 height 47
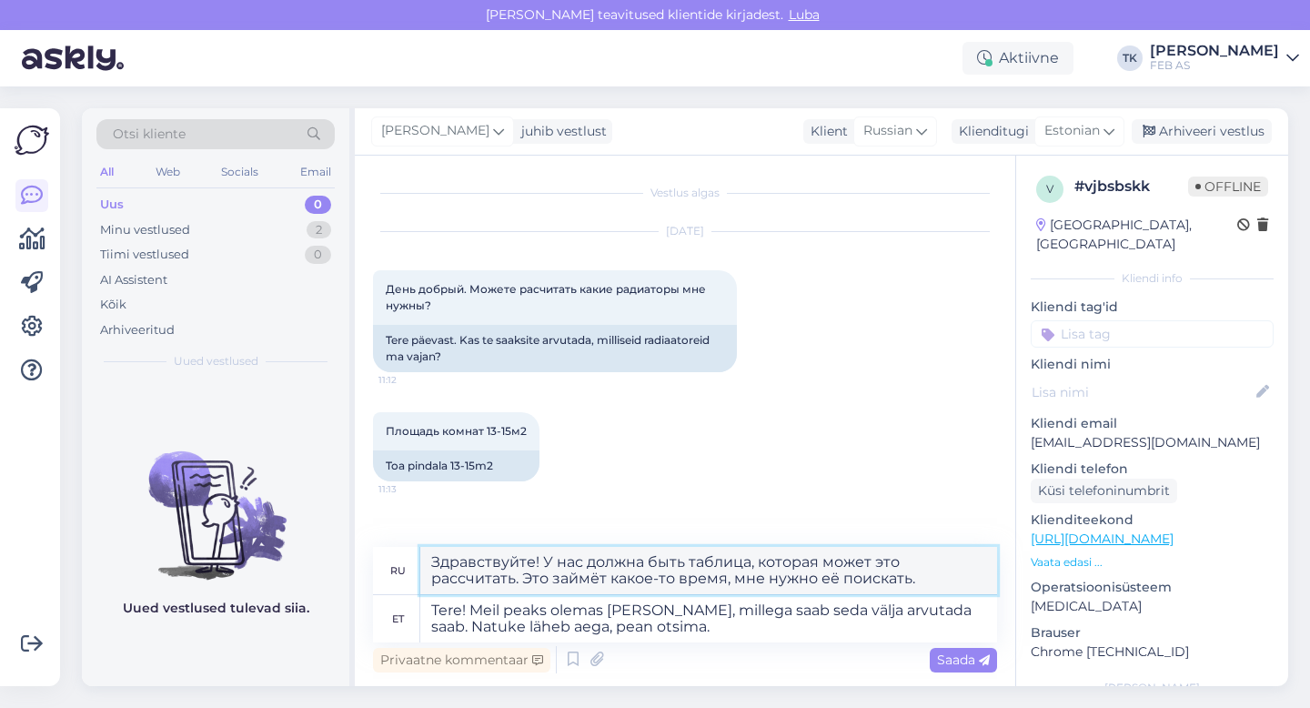
click at [602, 575] on textarea "Здравствуйте! У нас должна быть таблица, которая может это рассчитать. Это займ…" at bounding box center [708, 570] width 577 height 47
paste textarea "ривет! У нас должен быть таблица, с помощью которой это можно вычислить. Нужно …"
type textarea "Привет! У нас должен быть таблица, с помощью которой это можно вычислить. Нужно…"
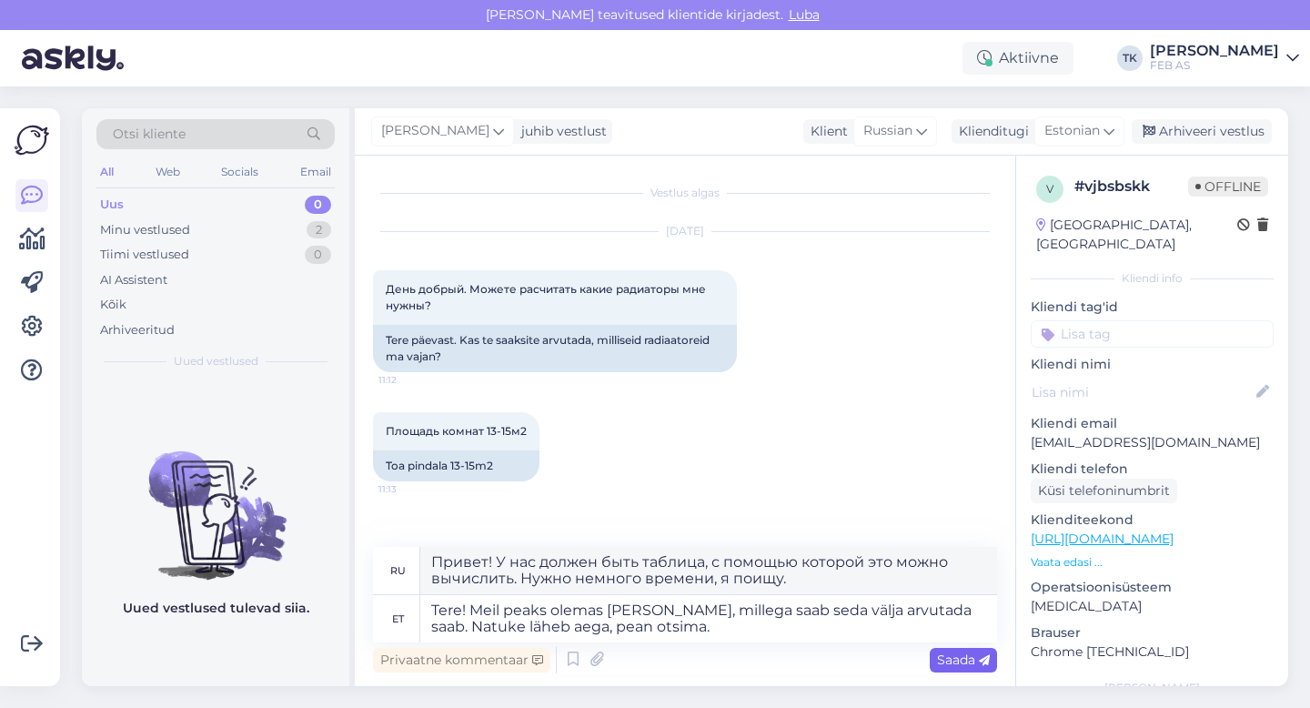
click at [943, 663] on span "Saada" at bounding box center [963, 660] width 53 height 16
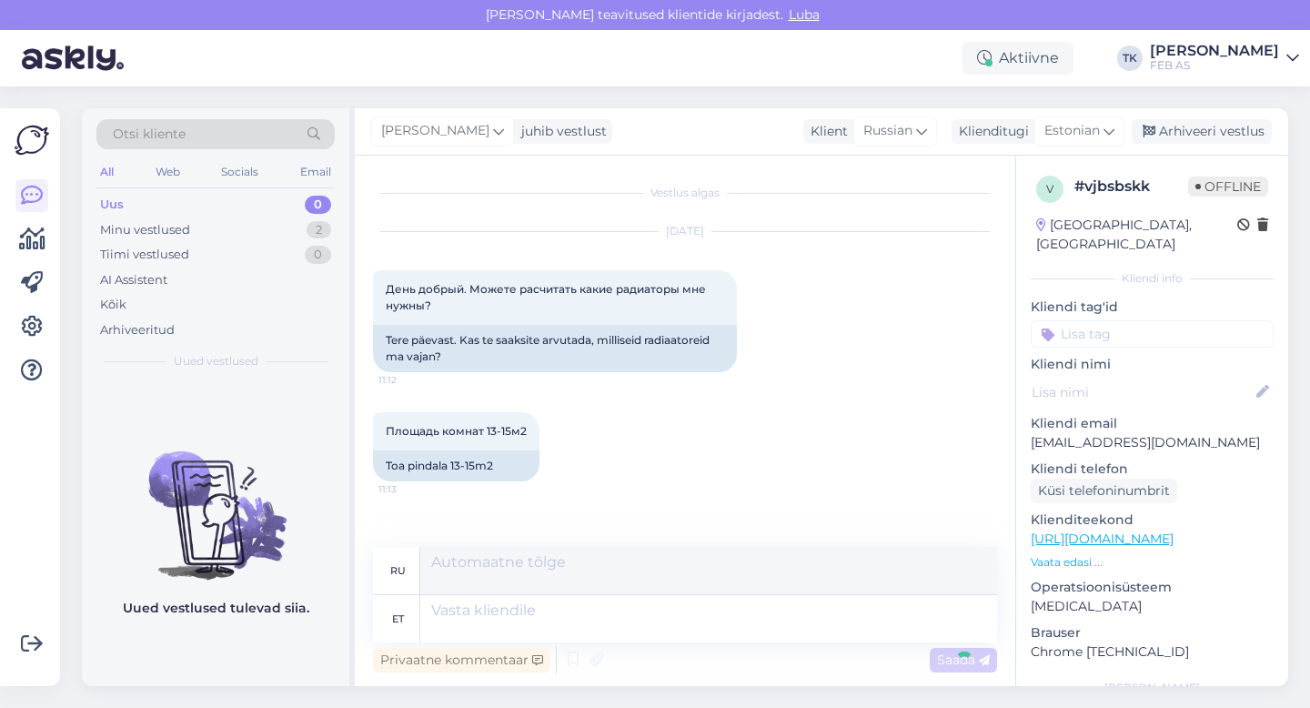
scroll to position [80, 0]
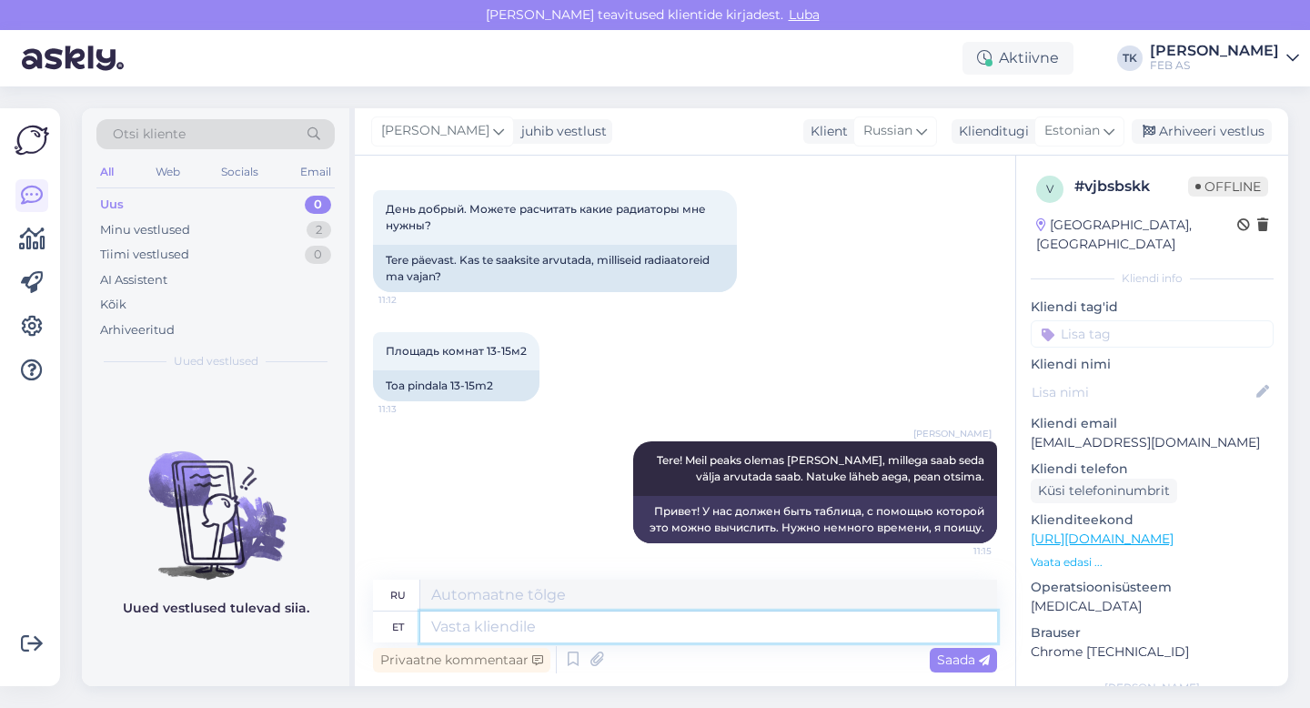
click at [488, 615] on textarea at bounding box center [708, 627] width 577 height 31
type textarea "Kõigepealt"
type textarea "Прежде всего"
type textarea "Kõigepealt tuleks v"
type textarea "Прежде всего, вам следует"
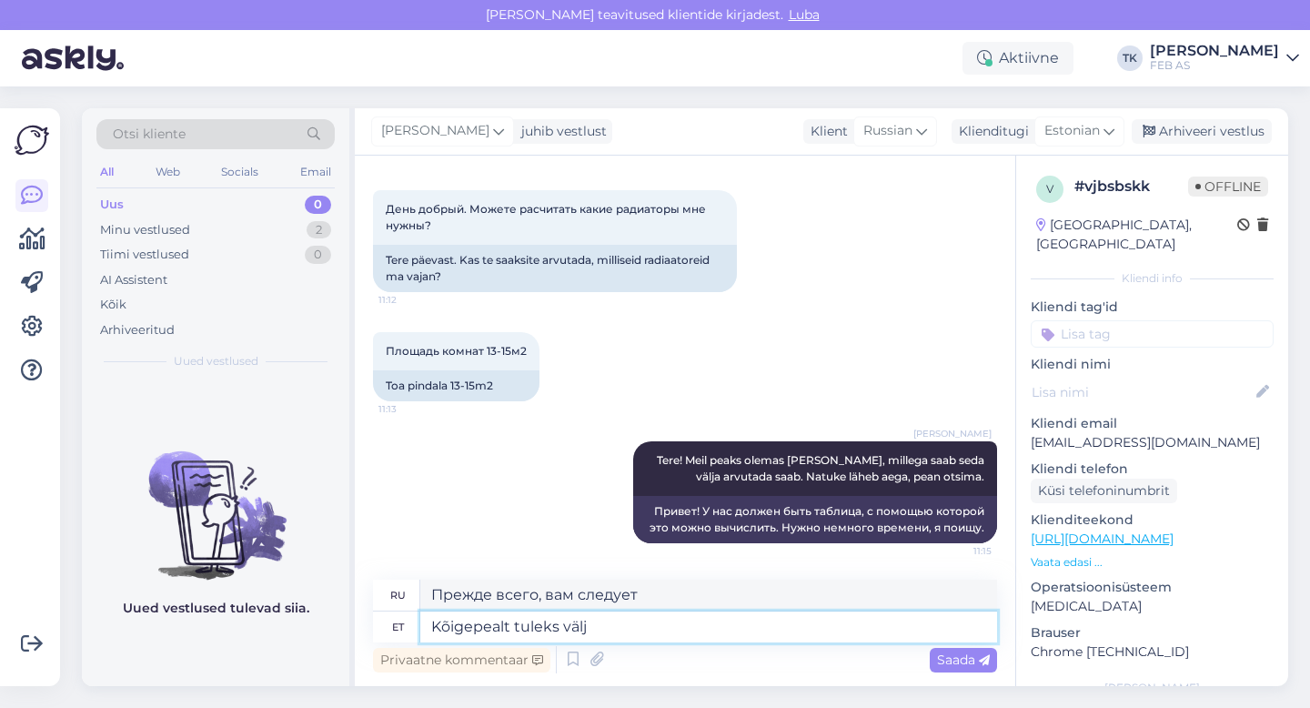
type textarea "Kõigepealt tuleks välja"
type textarea "Прежде всего, это должно быть"
type textarea "Kõigepealt tuleks välja a"
type textarea "Прежде всего, это должно выйти"
type textarea "Kõigepealt tuleks välja arvutada"
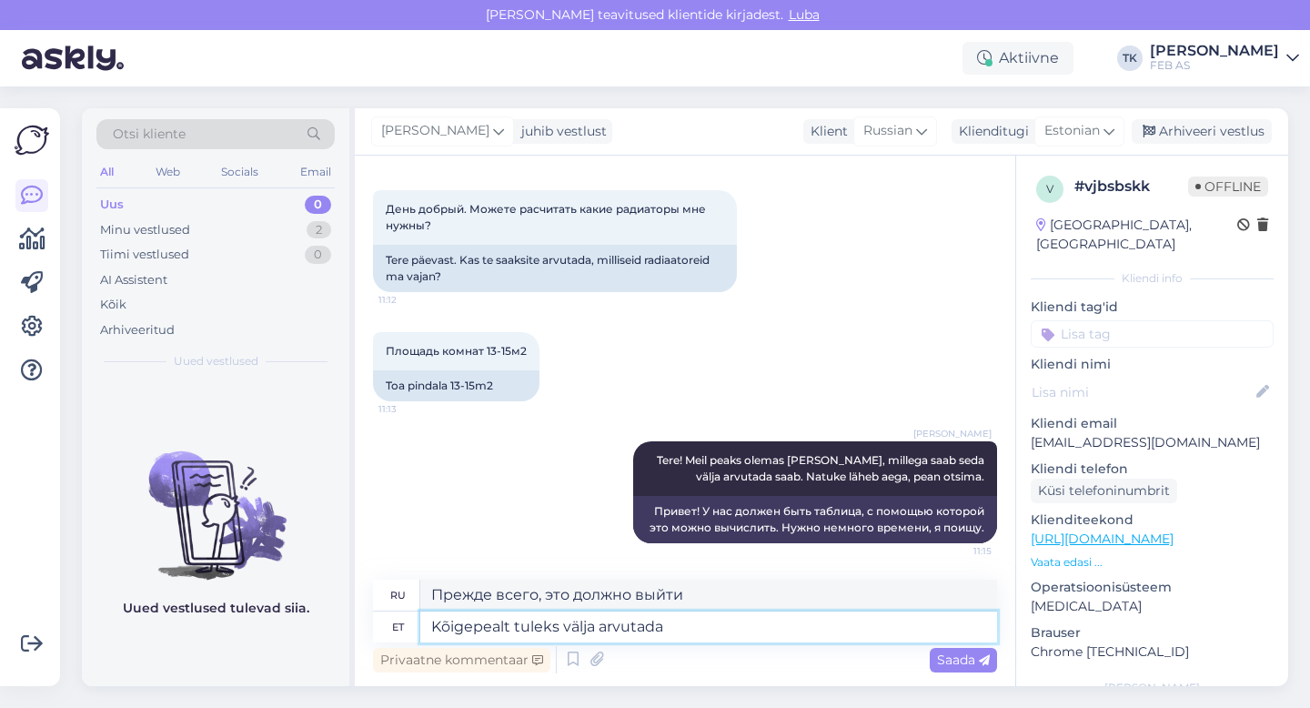
type textarea "Прежде всего, следует рассчитать"
type textarea "Kõigepealt tuleks välja arvutada toa"
type textarea "Сначала нужно рассчитать площадь помещения."
type textarea "Kõigepealt tuleks välja arvutada"
type textarea "Прежде всего, следует рассчитать"
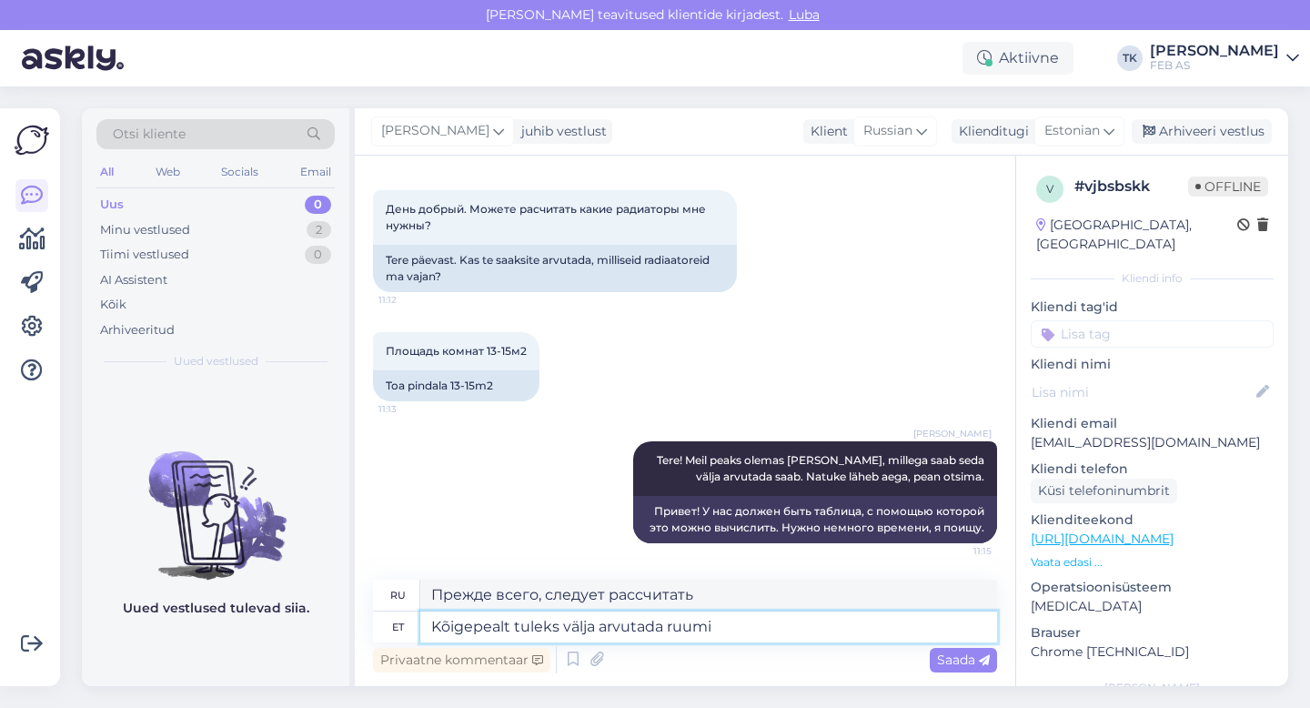
type textarea "Kõigepealt tuleks välja arvutada ruumi"
type textarea "Сначала нужно рассчитать пространство"
type textarea "Kõigepealt tuleks välja arvutada [PERSON_NAME]"
type textarea "В первую очередь следует рассчитать потребность помещения в тепле."
click at [858, 624] on textarea "Kõigepealt tuleks välja arvutada [PERSON_NAME]" at bounding box center [708, 627] width 577 height 31
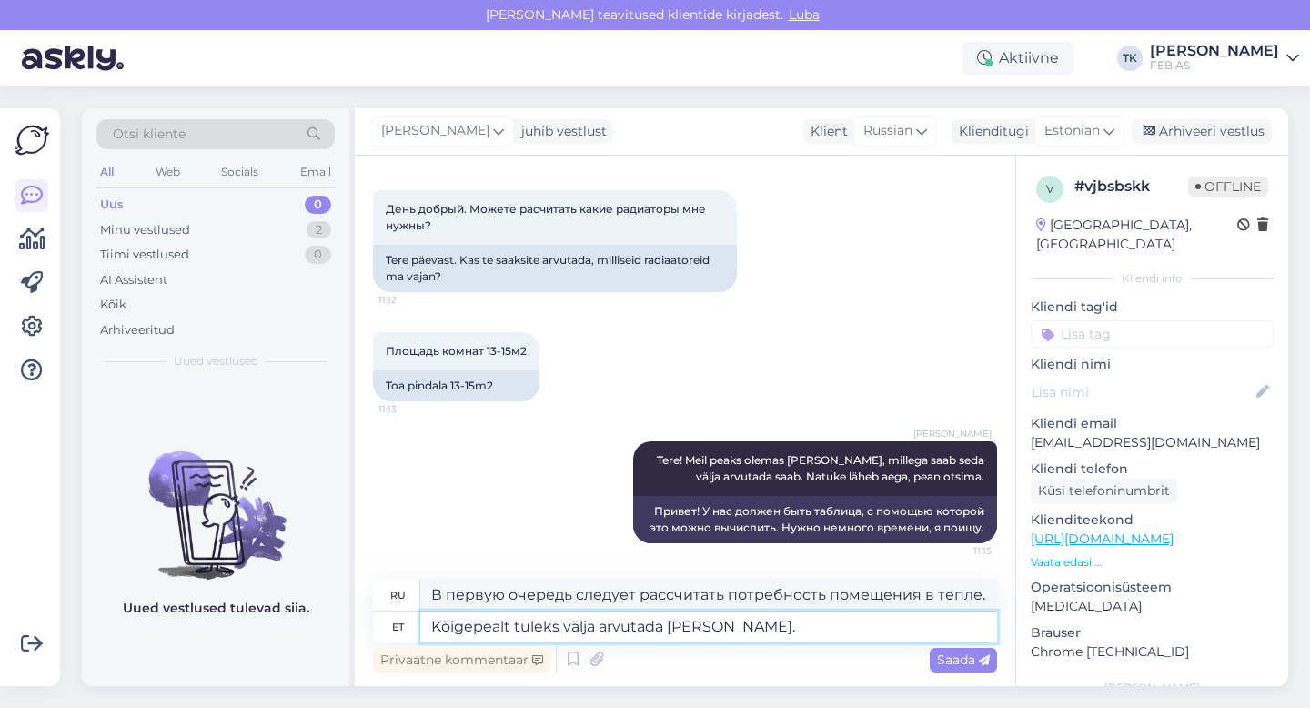
type textarea "Kõigepealt tuleks välja arvutada [PERSON_NAME]."
type textarea "Прежде всего следует рассчитать потребность помещения в тепле."
paste textarea "Keskmiselt arvestatakse 50–100 W ühe ruutmeetri kohta."
type textarea "Kõigepealt tuleks välja arvutada [PERSON_NAME]. Keskmiselt arvestatakse 50–100 …"
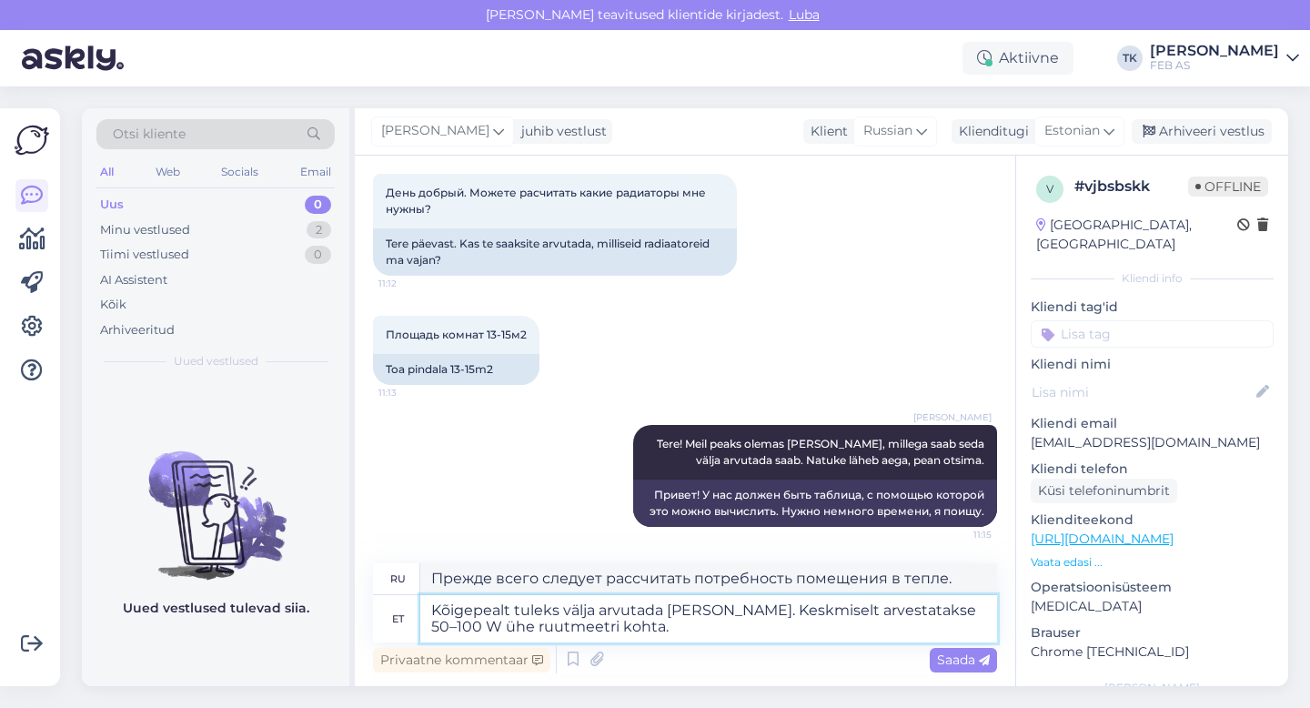
type textarea "Для начала следует рассчитать потребность помещения в тепле. В среднем это 50–1…"
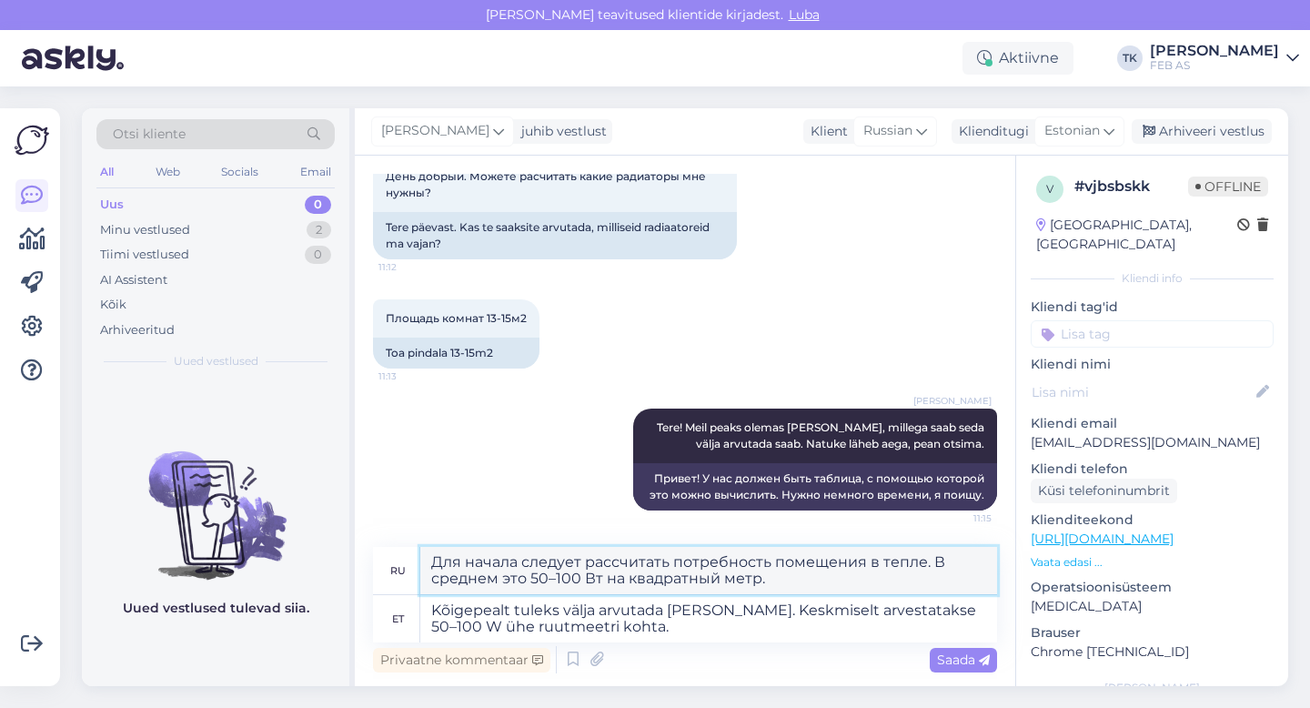
drag, startPoint x: 780, startPoint y: 572, endPoint x: 401, endPoint y: 561, distance: 378.7
click at [401, 561] on div "ru Для начала следует рассчитать потребность помещения в тепле. В среднем это 5…" at bounding box center [685, 571] width 624 height 48
click at [784, 627] on textarea "Kõigepealt tuleks välja arvutada [PERSON_NAME]. Keskmiselt arvestatakse 50–100 …" at bounding box center [708, 618] width 577 height 47
type textarea "Kõigepealt tuleks välja arvutada [PERSON_NAME]. Keskmiselt arvestatakse 50–100 …"
type textarea "Прежде всего, следует рассчитать потребность помещения в тепле. В среднем это 5…"
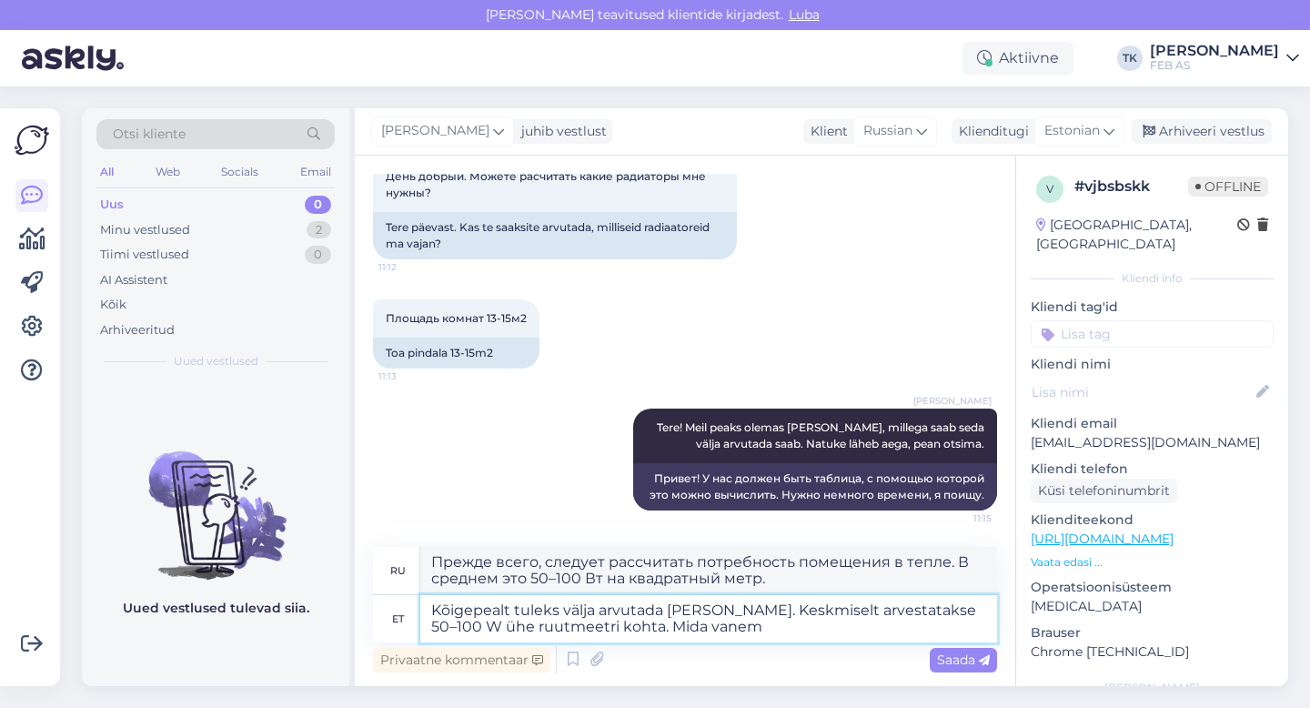
type textarea "Kõigepealt tuleks välja arvutada [PERSON_NAME]. Keskmiselt arvestatakse 50–100 …"
type textarea "Прежде всего, следует рассчитать потребность помещения в тепле. В среднем прини…"
type textarea "Kõigepealt tuleks välja arvutada [PERSON_NAME]. Keskmiselt arvestatakse 50–100 …"
type textarea "Прежде всего, следует рассчитать потребность помещения в тепле. В среднем это 5…"
type textarea "Kõigepealt tuleks välja arvutada [PERSON_NAME]. Keskmiselt arvestatakse 50–100 …"
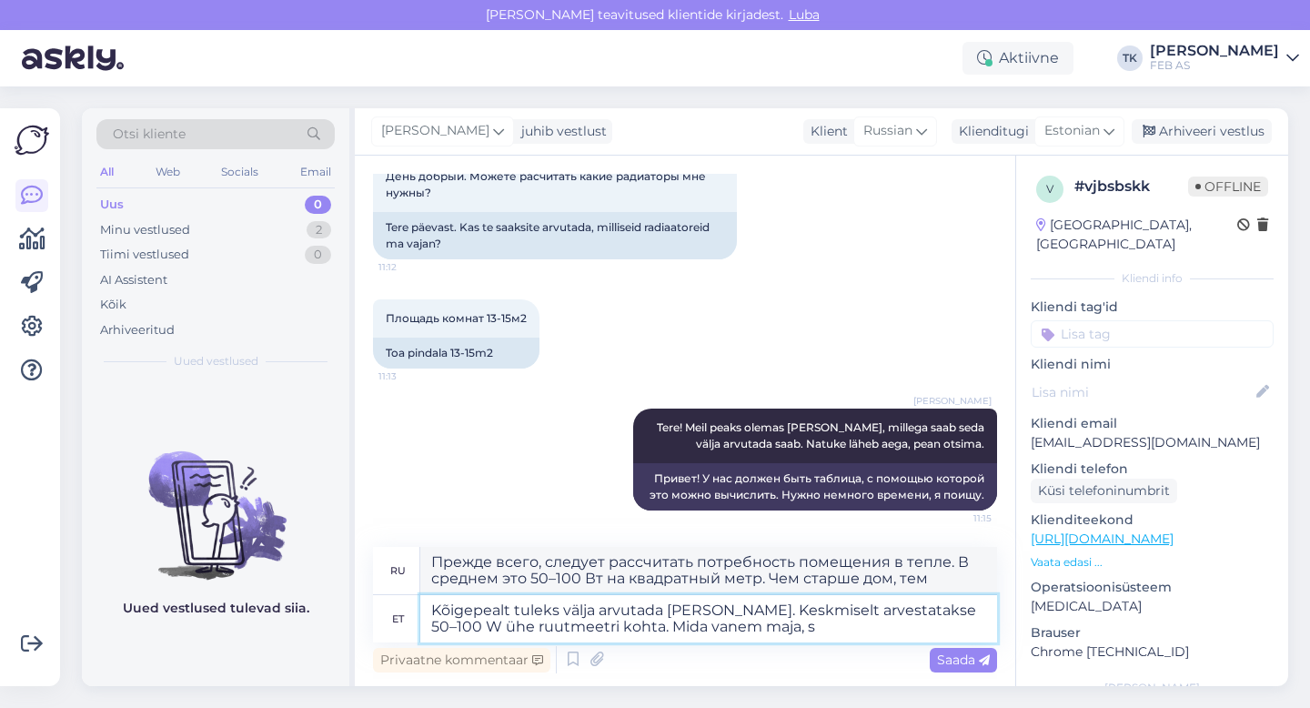
type textarea "Прежде всего, следует рассчитать потребность помещения в тепле. В среднем это 5…"
type textarea "Kõigepealt tuleks välja arvutada [PERSON_NAME]. Keskmiselt arvestatakse 50–100 …"
type textarea "Прежде всего, следует рассчитать потребность помещения в тепле. В среднем это 5…"
type textarea "Kõigepealt tuleks välja arvutada [PERSON_NAME]. Keskmiselt arvestatakse 50–100 …"
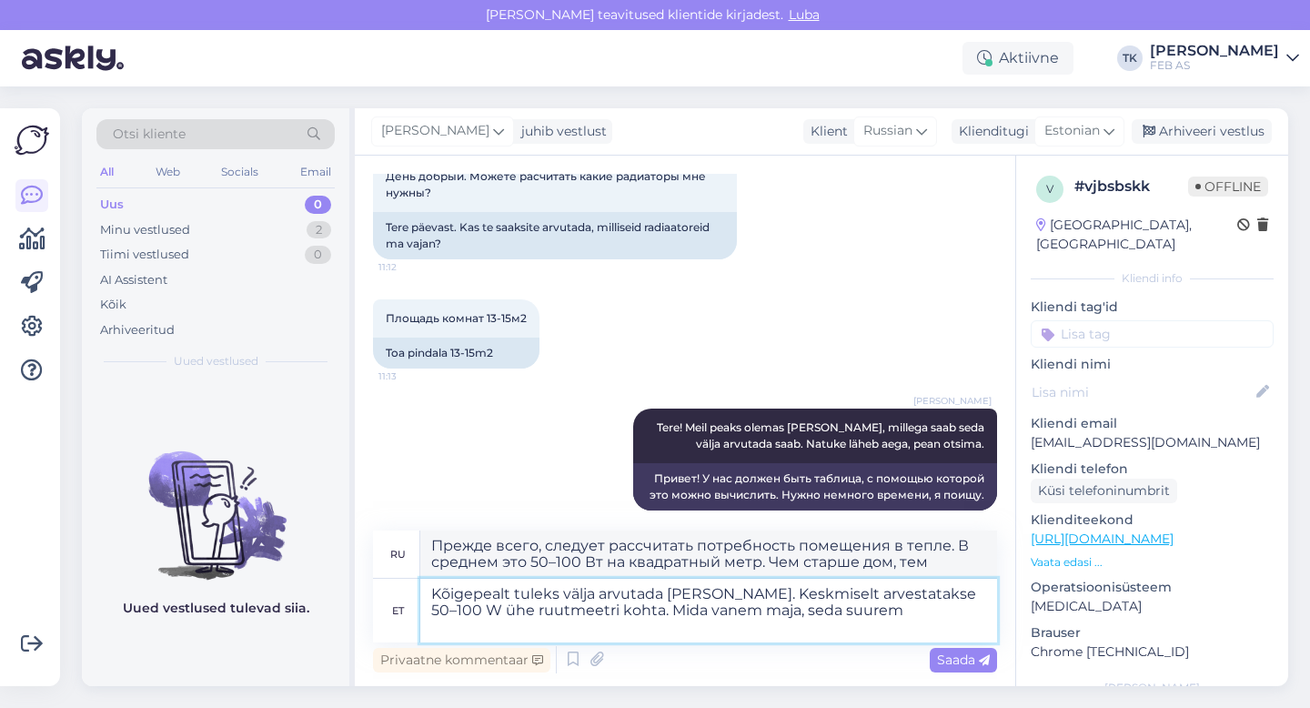
type textarea "Прежде всего, следует рассчитать теплопотребность помещения. В среднем принимае…"
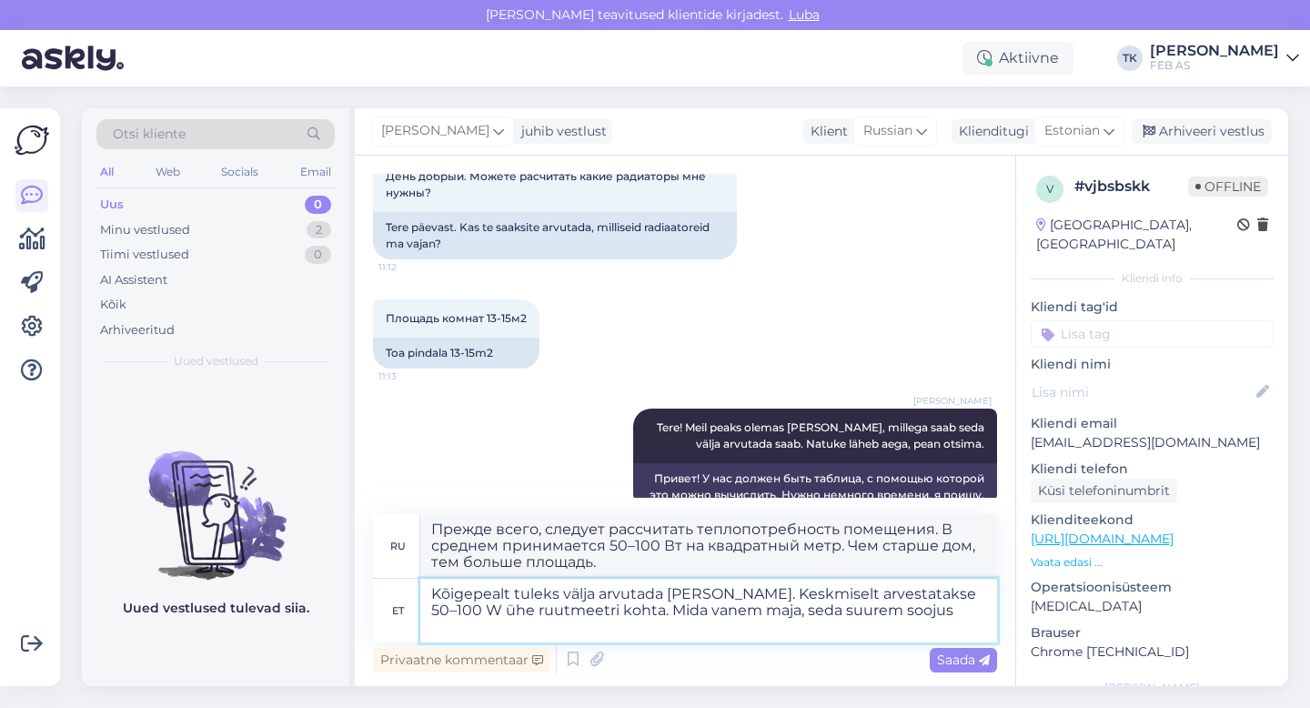
type textarea "Kõigepealt tuleks välja arvutada [PERSON_NAME]. Keskmiselt arvestatakse 50–100 …"
type textarea "Прежде всего, следует рассчитать теплопотребность помещения. В среднем это 50–1…"
type textarea "Kõigepealt tuleks välja arvutada [PERSON_NAME]. Keskmiselt arvestatakse 50–100 …"
type textarea "Сначала следует рассчитать потребность помещения в тепле. В среднем это 50–100 …"
type textarea "Kõigepealt tuleks välja arvutada [PERSON_NAME]. Keskmiselt arvestatakse 50–100 …"
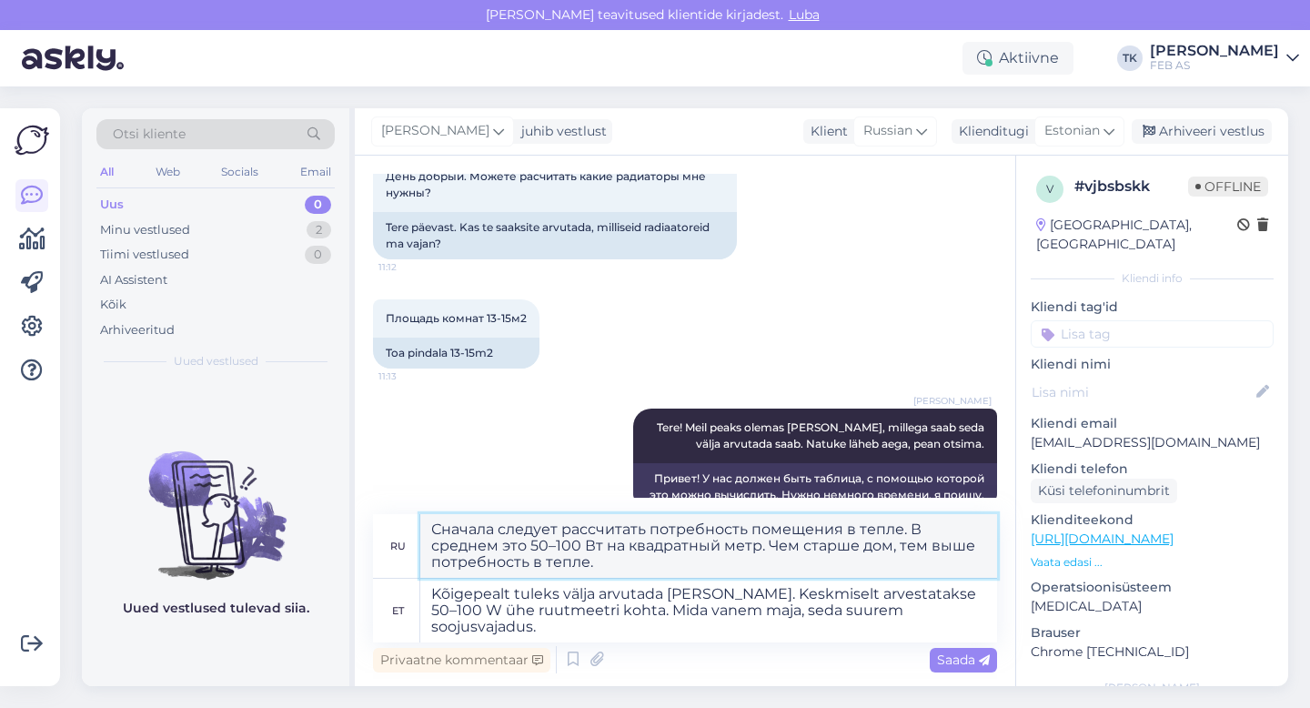
drag, startPoint x: 636, startPoint y: 567, endPoint x: 422, endPoint y: 516, distance: 219.8
click at [422, 516] on textarea "Сначала следует рассчитать потребность помещения в тепле. В среднем это 50–100 …" at bounding box center [708, 546] width 577 height 64
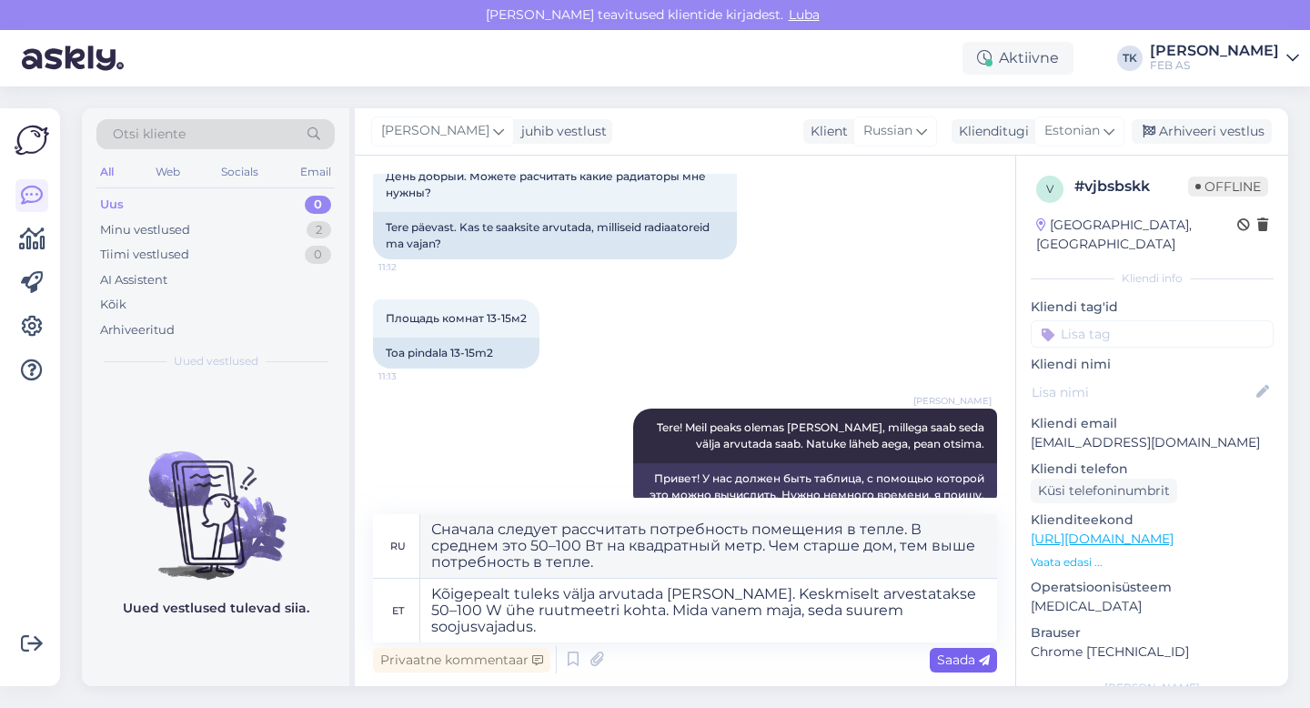
click at [947, 652] on span "Saada" at bounding box center [963, 660] width 53 height 16
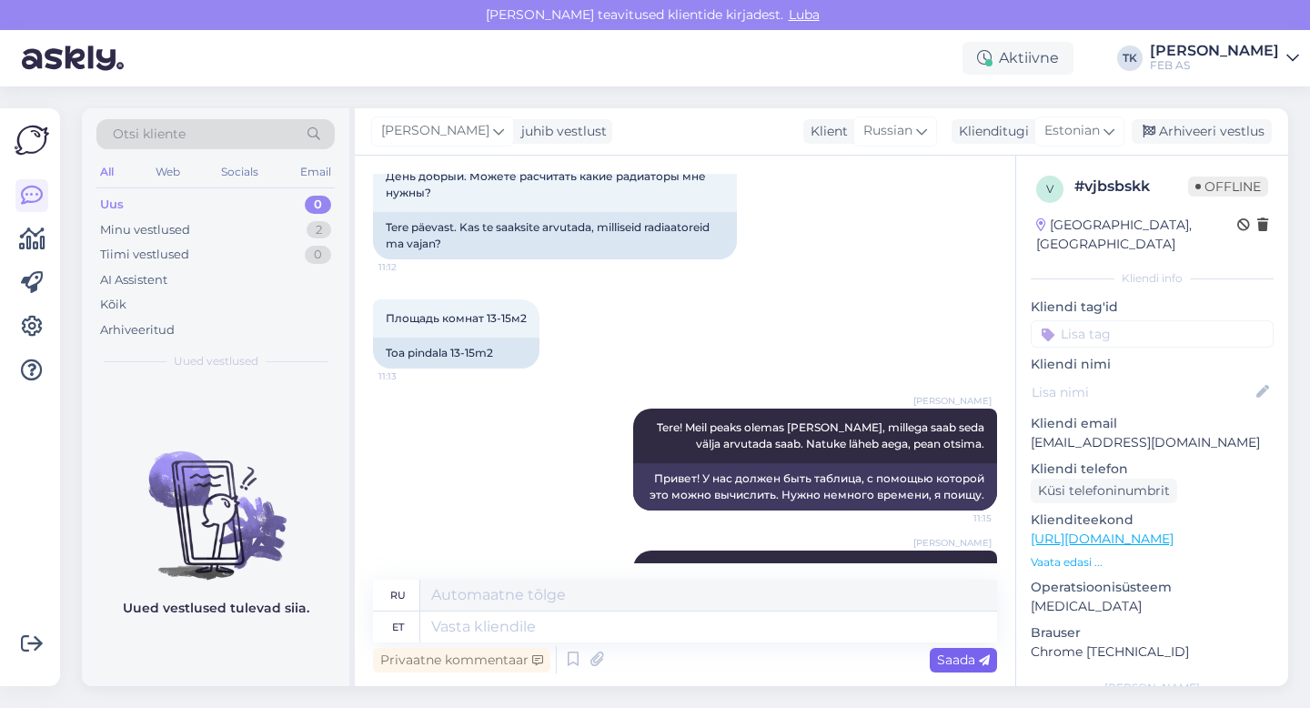
scroll to position [255, 0]
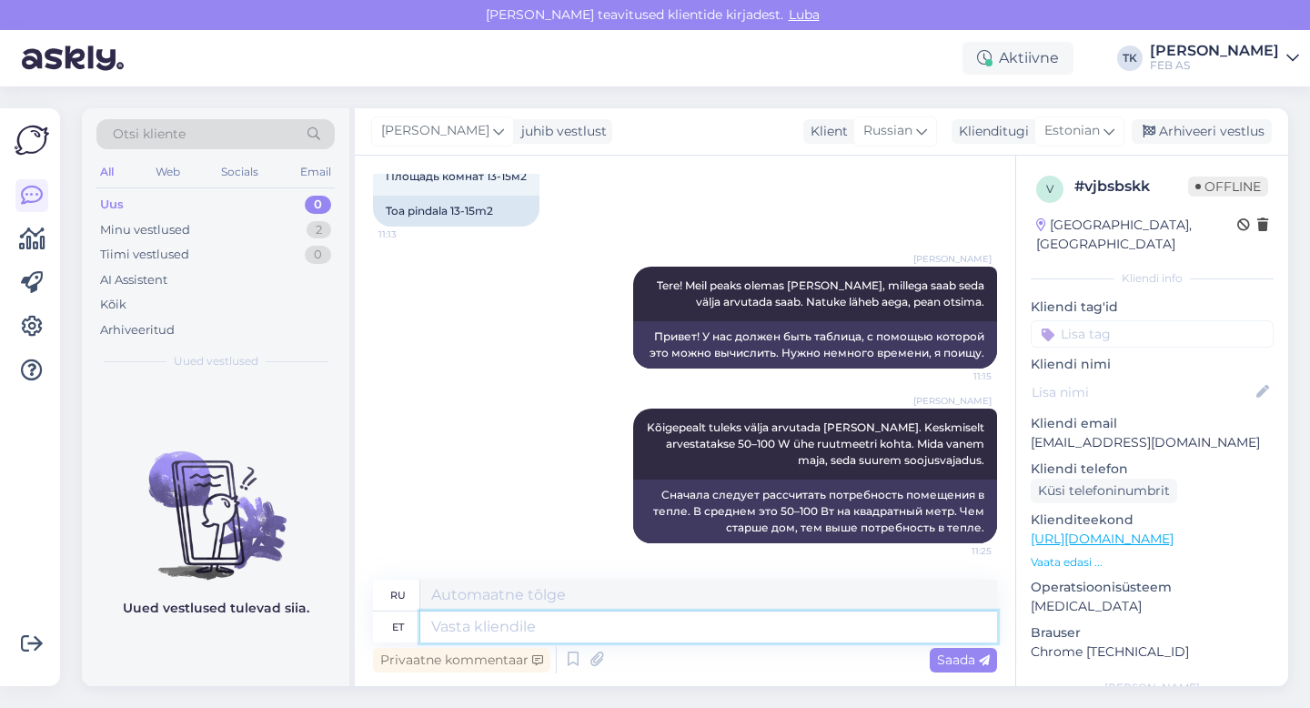
click at [470, 623] on textarea at bounding box center [708, 627] width 577 height 31
type textarea "Purmo l"
type textarea "Пурмо"
type textarea "Purmo lehelt l"
type textarea "Со страницы Purmo"
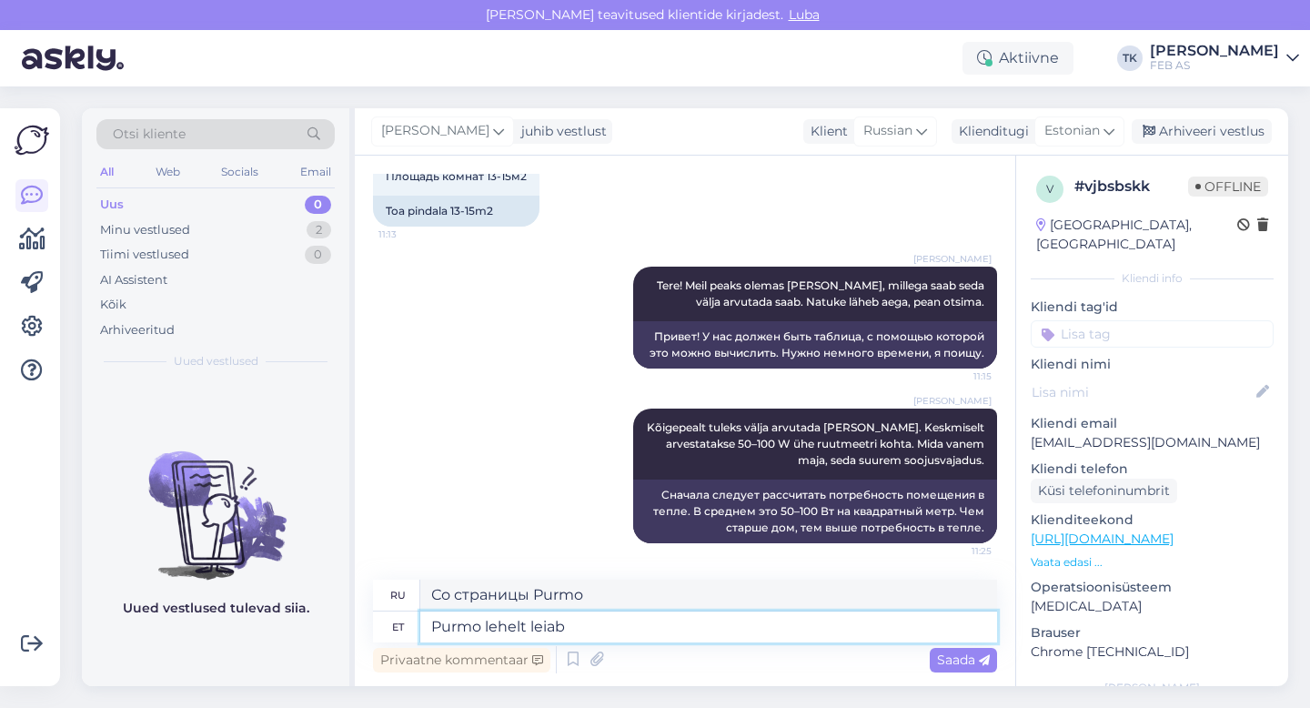
type textarea "Purmo lehelt leiab"
type textarea "Вы можете найти его на странице Purmo."
type textarea "Purmo lehelt leiab erinevate"
type textarea "На странице Purmo вы найдете различные"
type textarea "Purmo lehelt leiab erinevate radiaatorite"
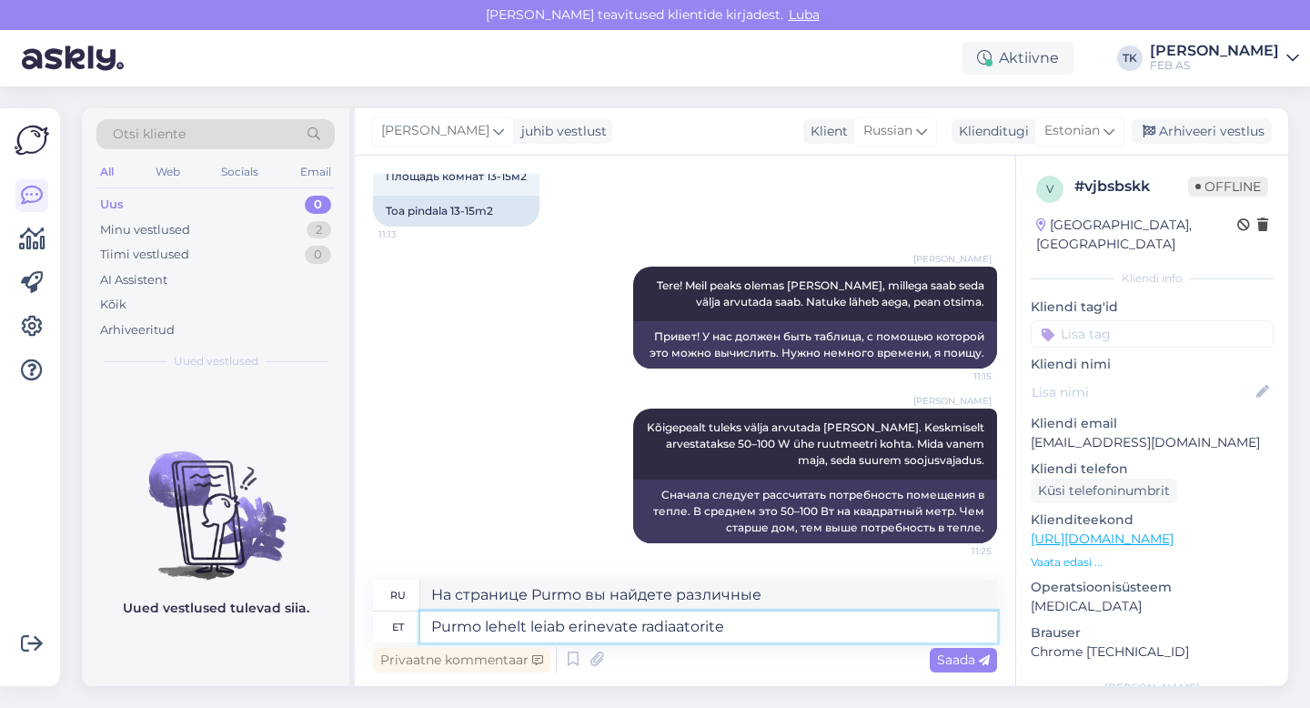
type textarea "Различные радиаторы вы найдете на сайте Purmo."
type textarea "Purmo lehelt leiab erinevate radiaatorite võimuse:"
type textarea "Мощность различных радиаторов можно узнать на сайте Purmo:"
paste textarea "[URL][DOMAIN_NAME]"
type textarea "Purmo lehelt leiab erinevate radiaatorite võimuse: [URL][DOMAIN_NAME]"
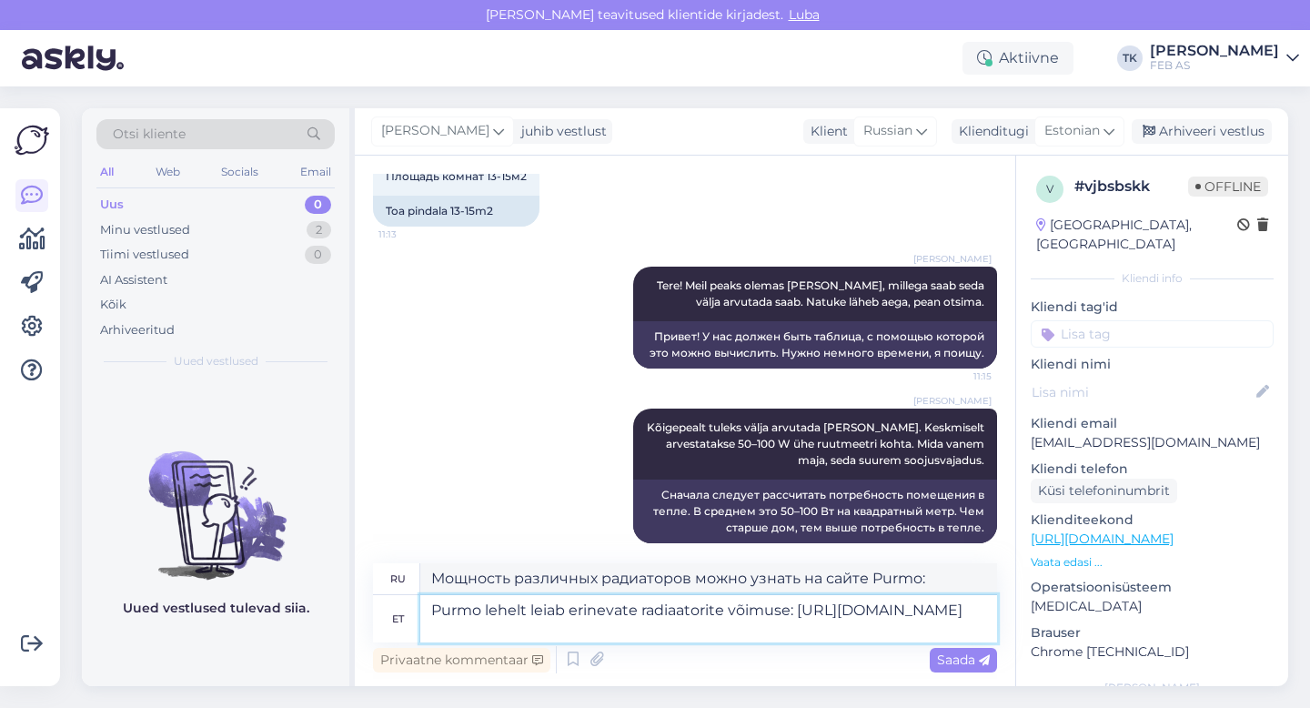
scroll to position [271, 0]
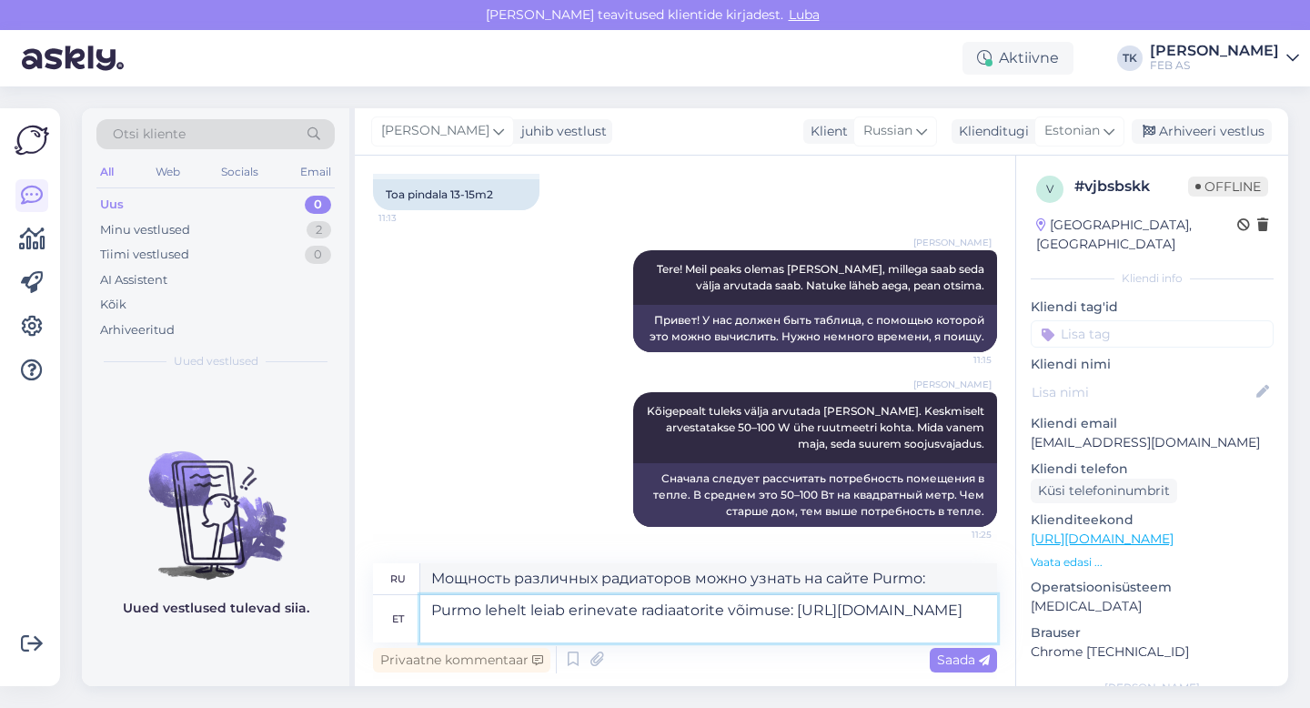
type textarea "Мощность различных радиаторов можно узнать на сайте Purmo: [URL][DOMAIN_NAME]"
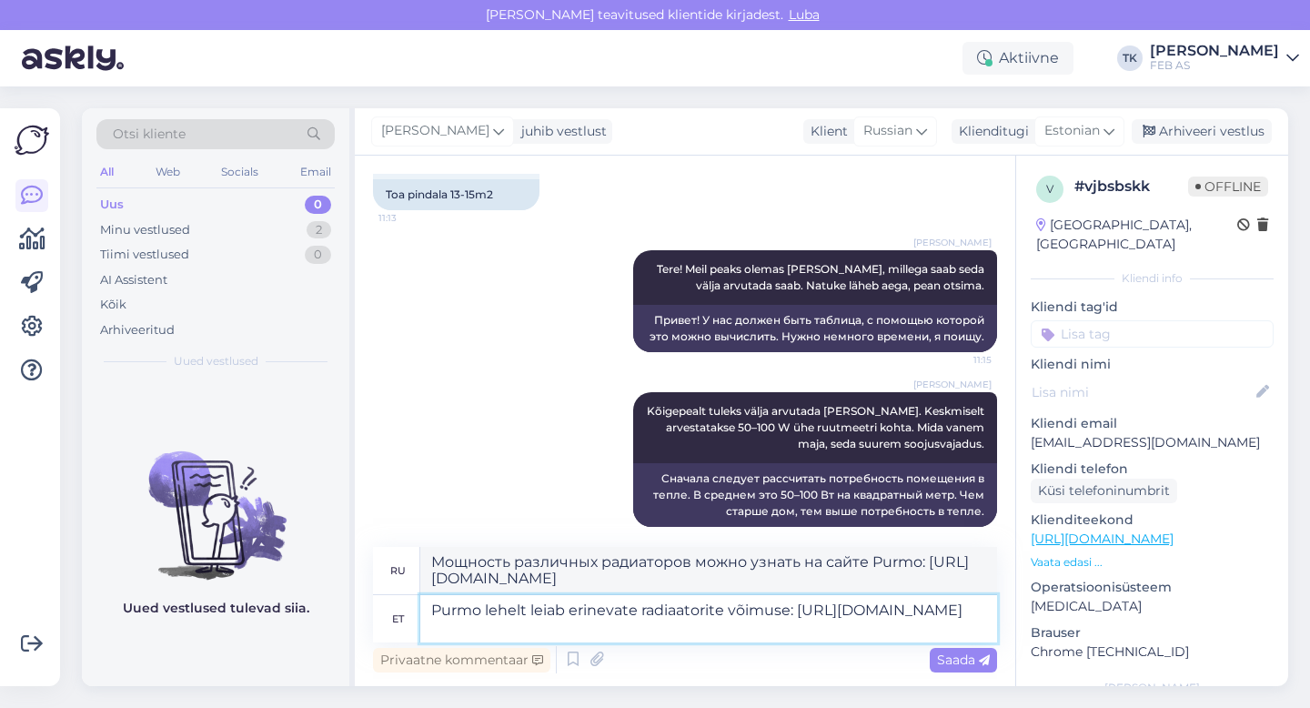
scroll to position [288, 0]
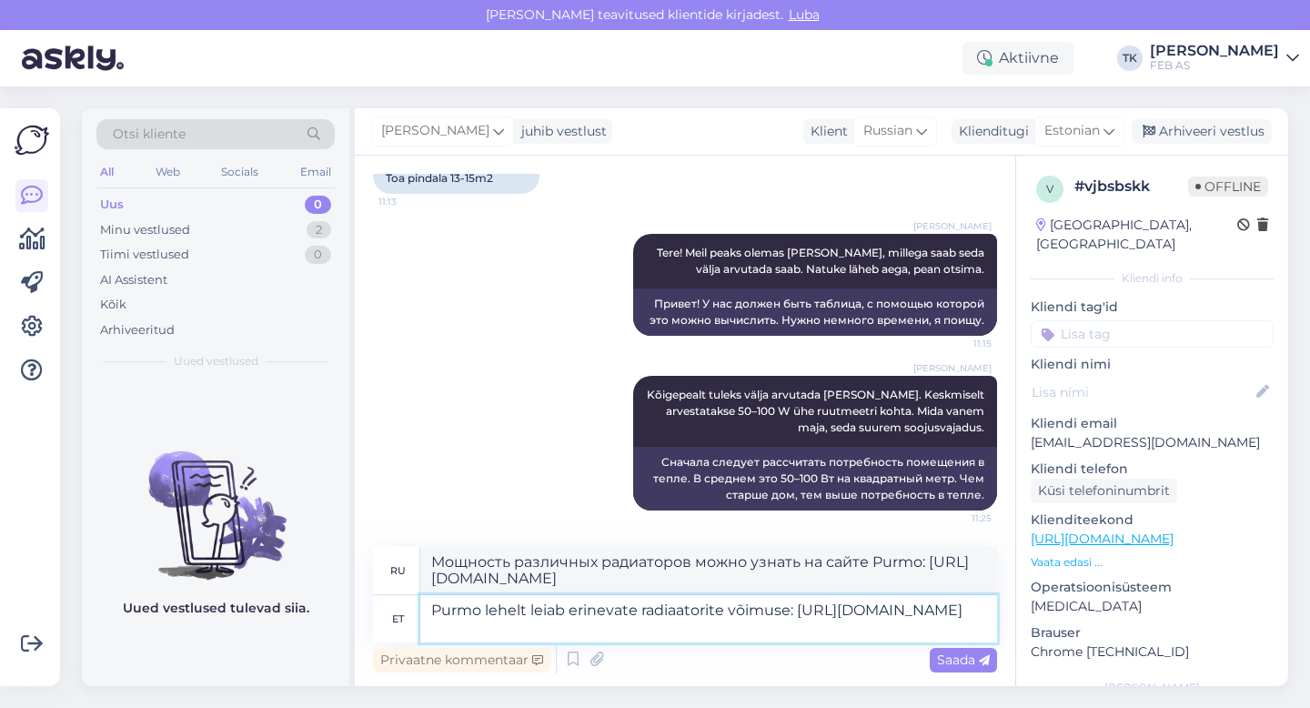
type textarea "Purmo lehelt leiab erinevate radiaatorite võimuse: [URL][DOMAIN_NAME]"
drag, startPoint x: 943, startPoint y: 563, endPoint x: 429, endPoint y: 565, distance: 514.2
click at [429, 565] on textarea "Мощность различных радиаторов можно узнать на сайте Purmo: [URL][DOMAIN_NAME]" at bounding box center [708, 570] width 577 height 47
drag, startPoint x: 433, startPoint y: 562, endPoint x: 926, endPoint y: 559, distance: 492.3
click at [926, 559] on textarea "Мощность различных радиаторов можно узнать на сайте Purmo: [URL][DOMAIN_NAME]" at bounding box center [708, 570] width 577 height 47
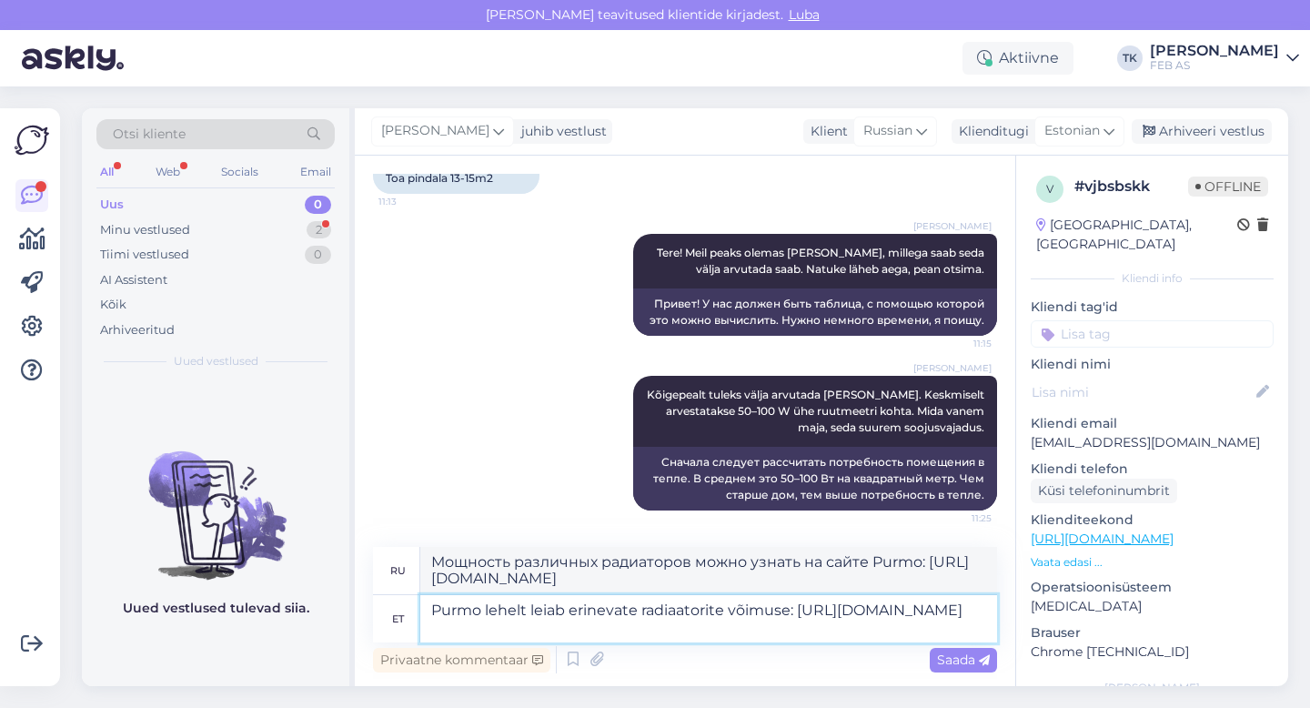
click at [874, 621] on textarea "Purmo lehelt leiab erinevate radiaatorite võimuse: [URL][DOMAIN_NAME]" at bounding box center [708, 618] width 577 height 47
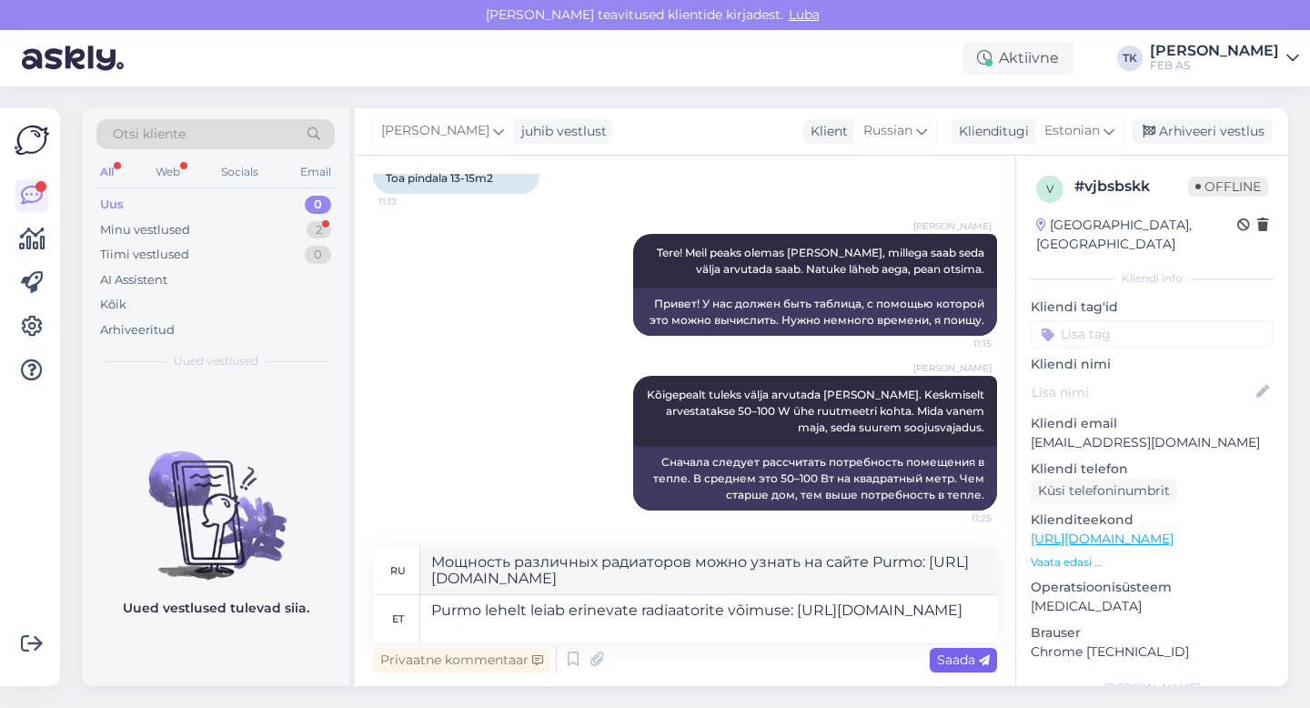
click at [956, 667] on span "Saada" at bounding box center [963, 660] width 53 height 16
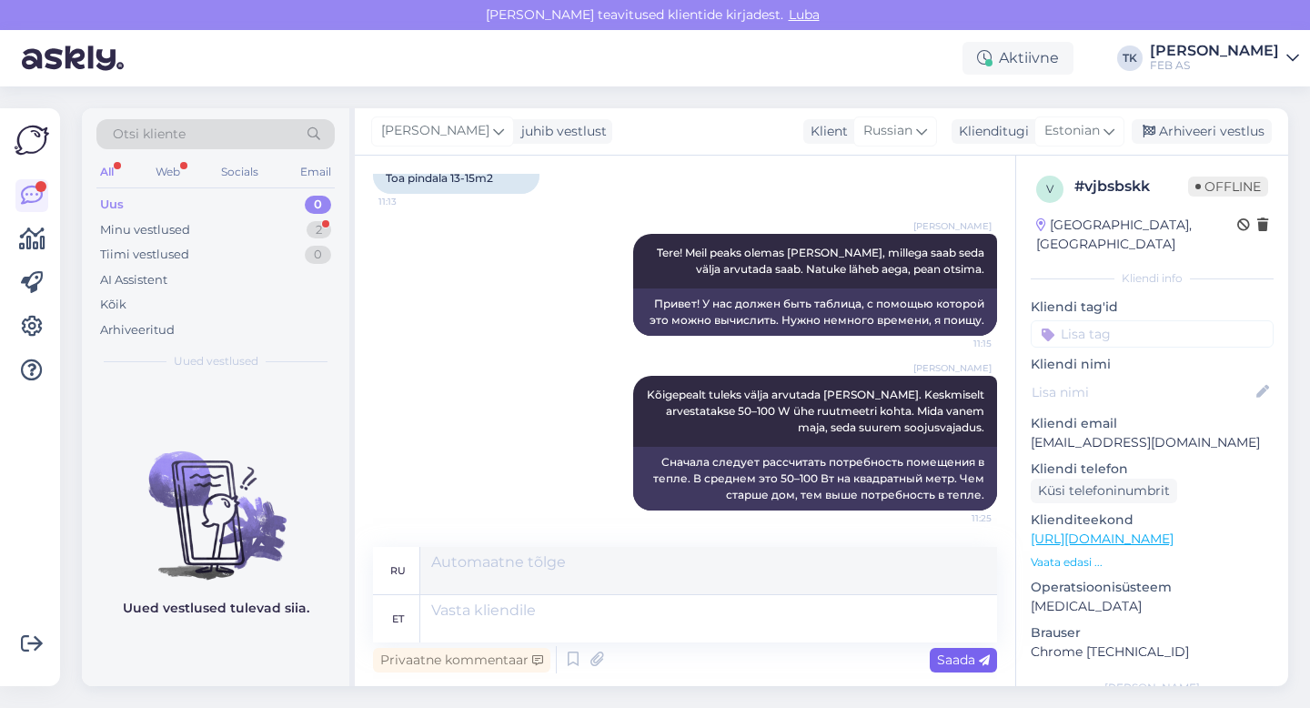
scroll to position [413, 0]
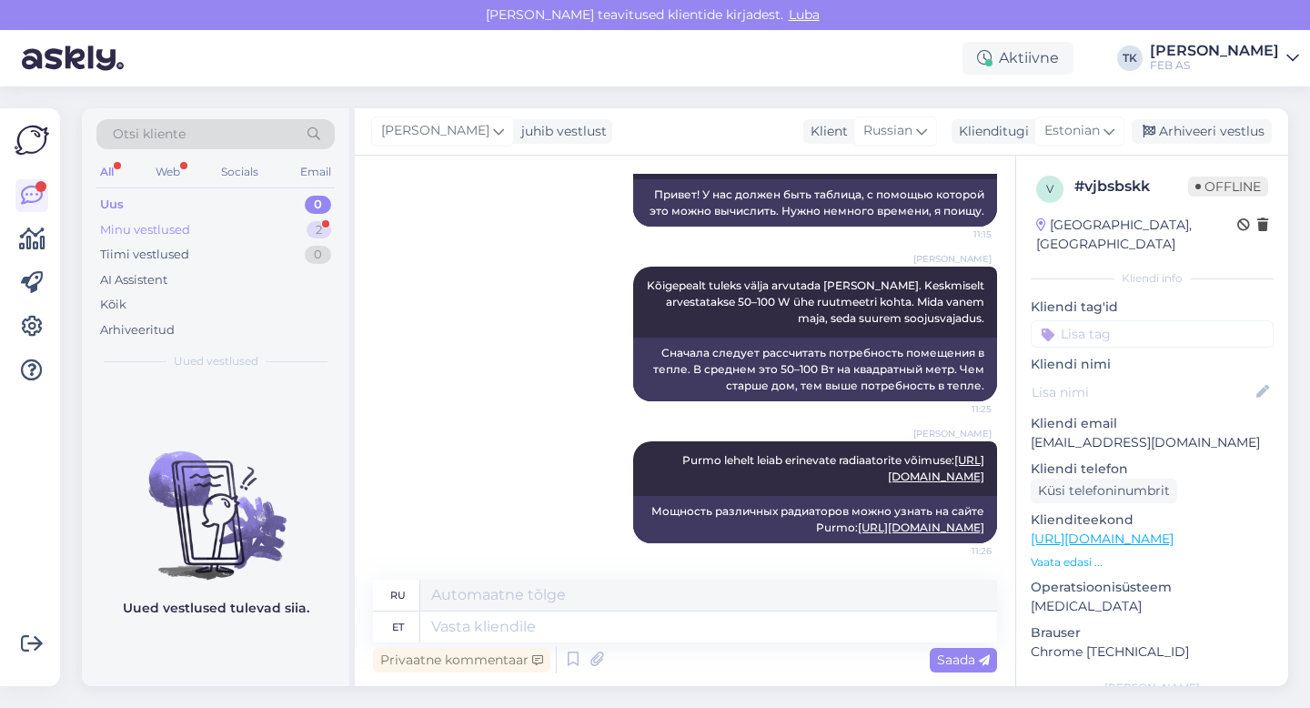
click at [169, 228] on div "Minu vestlused" at bounding box center [145, 230] width 90 height 18
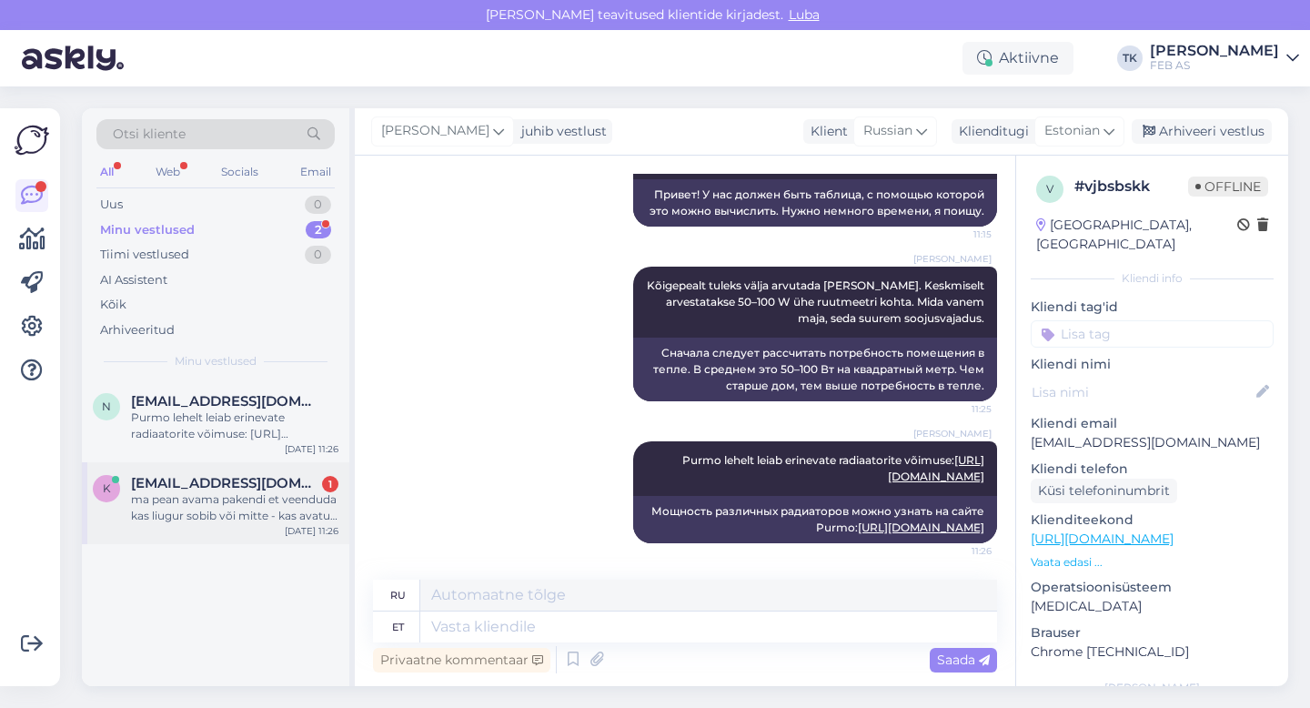
click at [217, 498] on div "ma pean avama pakendi et veenduda kas liugur sobib või mitte - kas avatud paken…" at bounding box center [234, 507] width 207 height 33
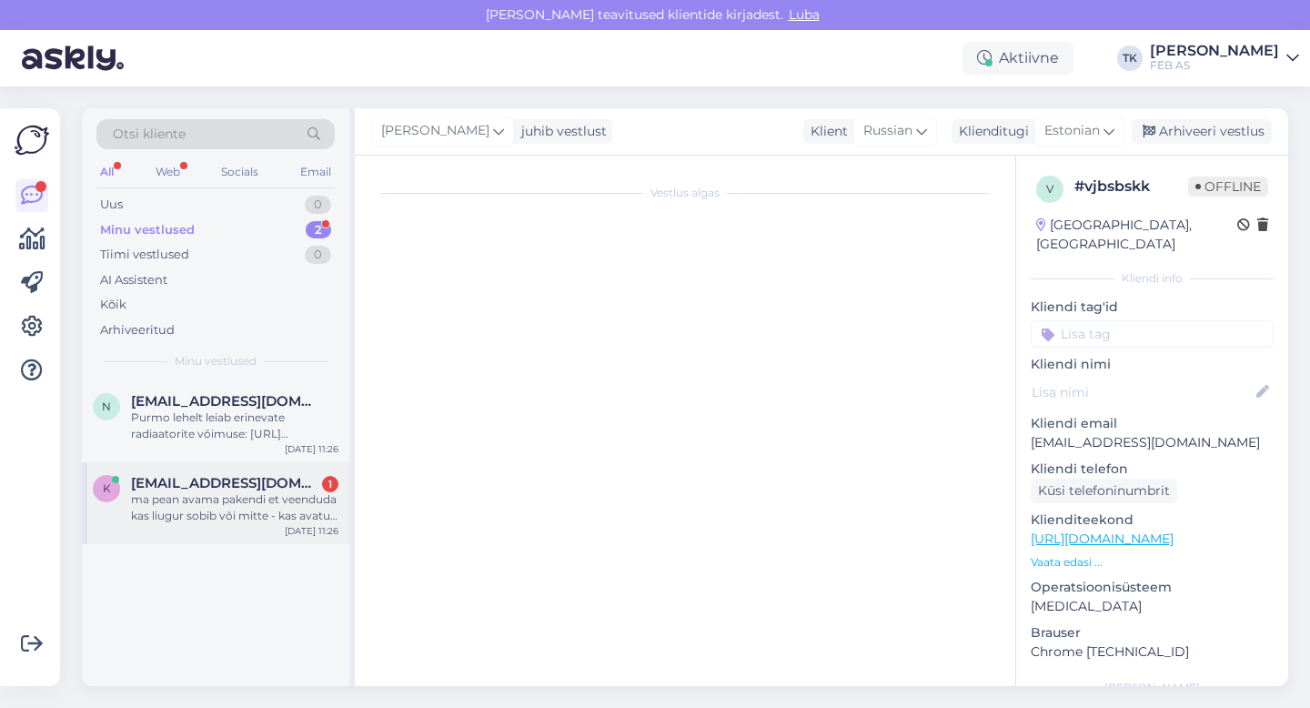
scroll to position [4038, 0]
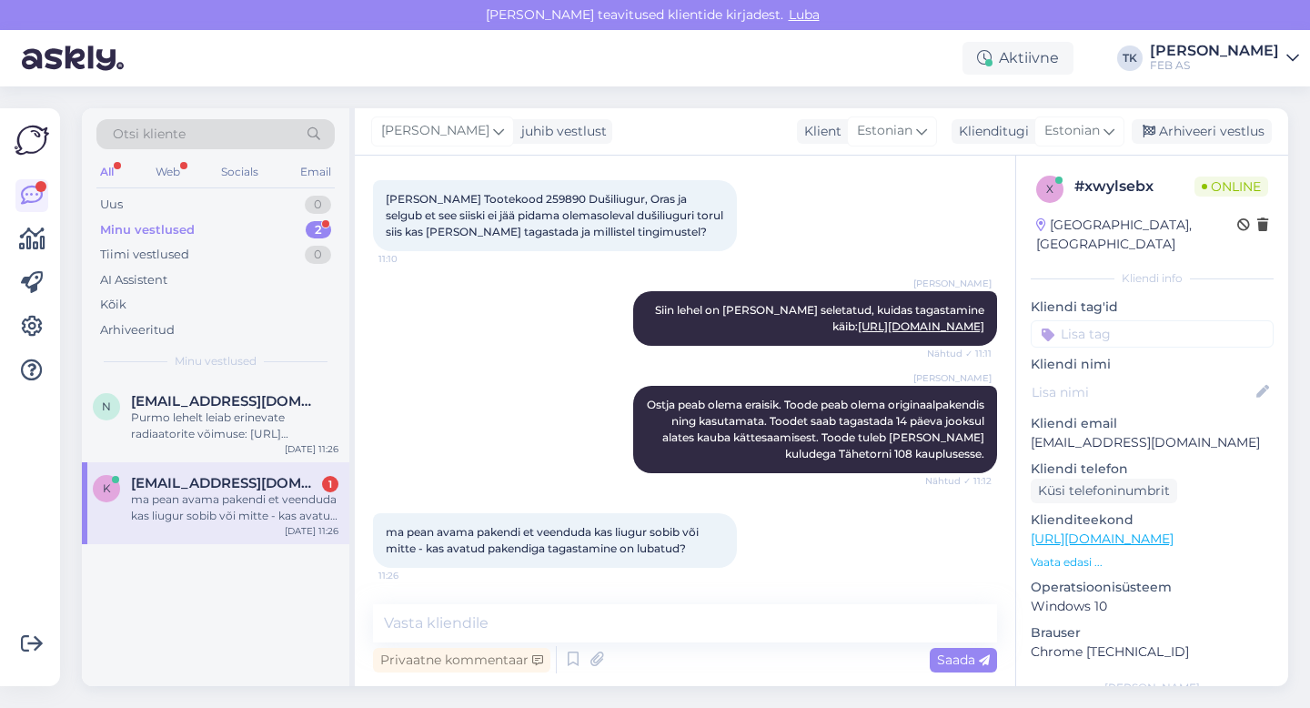
click at [486, 376] on div "Triinu [PERSON_NAME] Ostja peab olema eraisik. Toode peab olema originaalpakend…" at bounding box center [685, 429] width 624 height 127
click at [464, 620] on textarea at bounding box center [685, 623] width 624 height 38
click at [460, 445] on div "Triinu [PERSON_NAME] Ostja peab olema eraisik. Toode peab olema originaalpakend…" at bounding box center [685, 429] width 624 height 127
click at [217, 402] on span "[EMAIL_ADDRESS][DOMAIN_NAME]" at bounding box center [225, 401] width 189 height 16
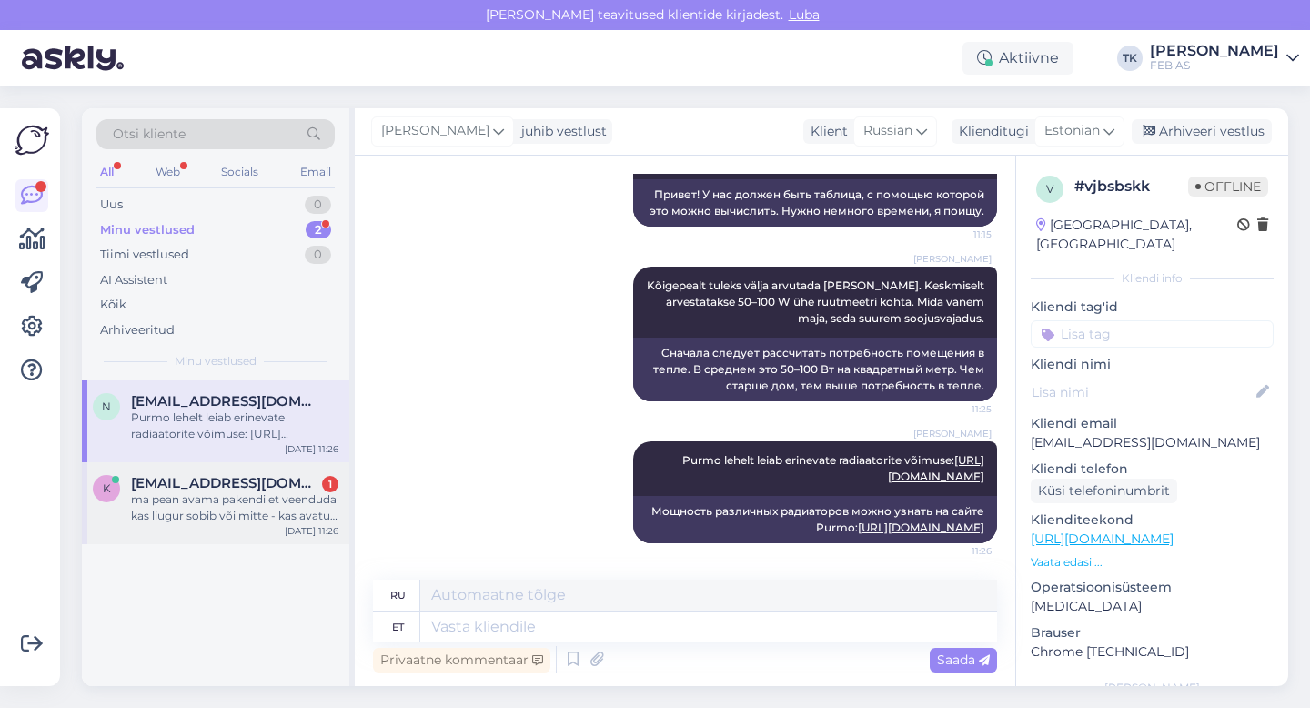
click at [214, 481] on span "[EMAIL_ADDRESS][DOMAIN_NAME]" at bounding box center [225, 483] width 189 height 16
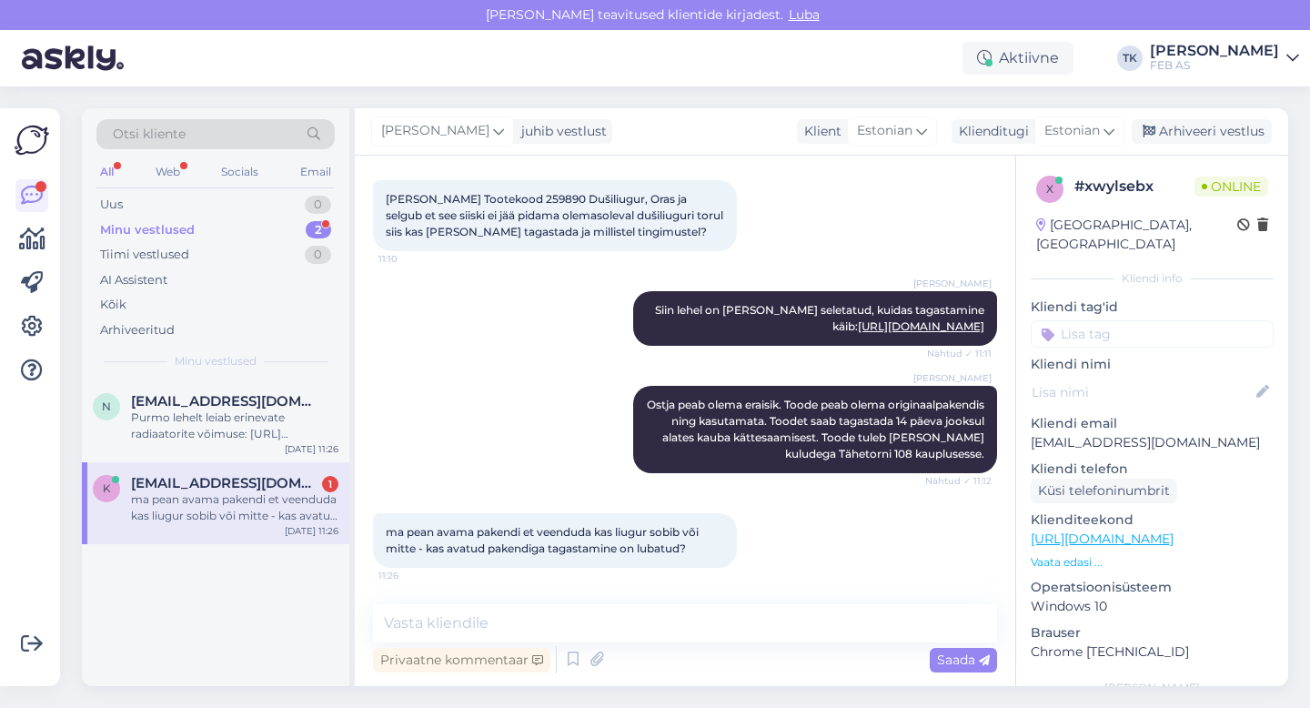
click at [214, 481] on span "[EMAIL_ADDRESS][DOMAIN_NAME]" at bounding box center [225, 483] width 189 height 16
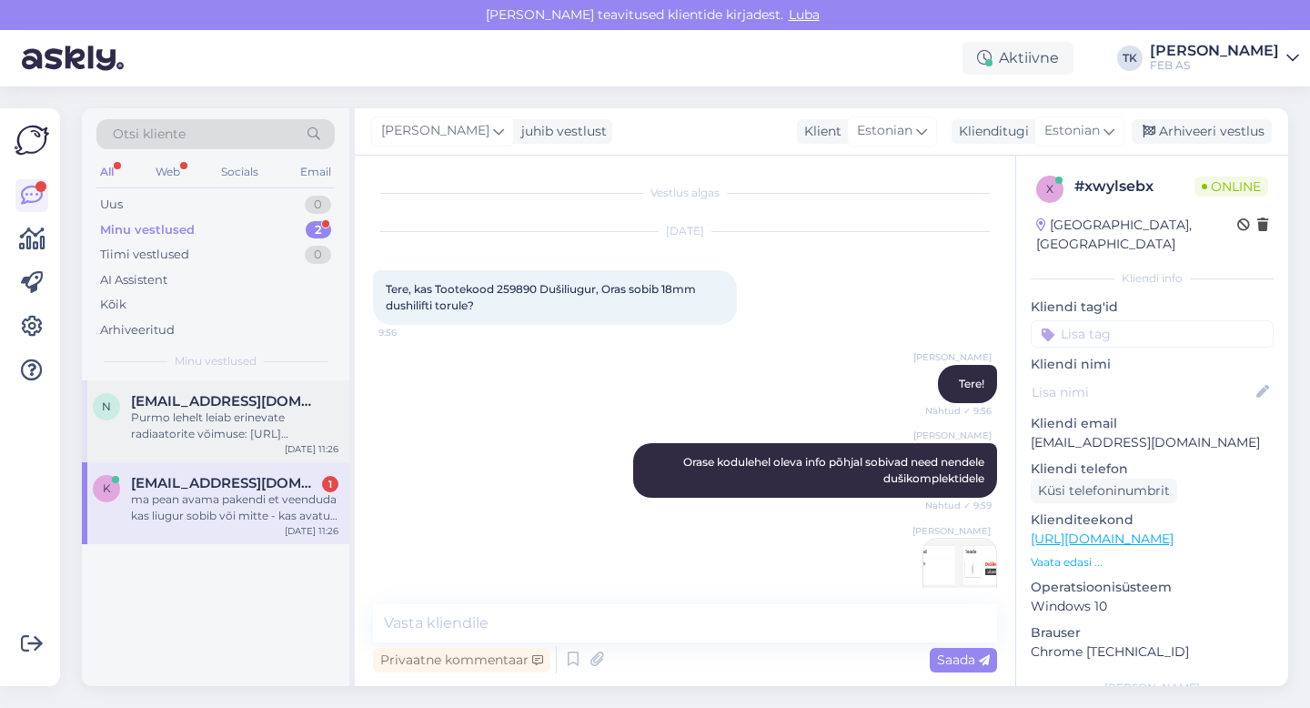
click at [207, 393] on span "[EMAIL_ADDRESS][DOMAIN_NAME]" at bounding box center [225, 401] width 189 height 16
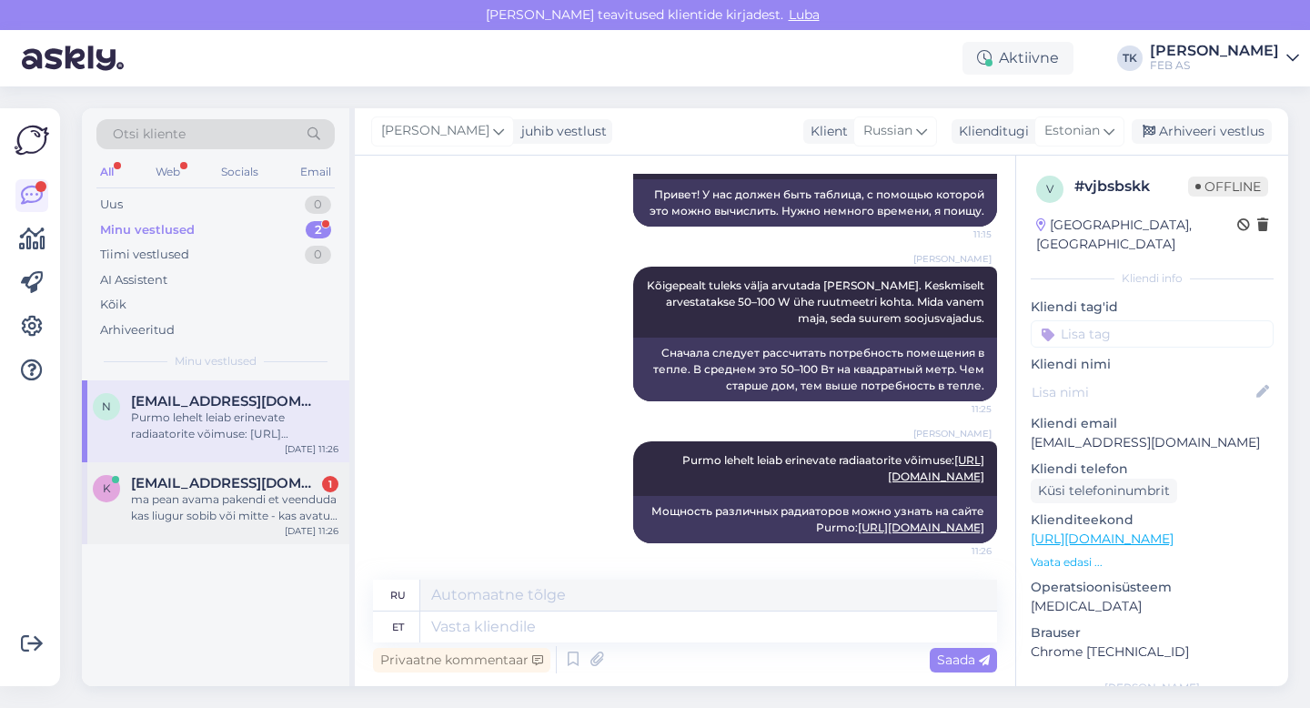
click at [215, 489] on span "[EMAIL_ADDRESS][DOMAIN_NAME]" at bounding box center [225, 483] width 189 height 16
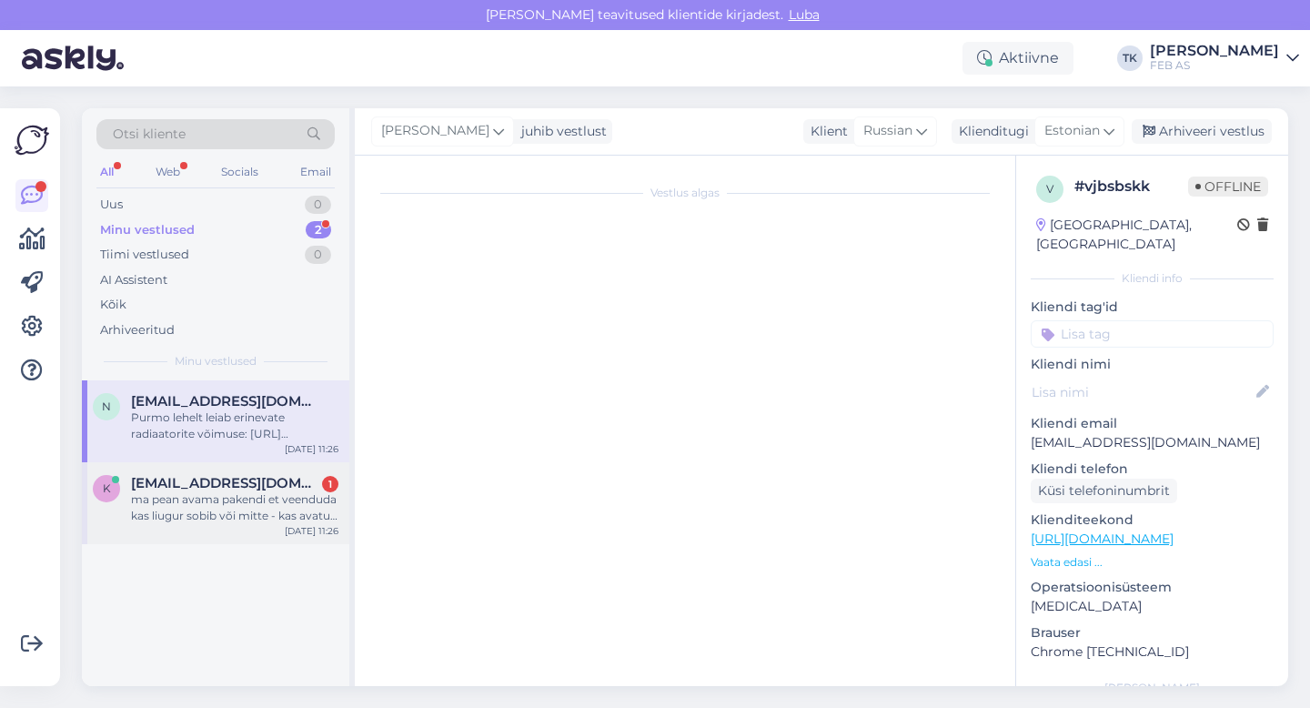
scroll to position [4038, 0]
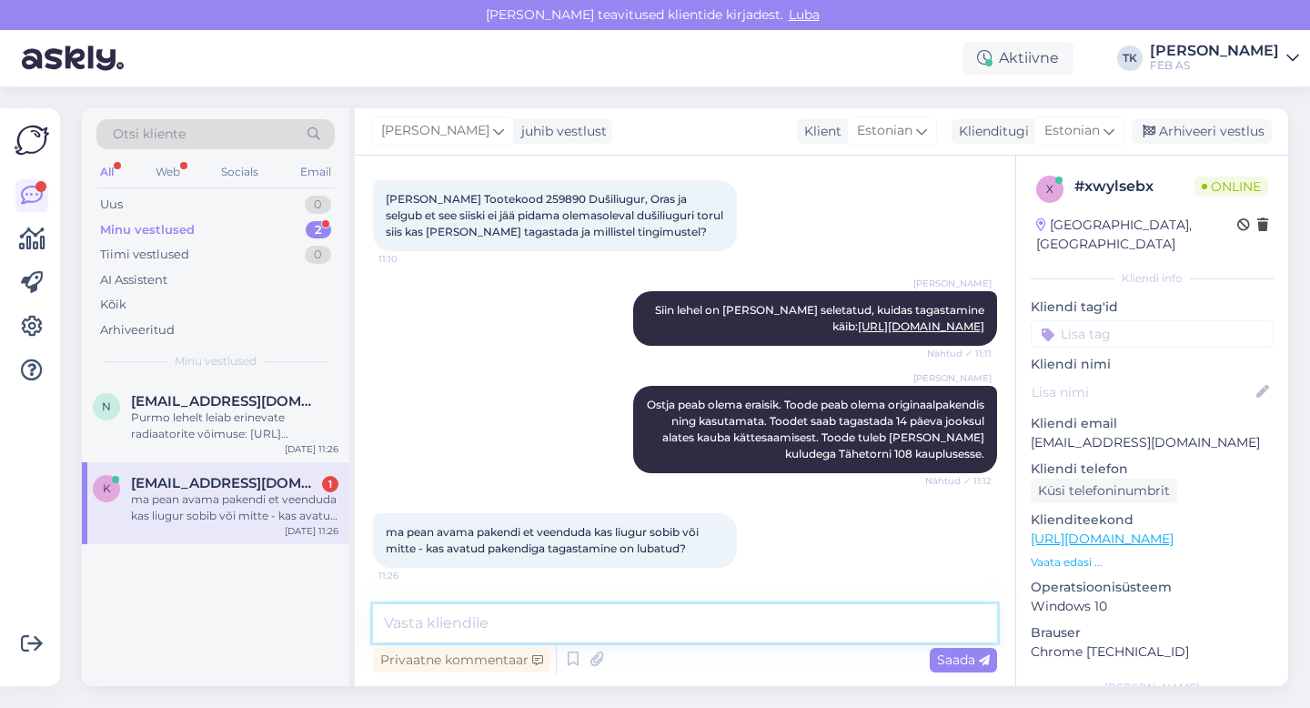
click at [498, 612] on textarea at bounding box center [685, 623] width 624 height 38
click at [460, 471] on div "Triinu [PERSON_NAME] Ostja peab olema eraisik. Toode peab olema originaalpakend…" at bounding box center [685, 429] width 624 height 127
click at [263, 235] on div "Minu vestlused 2" at bounding box center [215, 229] width 238 height 25
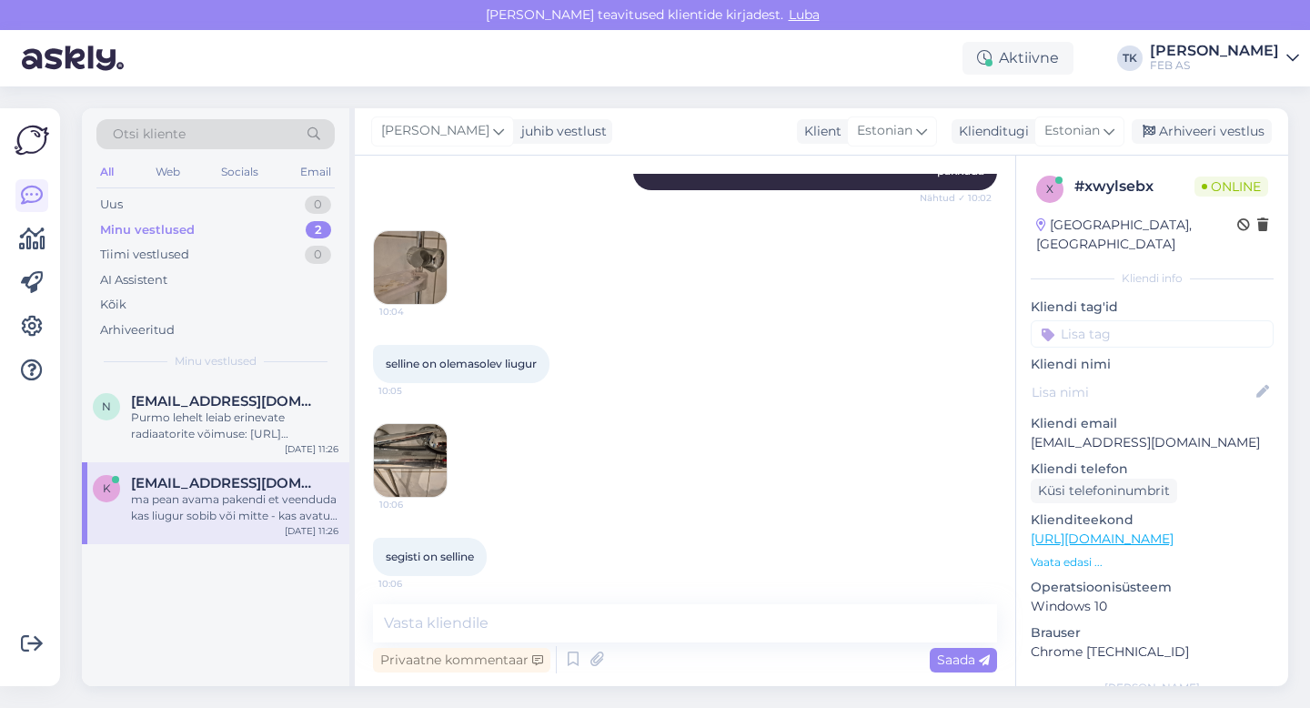
scroll to position [781, 0]
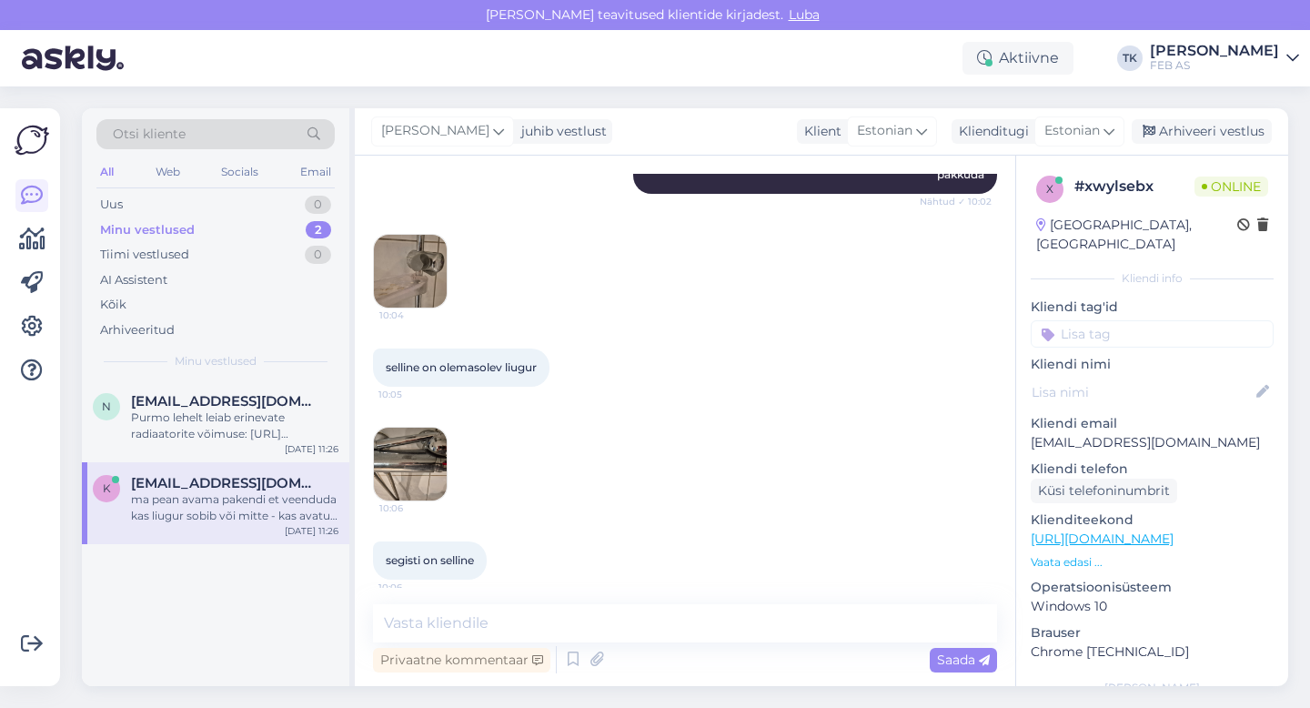
click at [406, 235] on img at bounding box center [410, 271] width 73 height 73
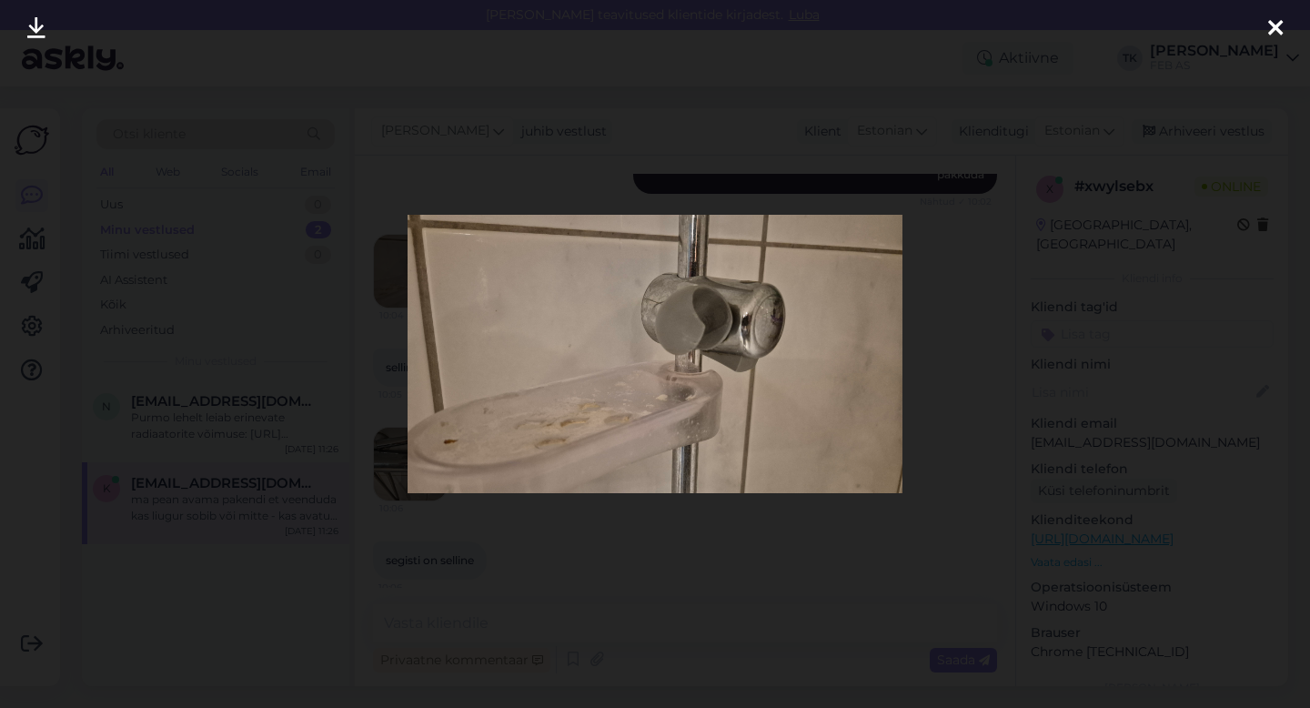
click at [793, 598] on div at bounding box center [655, 354] width 1310 height 708
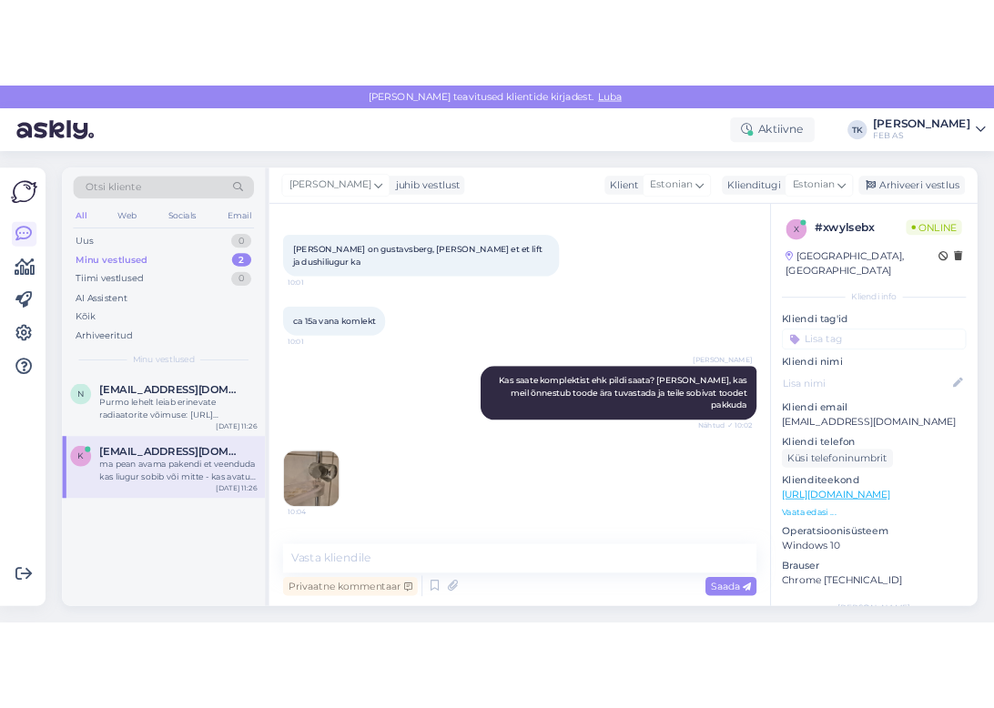
scroll to position [656, 0]
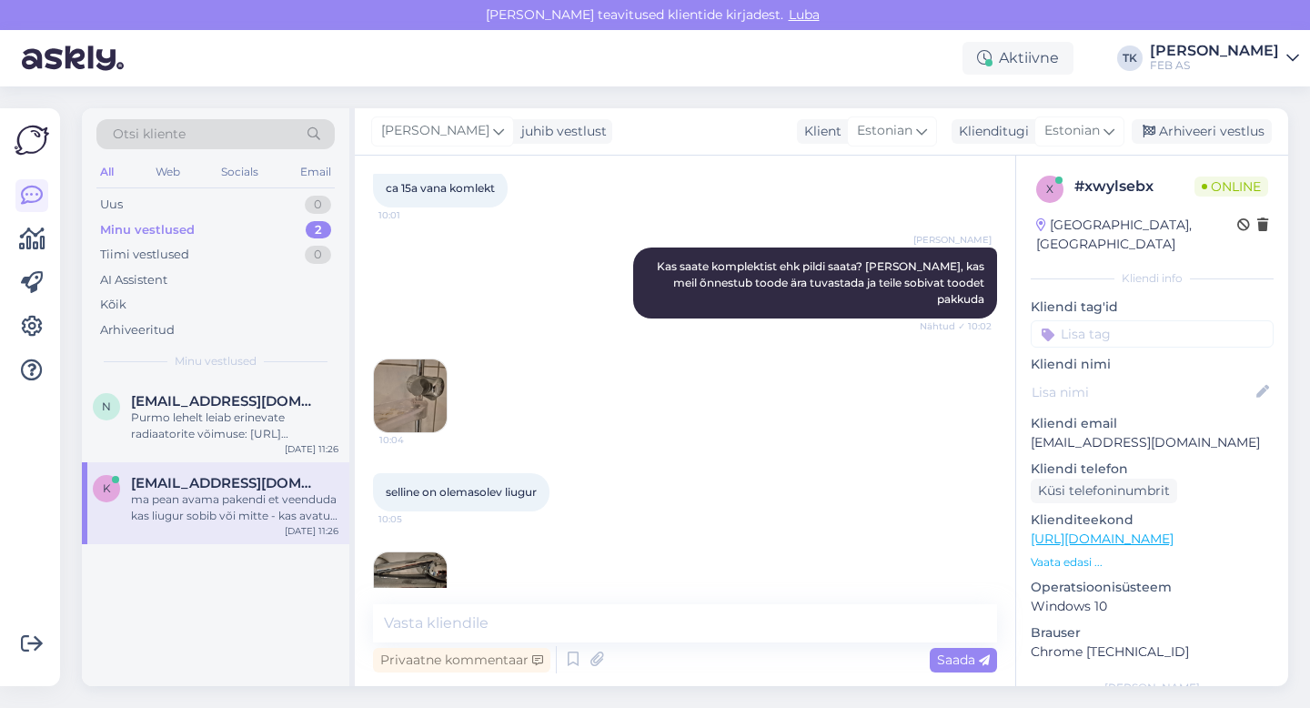
click at [446, 372] on img at bounding box center [410, 395] width 73 height 73
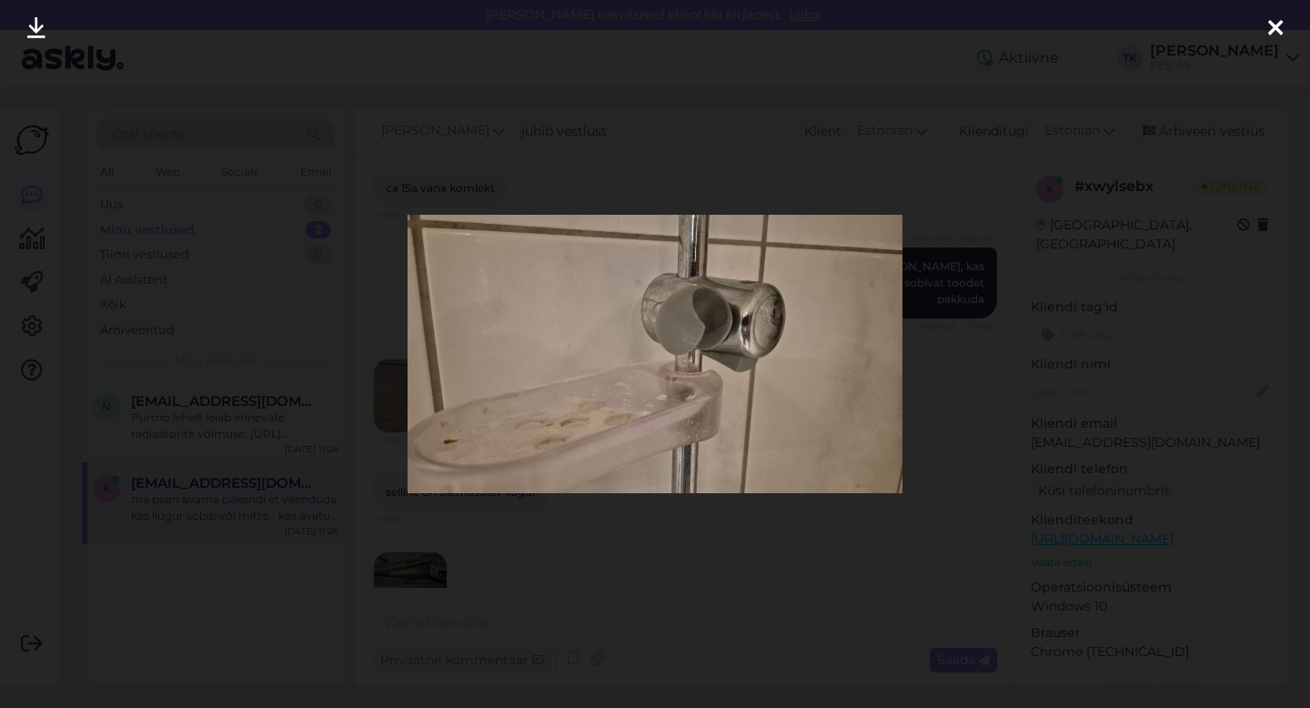
click at [1277, 26] on icon at bounding box center [1276, 29] width 15 height 24
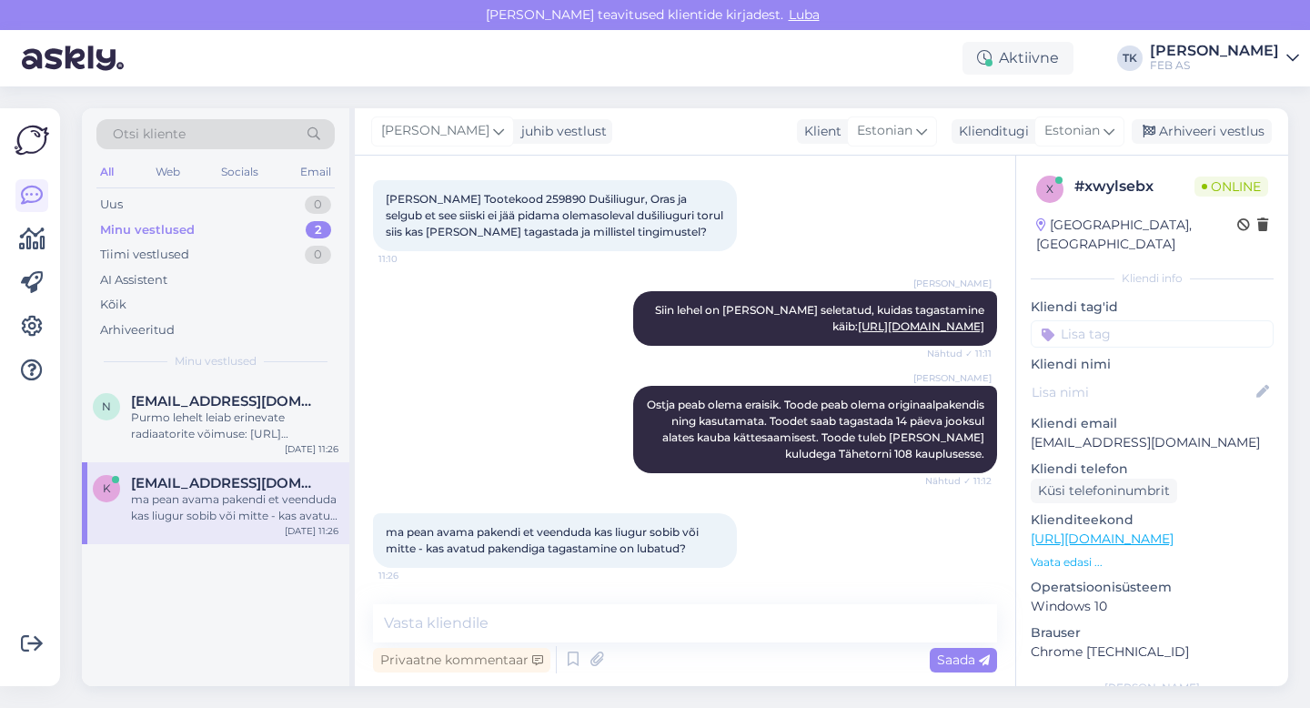
scroll to position [4038, 0]
click at [452, 628] on textarea at bounding box center [685, 623] width 624 height 38
click at [481, 458] on div "Triinu [PERSON_NAME] Ostja peab olema eraisik. Toode peab olema originaalpakend…" at bounding box center [685, 429] width 624 height 127
click at [452, 615] on textarea at bounding box center [685, 623] width 624 height 38
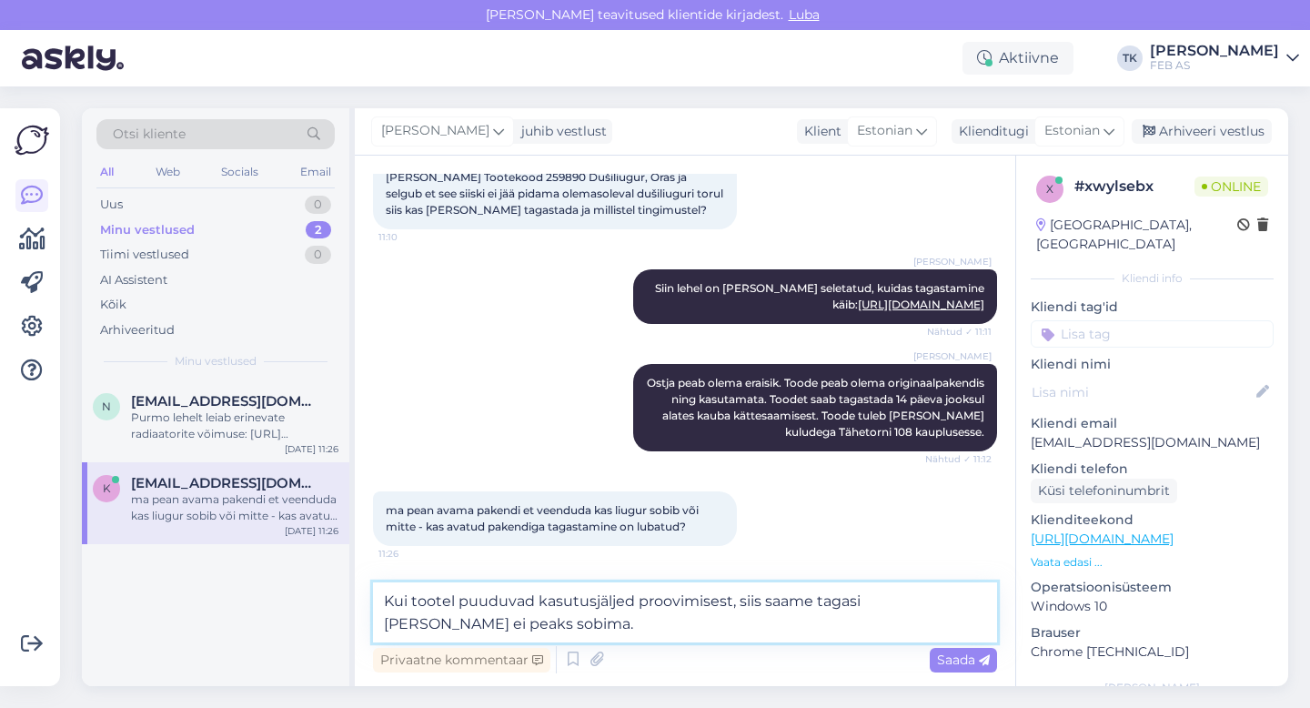
click at [931, 606] on textarea "Kui tootel puuduvad kasutusjäljed proovimisest, siis saame tagasi [PERSON_NAME]…" at bounding box center [685, 612] width 624 height 60
click at [511, 619] on textarea "Kui tootel puuduvad kasutusjäljed proovimisest, siis saame tagasi [PERSON_NAME]…" at bounding box center [685, 612] width 624 height 60
click at [537, 627] on textarea "Kui tootel puuduvad kasutusjäljed proovimisest, siis saame tagasi [PERSON_NAME]…" at bounding box center [685, 612] width 624 height 60
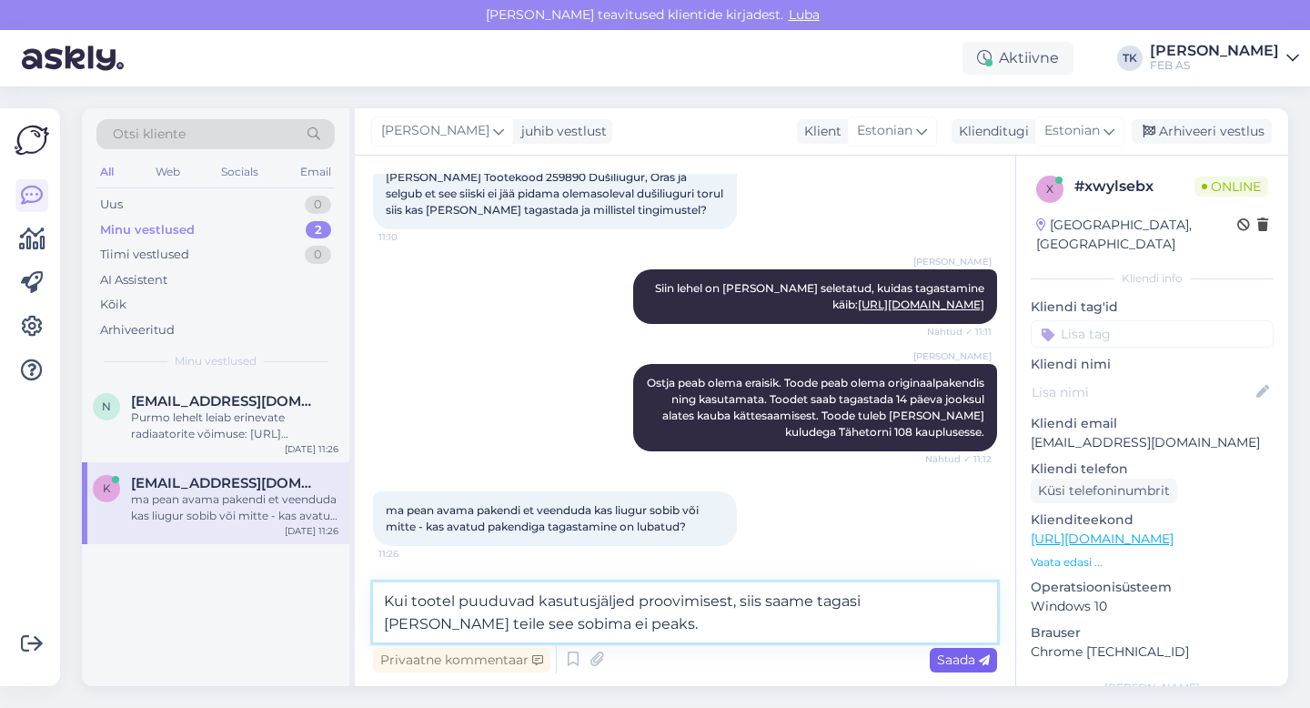
type textarea "Kui tootel puuduvad kasutusjäljed proovimisest, siis saame tagasi [PERSON_NAME]…"
click at [973, 660] on span "Saada" at bounding box center [963, 660] width 53 height 16
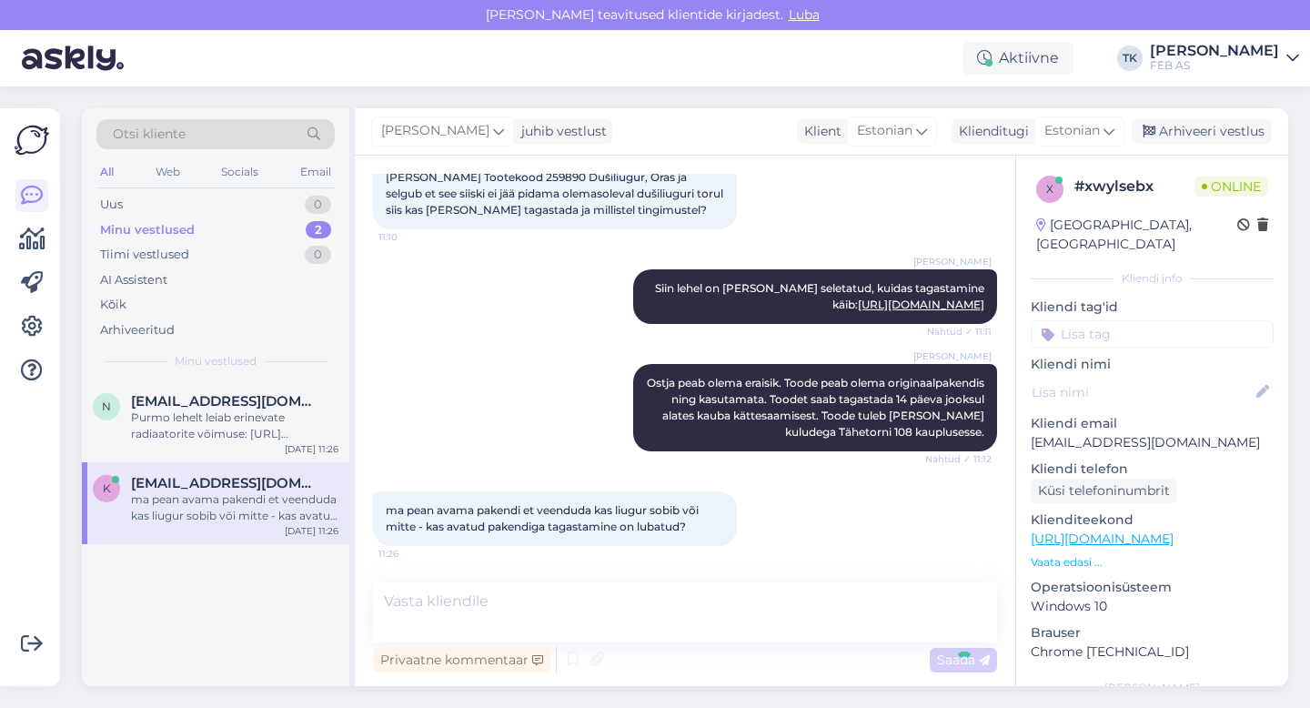
scroll to position [4132, 0]
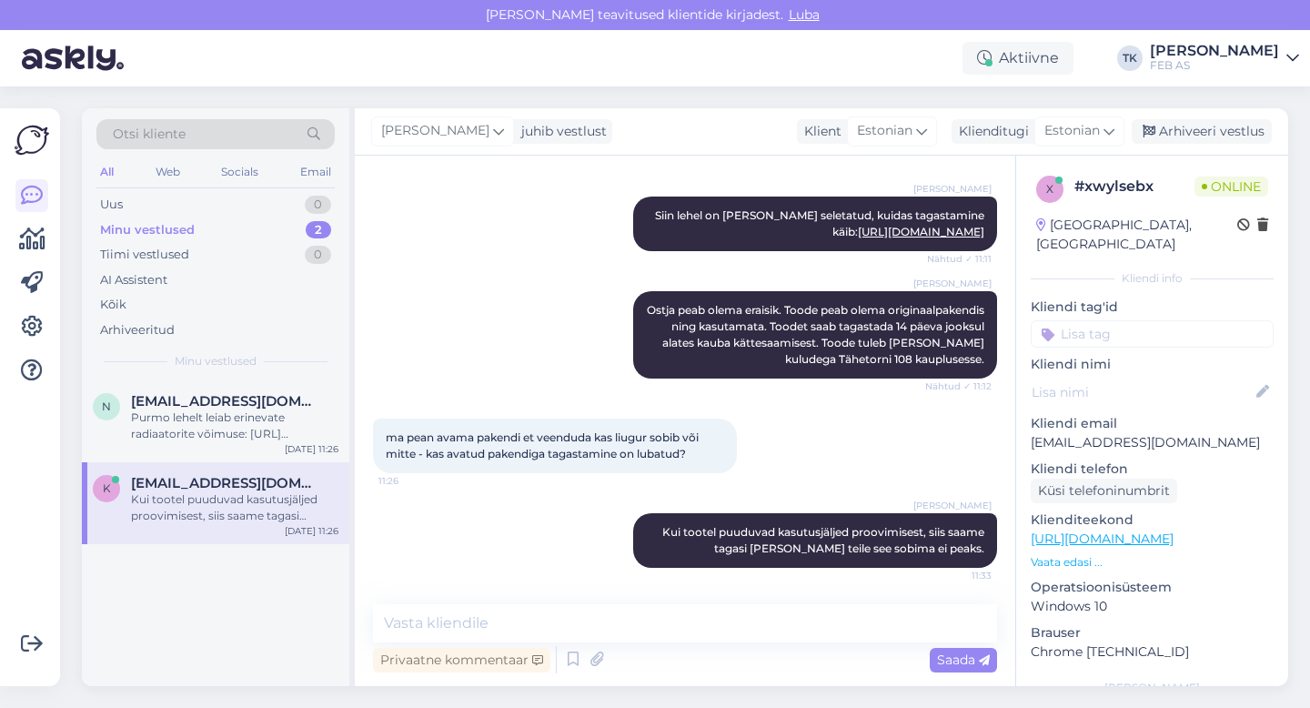
click at [819, 432] on div "ma pean avama pakendi et veenduda kas liugur sobib või mitte - kas avatud paken…" at bounding box center [685, 446] width 624 height 95
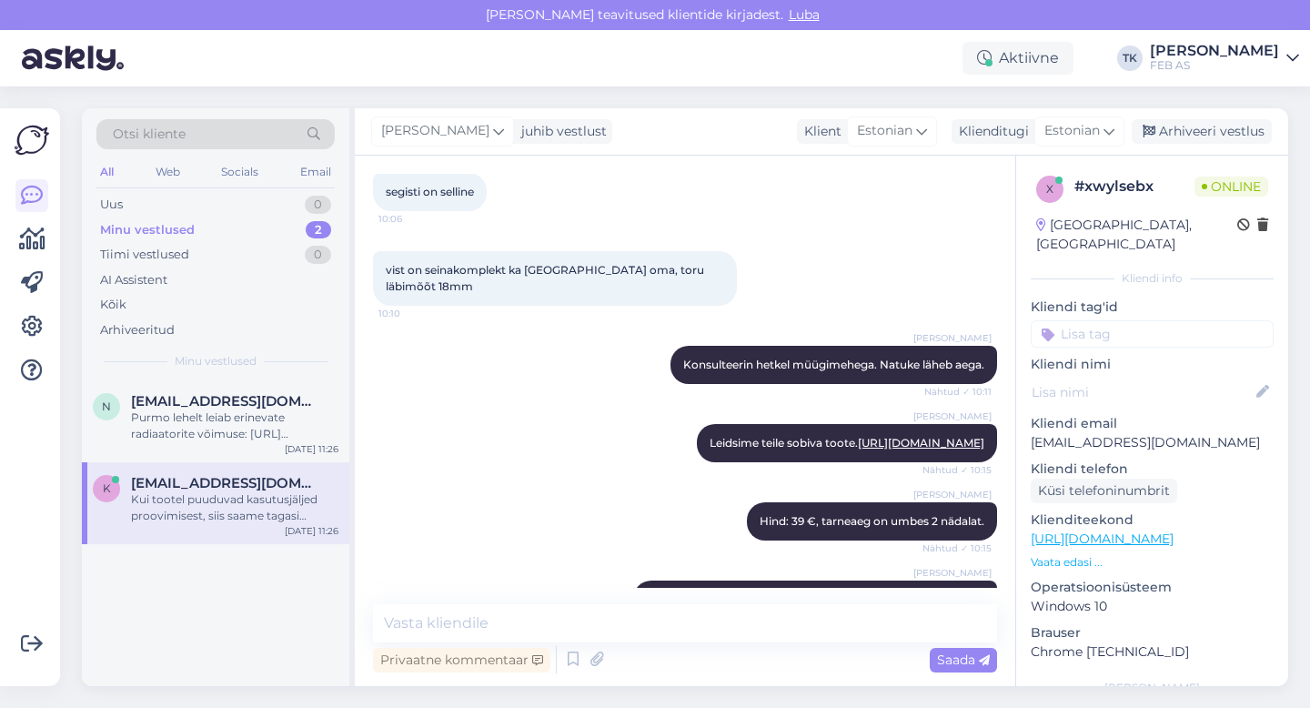
scroll to position [1150, 0]
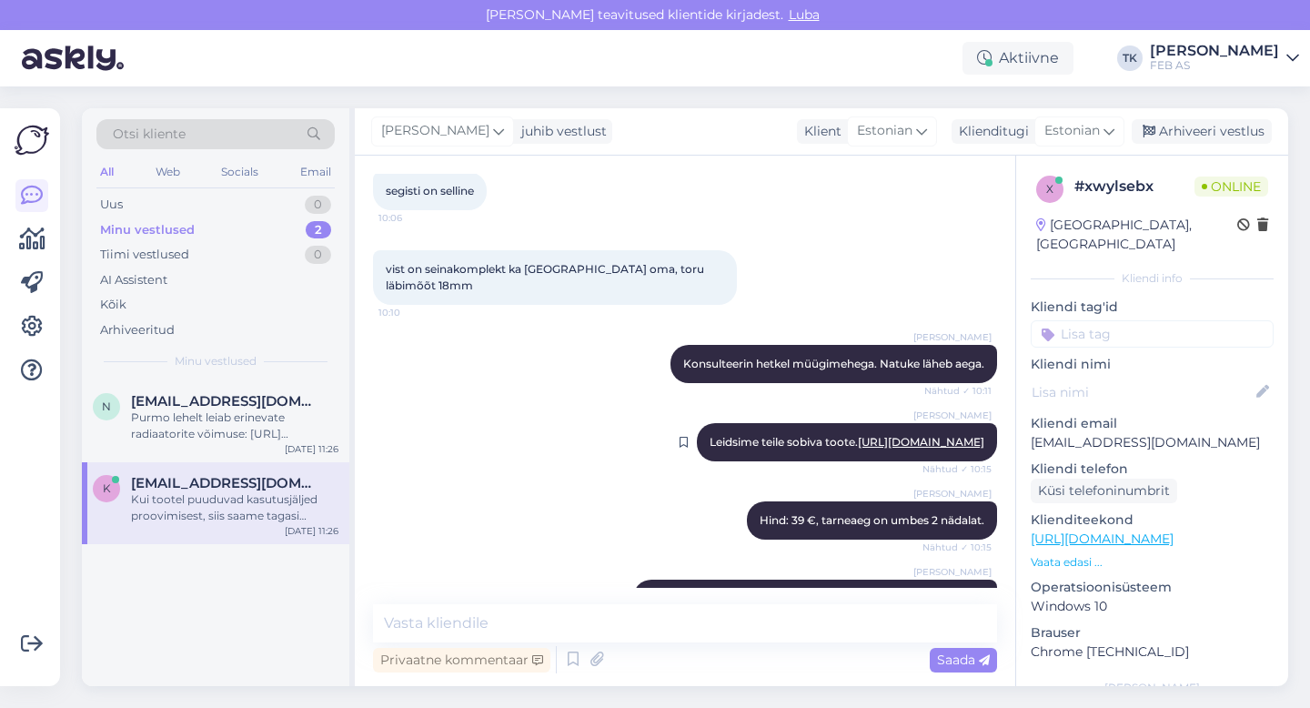
click at [858, 447] on link "[URL][DOMAIN_NAME]" at bounding box center [921, 442] width 126 height 14
click at [211, 413] on div "Purmo lehelt leiab erinevate radiaatorite võimuse: [URL][DOMAIN_NAME]" at bounding box center [234, 426] width 207 height 33
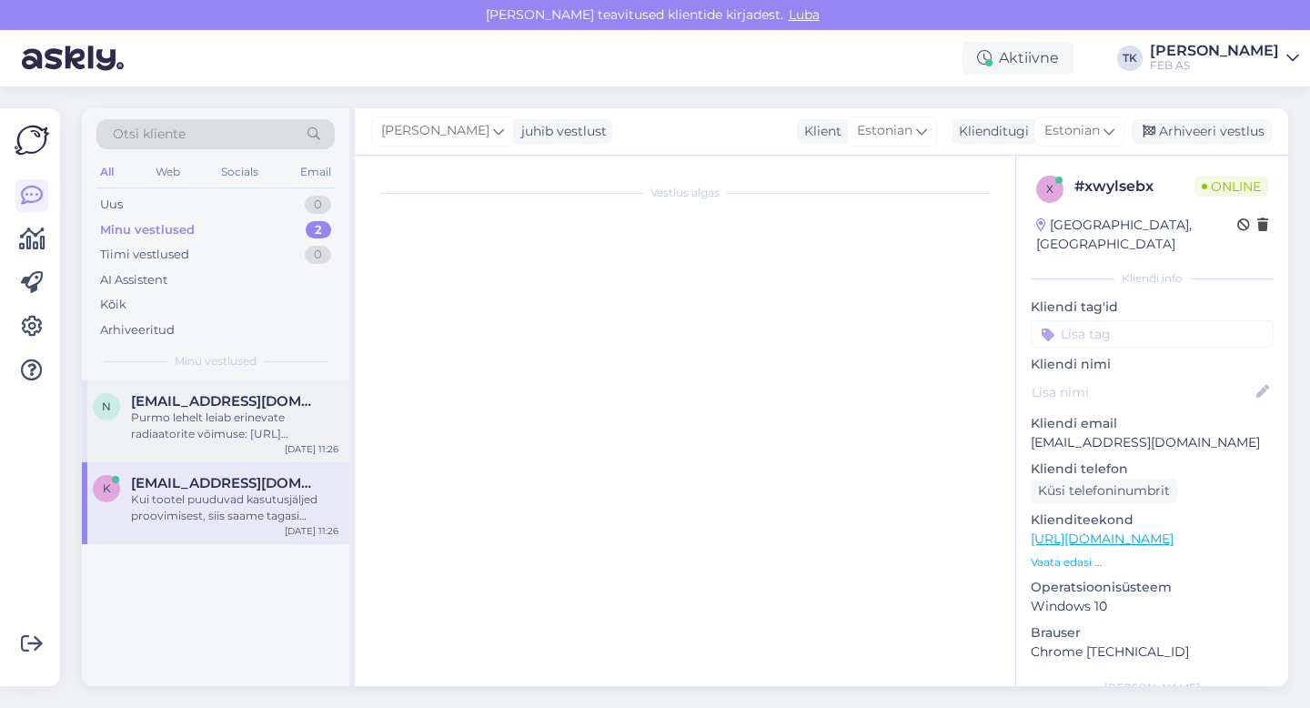
scroll to position [413, 0]
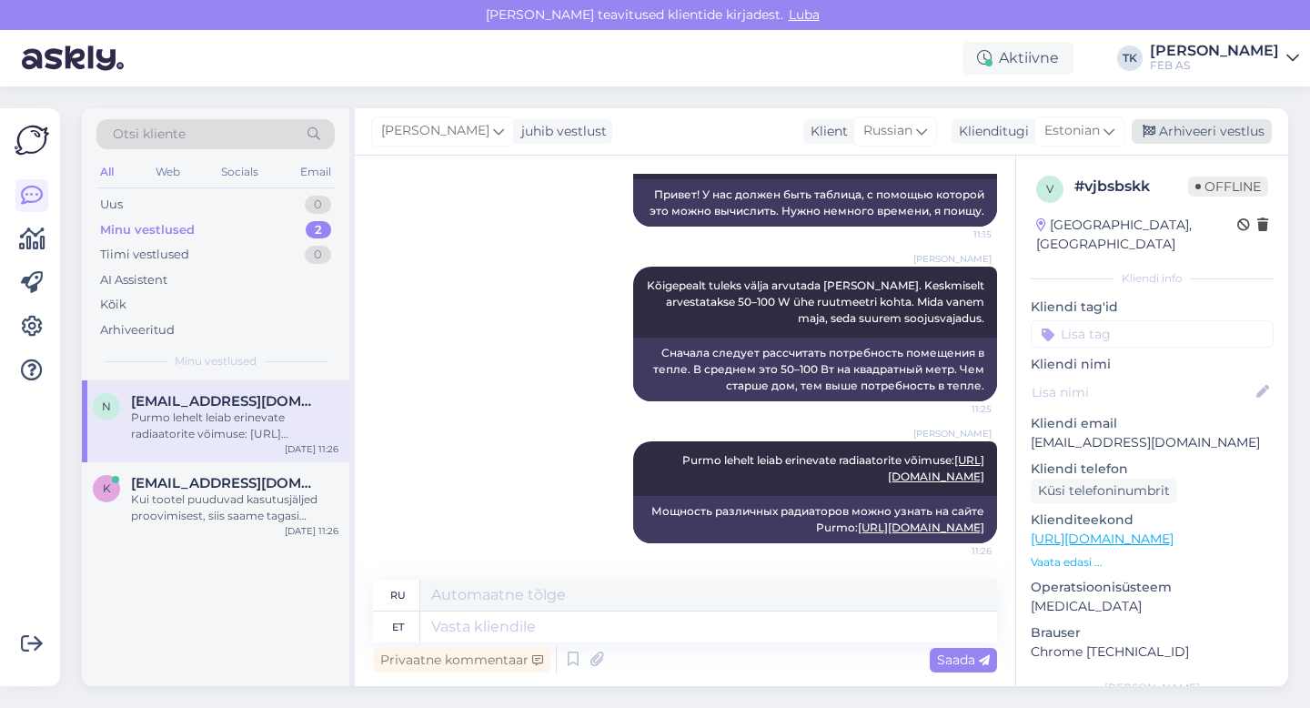
click at [1179, 132] on div "Arhiveeri vestlus" at bounding box center [1202, 131] width 140 height 25
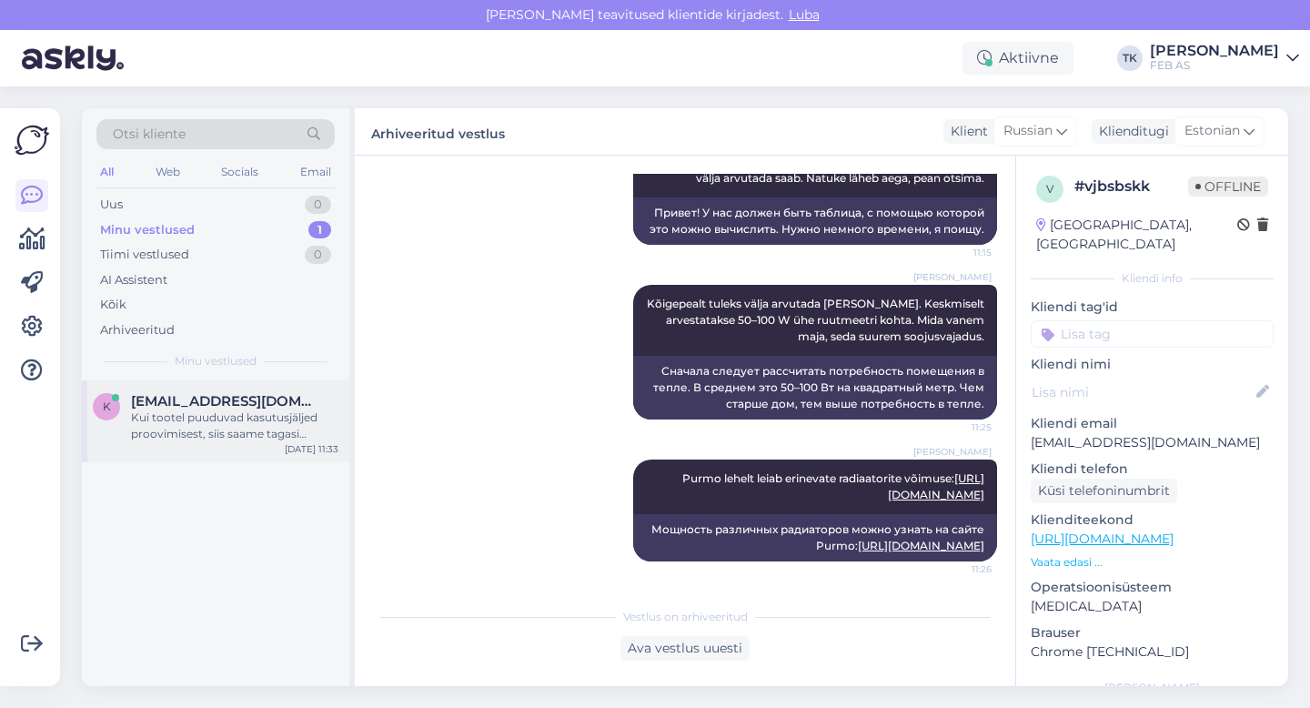
click at [282, 423] on div "Kui tootel puuduvad kasutusjäljed proovimisest, siis saame tagasi [PERSON_NAME]…" at bounding box center [234, 426] width 207 height 33
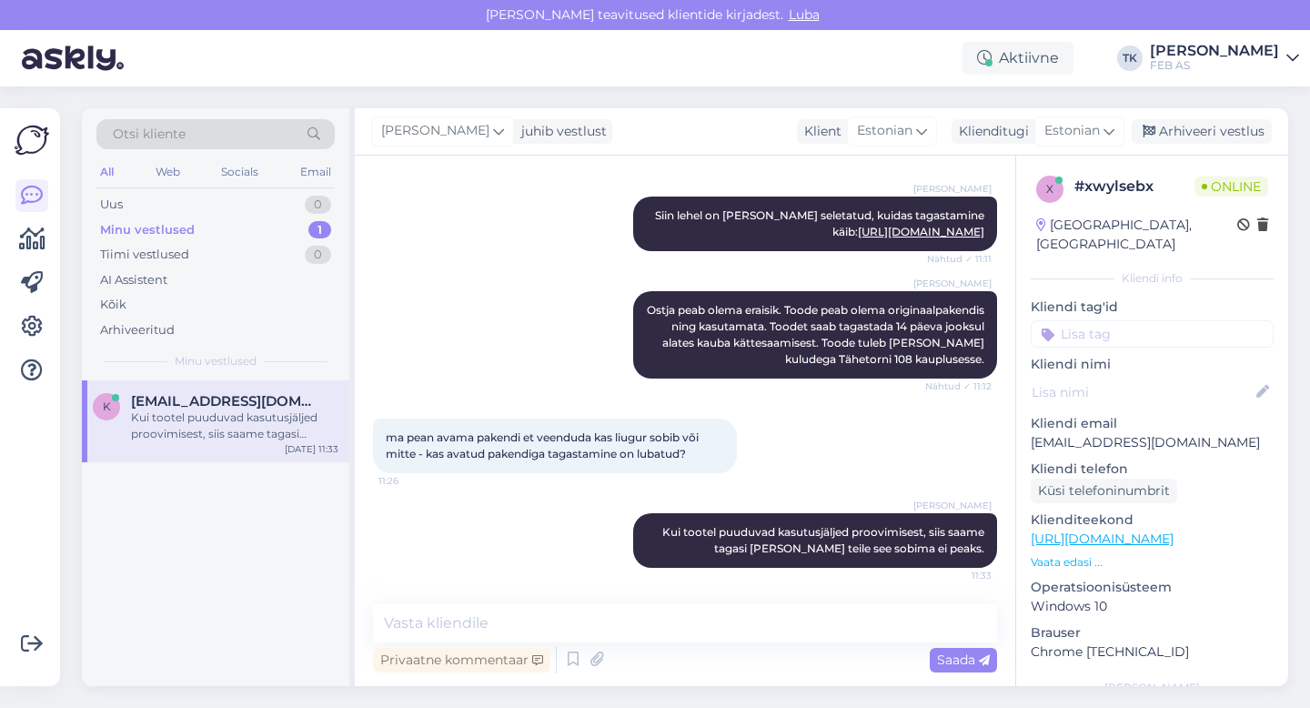
click at [550, 228] on div "Triinu [PERSON_NAME] Siin lehel on [PERSON_NAME] seletatud, kuidas tagastamine …" at bounding box center [685, 224] width 624 height 95
click at [1204, 127] on div "Arhiveeri vestlus" at bounding box center [1202, 131] width 140 height 25
click at [1178, 126] on div "Arhiveeri vestlus" at bounding box center [1202, 131] width 140 height 25
click at [1161, 134] on div "Arhiveeri vestlus" at bounding box center [1202, 131] width 140 height 25
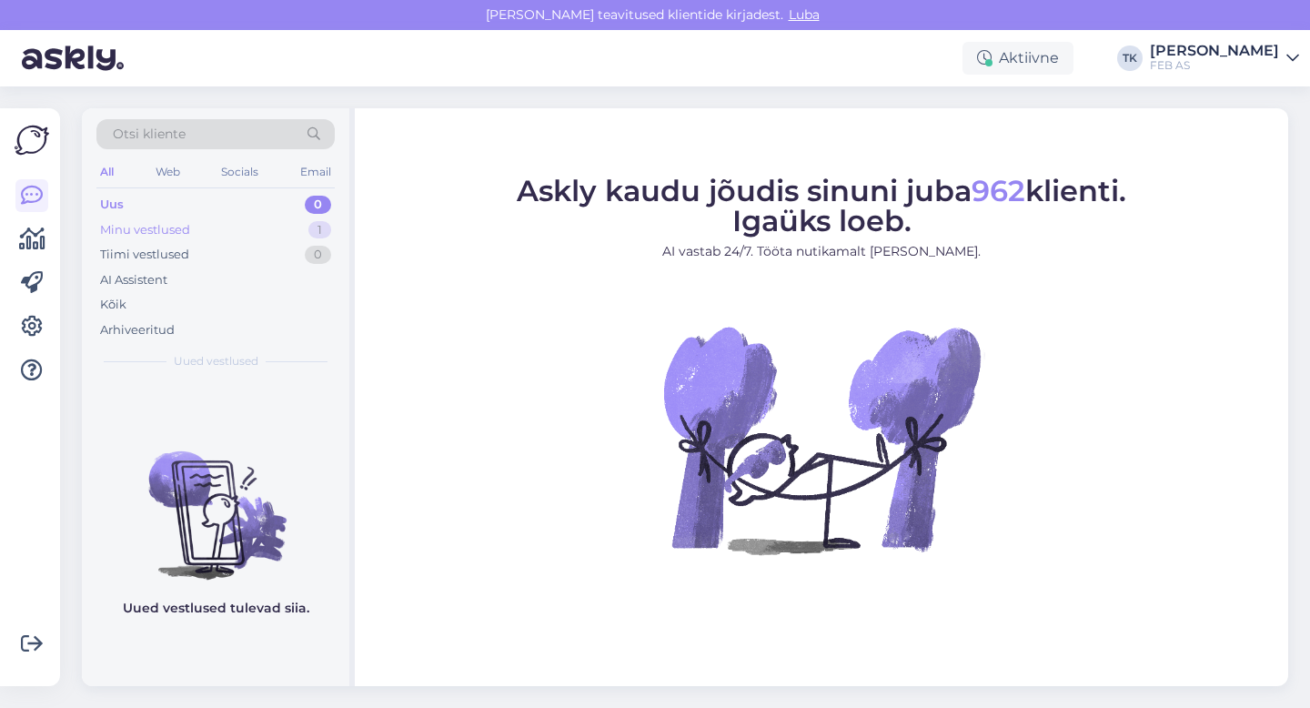
click at [200, 224] on div "Minu vestlused 1" at bounding box center [215, 229] width 238 height 25
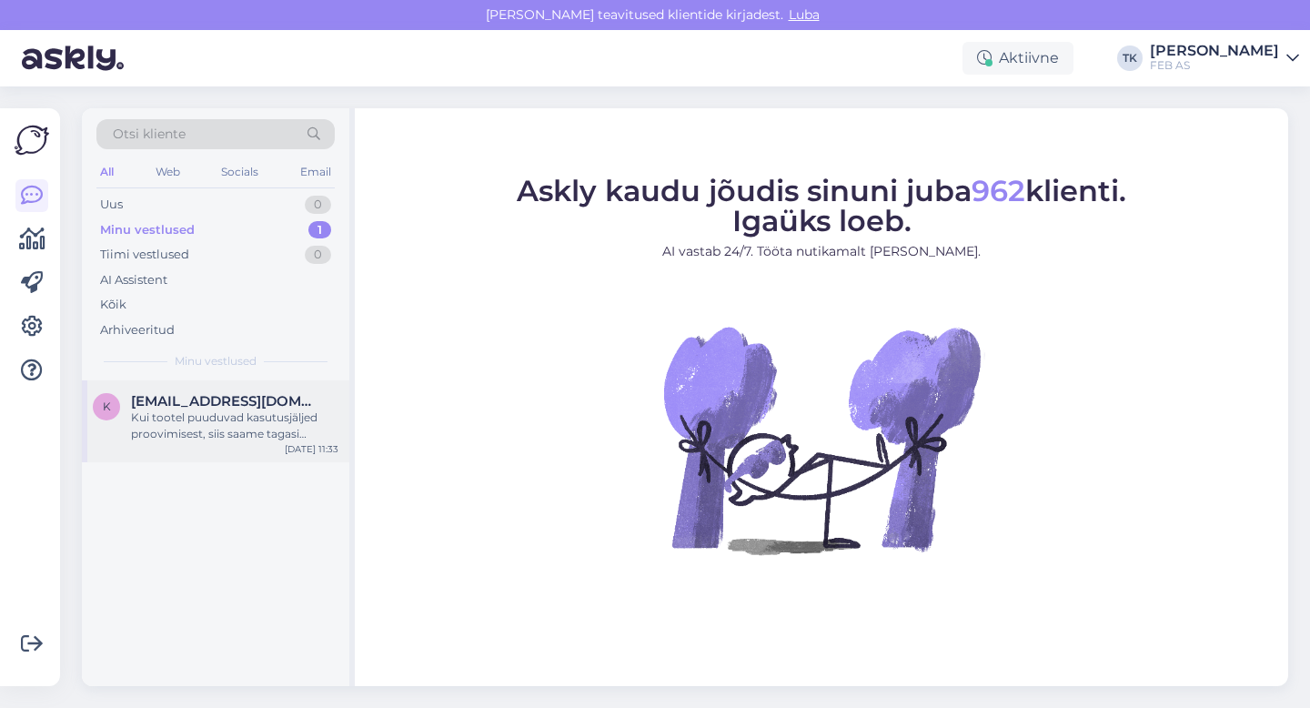
click at [176, 422] on div "Kui tootel puuduvad kasutusjäljed proovimisest, siis saame tagasi [PERSON_NAME]…" at bounding box center [234, 426] width 207 height 33
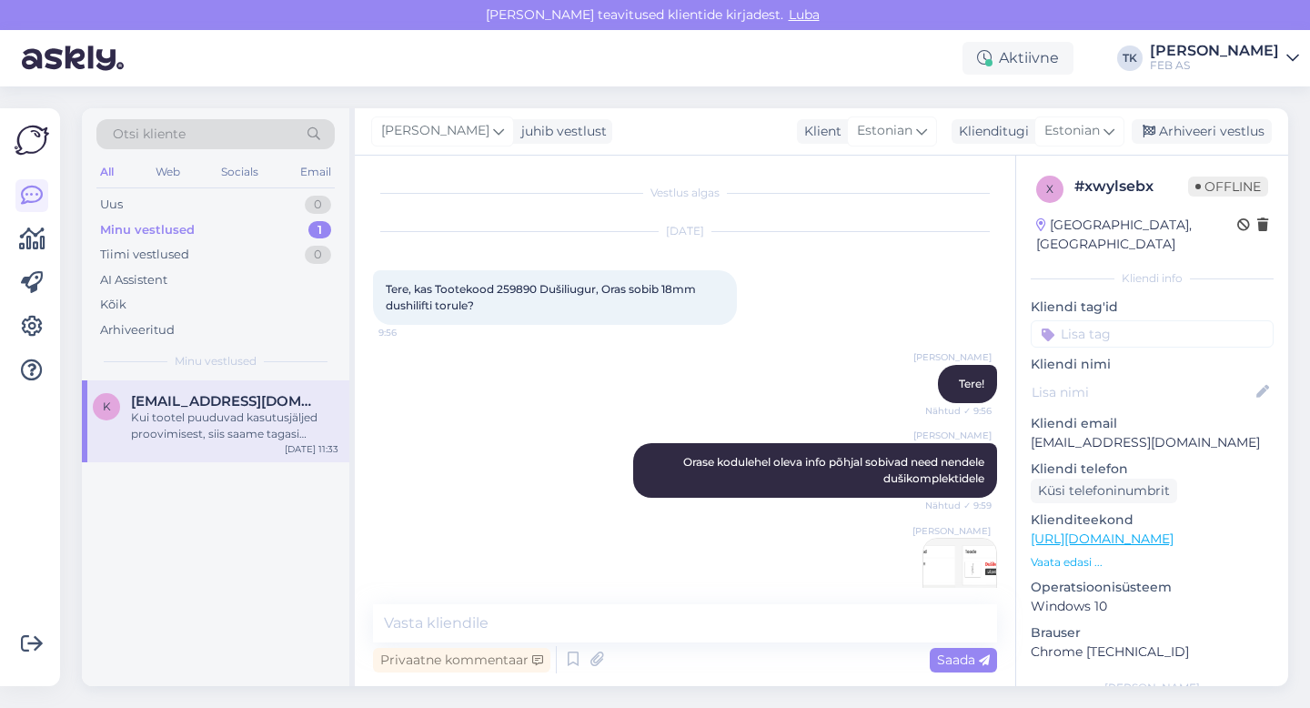
scroll to position [4132, 0]
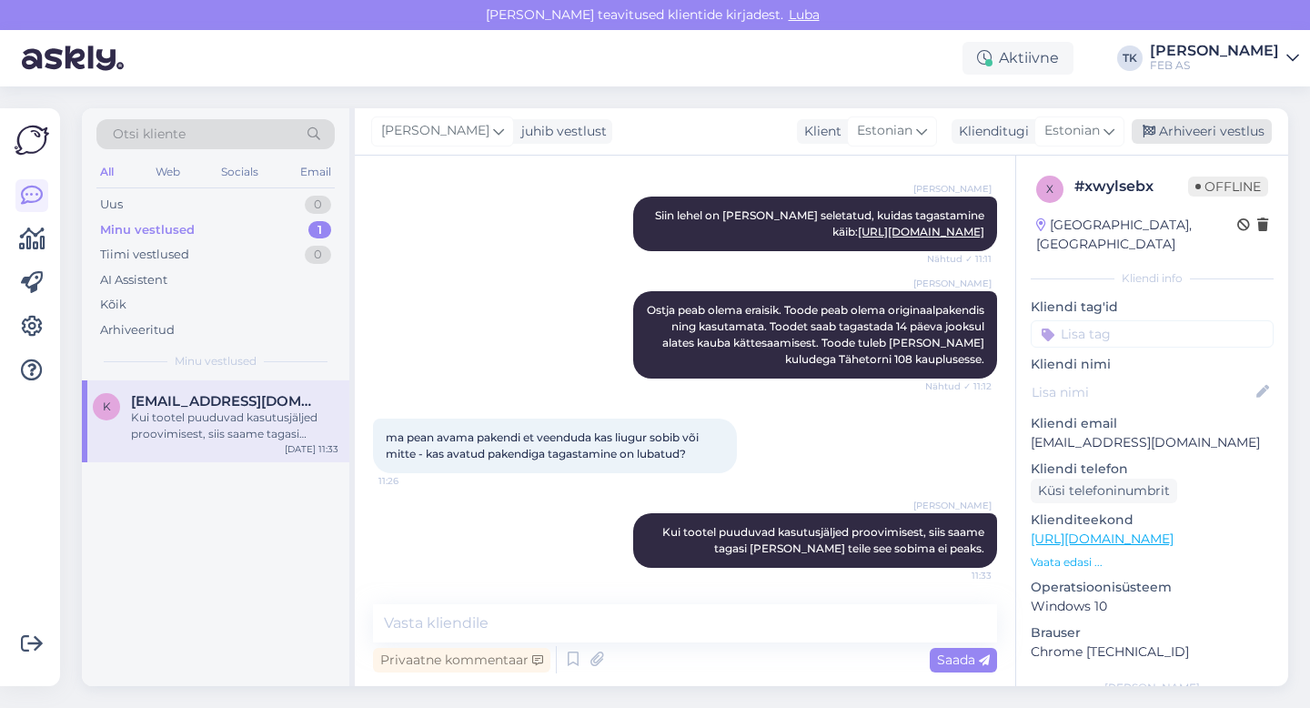
click at [1230, 133] on div "Arhiveeri vestlus" at bounding box center [1202, 131] width 140 height 25
